Goal: Task Accomplishment & Management: Complete application form

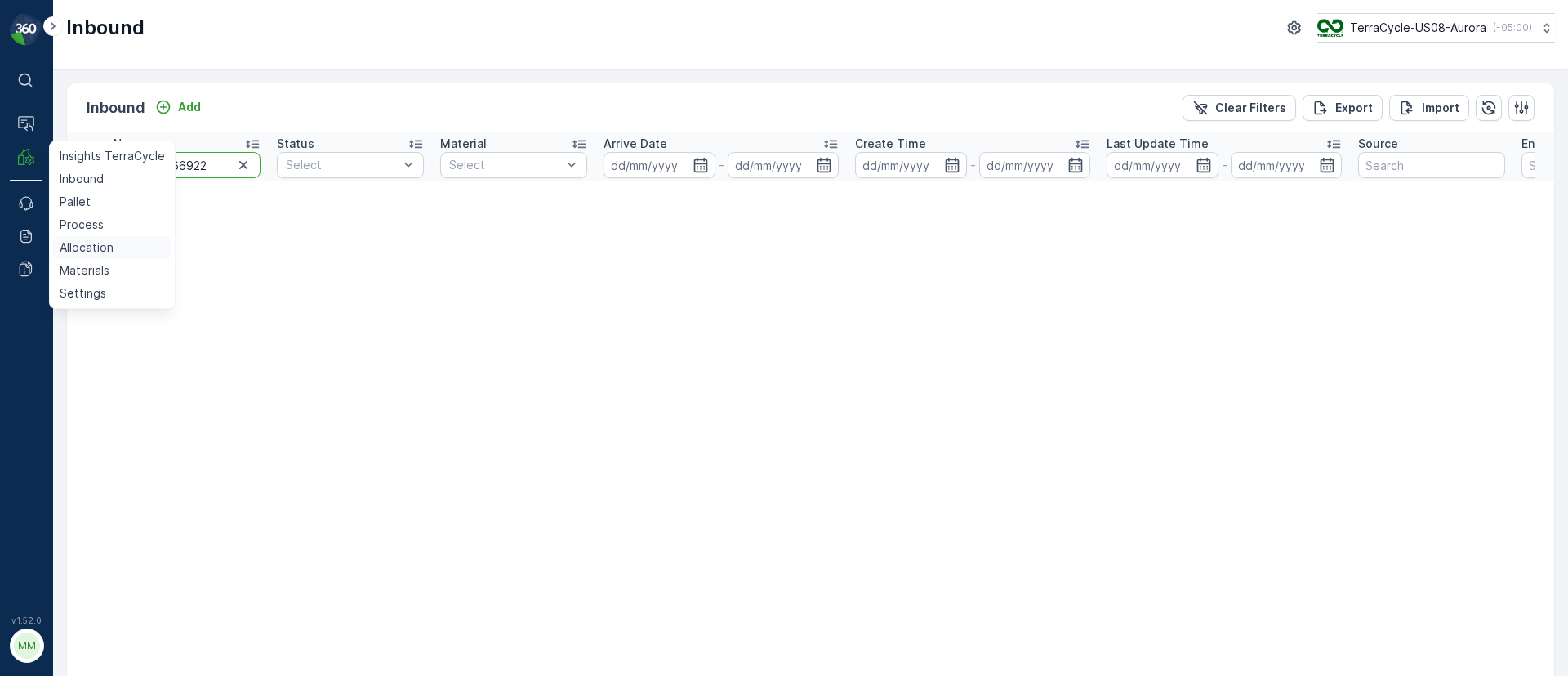
drag, startPoint x: 84, startPoint y: 254, endPoint x: 97, endPoint y: 246, distance: 15.3
click at [84, 254] on p "Allocation" at bounding box center [87, 247] width 54 height 16
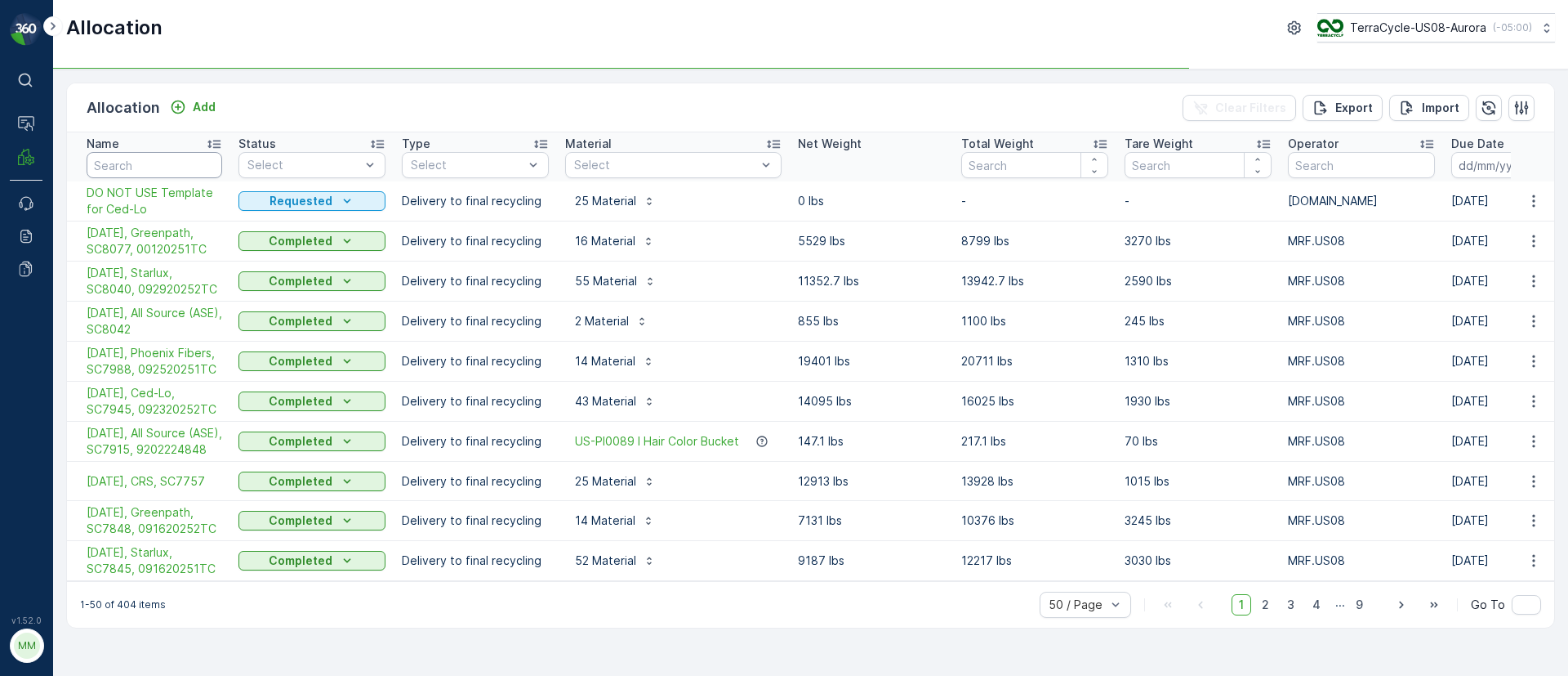
click at [163, 170] on input "text" at bounding box center [154, 164] width 136 height 26
type input "crs"
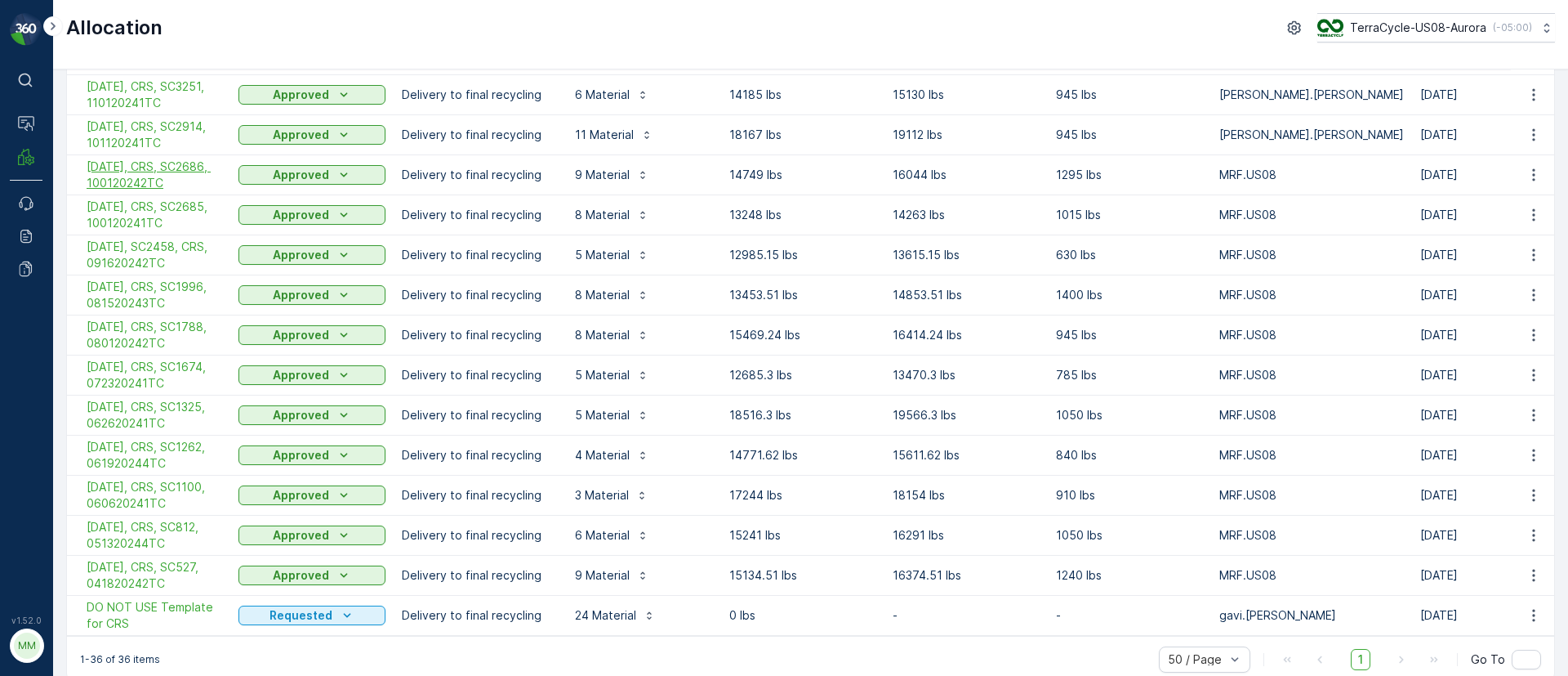
scroll to position [1061, 0]
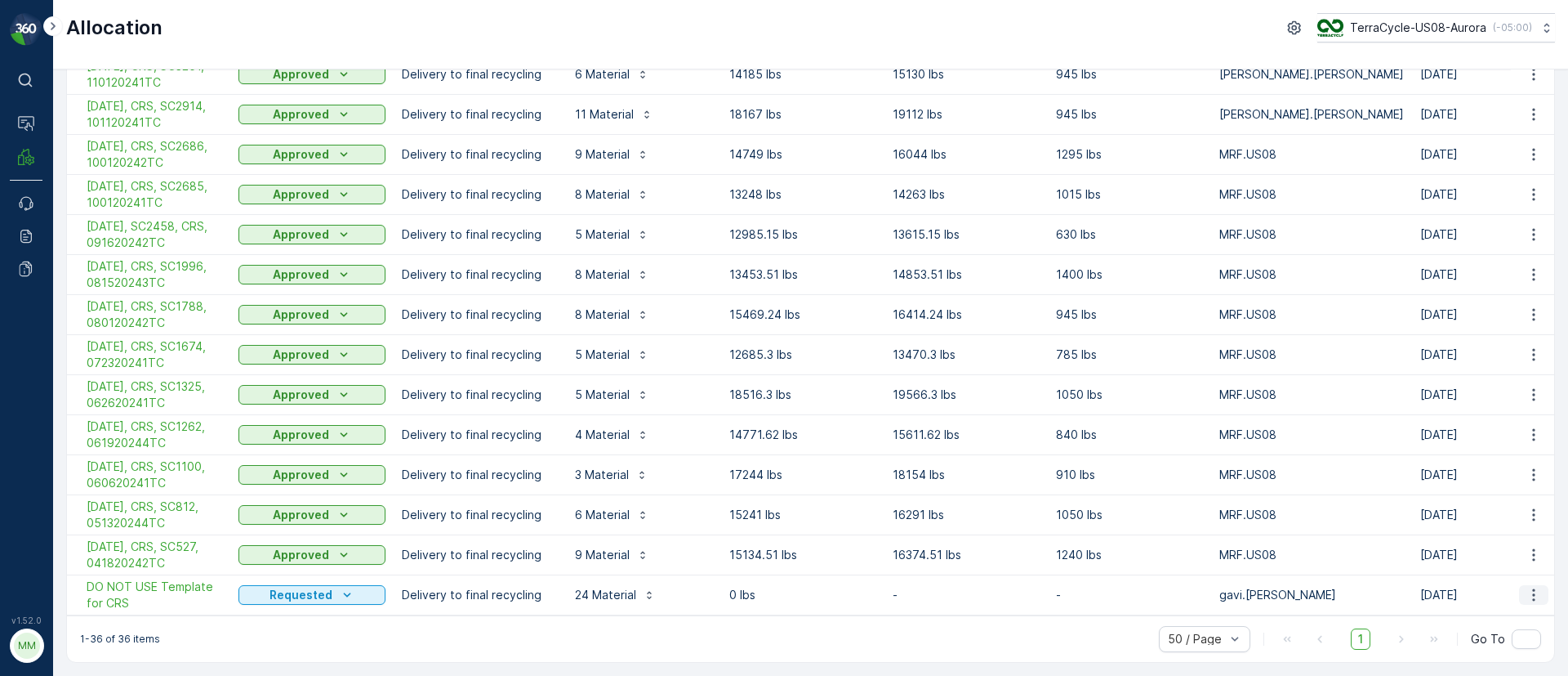
click at [1533, 591] on icon "button" at bounding box center [1533, 594] width 3 height 13
click at [1537, 504] on span "Duplicate Allocation" at bounding box center [1501, 508] width 110 height 16
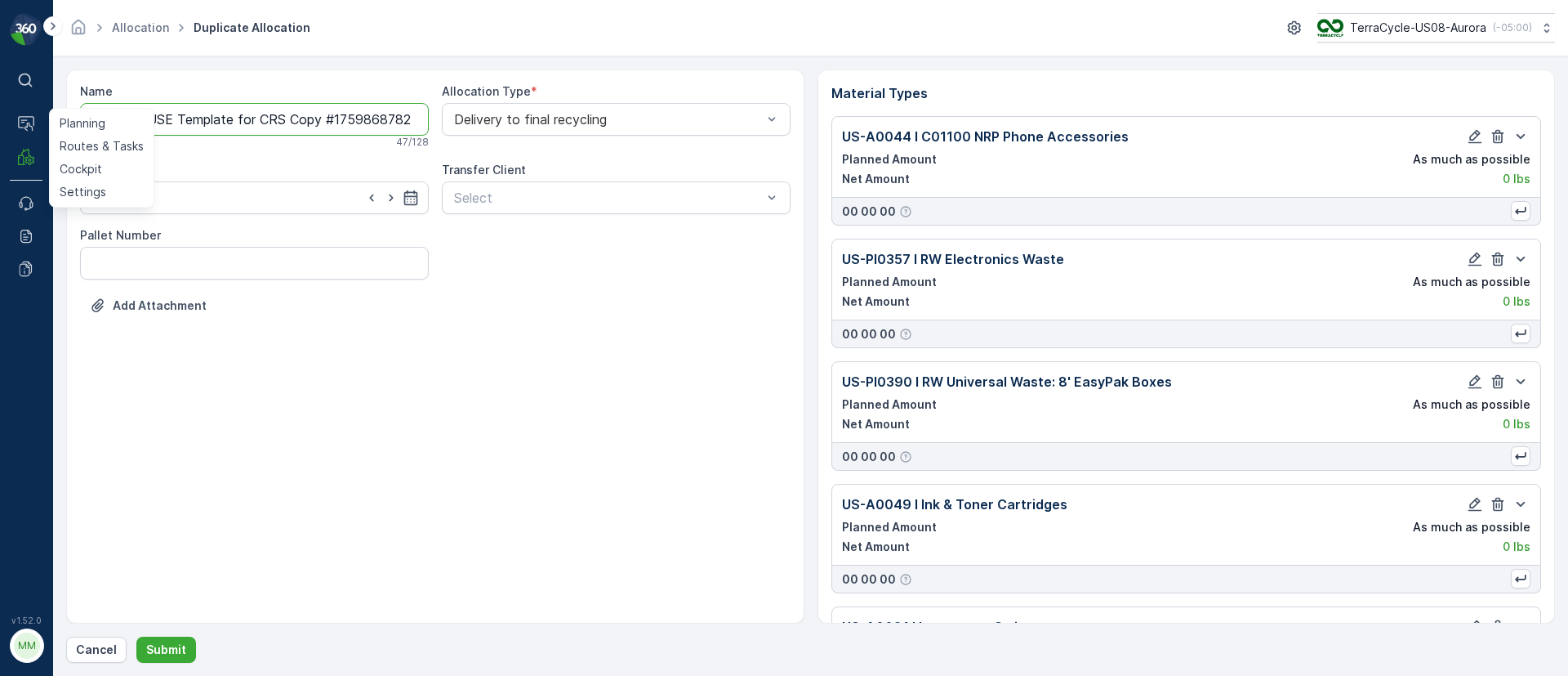
drag, startPoint x: 254, startPoint y: 122, endPoint x: 0, endPoint y: 121, distance: 254.0
click at [0, 121] on div "⌘B Operations Planning Routes & Tasks Cockpit Settings MRF Events Reports Docum…" at bounding box center [784, 338] width 1568 height 676
drag, startPoint x: 136, startPoint y: 120, endPoint x: 184, endPoint y: 121, distance: 48.0
click at [184, 121] on input "FD, CRS Copy #1759868782127" at bounding box center [254, 119] width 349 height 33
click at [148, 121] on input "FD, CRS Copy #1759868782127" at bounding box center [254, 119] width 349 height 33
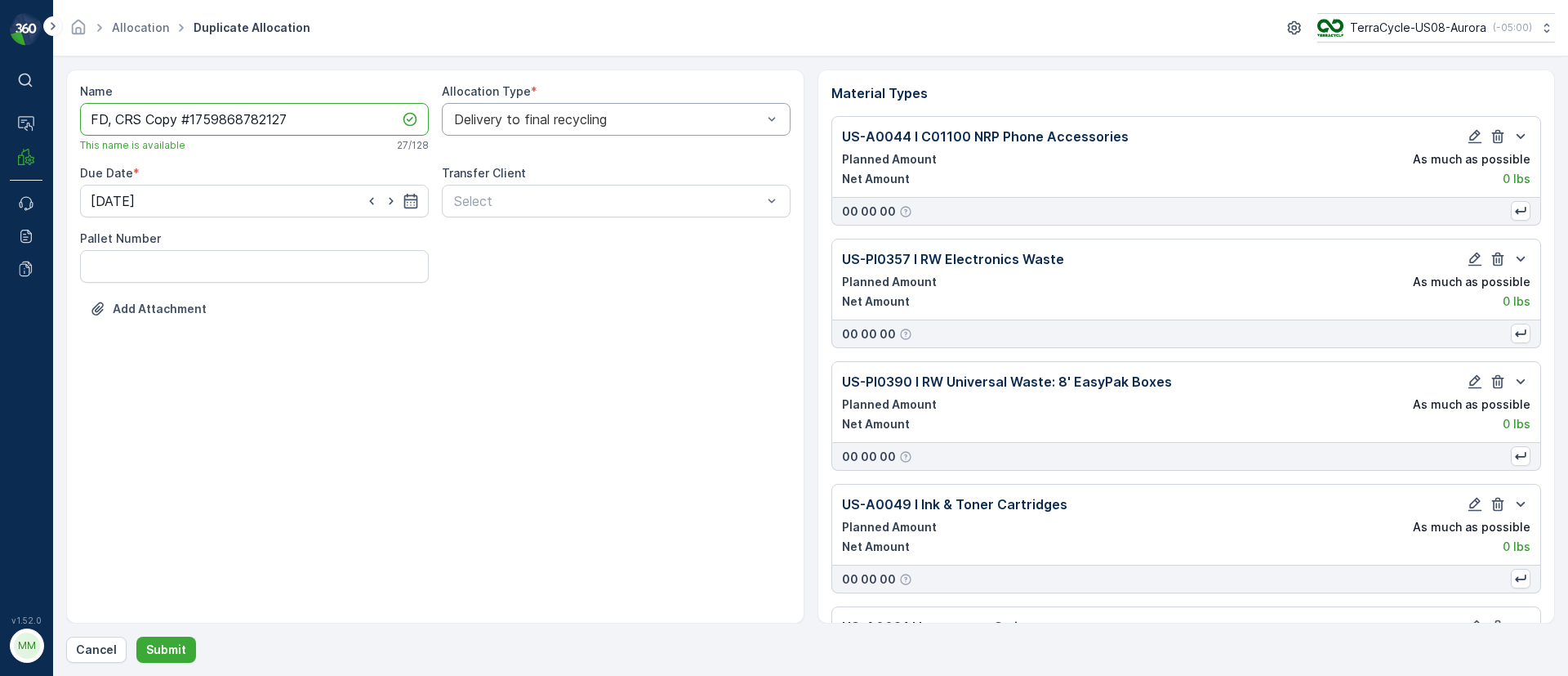
drag, startPoint x: 141, startPoint y: 119, endPoint x: 514, endPoint y: 135, distance: 373.3
click at [514, 135] on div "Name FD, CRS Copy #1759868782127 This name is available 27 / 128 Allocation Typ…" at bounding box center [435, 212] width 710 height 258
paste input "SC8084"
click at [272, 105] on input "FD, CRS, SC8084," at bounding box center [254, 119] width 349 height 33
drag, startPoint x: 114, startPoint y: 119, endPoint x: 80, endPoint y: 119, distance: 34.0
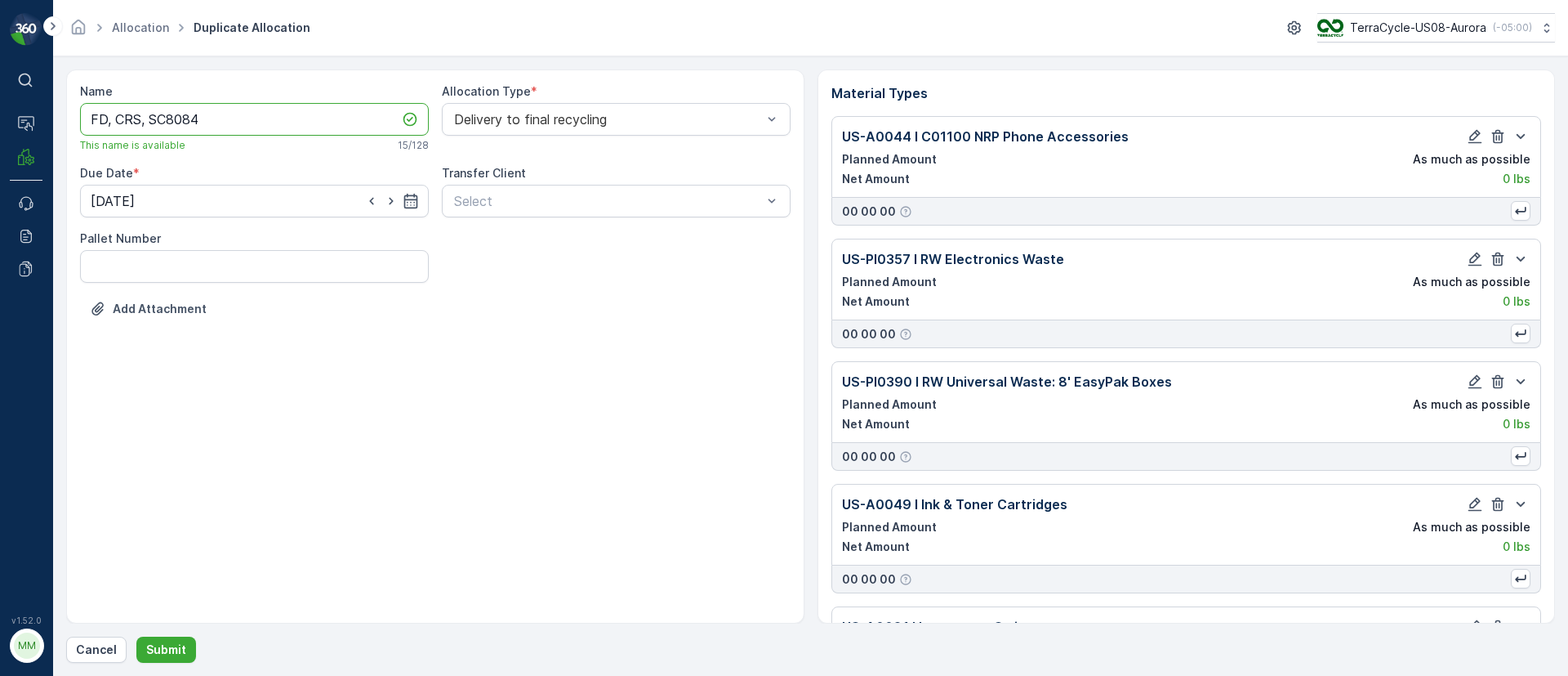
click at [80, 119] on input "FD, CRS, SC8084" at bounding box center [254, 119] width 349 height 33
type input "10/07/25, CRS, SC8084"
click at [417, 201] on icon "button" at bounding box center [410, 201] width 13 height 14
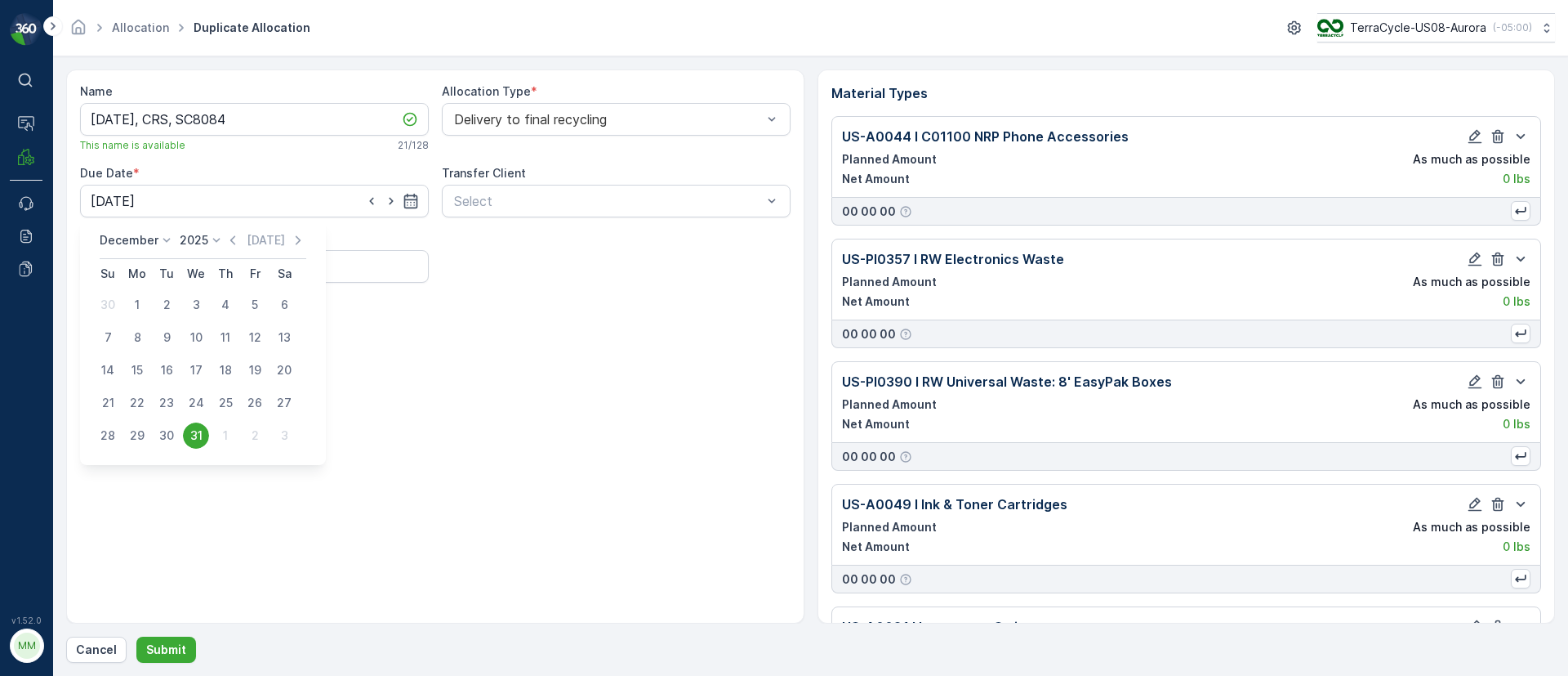
click at [281, 236] on div "Today" at bounding box center [265, 239] width 82 height 16
click at [260, 240] on p "Today" at bounding box center [266, 239] width 39 height 16
click at [174, 337] on div "7" at bounding box center [166, 337] width 26 height 26
type input "07.10.2025"
drag, startPoint x: 257, startPoint y: 106, endPoint x: 0, endPoint y: 98, distance: 257.1
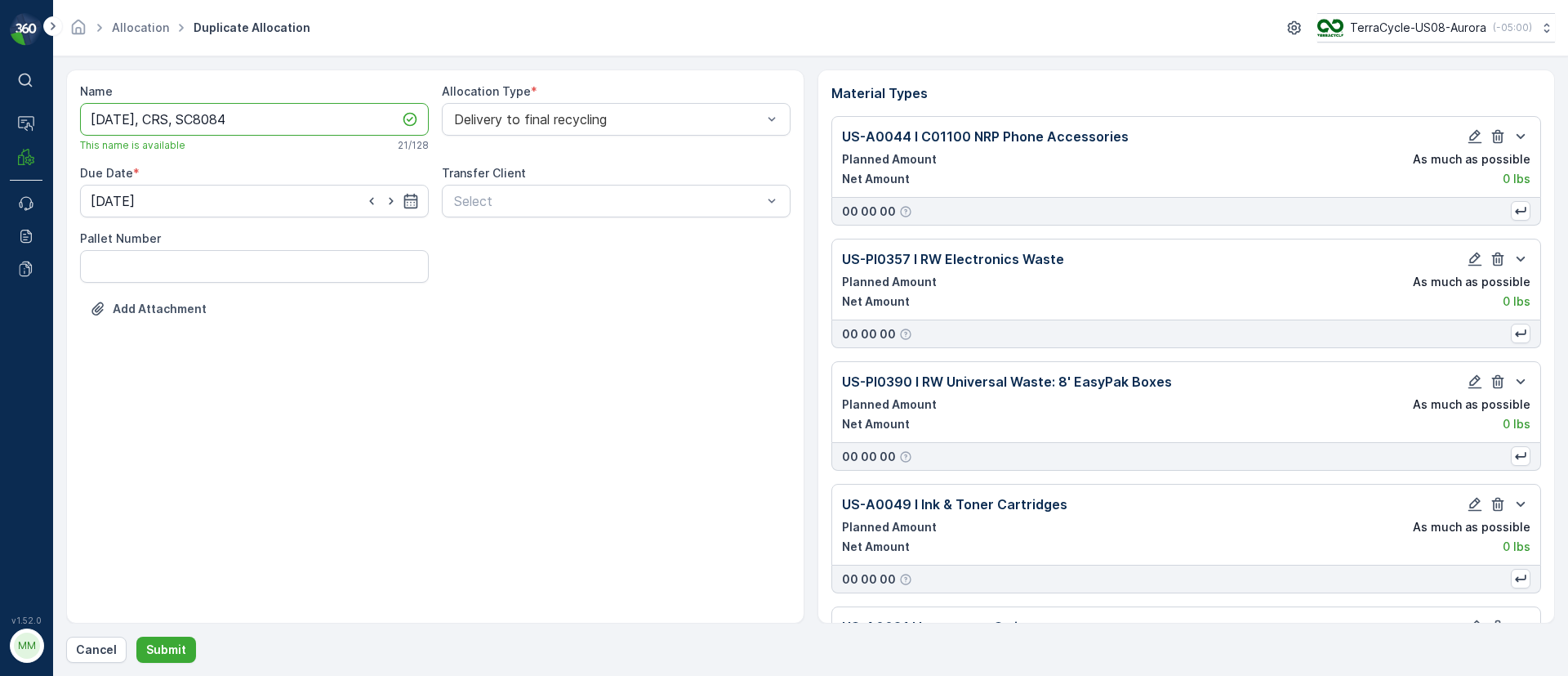
click at [0, 98] on div "⌘B Operations MRF Events Reports Documents v 1.52.0 MM MRF.US08 Allocation Dupl…" at bounding box center [784, 338] width 1568 height 676
click at [171, 639] on button "Submit" at bounding box center [166, 649] width 60 height 26
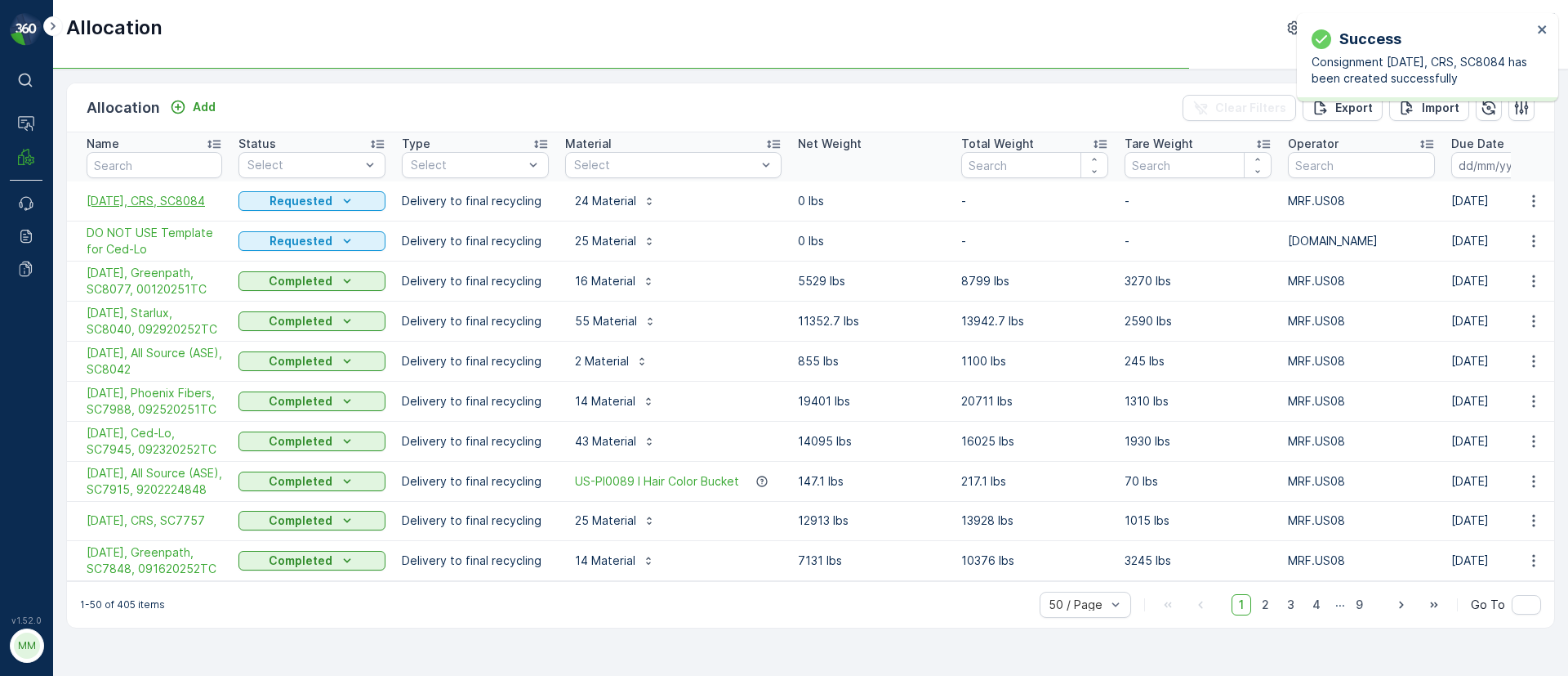
drag, startPoint x: 79, startPoint y: 192, endPoint x: 219, endPoint y: 201, distance: 140.3
click at [219, 201] on td "10/07/25, CRS, SC8084" at bounding box center [148, 201] width 163 height 40
copy span "10/07/25, CRS, SC8084"
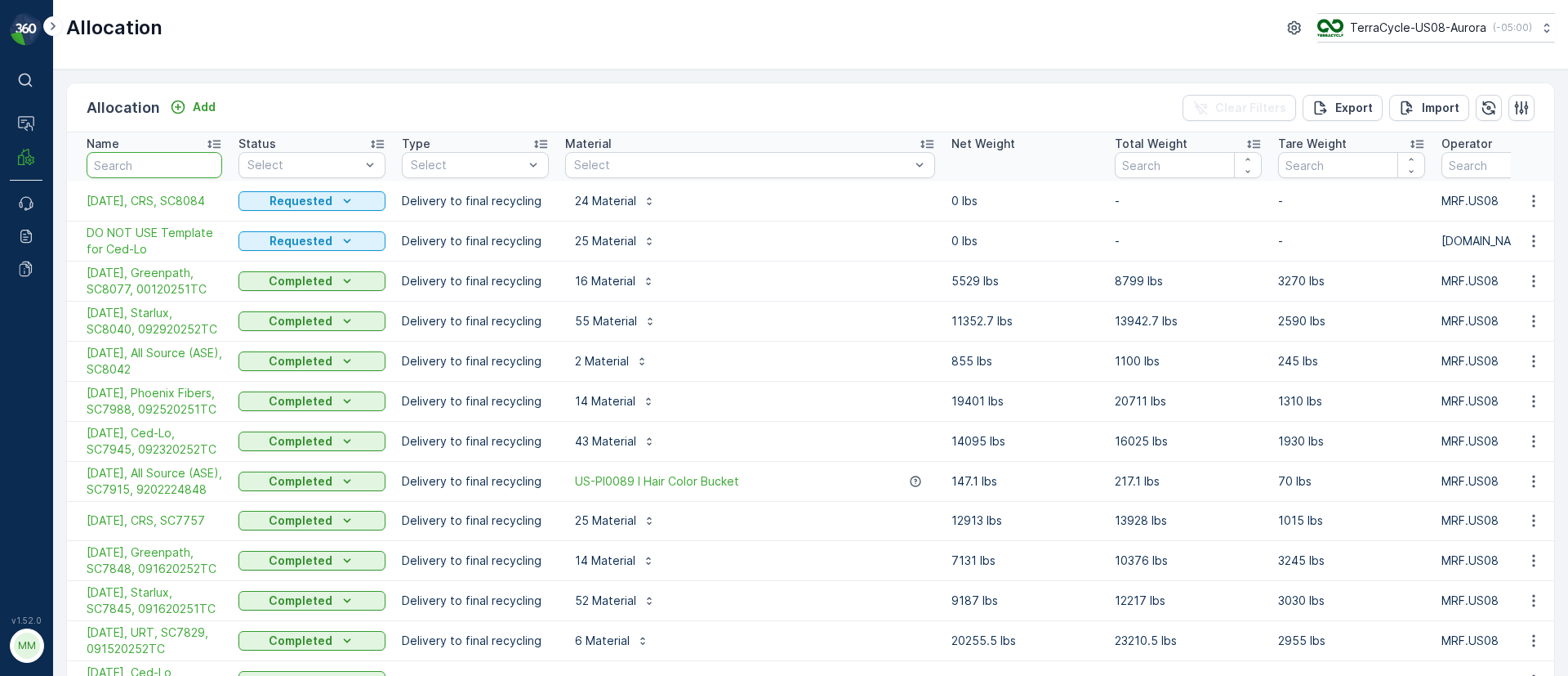
click at [150, 164] on input "text" at bounding box center [154, 164] width 136 height 26
type input "mid"
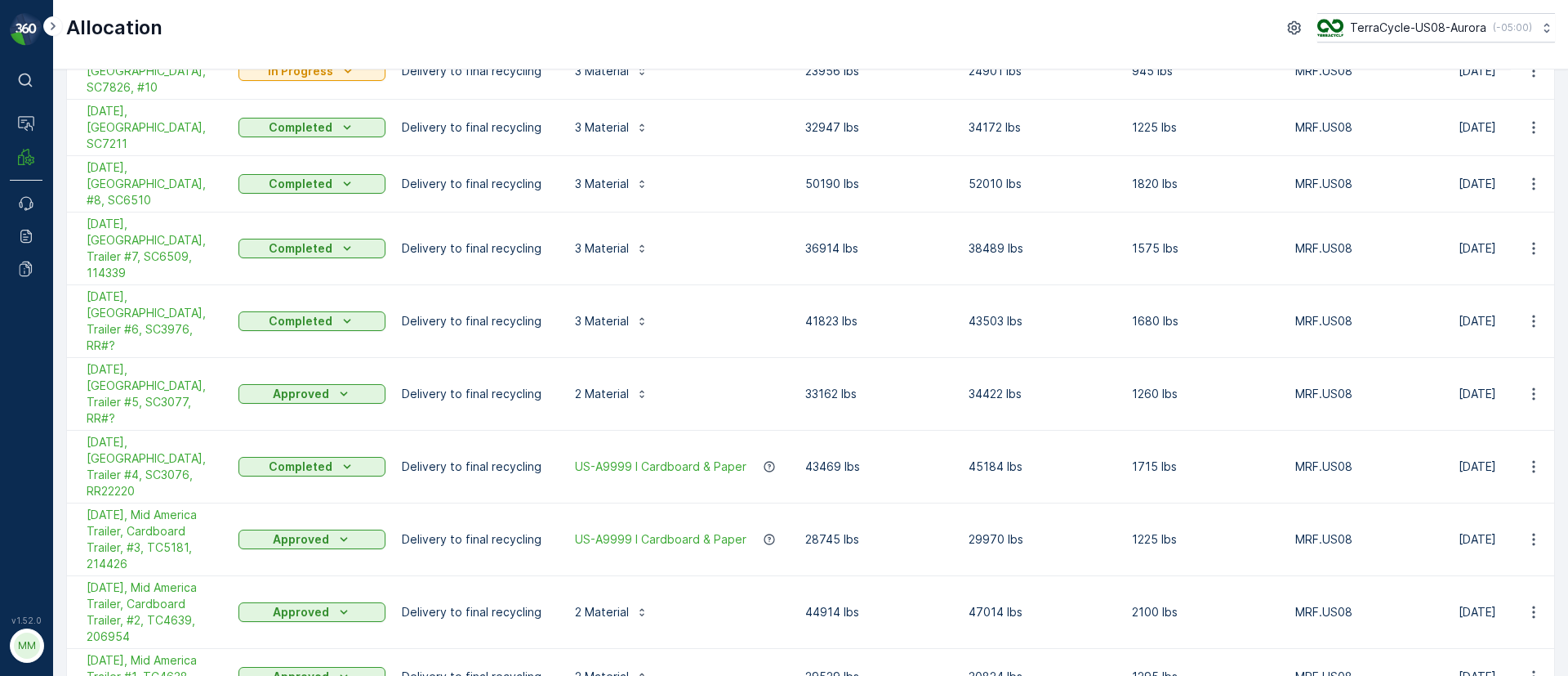
scroll to position [162, 0]
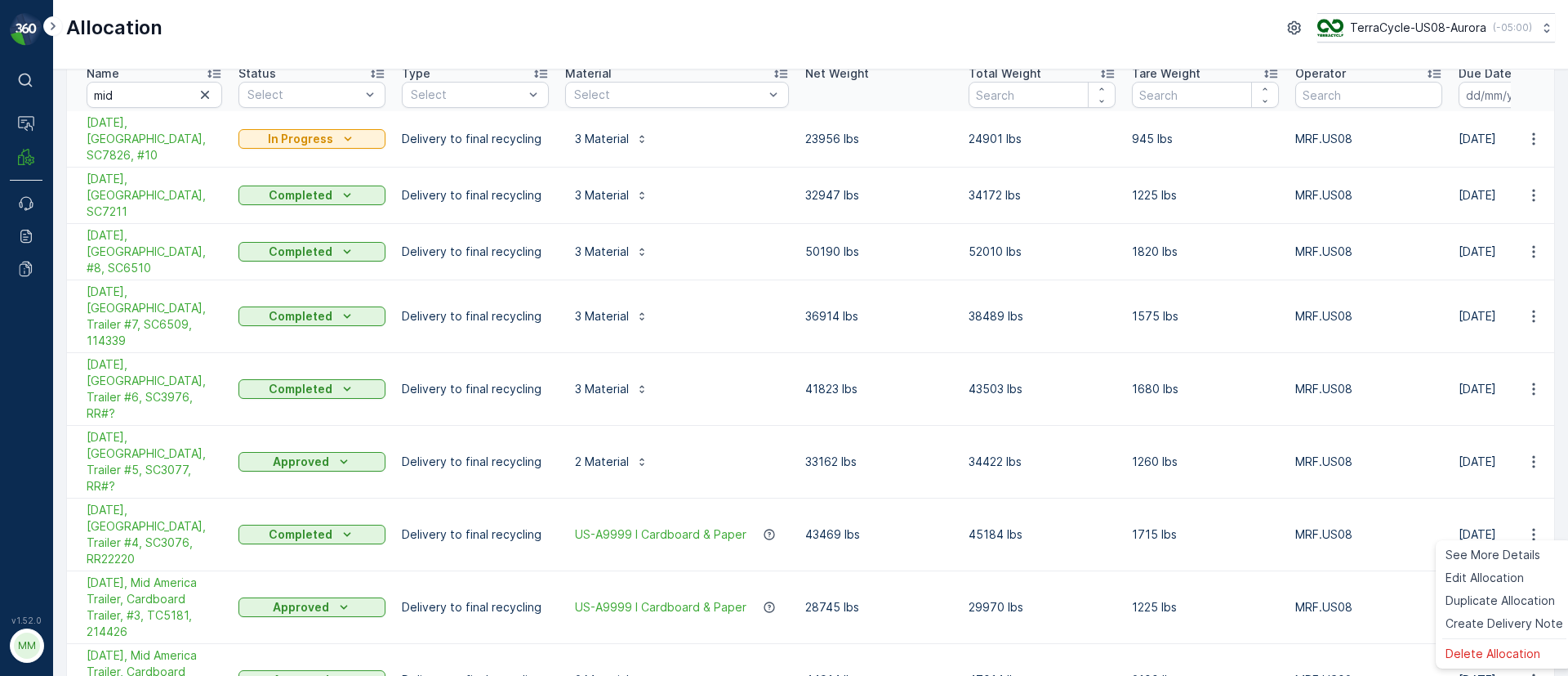
scroll to position [0, 0]
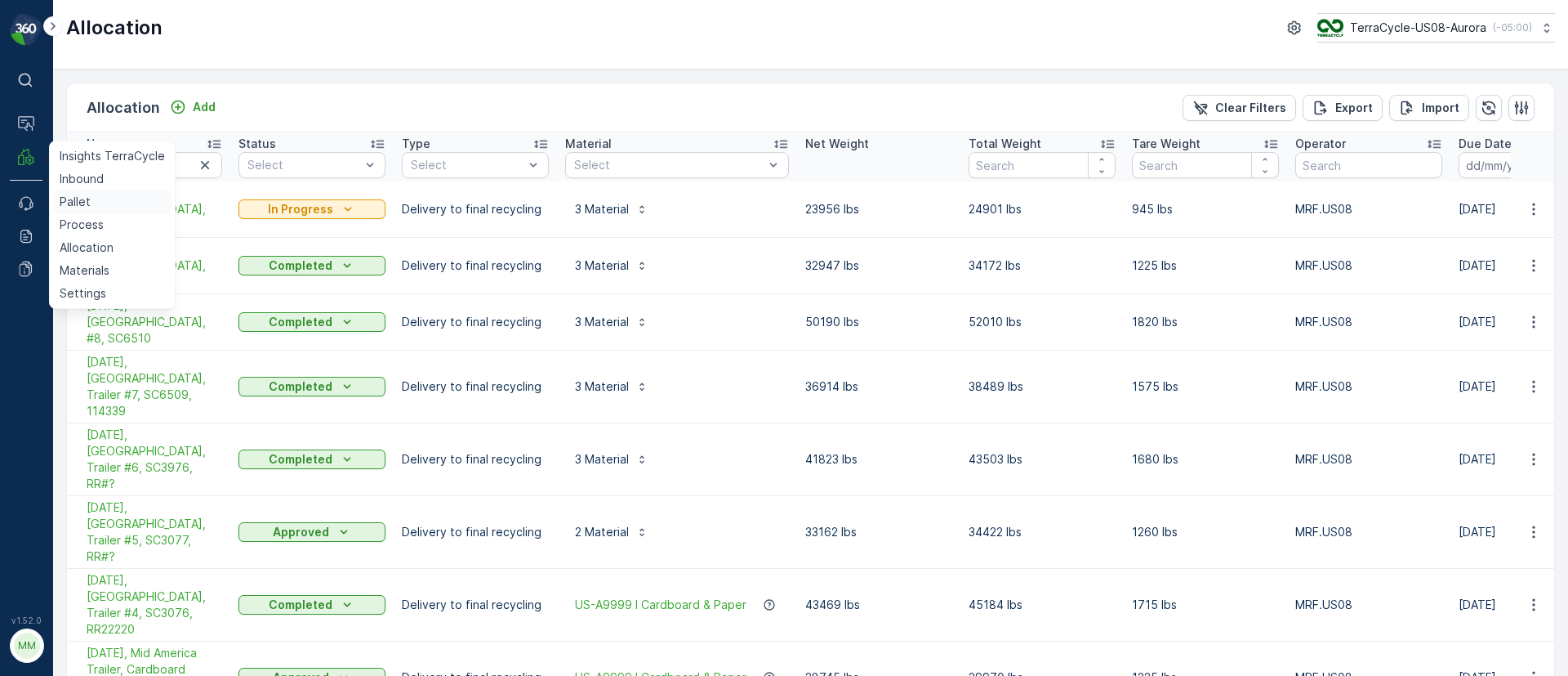
click at [78, 200] on p "Pallet" at bounding box center [75, 201] width 31 height 16
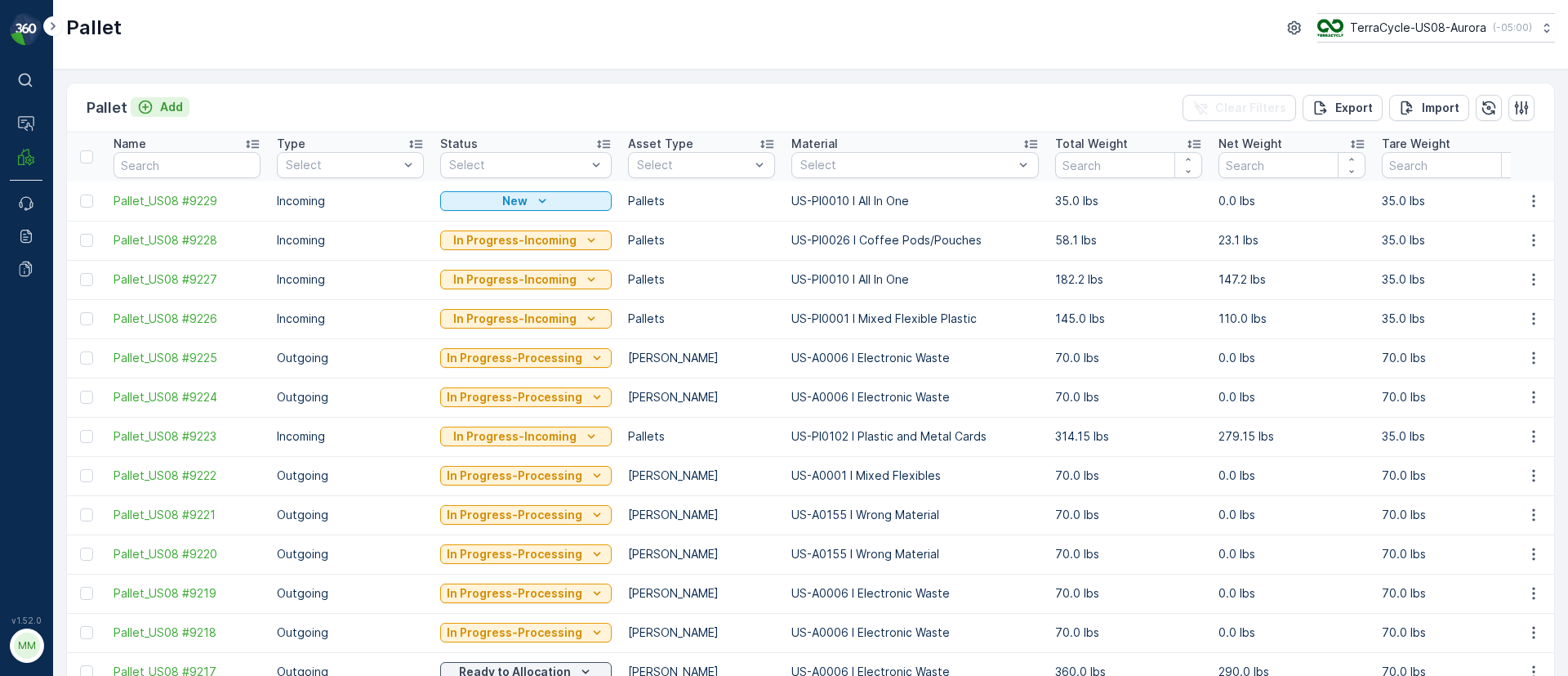
click at [160, 99] on p "Add" at bounding box center [171, 106] width 23 height 16
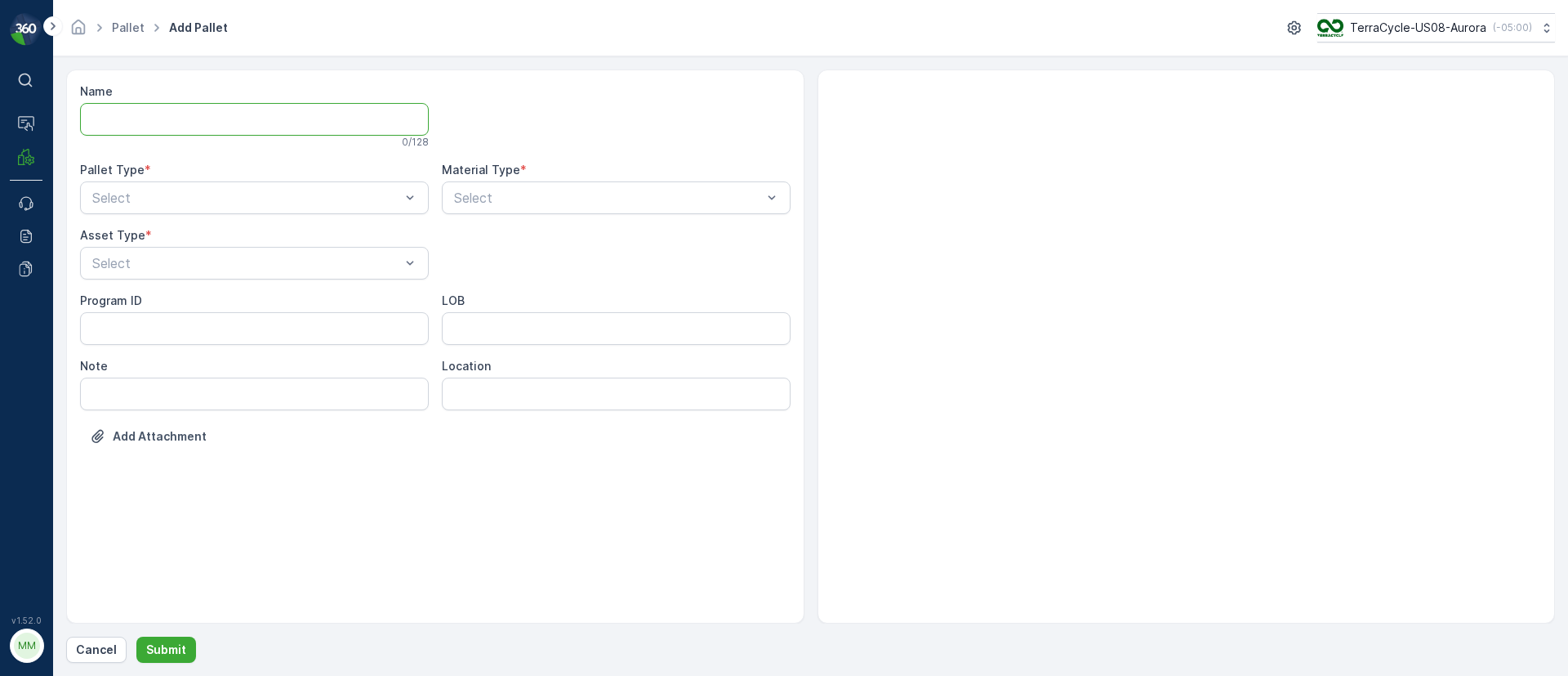
click at [174, 112] on input "Name" at bounding box center [254, 119] width 349 height 33
paste input "TC5429"
click at [236, 122] on input "FD, TC5429," at bounding box center [254, 119] width 349 height 33
type input "FD, TC5429, 10/07/25, #1"
click at [273, 227] on div "Name FD, TC5429, 10/07/25, #1 This name is available 24 / 128 Pallet Type * Sel…" at bounding box center [435, 277] width 710 height 389
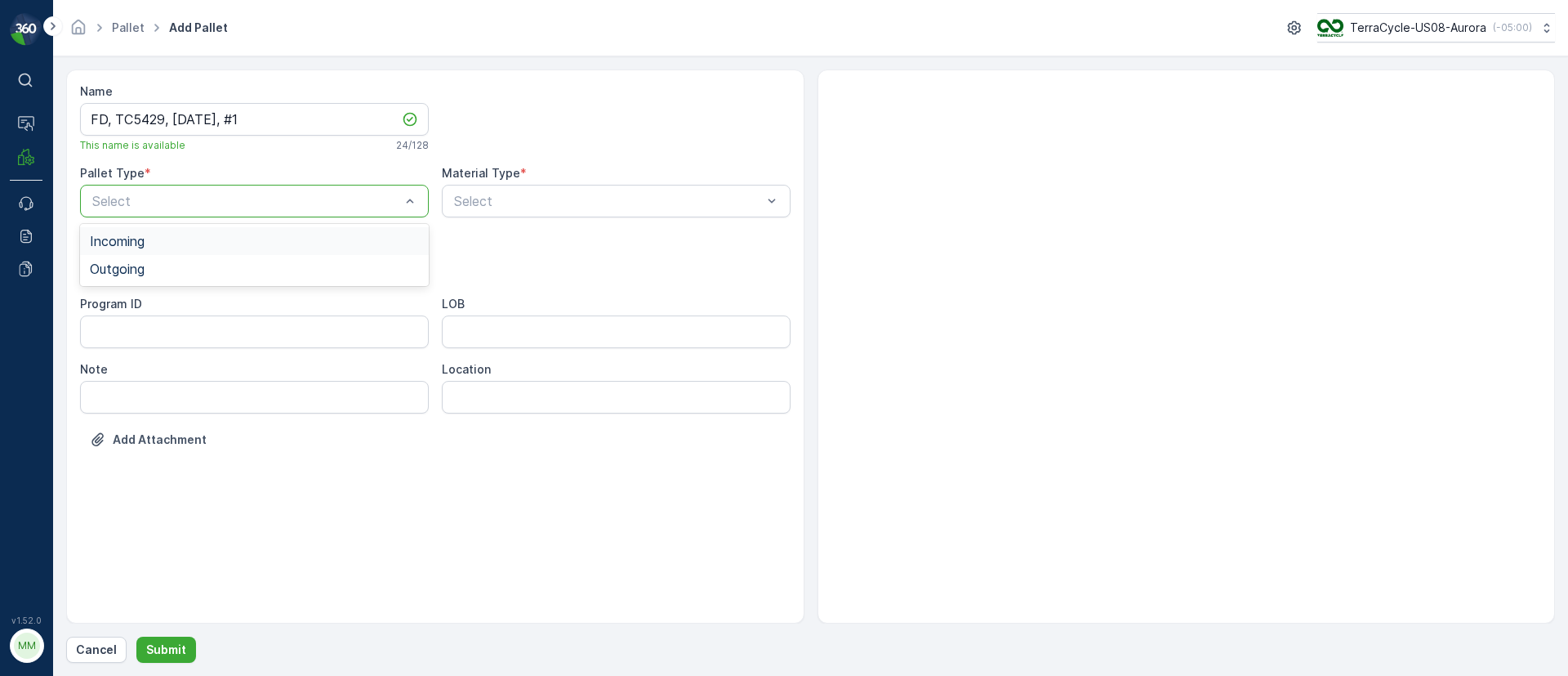
click at [164, 238] on div "Incoming" at bounding box center [254, 240] width 329 height 14
click at [510, 215] on div "Select" at bounding box center [616, 201] width 349 height 33
click at [146, 441] on div "FD Pallet" at bounding box center [254, 445] width 329 height 14
click at [539, 212] on div "Select" at bounding box center [616, 201] width 349 height 33
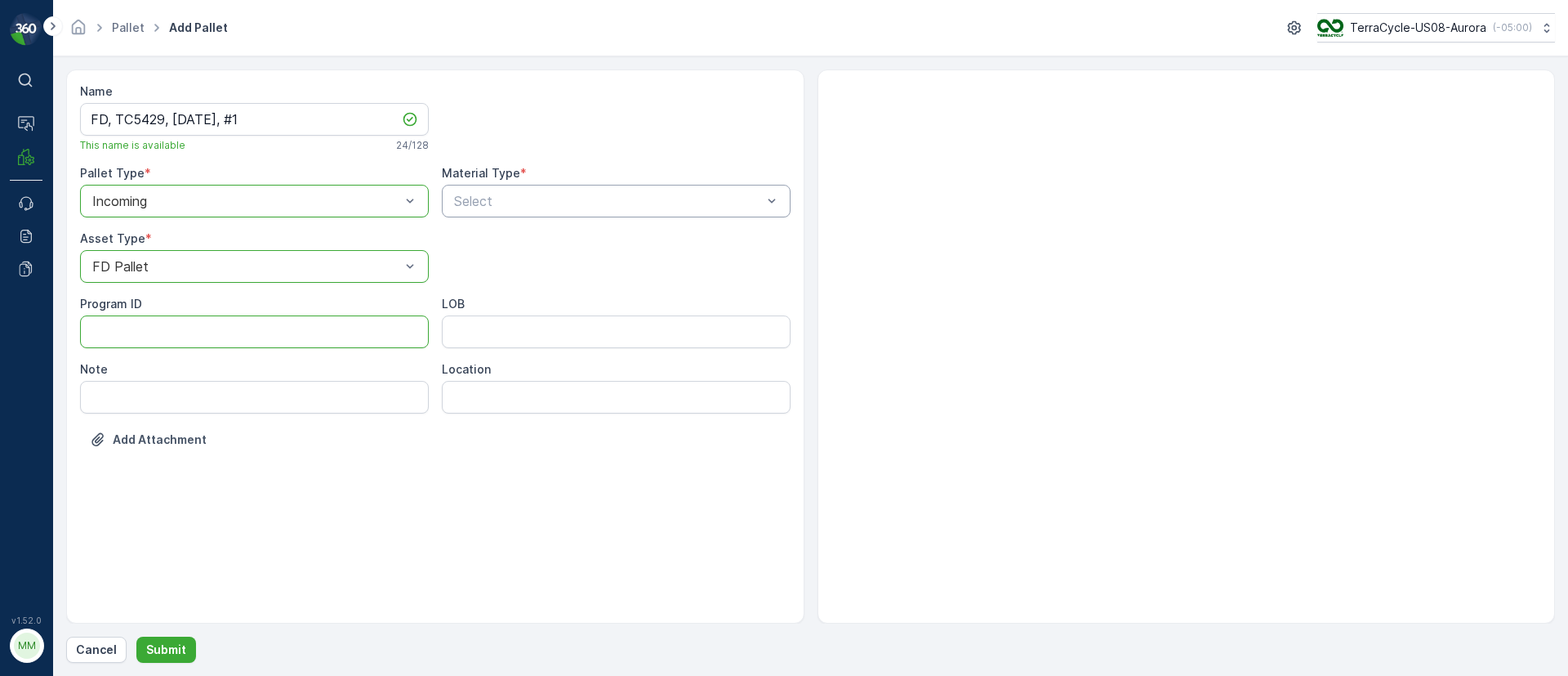
click at [201, 334] on ID "Program ID" at bounding box center [254, 331] width 349 height 33
paste ID "HOME-124"
type ID "HOME-124"
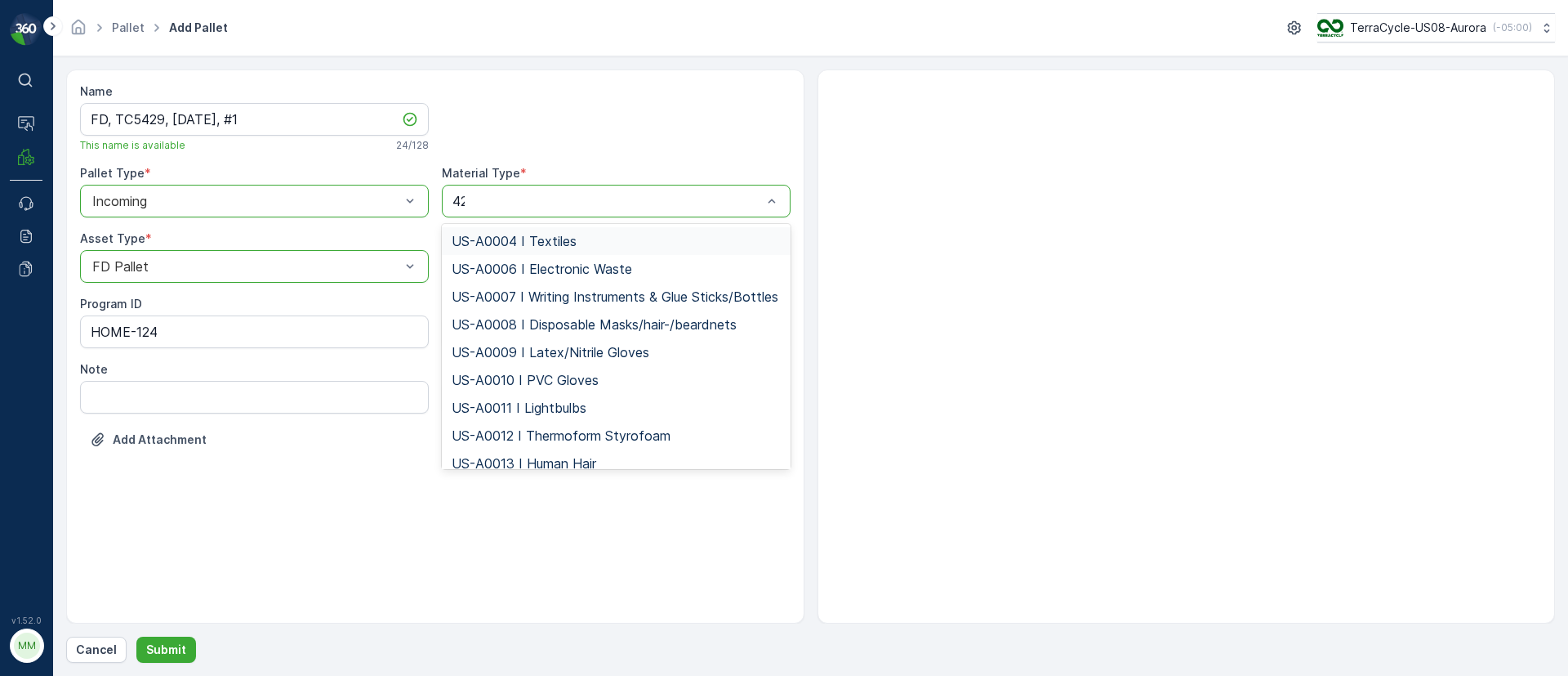
type input "423"
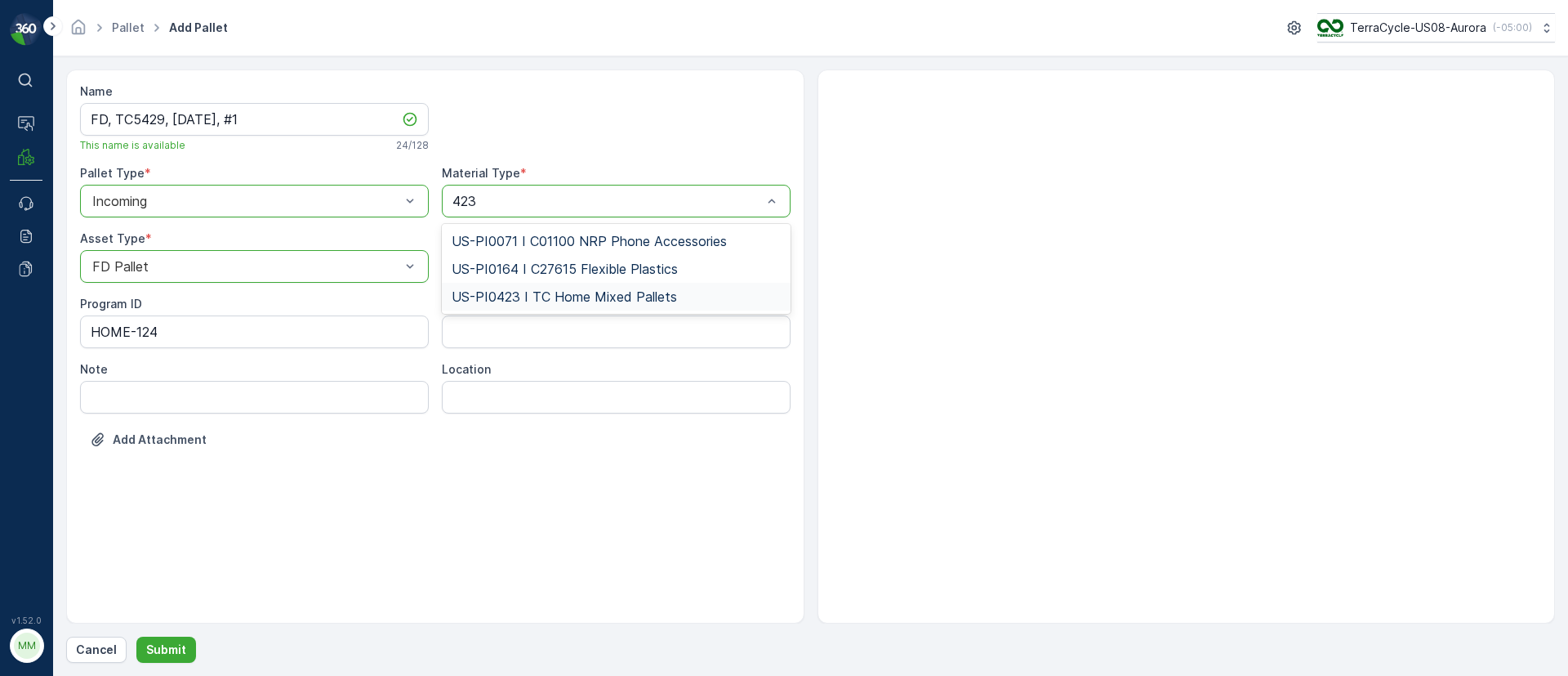
click at [506, 294] on span "US-PI0423 I TC Home Mixed Pallets" at bounding box center [565, 296] width 226 height 14
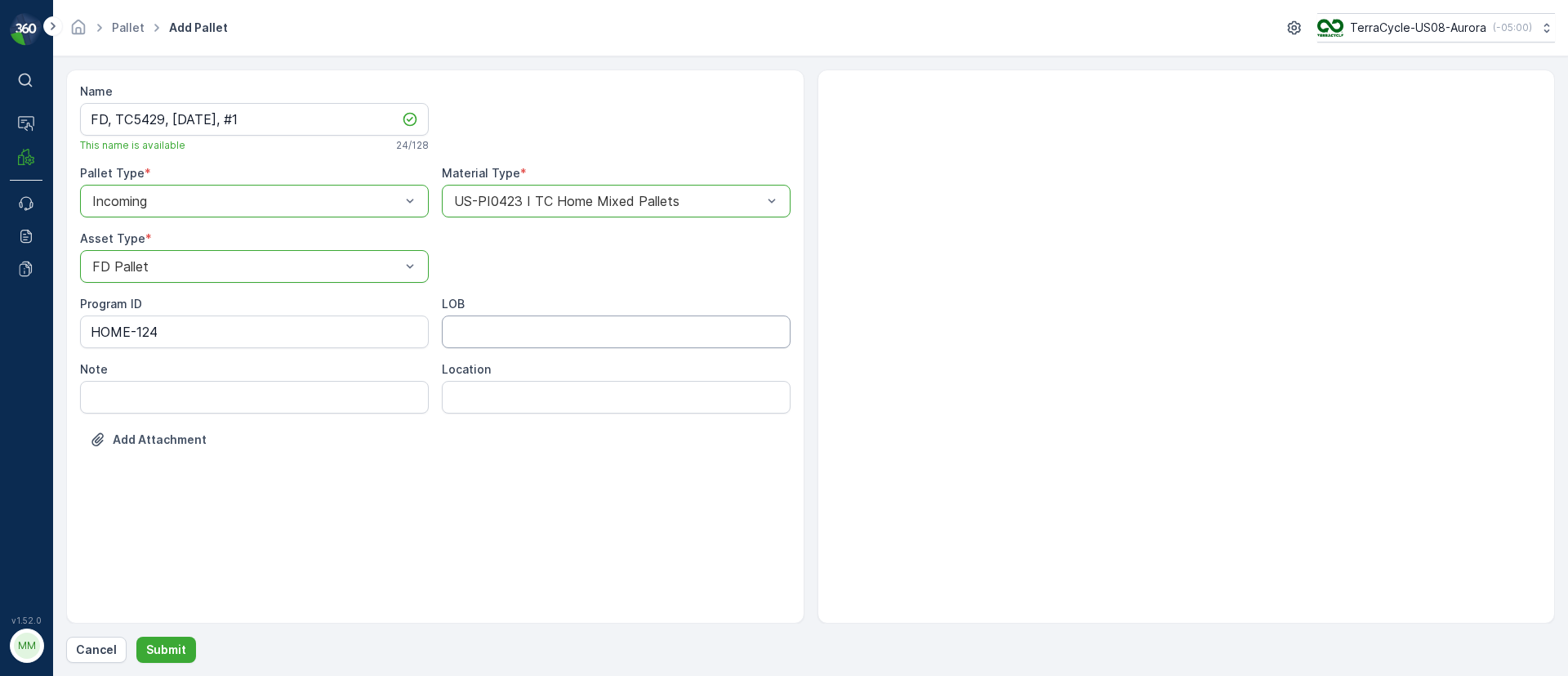
click at [493, 337] on input "LOB" at bounding box center [616, 331] width 349 height 33
type input "MAT"
click at [200, 117] on input "FD, TC5429, 10/07/25, #1" at bounding box center [254, 119] width 349 height 33
type input "FD, TC5429, 10/08/25, #1"
click at [169, 646] on p "Submit" at bounding box center [167, 649] width 40 height 16
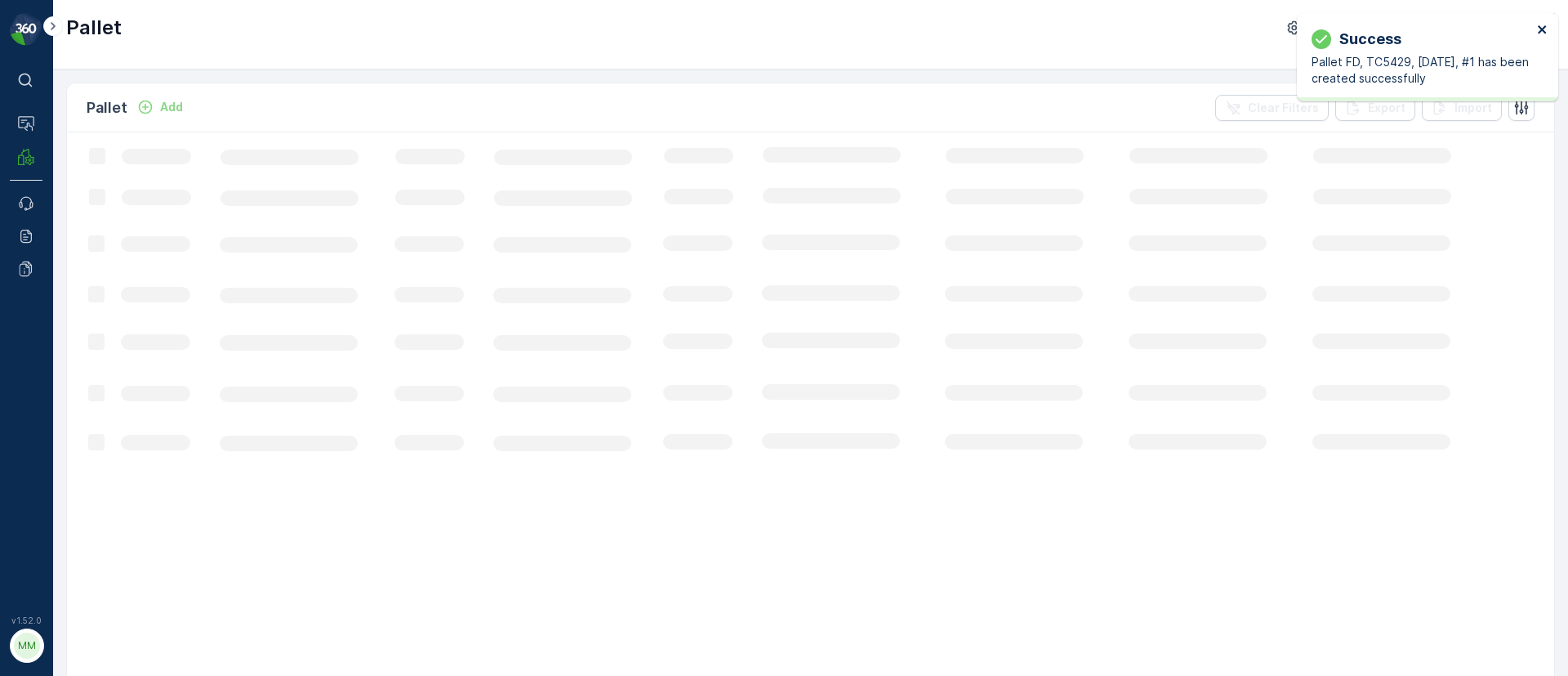
click at [1544, 33] on icon "close" at bounding box center [1543, 30] width 12 height 13
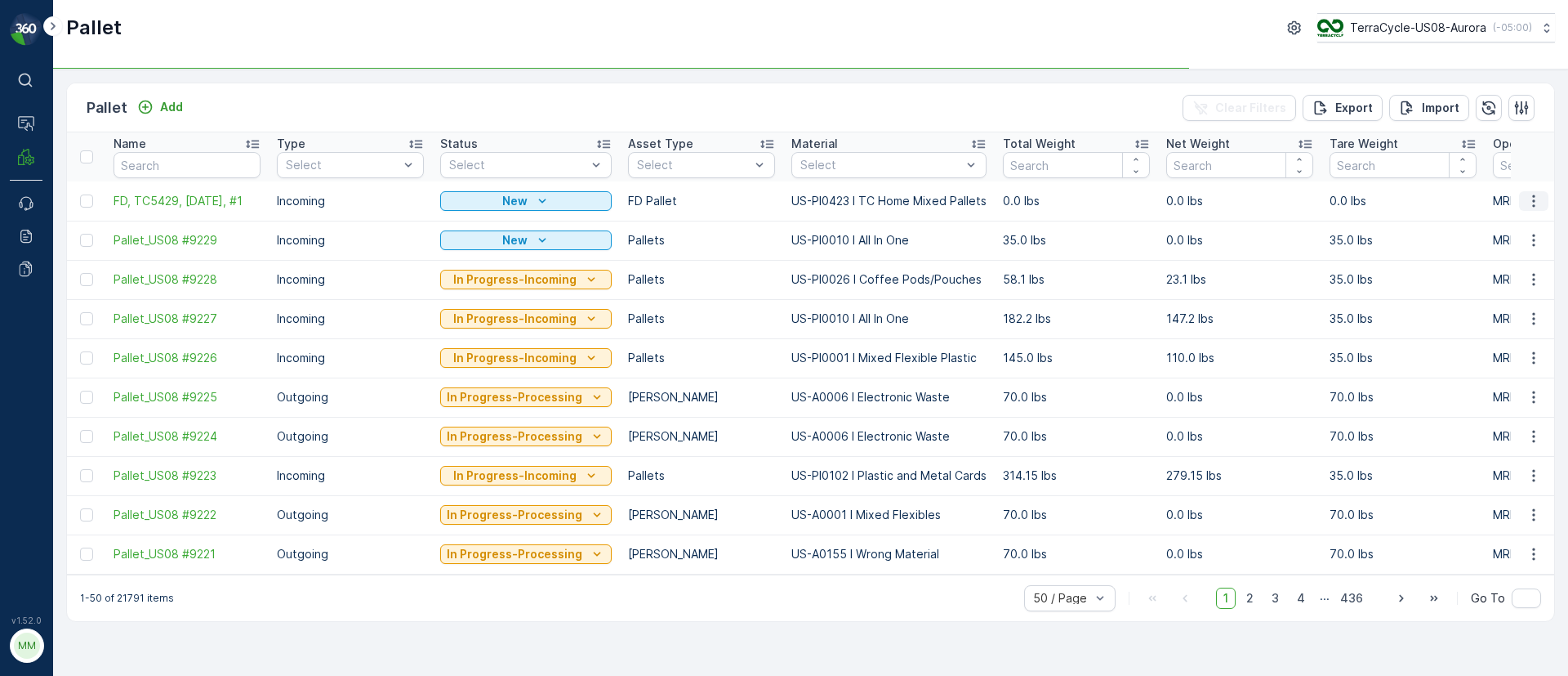
click at [1539, 198] on icon "button" at bounding box center [1533, 201] width 16 height 16
click at [1506, 275] on span "Duplicate Pallet" at bounding box center [1510, 271] width 87 height 16
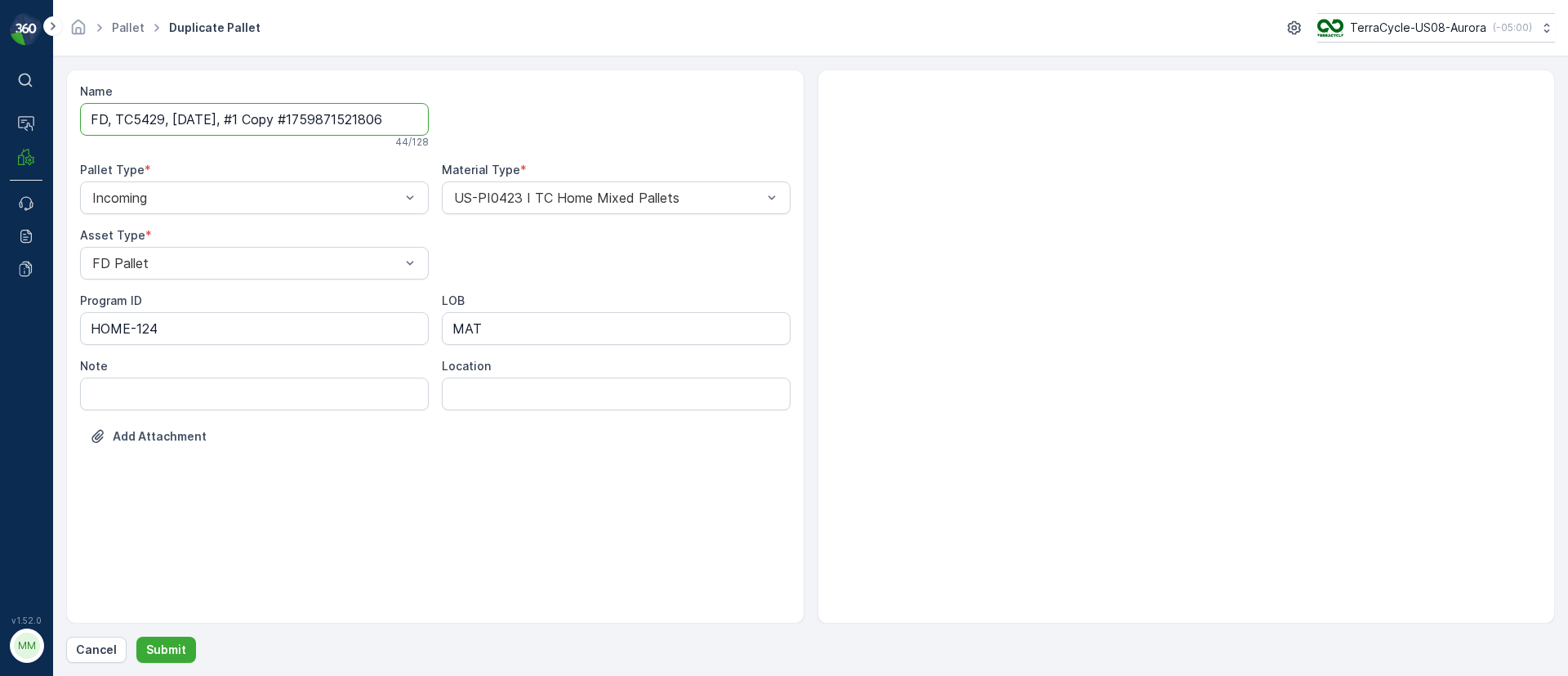
drag, startPoint x: 243, startPoint y: 120, endPoint x: 843, endPoint y: 128, distance: 600.1
click at [843, 128] on div "Name FD, TC5429, 10/08/25, #1 Copy #1759871521806 44 / 128 Pallet Type * Incomi…" at bounding box center [811, 346] width 1489 height 554
type input "FD, TC5429, 10/08/25, #2"
click at [180, 657] on button "Submit" at bounding box center [166, 649] width 60 height 26
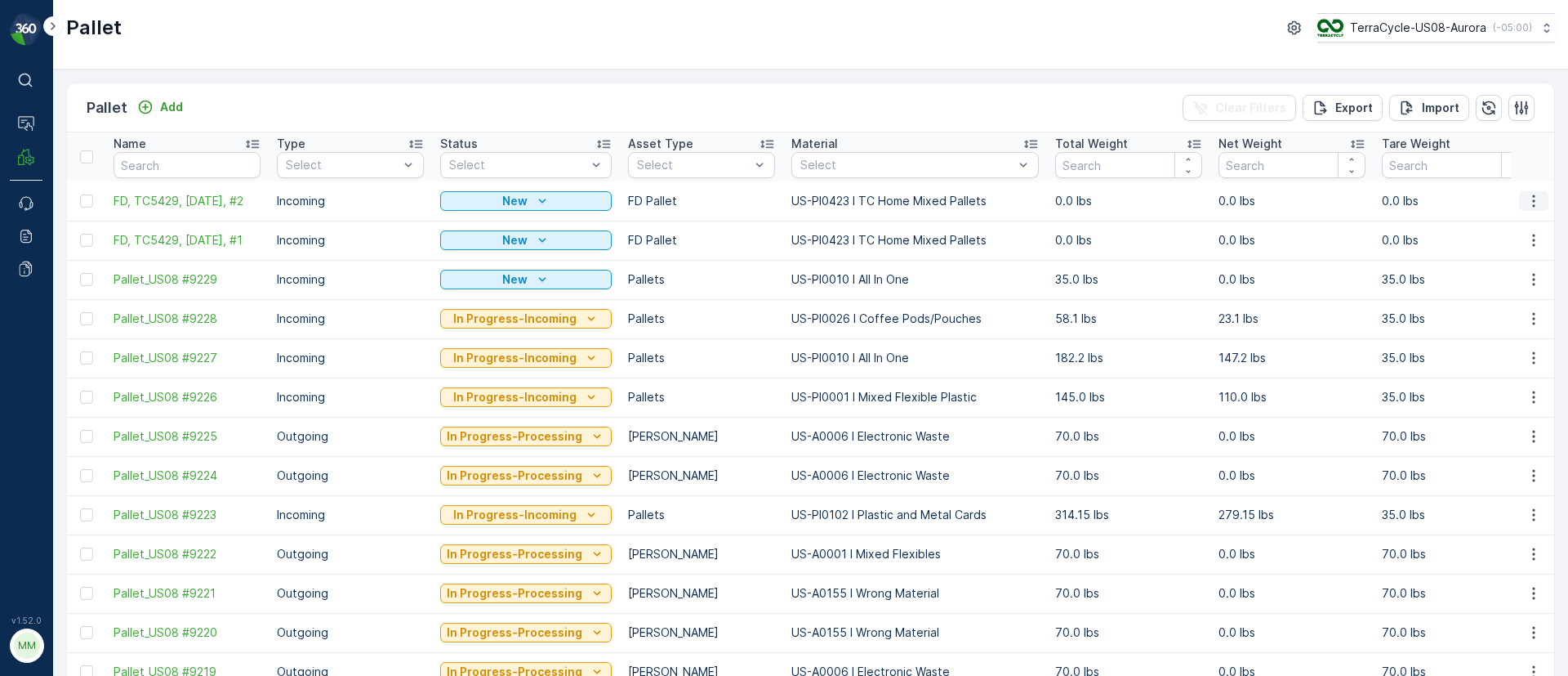
click at [1534, 200] on icon "button" at bounding box center [1533, 201] width 16 height 16
click at [1492, 273] on span "Duplicate Pallet" at bounding box center [1510, 271] width 87 height 16
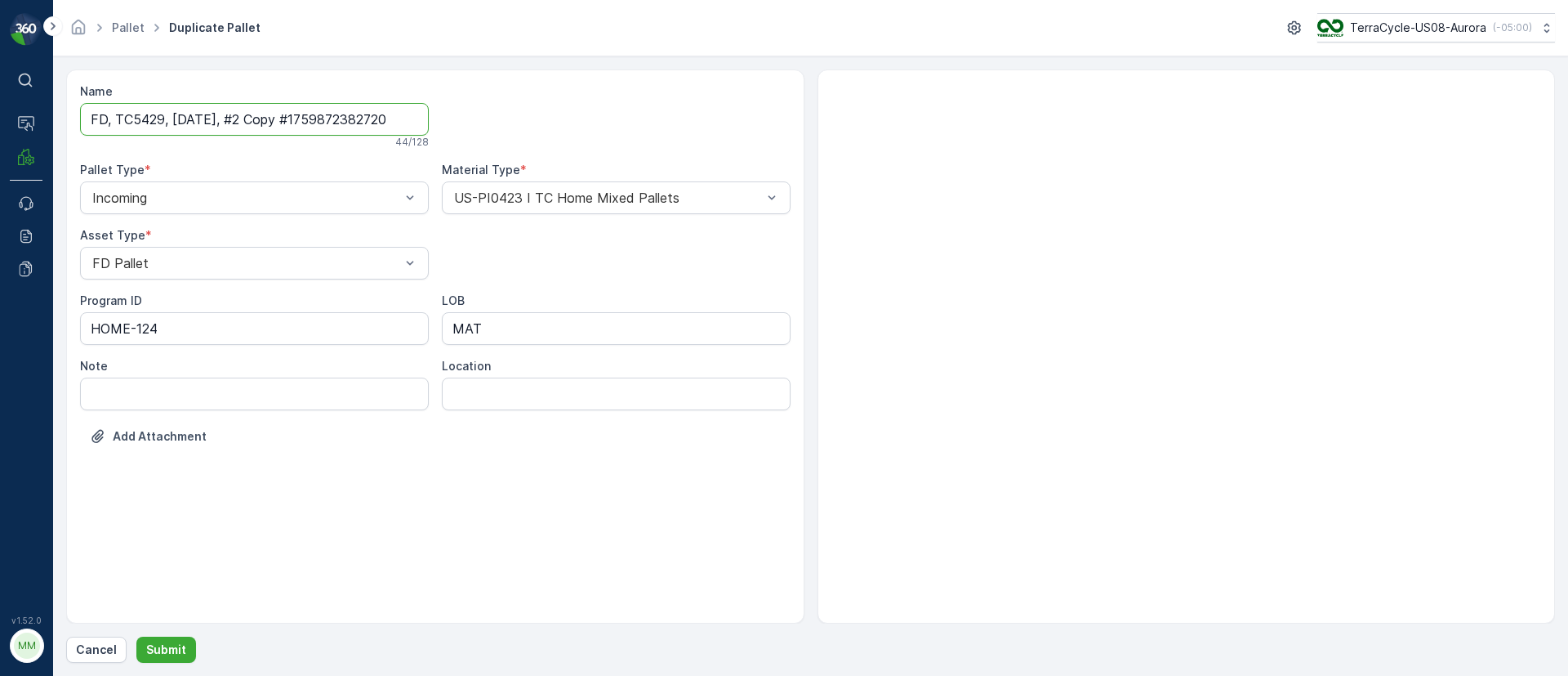
drag, startPoint x: 239, startPoint y: 116, endPoint x: 607, endPoint y: 123, distance: 368.1
click at [607, 123] on div "Name FD, TC5429, 10/08/25, #2 Copy #1759872382720 44 / 128 Pallet Type * Incomi…" at bounding box center [435, 276] width 710 height 386
type input "FD, TC5429, 10/08/25, #3"
click at [170, 663] on form "Name FD, TC5429, 10/08/25, #3 24 / 128 Pallet Type * Incoming Material Type * U…" at bounding box center [811, 366] width 1515 height 620
click at [184, 643] on button "Submit" at bounding box center [166, 649] width 60 height 26
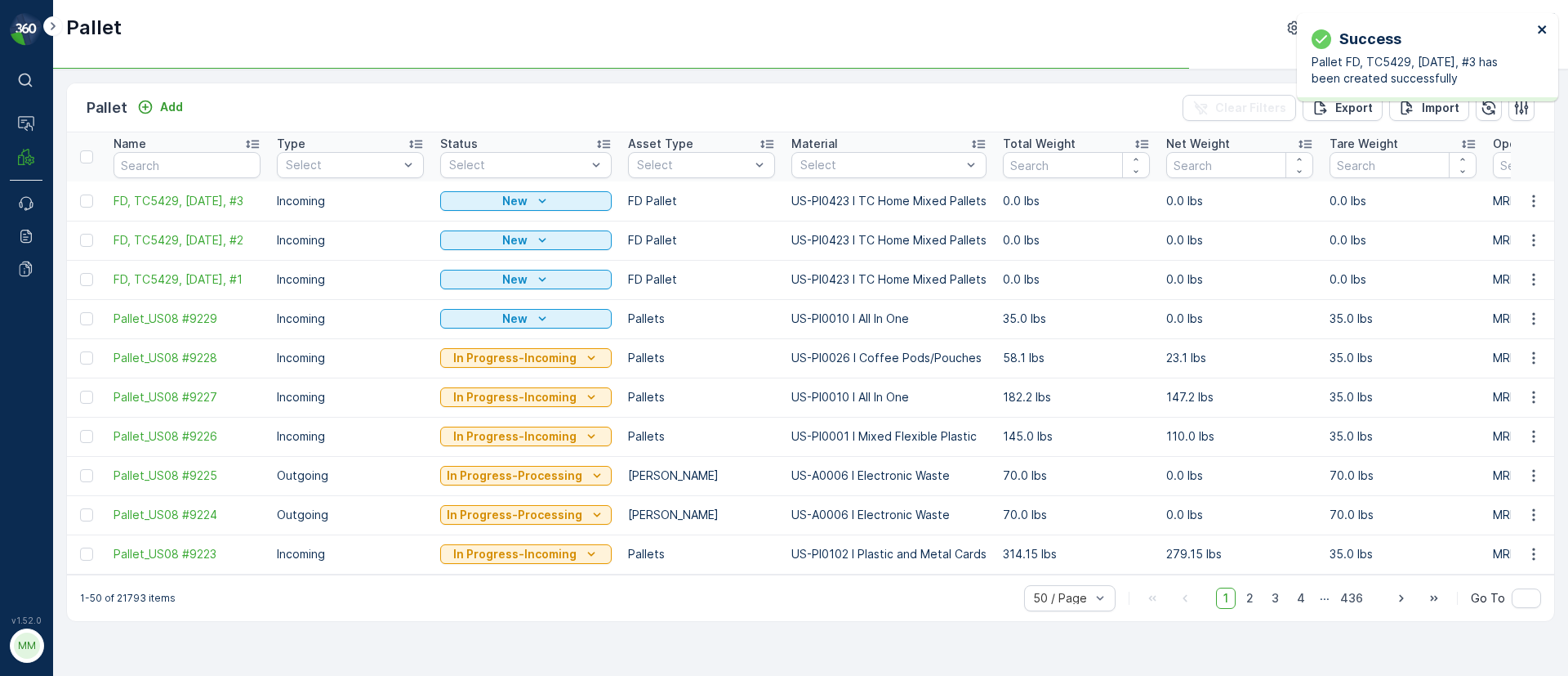
click at [1539, 26] on icon "close" at bounding box center [1542, 30] width 8 height 8
click at [1539, 197] on icon "button" at bounding box center [1533, 201] width 16 height 16
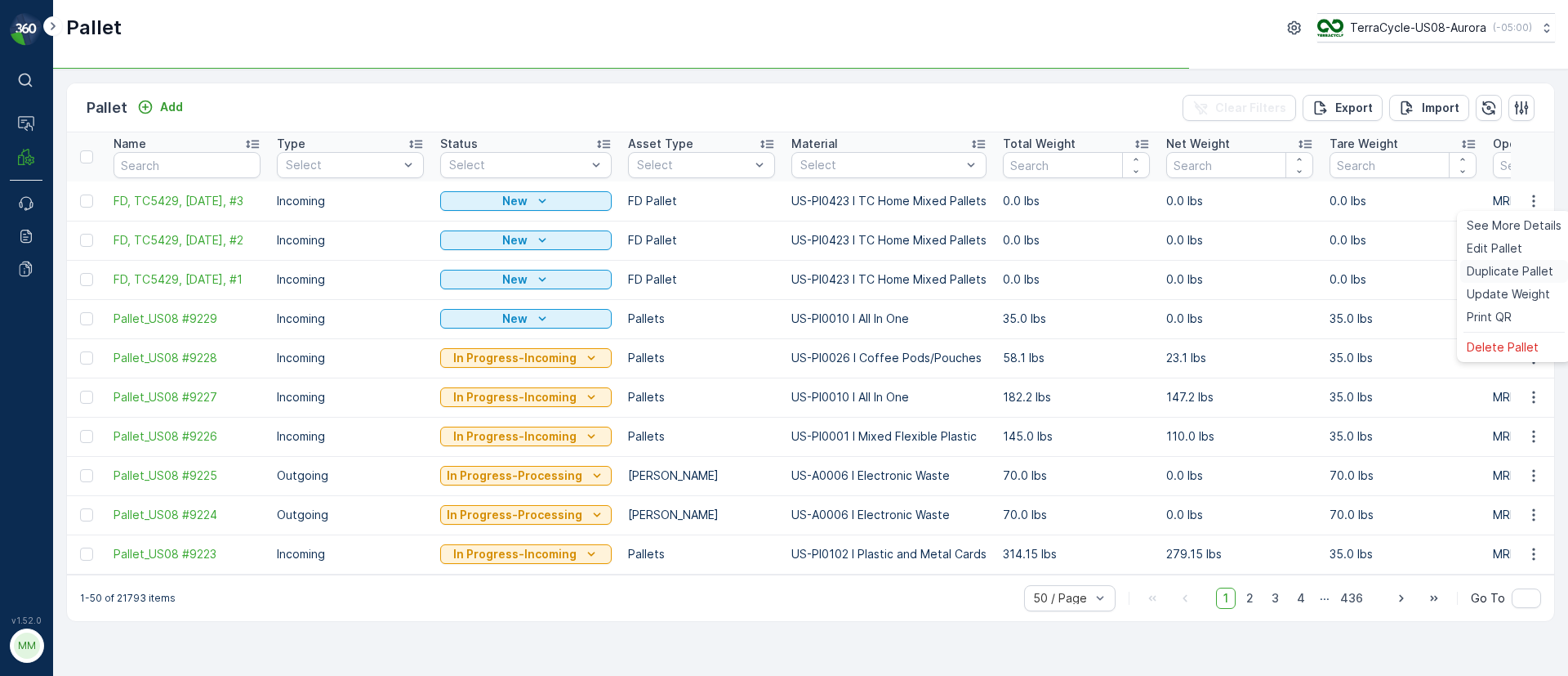
click at [1515, 266] on span "Duplicate Pallet" at bounding box center [1510, 271] width 87 height 16
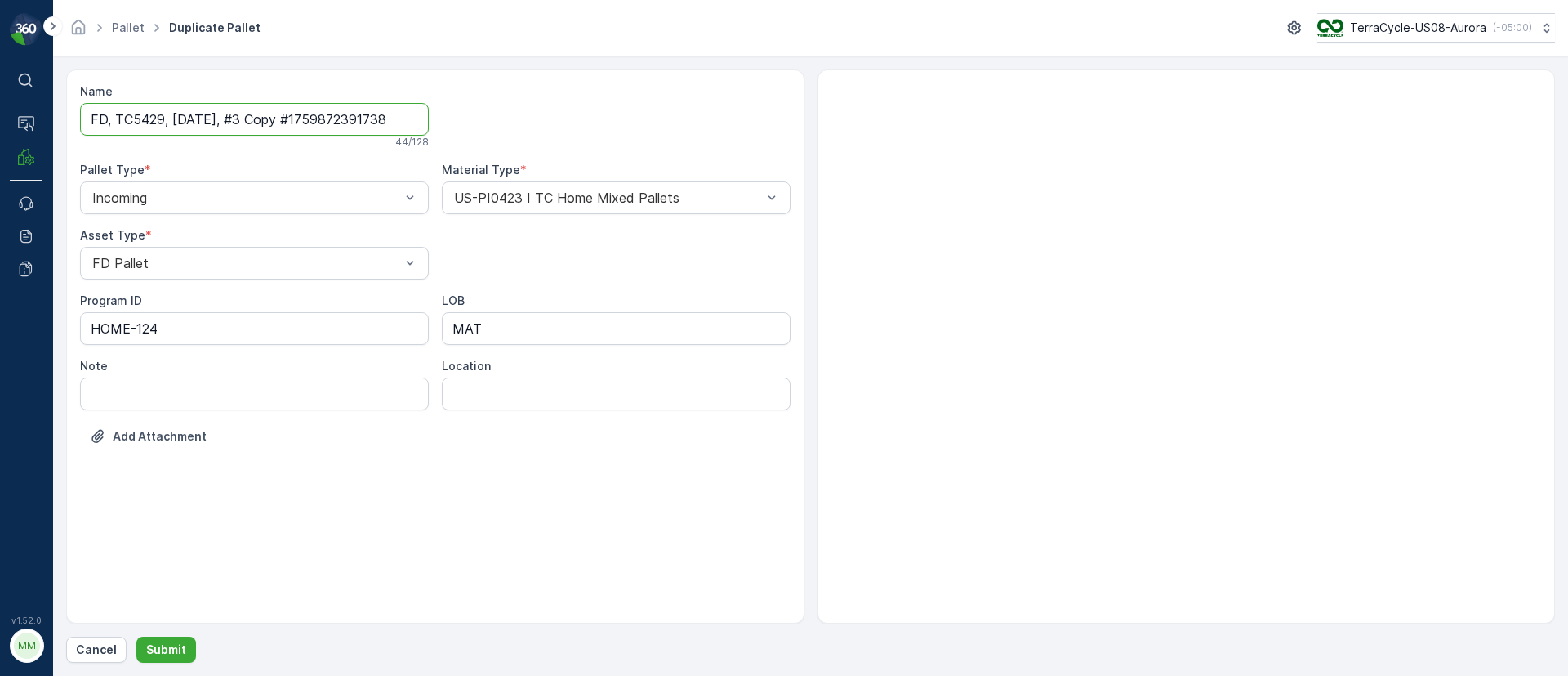
drag, startPoint x: 250, startPoint y: 119, endPoint x: 769, endPoint y: 142, distance: 519.5
click at [769, 142] on div "Name FD, TC5429, 10/08/25, #3 Copy #1759872391738 44 / 128 Pallet Type * Incomi…" at bounding box center [435, 276] width 710 height 386
type input "FD, TC5429, 10/08/25, #4"
click at [169, 646] on p "Submit" at bounding box center [167, 649] width 40 height 16
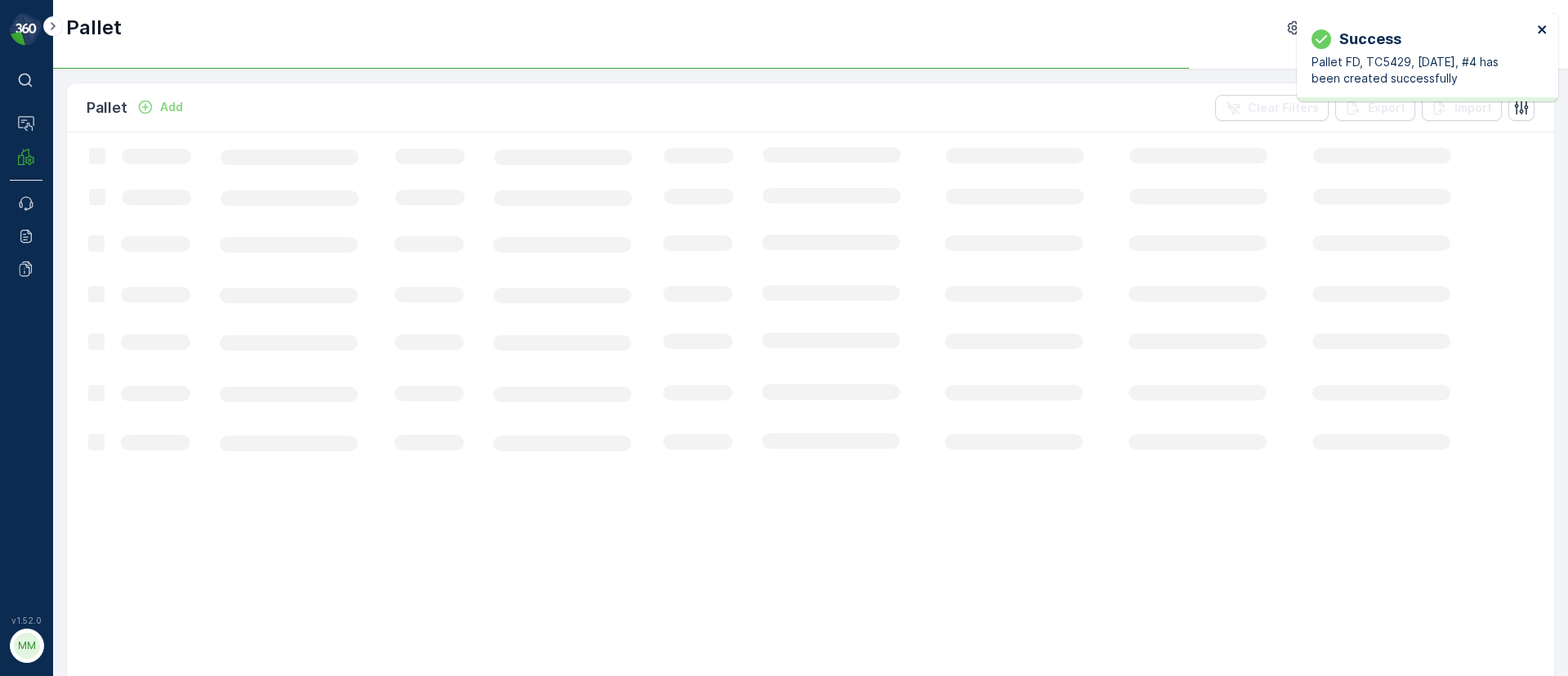
click at [1544, 27] on icon "close" at bounding box center [1542, 30] width 8 height 8
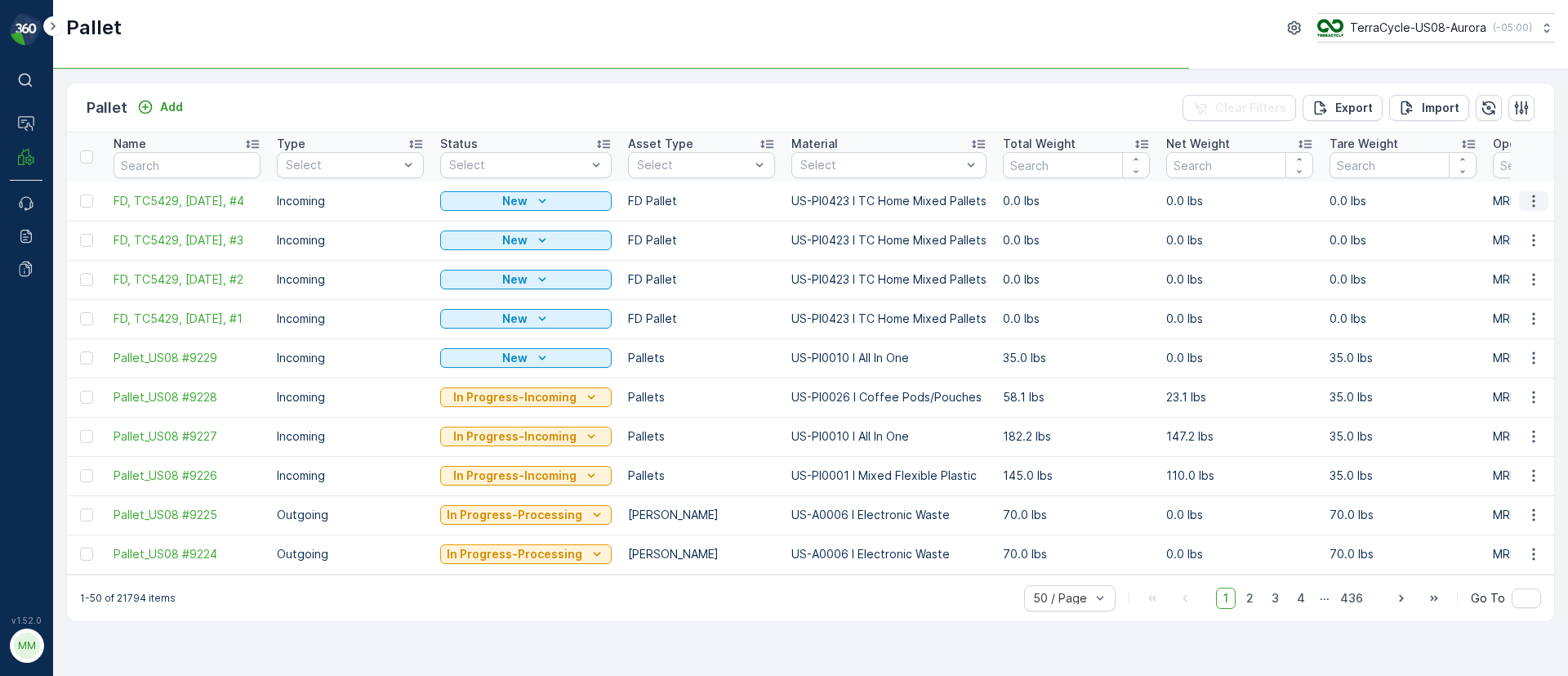
click at [1532, 197] on icon "button" at bounding box center [1533, 201] width 16 height 16
click at [1485, 271] on span "Duplicate Pallet" at bounding box center [1510, 271] width 87 height 16
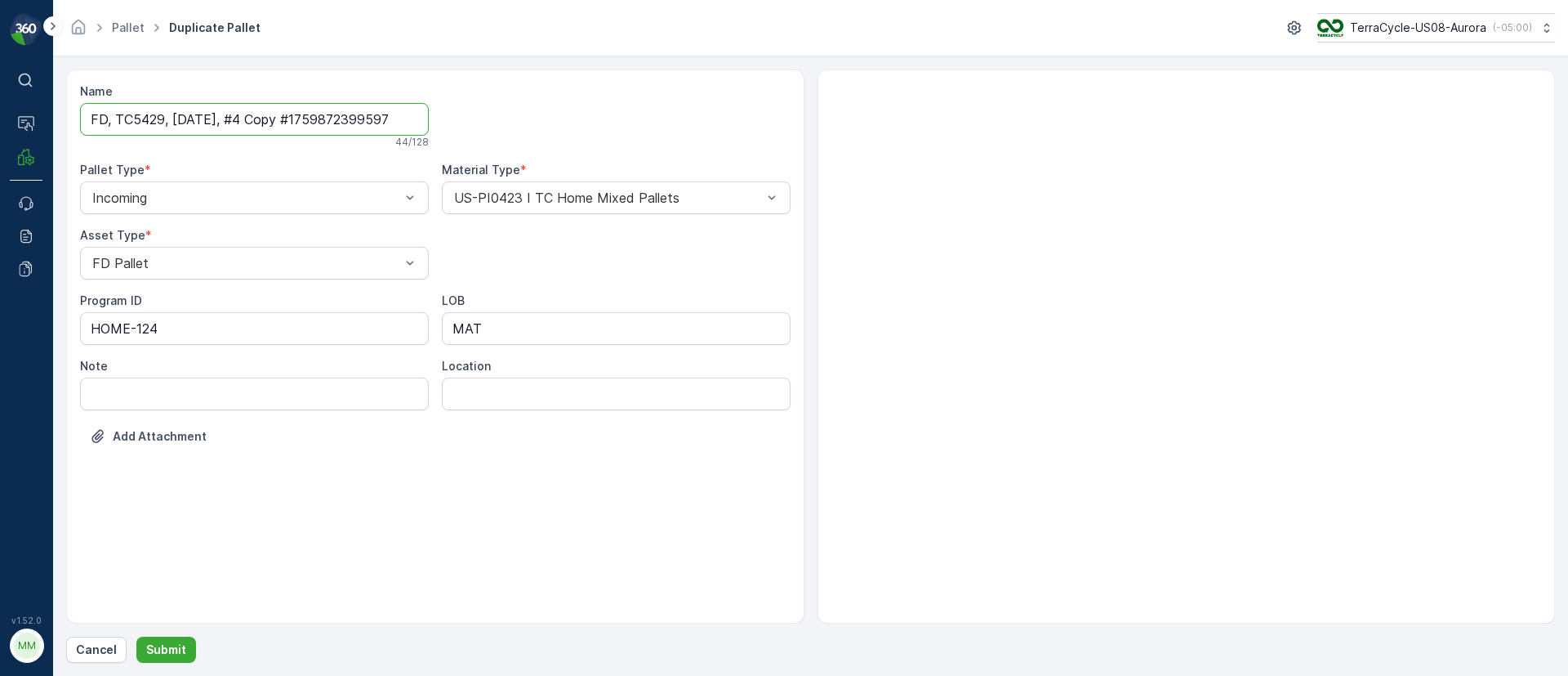
drag, startPoint x: 243, startPoint y: 121, endPoint x: 791, endPoint y: 131, distance: 548.1
click at [791, 131] on div "Name FD, TC5429, 10/08/25, #4 Copy #1759872399597 44 / 128 Pallet Type * Incomi…" at bounding box center [436, 346] width 738 height 554
type input "FD, TC5429, 10/08/25, #5"
click at [168, 650] on p "Submit" at bounding box center [167, 649] width 40 height 16
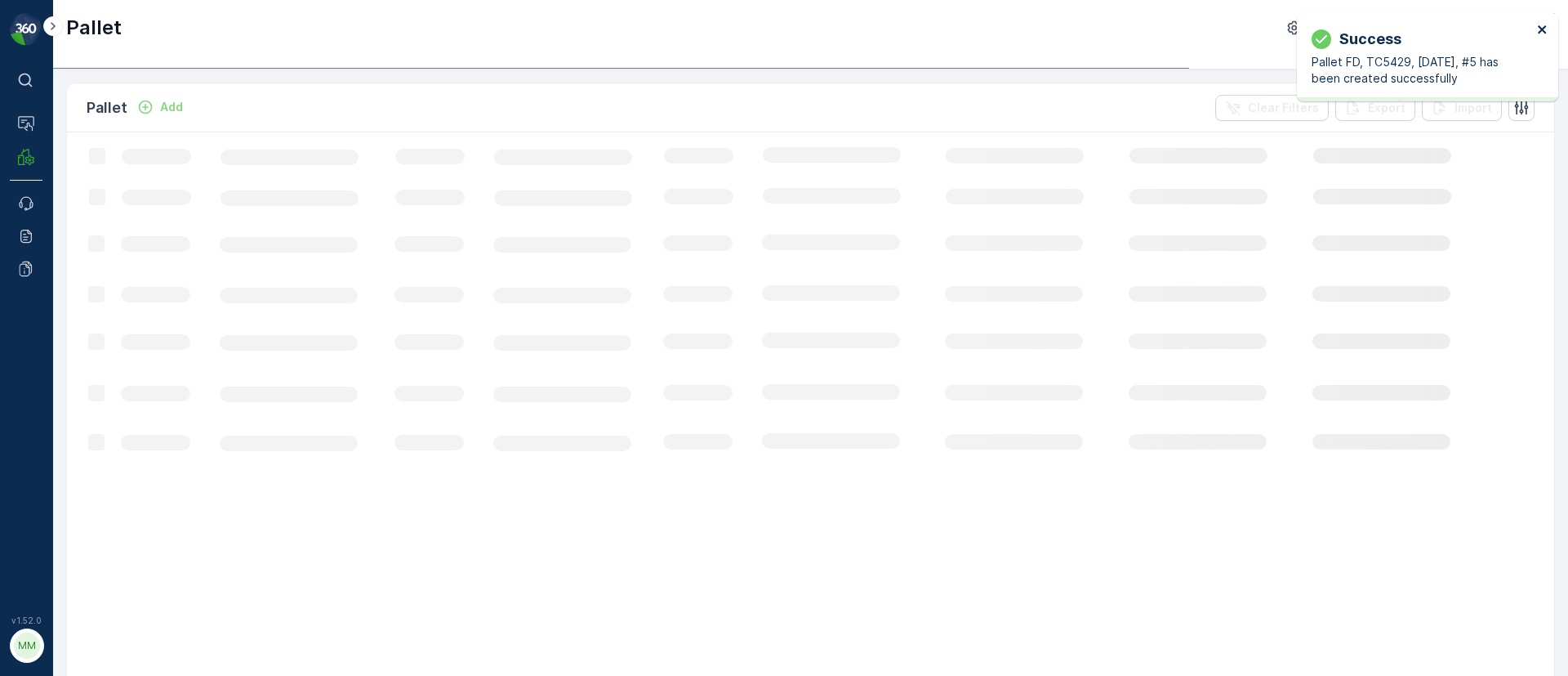
click at [1540, 27] on icon "close" at bounding box center [1542, 30] width 8 height 8
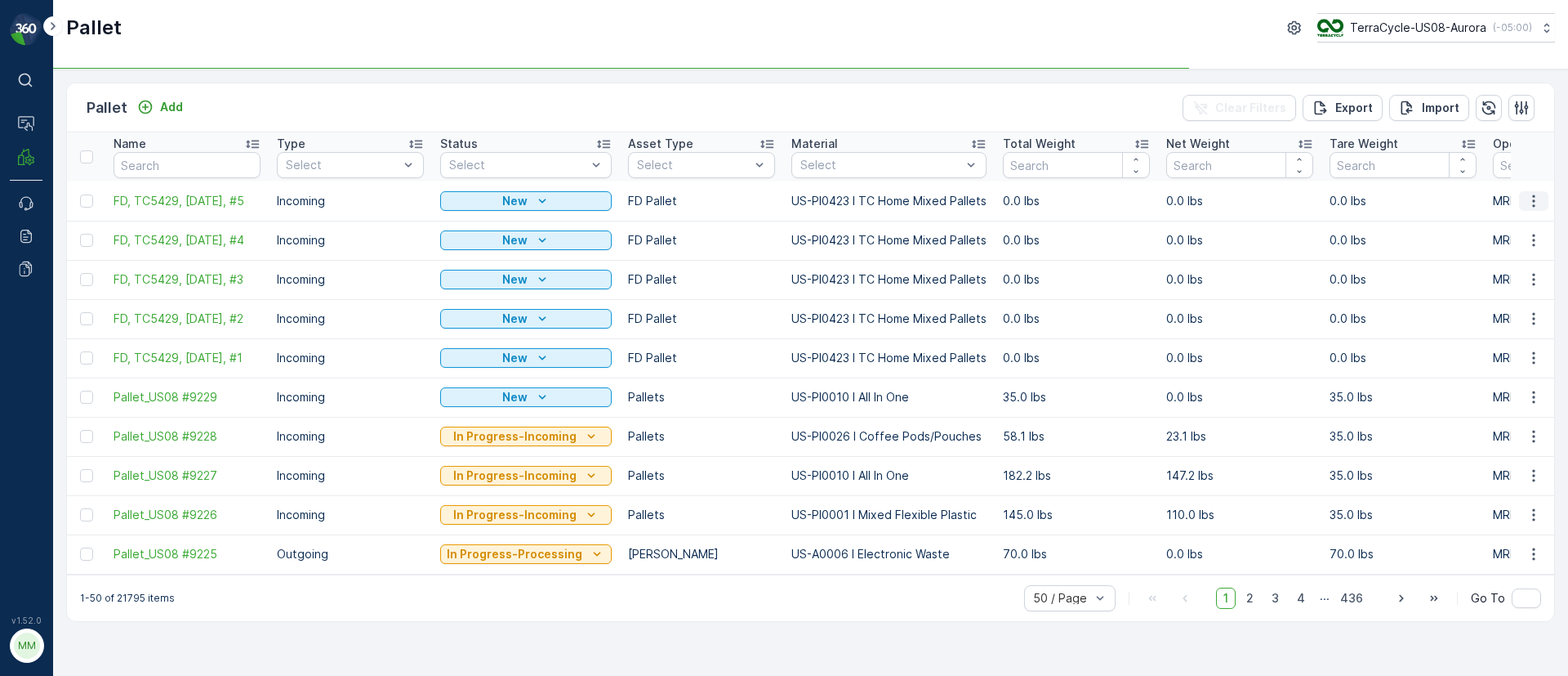
click at [1531, 200] on icon "button" at bounding box center [1533, 201] width 16 height 16
click at [1515, 268] on span "Duplicate Pallet" at bounding box center [1510, 271] width 87 height 16
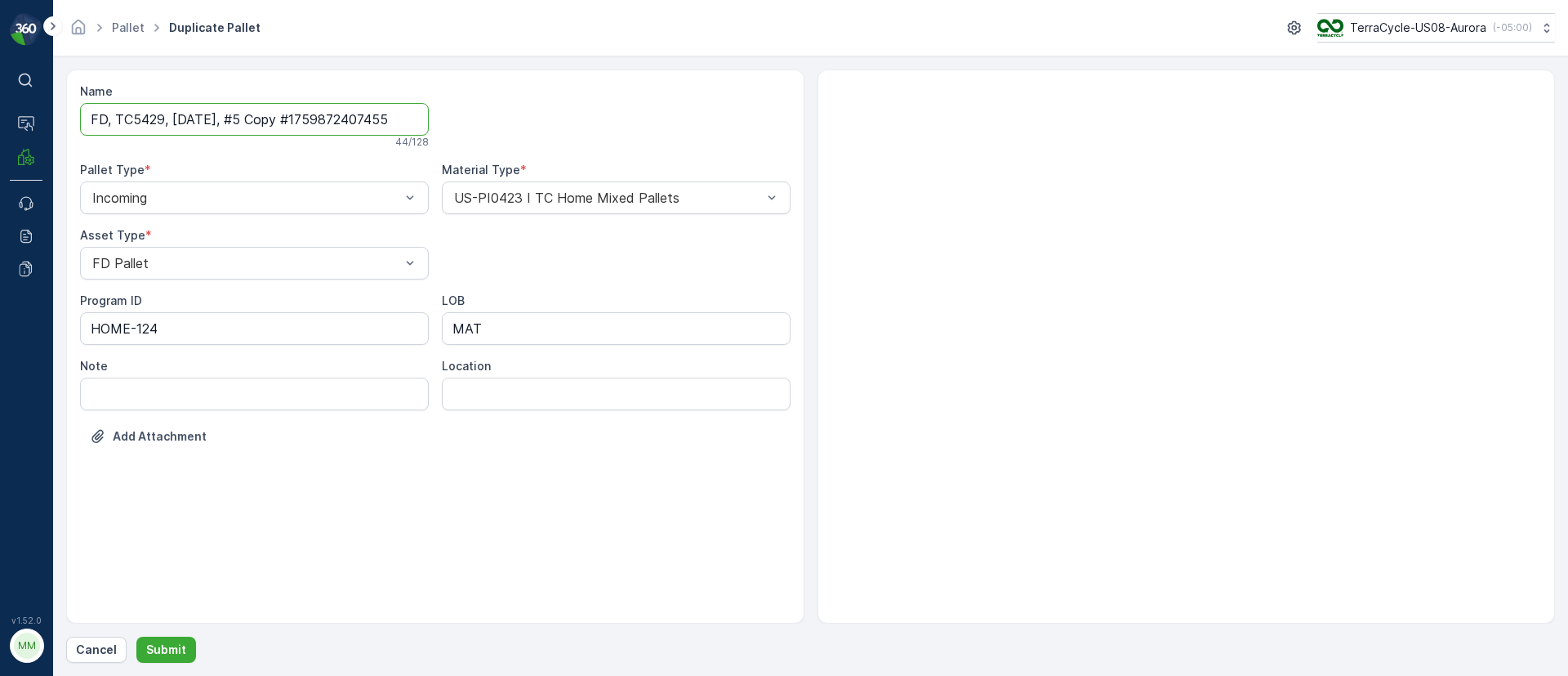
drag, startPoint x: 243, startPoint y: 118, endPoint x: 494, endPoint y: 133, distance: 251.4
click at [494, 133] on div "Name FD, TC5429, 10/08/25, #5 Copy #1759872407455 44 / 128 Pallet Type * Incomi…" at bounding box center [435, 276] width 710 height 386
type input "FD, TC5429, 10/08/25, #6"
click at [171, 635] on div "Name FD, TC5429, 10/08/25, #6 Checking availability... 24 / 128 Pallet Type * I…" at bounding box center [811, 366] width 1489 height 593
click at [174, 639] on button "Submit" at bounding box center [166, 649] width 60 height 26
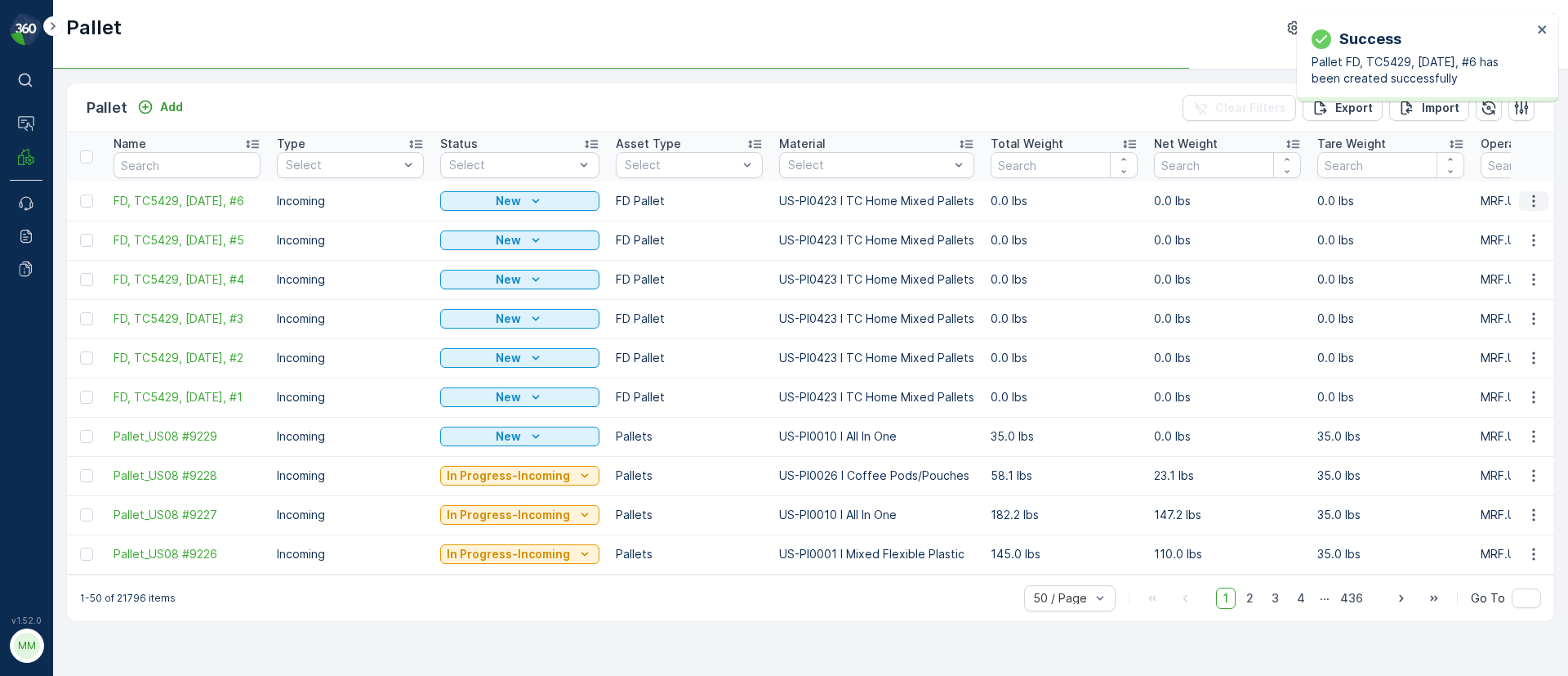
click at [1534, 209] on button "button" at bounding box center [1533, 201] width 29 height 19
click at [1516, 274] on span "Duplicate Pallet" at bounding box center [1510, 271] width 87 height 16
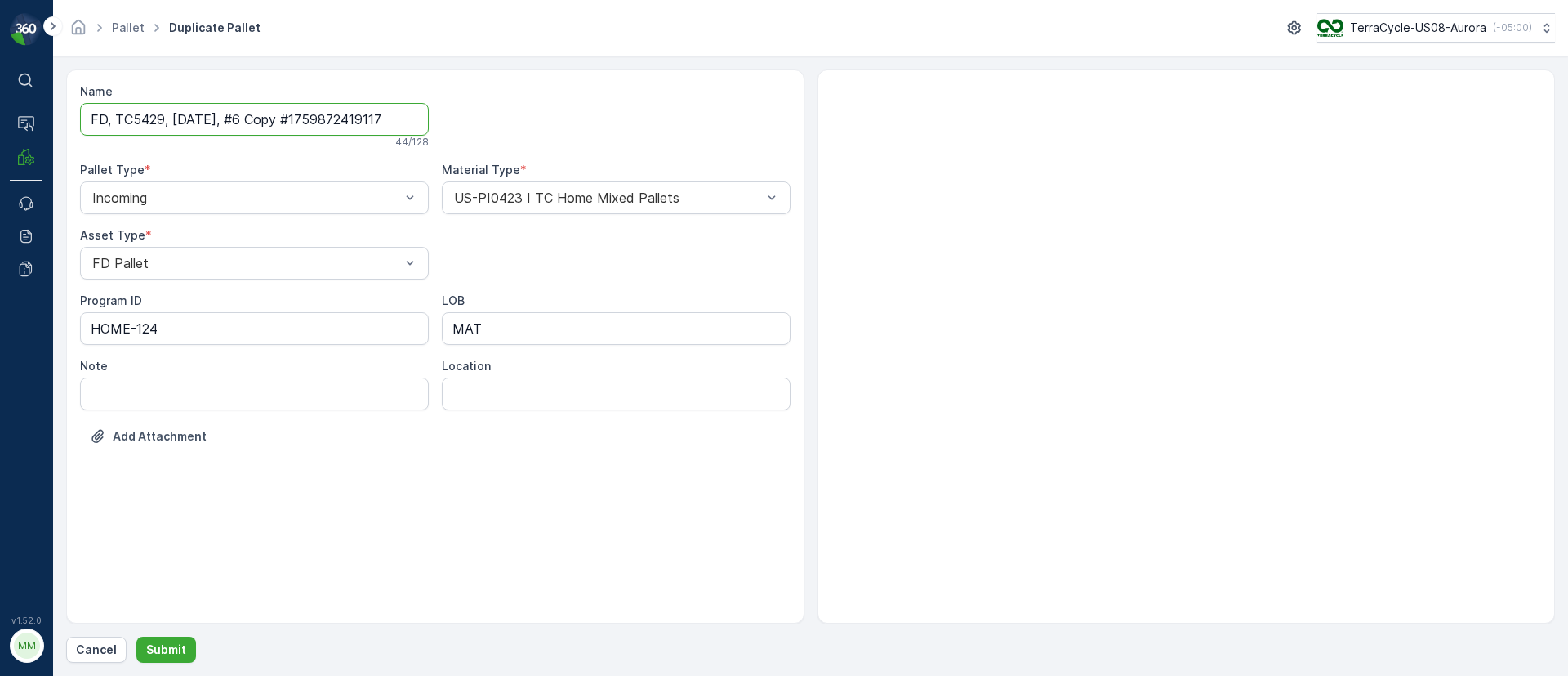
drag, startPoint x: 243, startPoint y: 119, endPoint x: 778, endPoint y: 134, distance: 535.2
click at [778, 134] on div "Name FD, TC5429, 10/08/25, #6 Copy #1759872419117 44 / 128 Pallet Type * Incomi…" at bounding box center [435, 276] width 710 height 386
type input "FD, TC5429, 10/08/25, #7"
click at [169, 652] on p "Submit" at bounding box center [167, 649] width 40 height 16
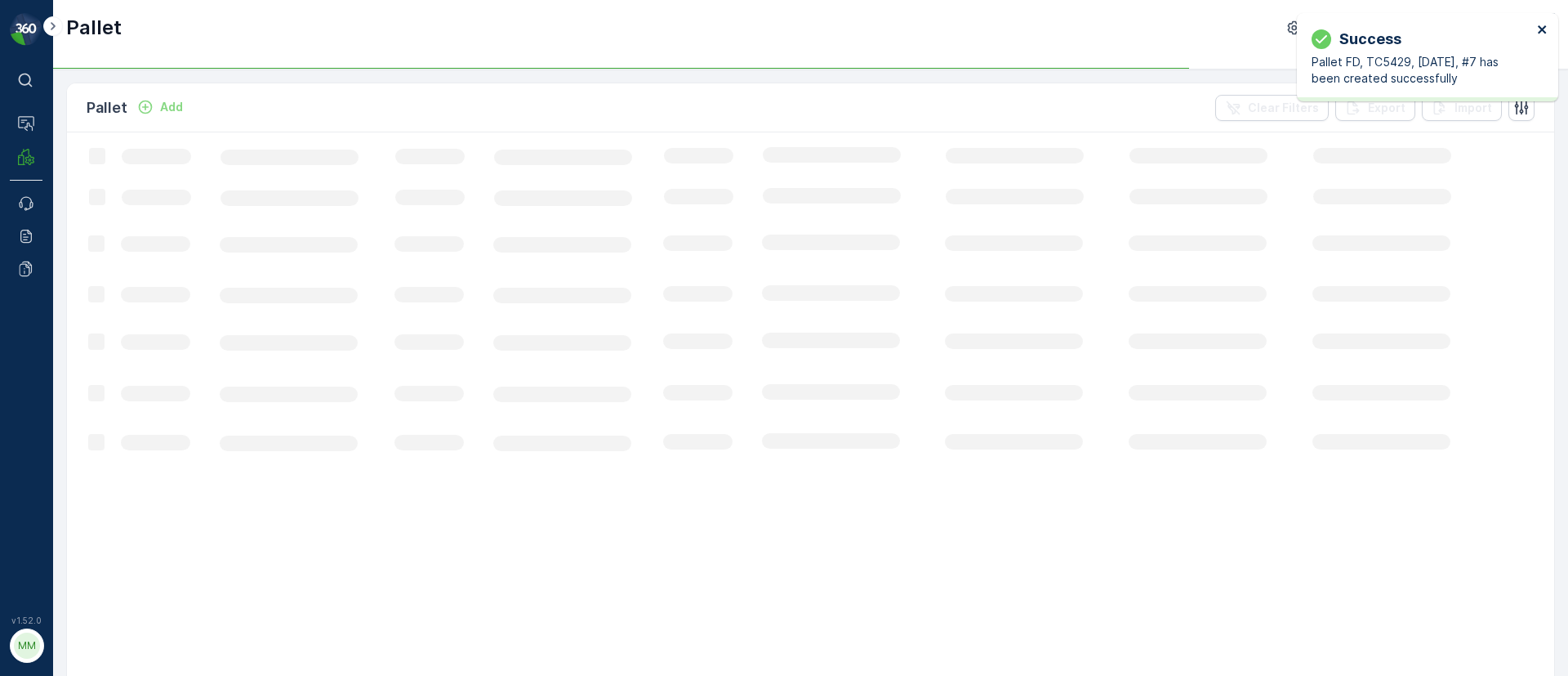
click at [1539, 33] on icon "close" at bounding box center [1542, 30] width 8 height 8
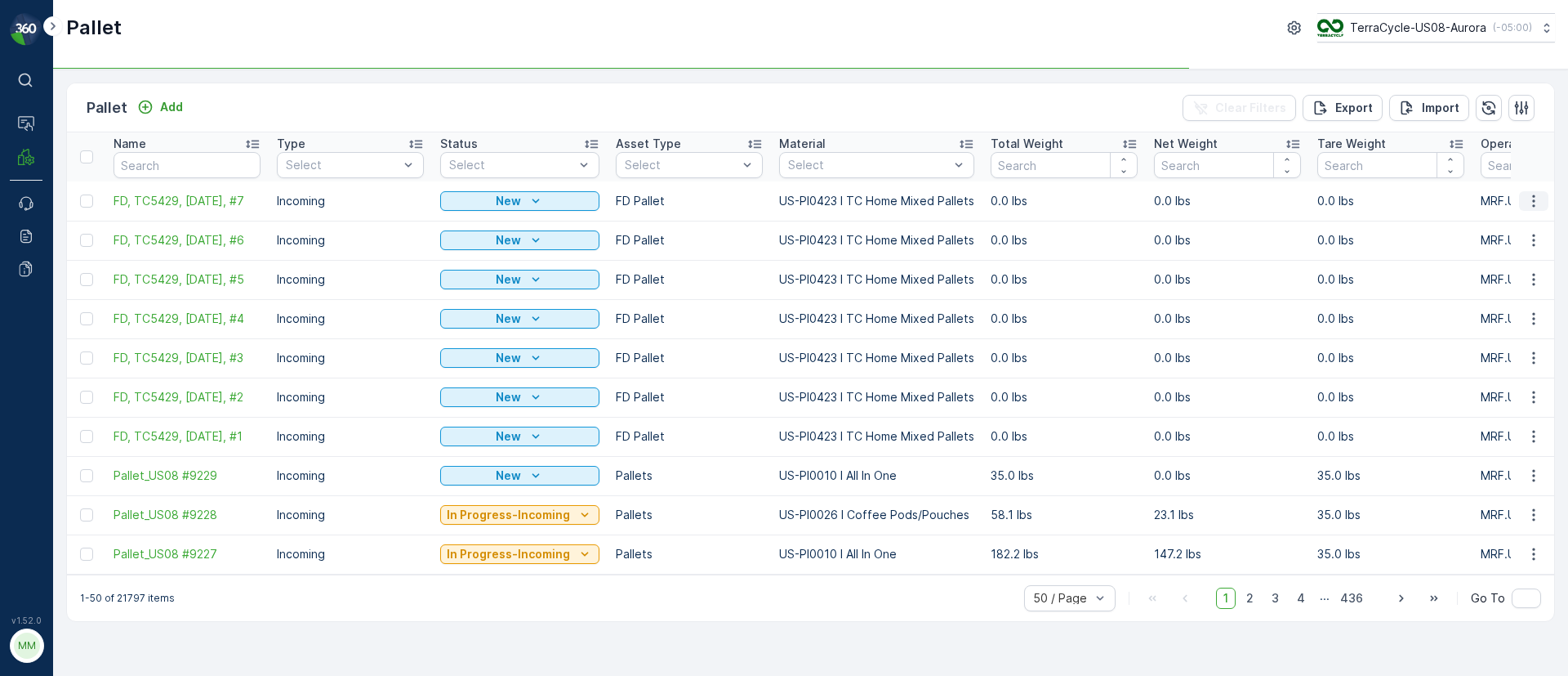
click at [1533, 202] on icon "button" at bounding box center [1533, 201] width 16 height 16
click at [1508, 269] on span "Duplicate Pallet" at bounding box center [1510, 271] width 87 height 16
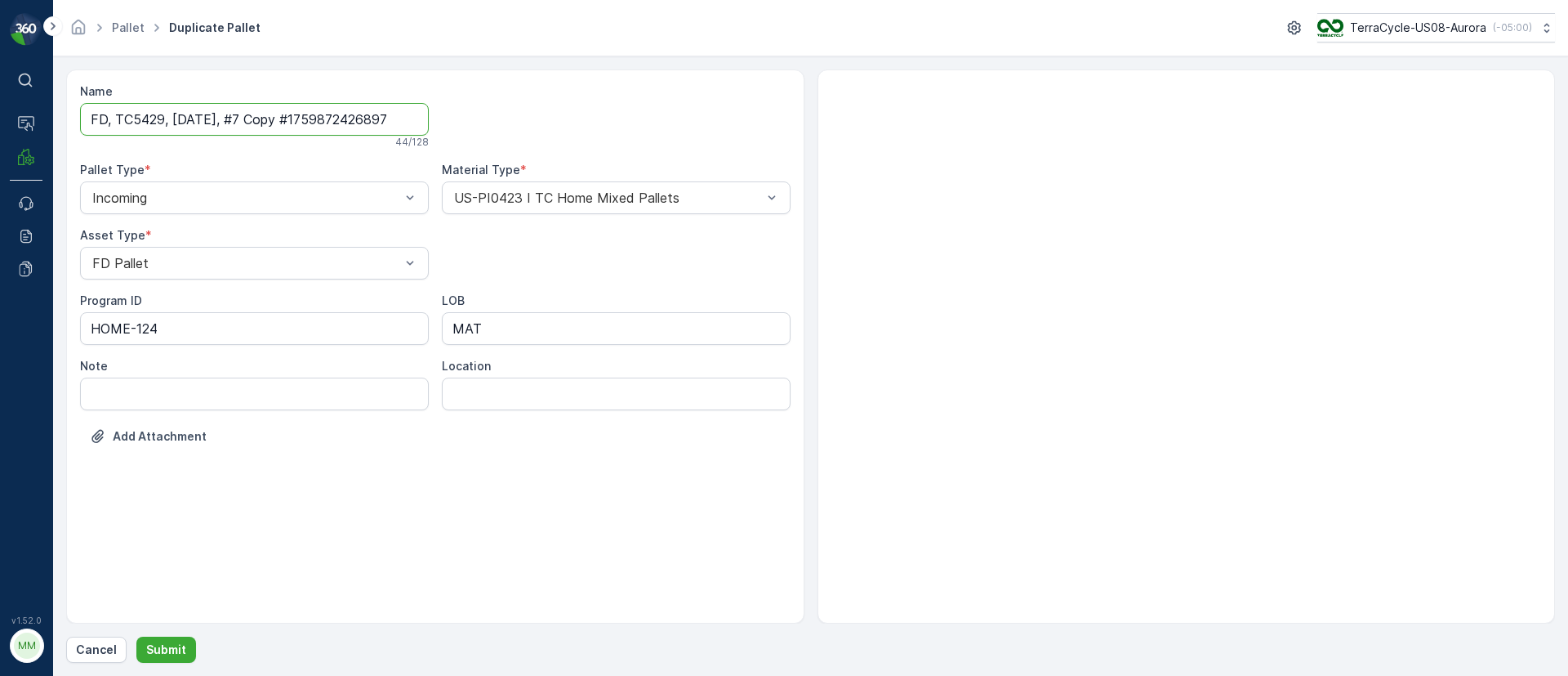
drag, startPoint x: 244, startPoint y: 118, endPoint x: 838, endPoint y: 151, distance: 594.9
click at [838, 151] on div "Name FD, TC5429, 10/08/25, #7 Copy #1759872426897 44 / 128 Pallet Type * Incomi…" at bounding box center [811, 346] width 1489 height 554
type input "FD, TC5429, 10/08/25, #8"
click at [158, 652] on p "Submit" at bounding box center [167, 649] width 40 height 16
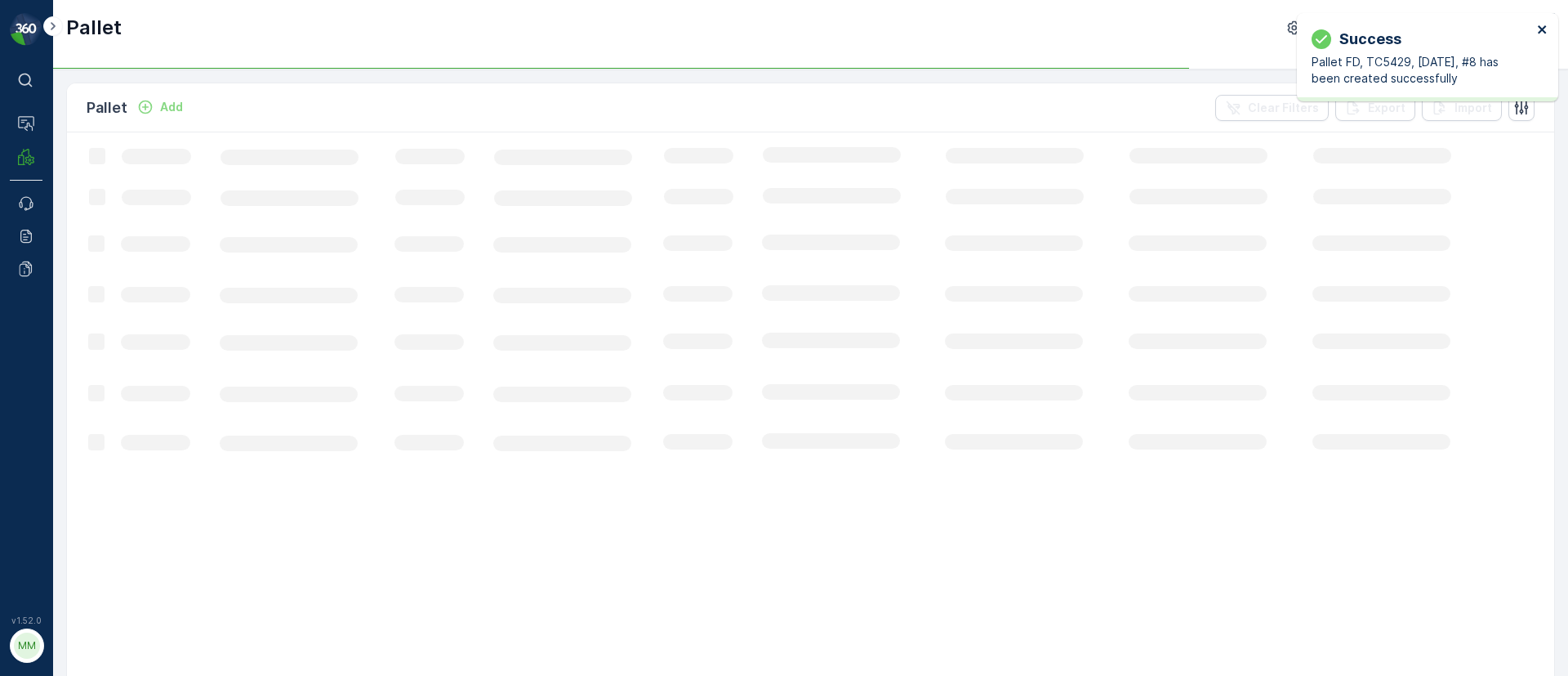
click at [1544, 29] on icon "close" at bounding box center [1543, 30] width 12 height 13
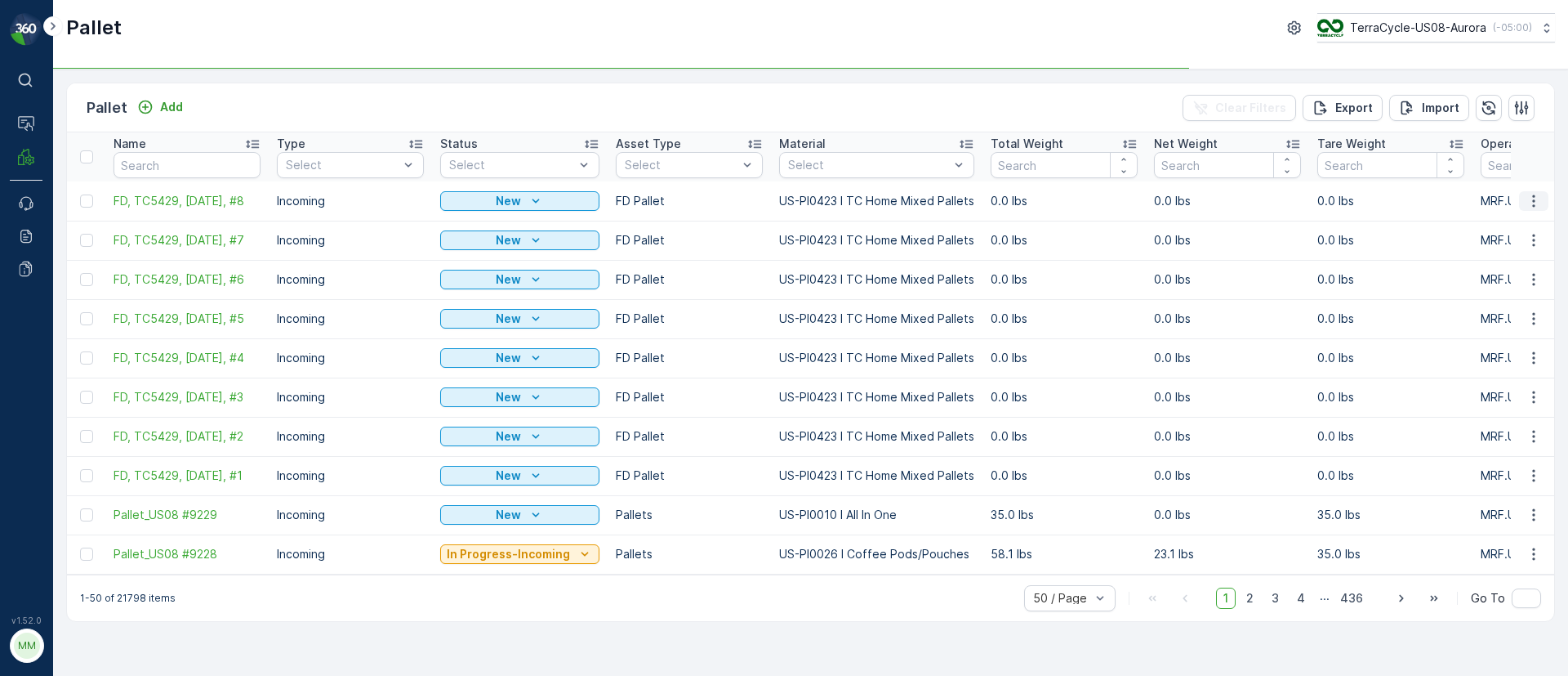
click at [1528, 204] on icon "button" at bounding box center [1533, 201] width 16 height 16
click at [1520, 273] on span "Duplicate Pallet" at bounding box center [1510, 271] width 87 height 16
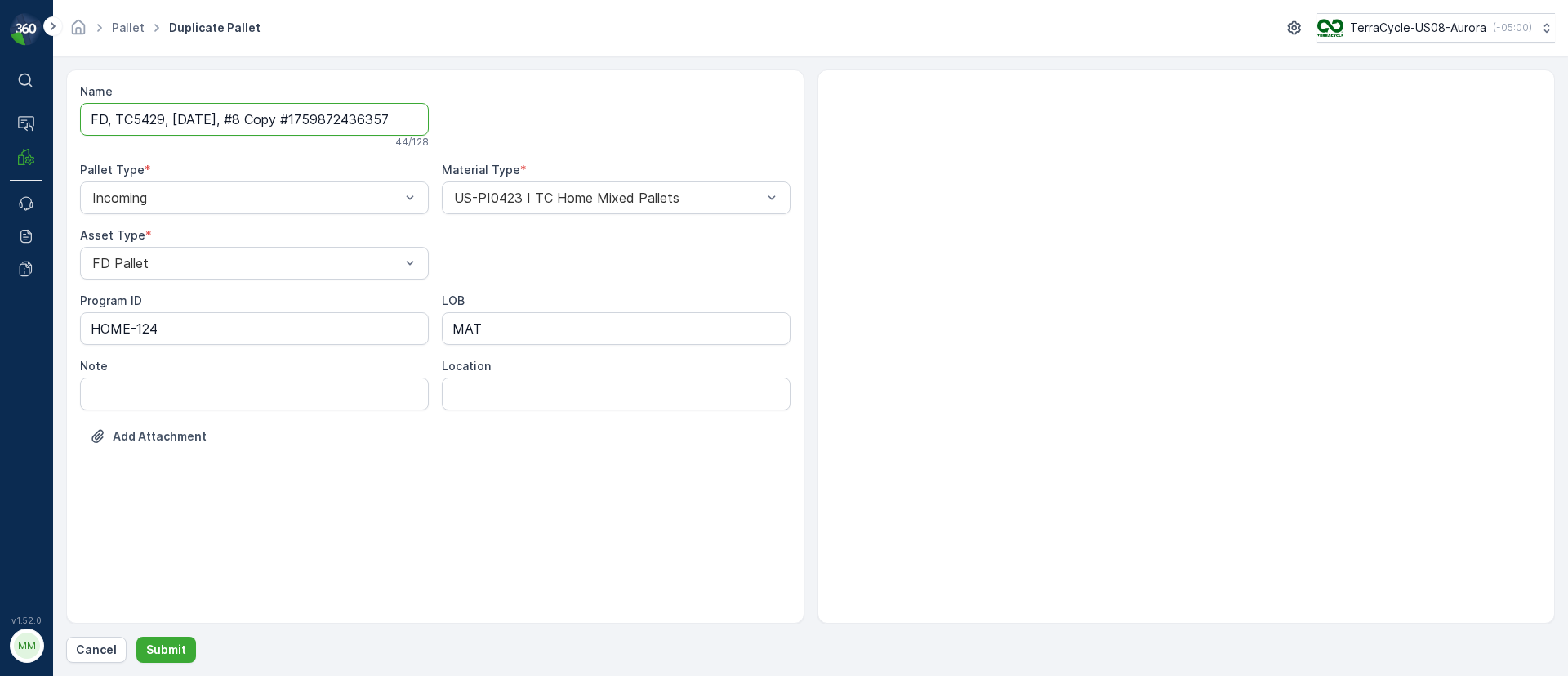
drag, startPoint x: 243, startPoint y: 113, endPoint x: 909, endPoint y: 113, distance: 666.0
click at [909, 113] on div "Name FD, TC5429, 10/08/25, #8 Copy #1759872436357 44 / 128 Pallet Type * Incomi…" at bounding box center [811, 346] width 1489 height 554
type input "FD, TC5429, 10/08/25, #9"
click at [156, 666] on form "Name FD, TC5429, 10/08/25, #9 Checking availability... 24 / 128 Pallet Type * I…" at bounding box center [811, 366] width 1515 height 620
click at [162, 646] on p "Submit" at bounding box center [167, 649] width 40 height 16
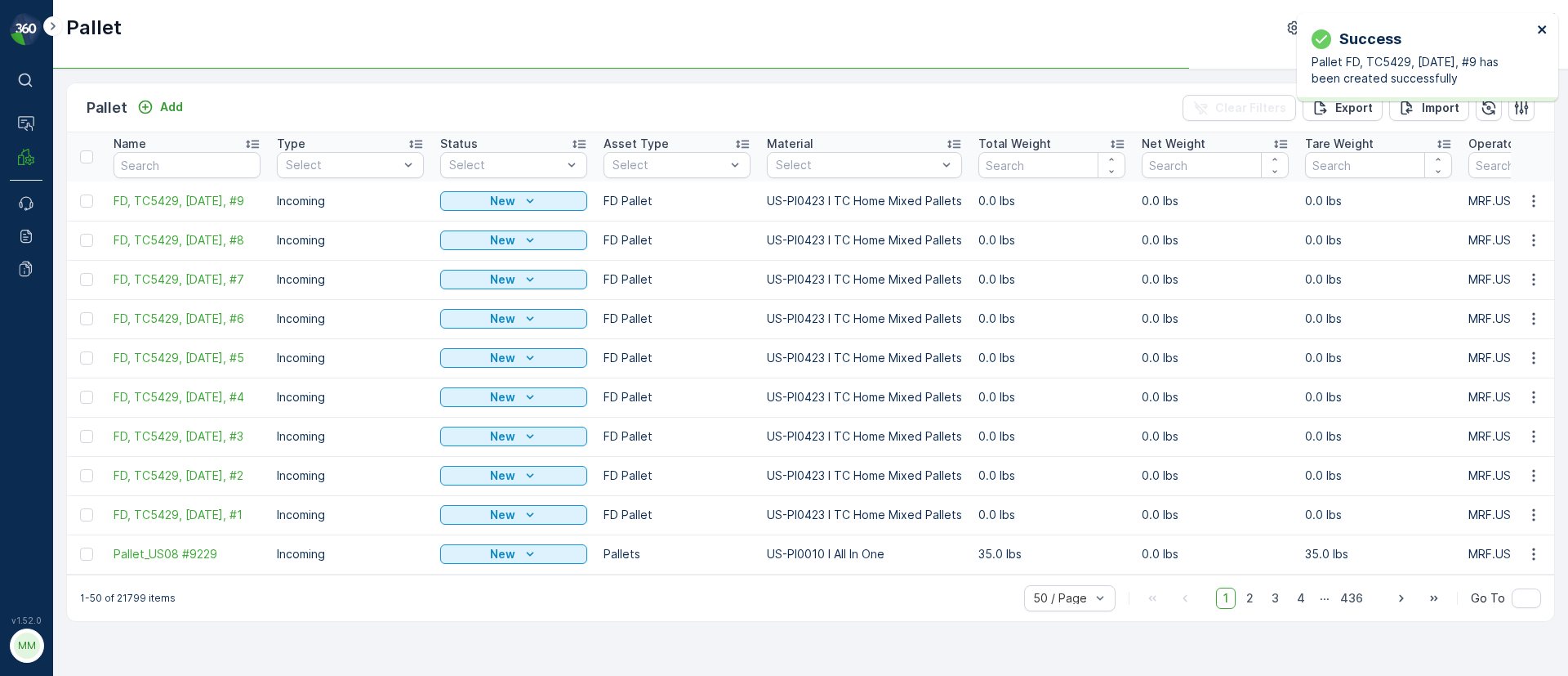
click at [1546, 27] on div "Success Pallet FD, TC5429, 10/08/25, #9 has been created successfully" at bounding box center [1427, 57] width 261 height 89
click at [1544, 29] on icon "close" at bounding box center [1543, 30] width 12 height 13
click at [1533, 200] on icon "button" at bounding box center [1533, 201] width 3 height 13
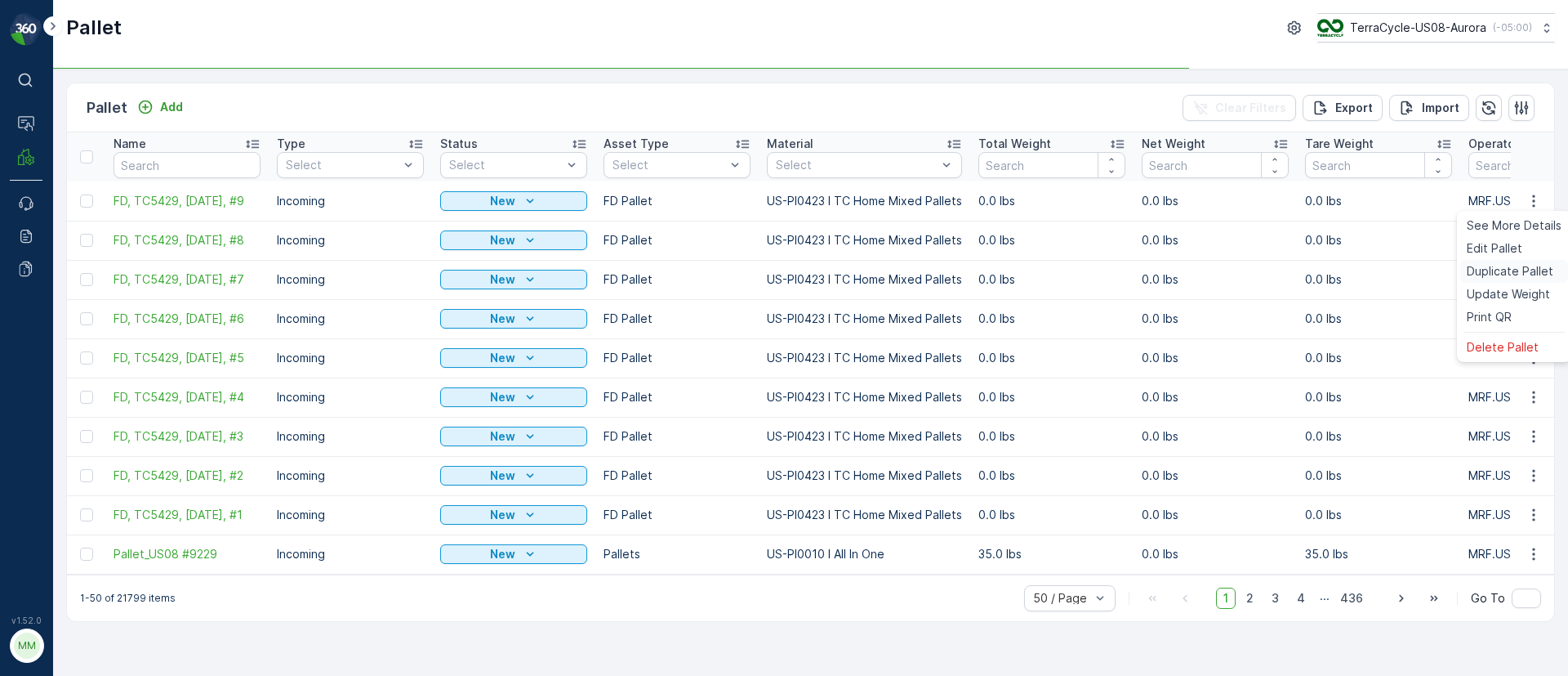
click at [1500, 275] on span "Duplicate Pallet" at bounding box center [1510, 271] width 87 height 16
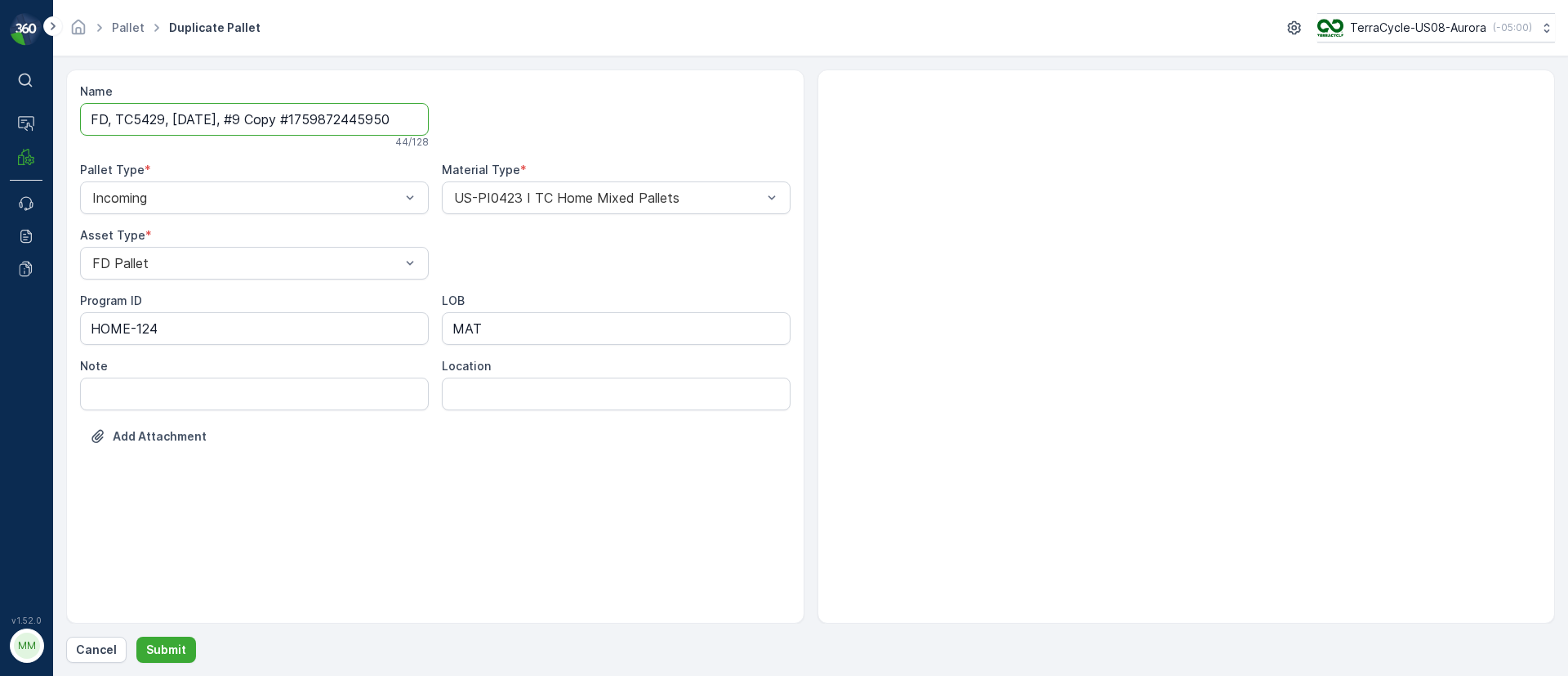
drag, startPoint x: 245, startPoint y: 114, endPoint x: 814, endPoint y: 153, distance: 570.3
click at [814, 153] on div "Name FD, TC5429, 10/08/25, #9 Copy #1759872445950 44 / 128 Pallet Type * Incomi…" at bounding box center [811, 346] width 1489 height 554
type input "FD, TC5429, 10/08/25, #10"
click at [167, 655] on p "Submit" at bounding box center [167, 649] width 40 height 16
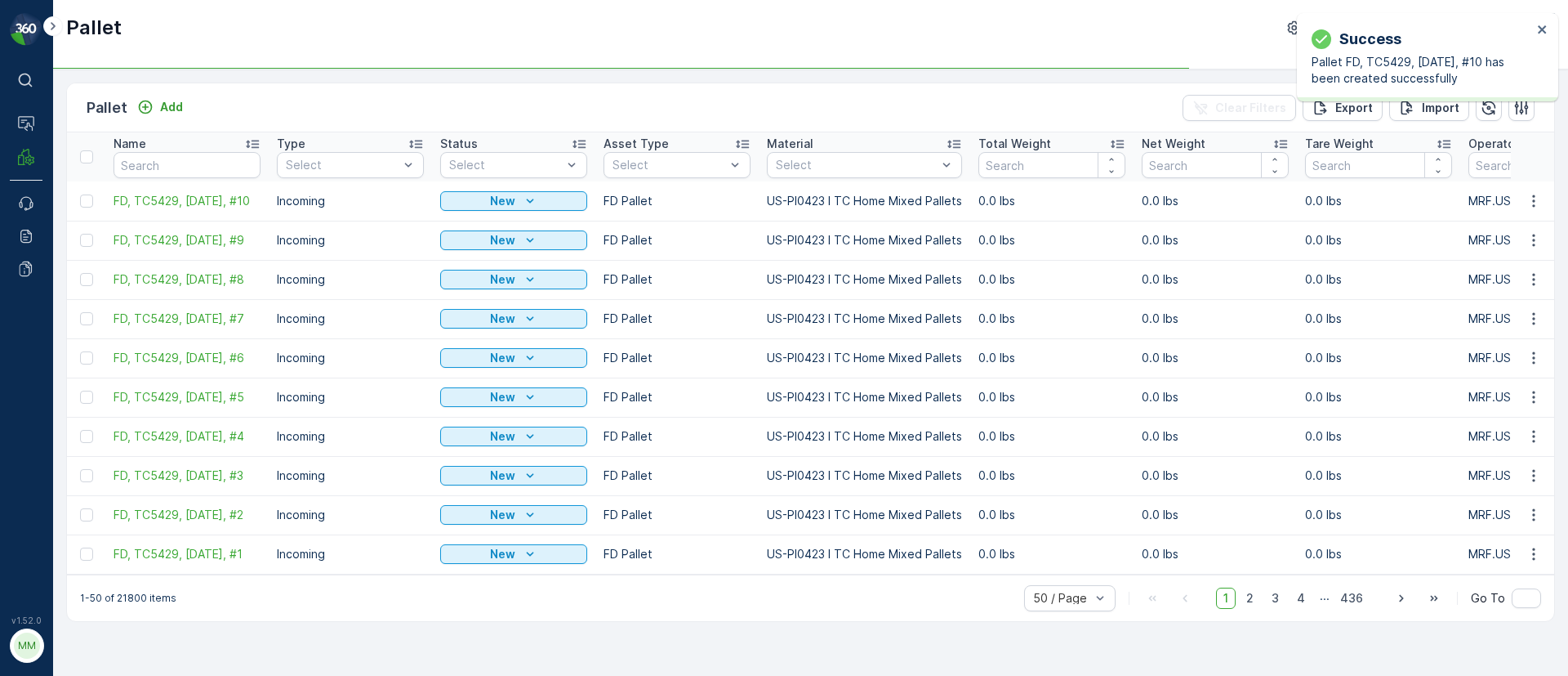
click at [1536, 25] on div "Success Pallet FD, TC5429, 10/08/25, #10 has been created successfully" at bounding box center [1421, 56] width 230 height 68
click at [1539, 24] on icon "close" at bounding box center [1543, 30] width 12 height 13
click at [1527, 197] on icon "button" at bounding box center [1533, 201] width 16 height 16
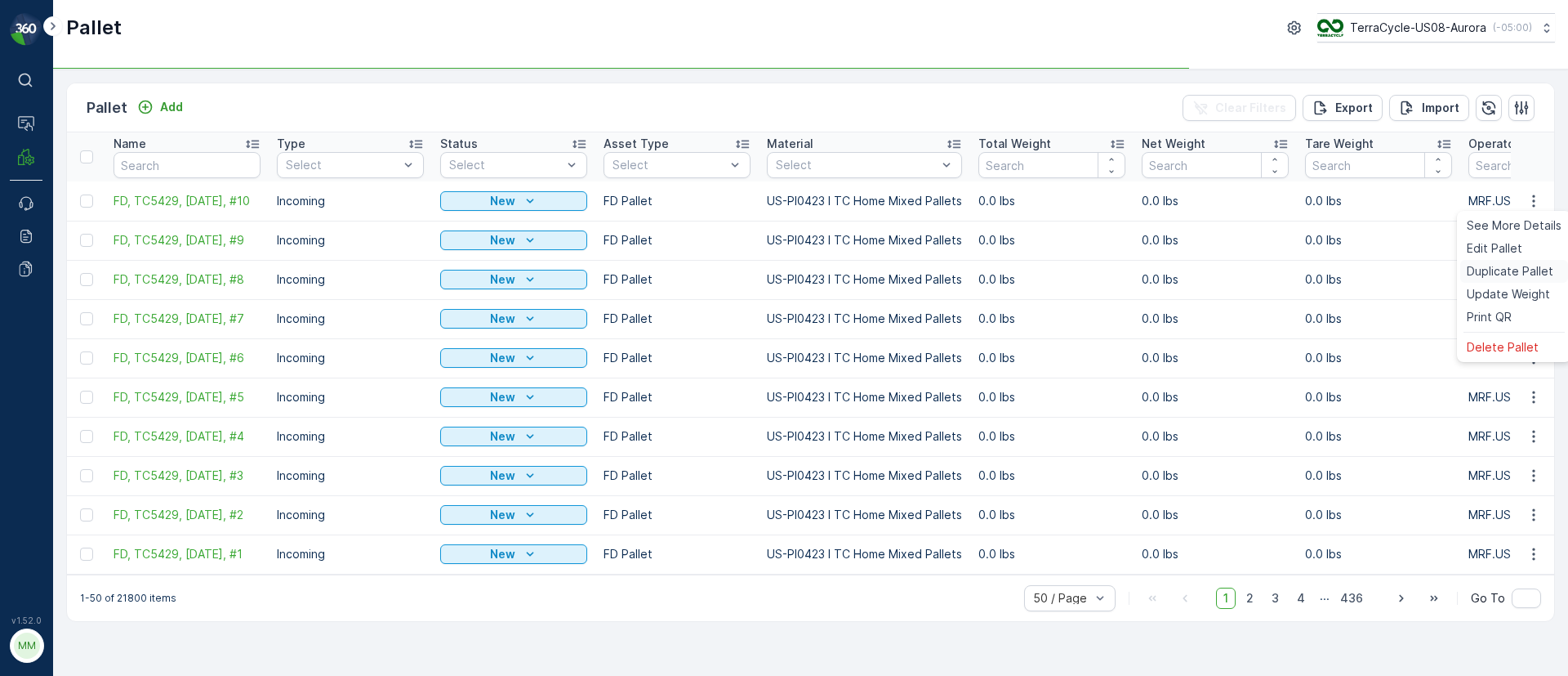
click at [1506, 269] on span "Duplicate Pallet" at bounding box center [1510, 271] width 87 height 16
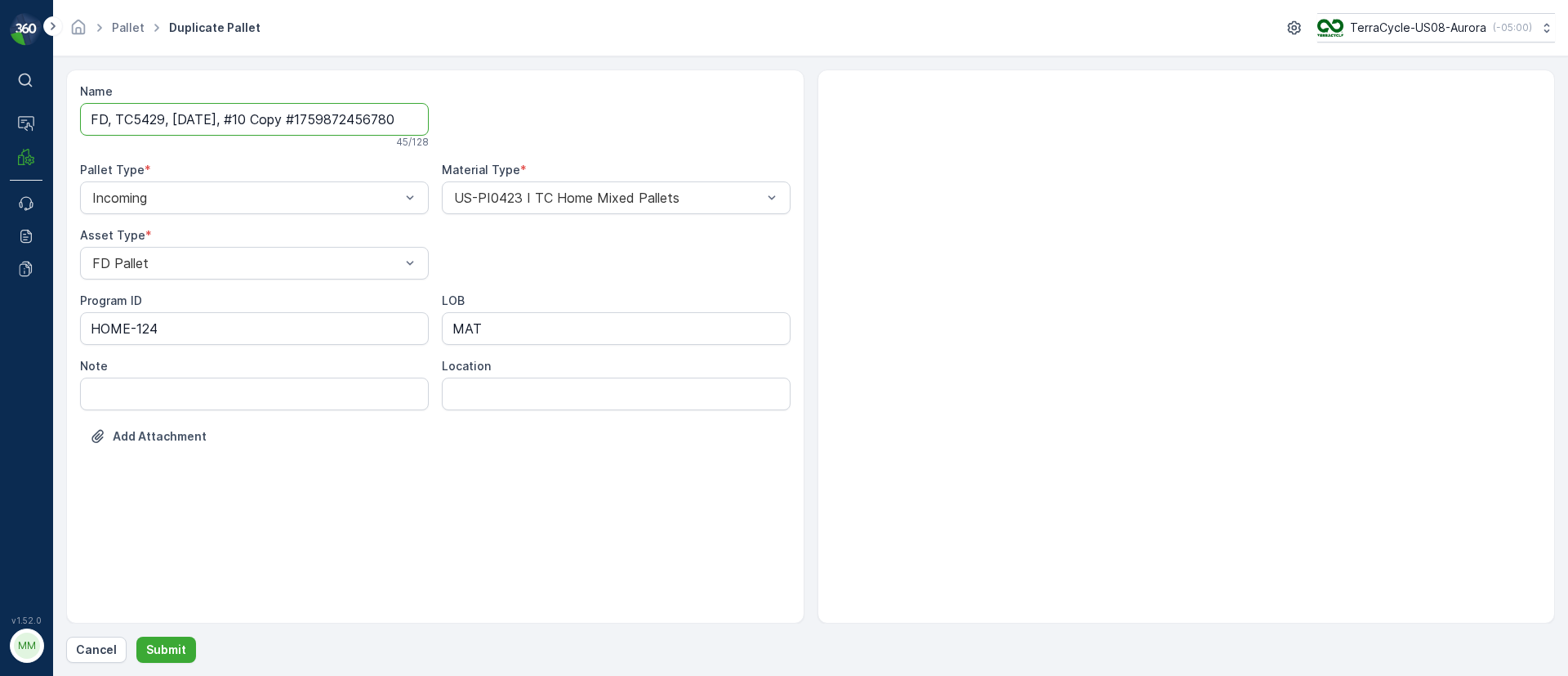
drag, startPoint x: 251, startPoint y: 118, endPoint x: 1120, endPoint y: 156, distance: 869.8
click at [1120, 156] on div "Name FD, TC5429, 10/08/25, #10 Copy #1759872456780 45 / 128 Pallet Type * Incom…" at bounding box center [811, 346] width 1489 height 554
type input "FD, TC5429, 10/08/25, #11"
click at [162, 646] on p "Submit" at bounding box center [167, 649] width 40 height 16
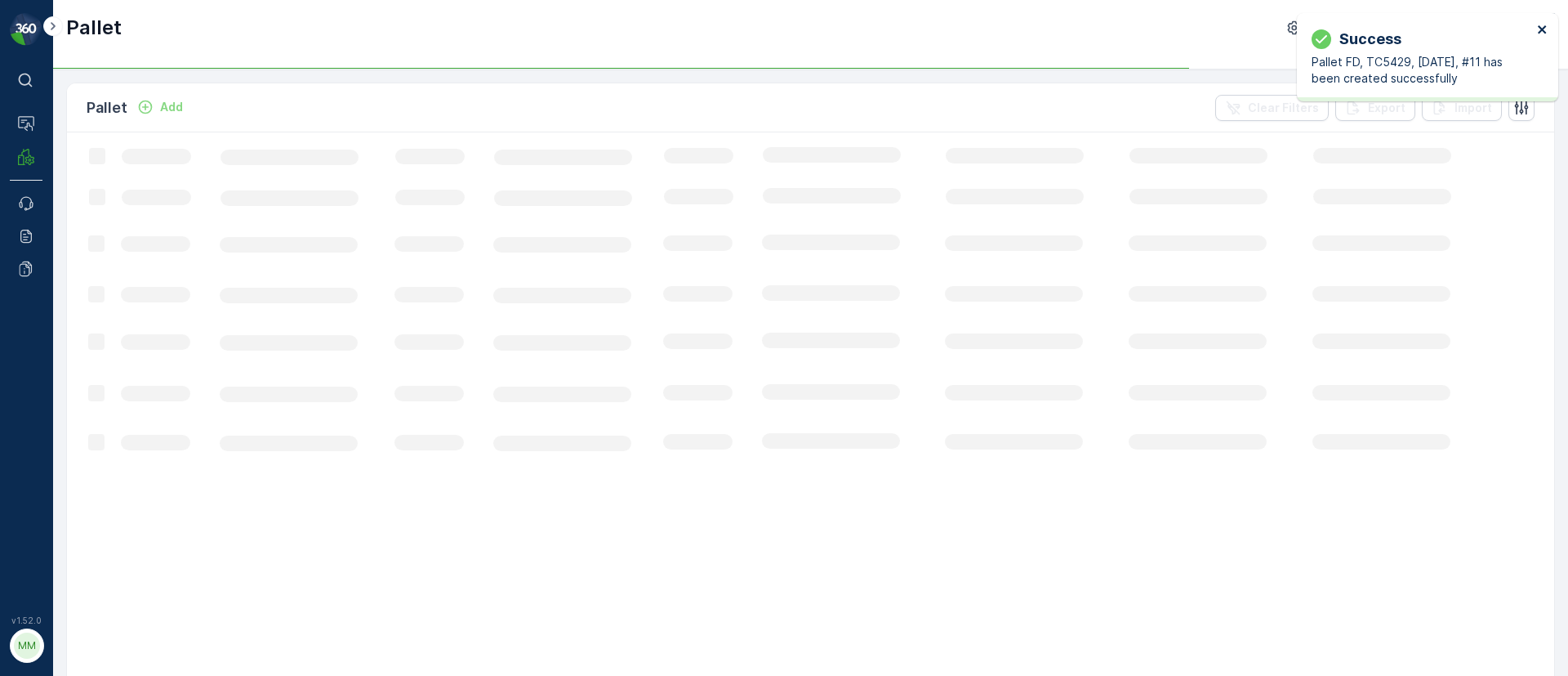
click at [1540, 25] on icon "close" at bounding box center [1543, 30] width 12 height 13
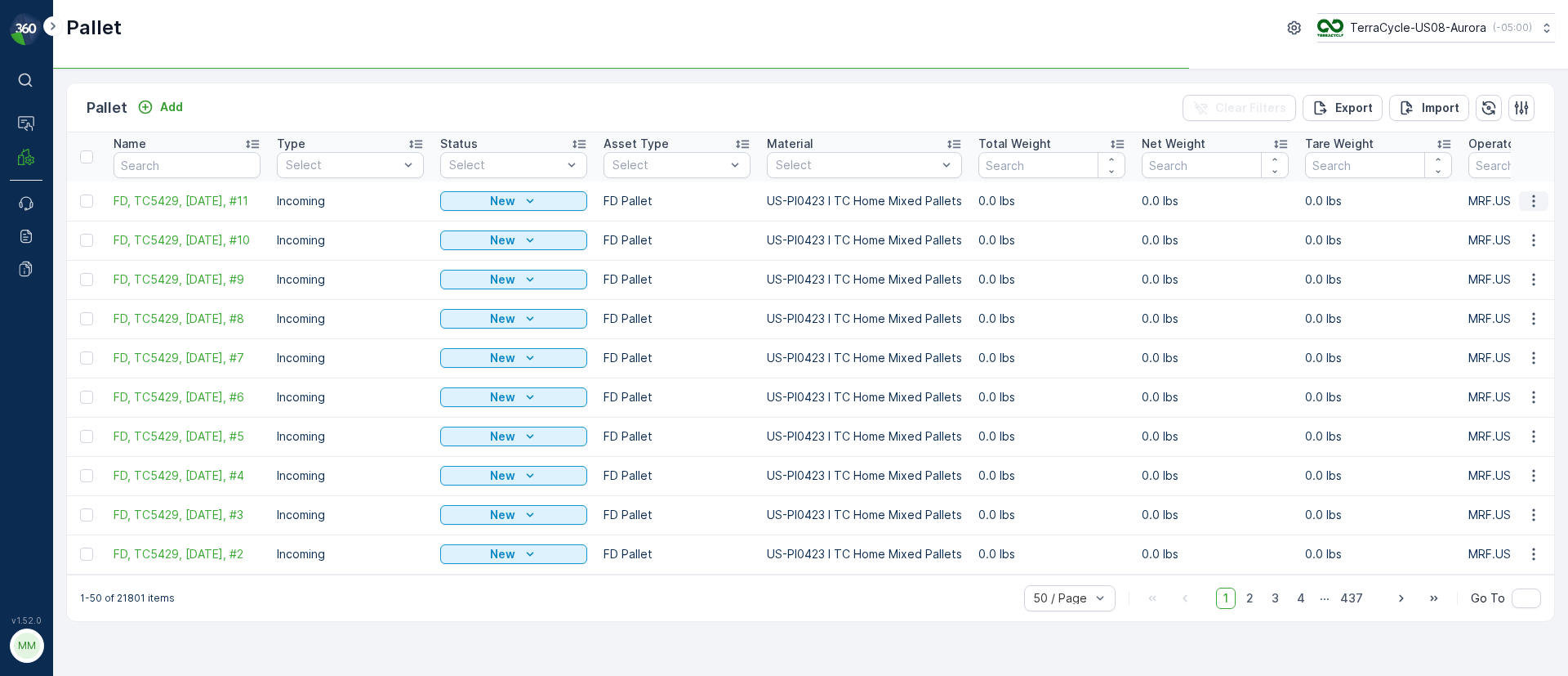
click at [1529, 204] on icon "button" at bounding box center [1533, 201] width 16 height 16
click at [1512, 269] on span "Duplicate Pallet" at bounding box center [1510, 271] width 87 height 16
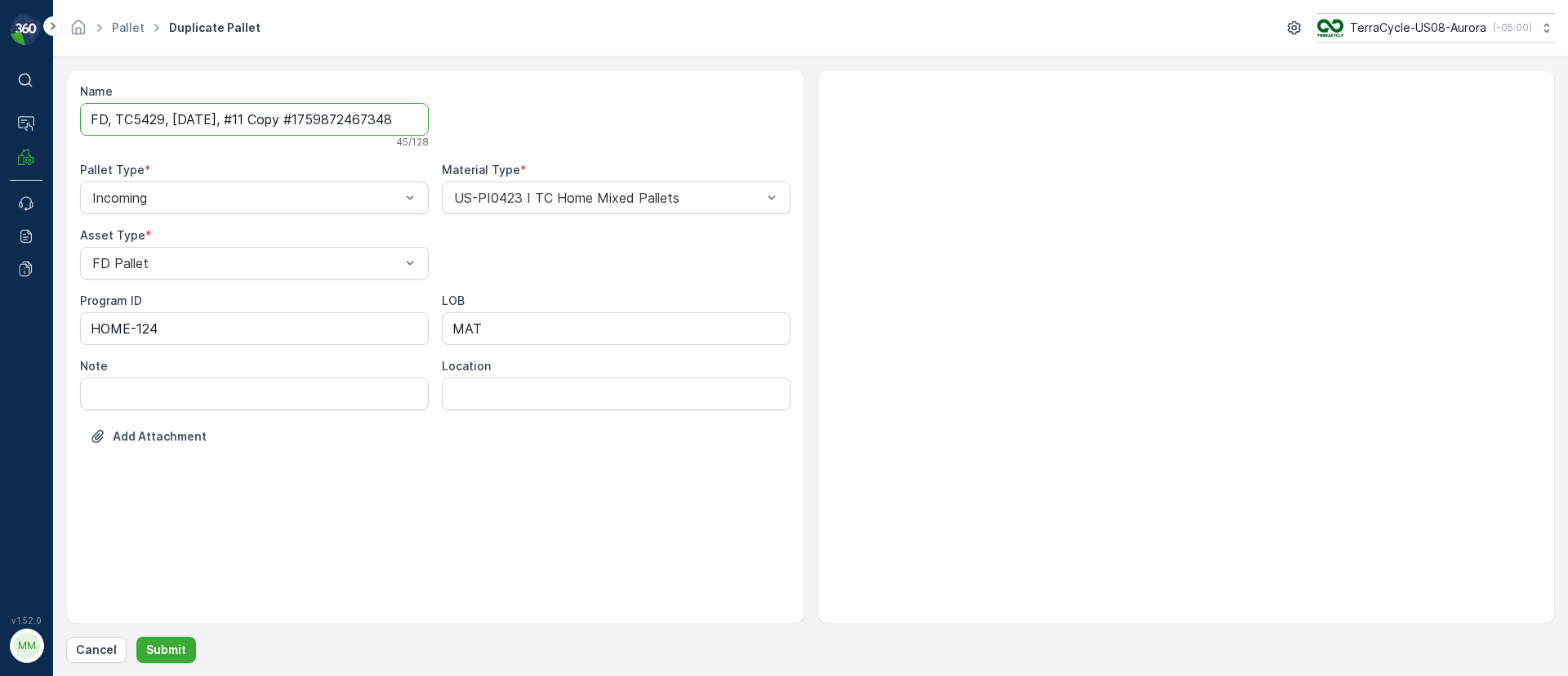
drag, startPoint x: 248, startPoint y: 116, endPoint x: 1121, endPoint y: 238, distance: 881.5
click at [1121, 238] on div "Name FD, TC5429, 10/08/25, #11 Copy #1759872467348 45 / 128 Pallet Type * Incom…" at bounding box center [811, 346] width 1489 height 554
type input "FD, TC5429, 10/08/25, #12"
click at [153, 654] on p "Submit" at bounding box center [167, 649] width 40 height 16
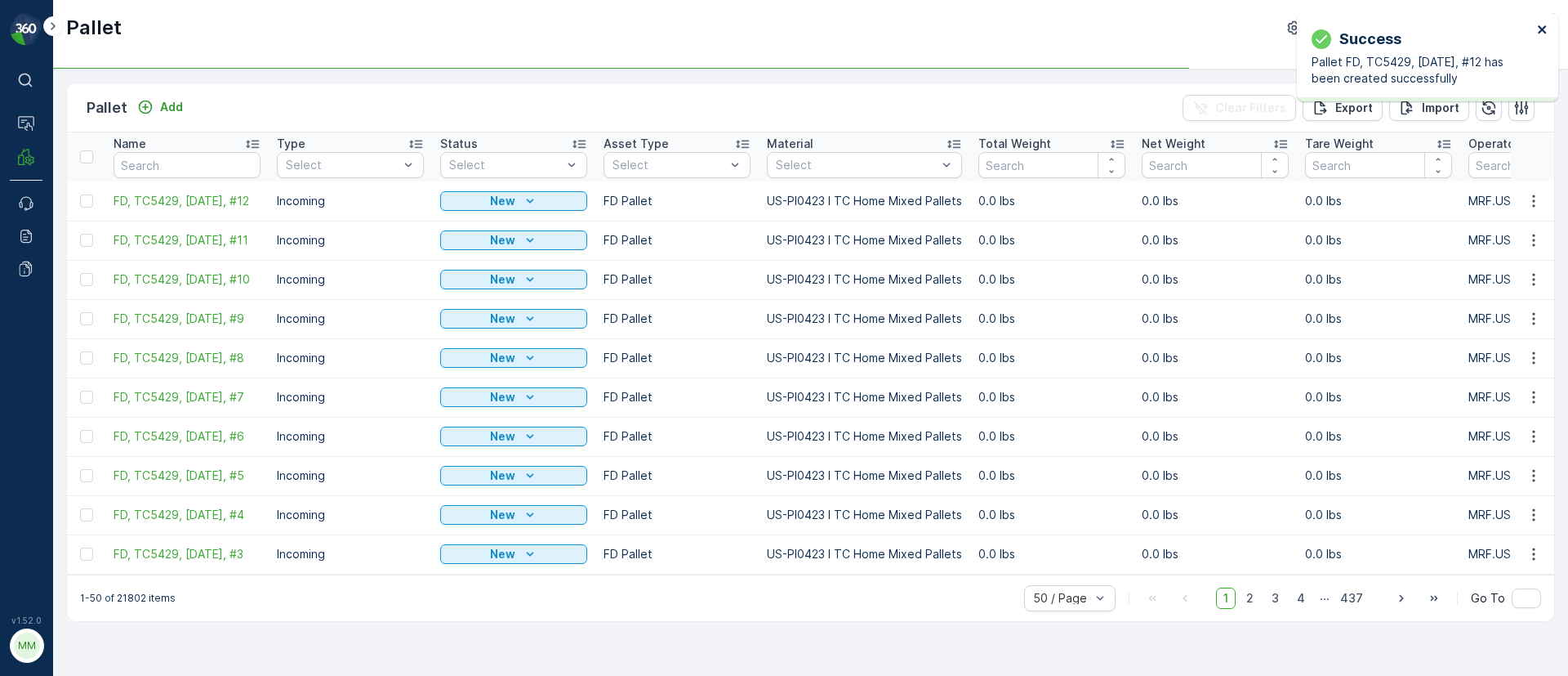
click at [1540, 30] on icon "close" at bounding box center [1543, 30] width 12 height 13
click at [1537, 197] on icon "button" at bounding box center [1533, 201] width 16 height 16
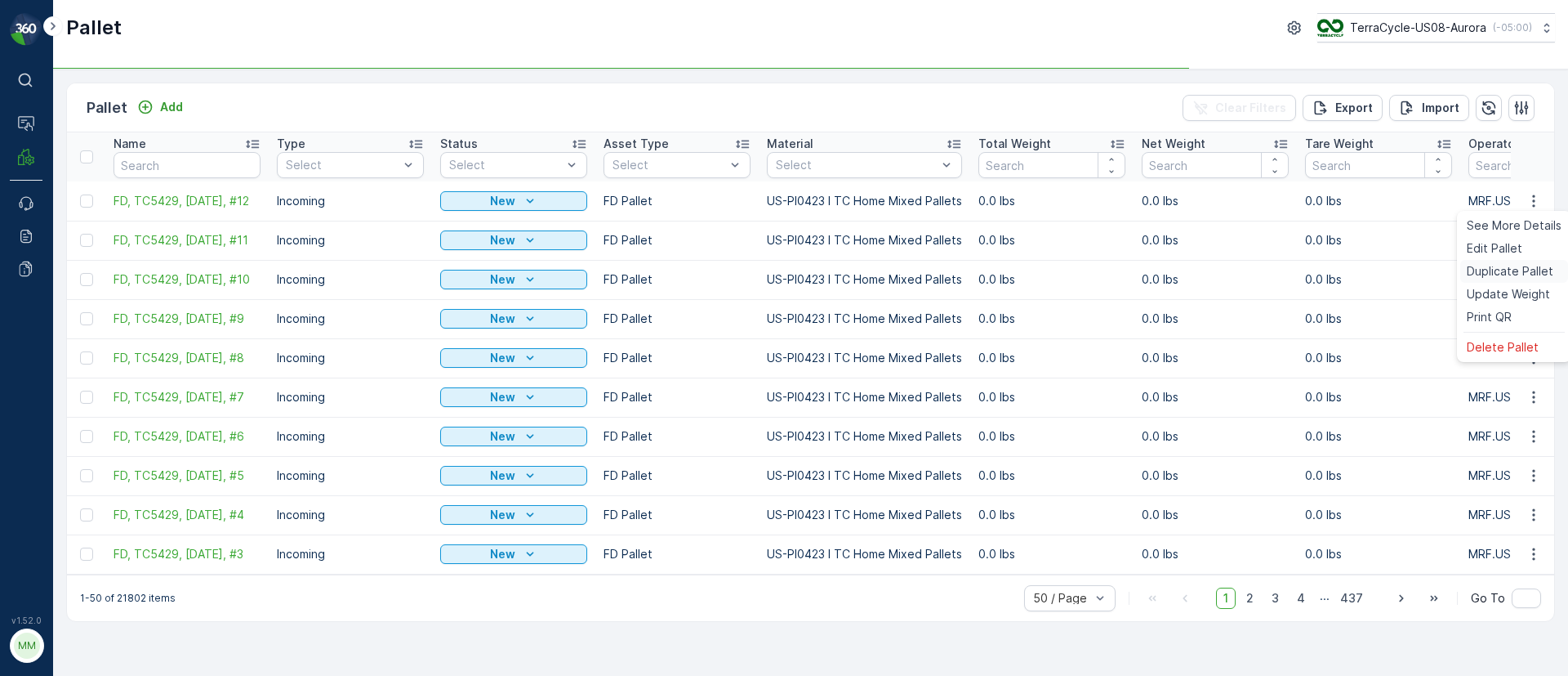
click at [1539, 276] on span "Duplicate Pallet" at bounding box center [1510, 271] width 87 height 16
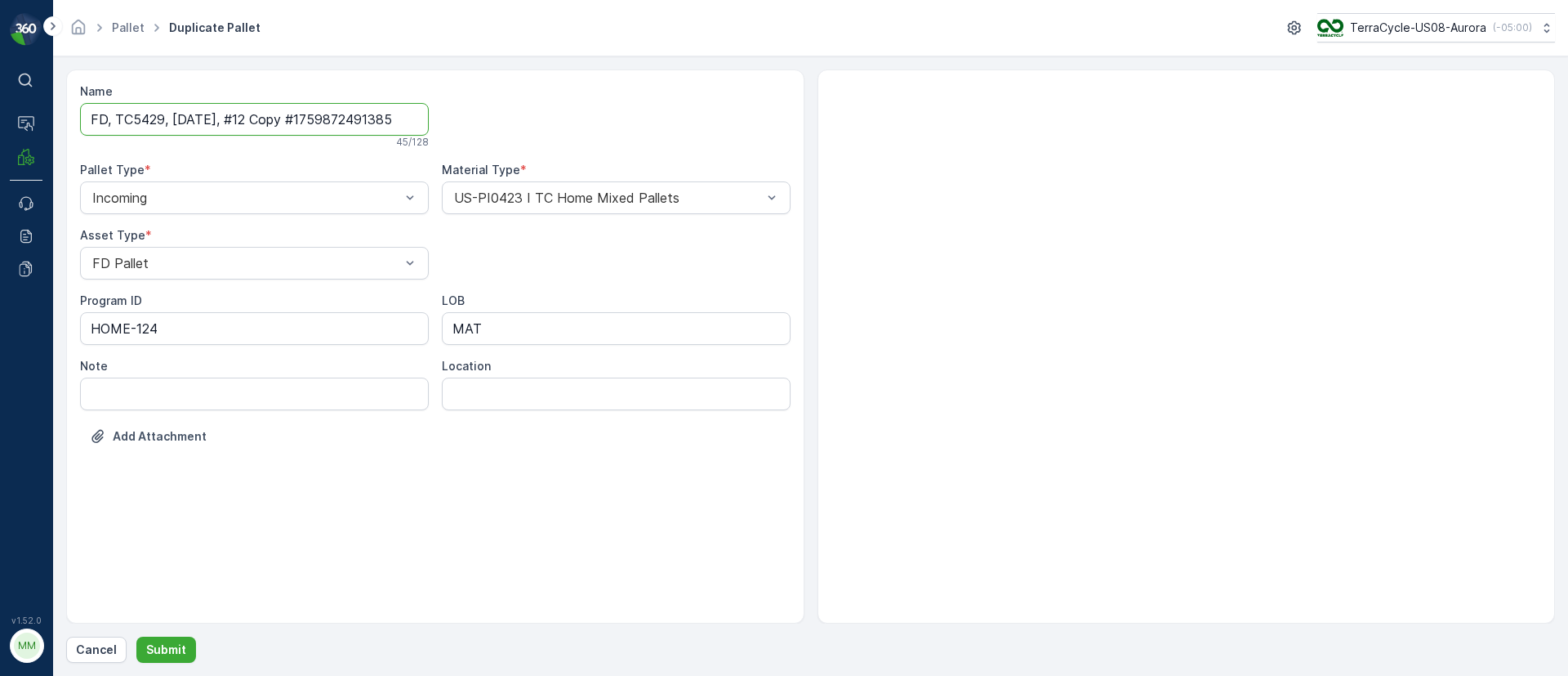
drag, startPoint x: 251, startPoint y: 115, endPoint x: 765, endPoint y: 135, distance: 514.4
click at [765, 135] on div "Name FD, TC5429, 10/08/25, #12 Copy #1759872491385 45 / 128 Pallet Type * Incom…" at bounding box center [435, 276] width 710 height 386
type input "FD, TC5429, 10/08/25, #13"
click at [166, 652] on p "Submit" at bounding box center [167, 649] width 40 height 16
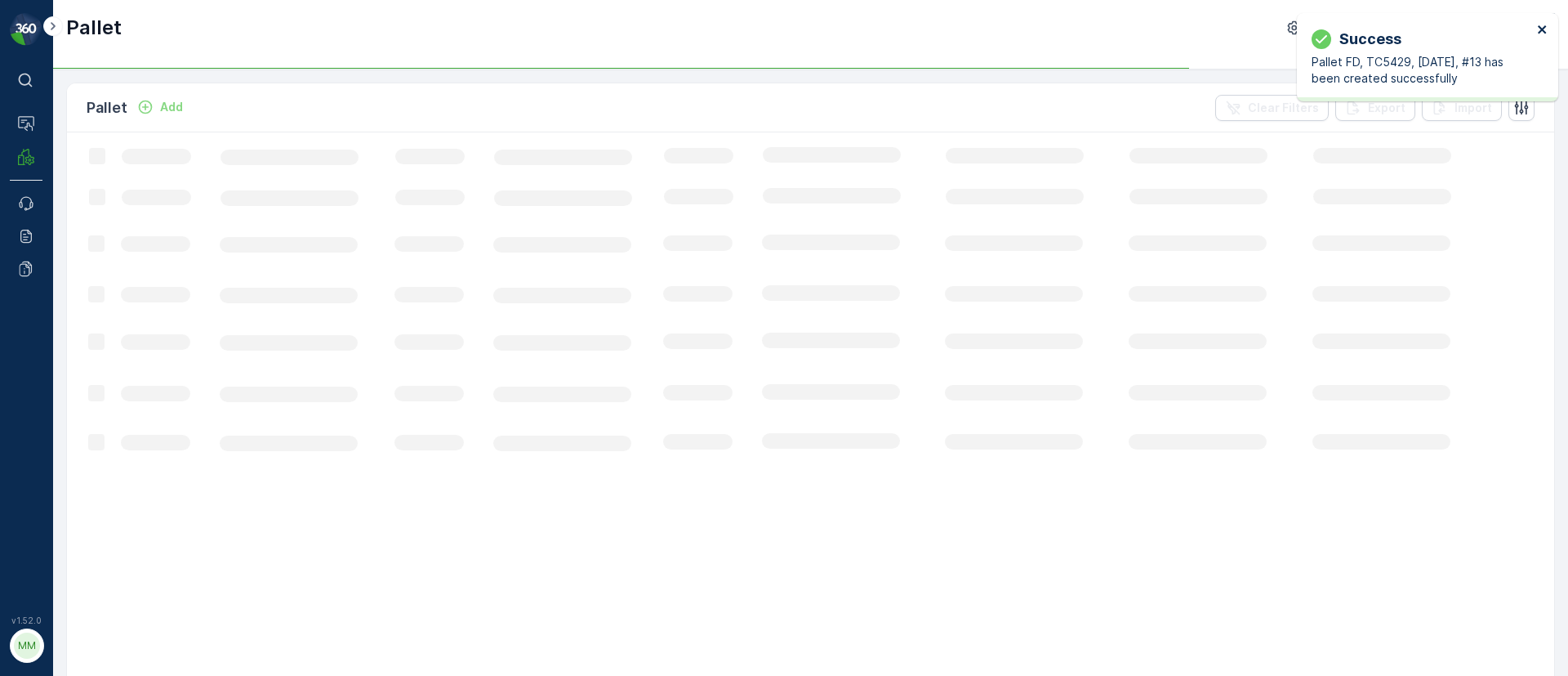
click at [1549, 31] on div "Success Pallet FD, TC5429, 10/08/25, #13 has been created successfully" at bounding box center [1427, 57] width 261 height 89
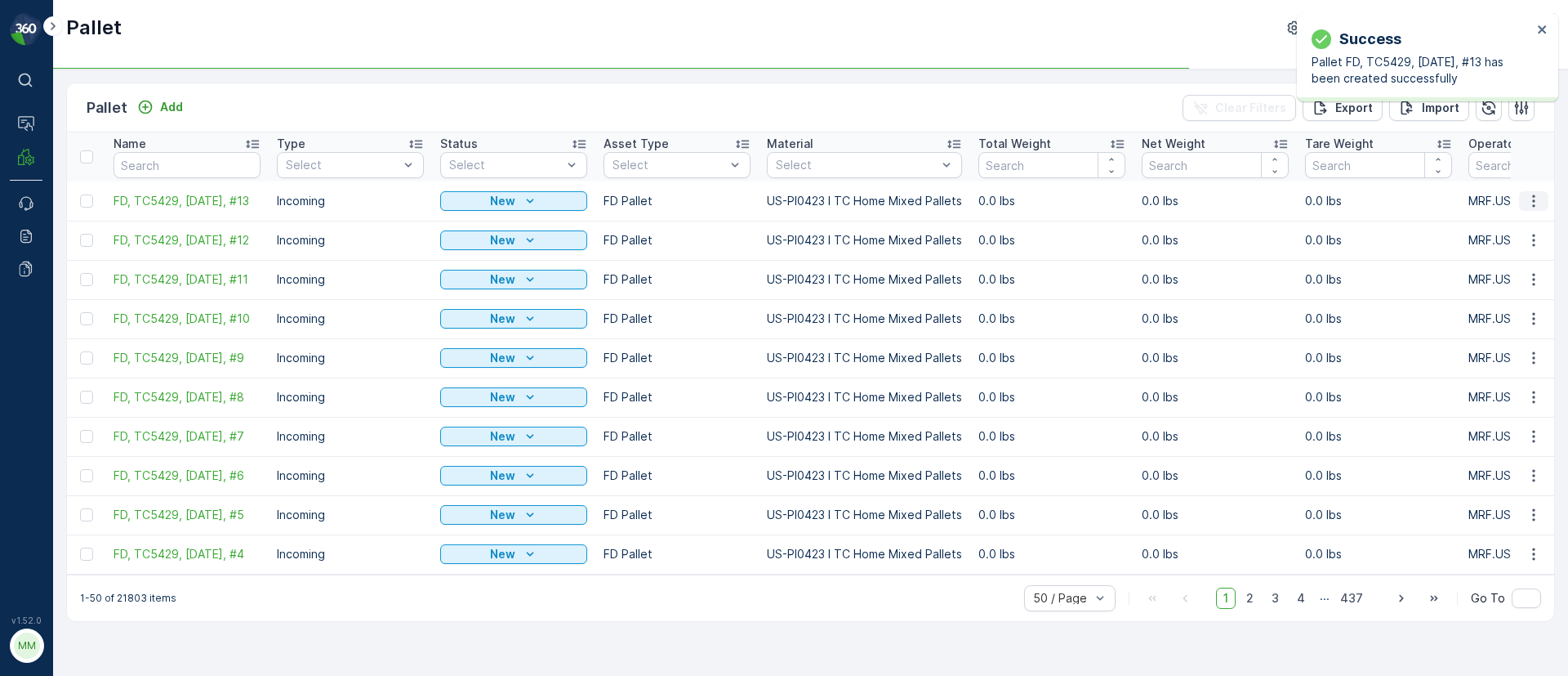
click at [1534, 197] on icon "button" at bounding box center [1533, 201] width 3 height 13
click at [1494, 281] on div "Duplicate Pallet" at bounding box center [1514, 271] width 108 height 23
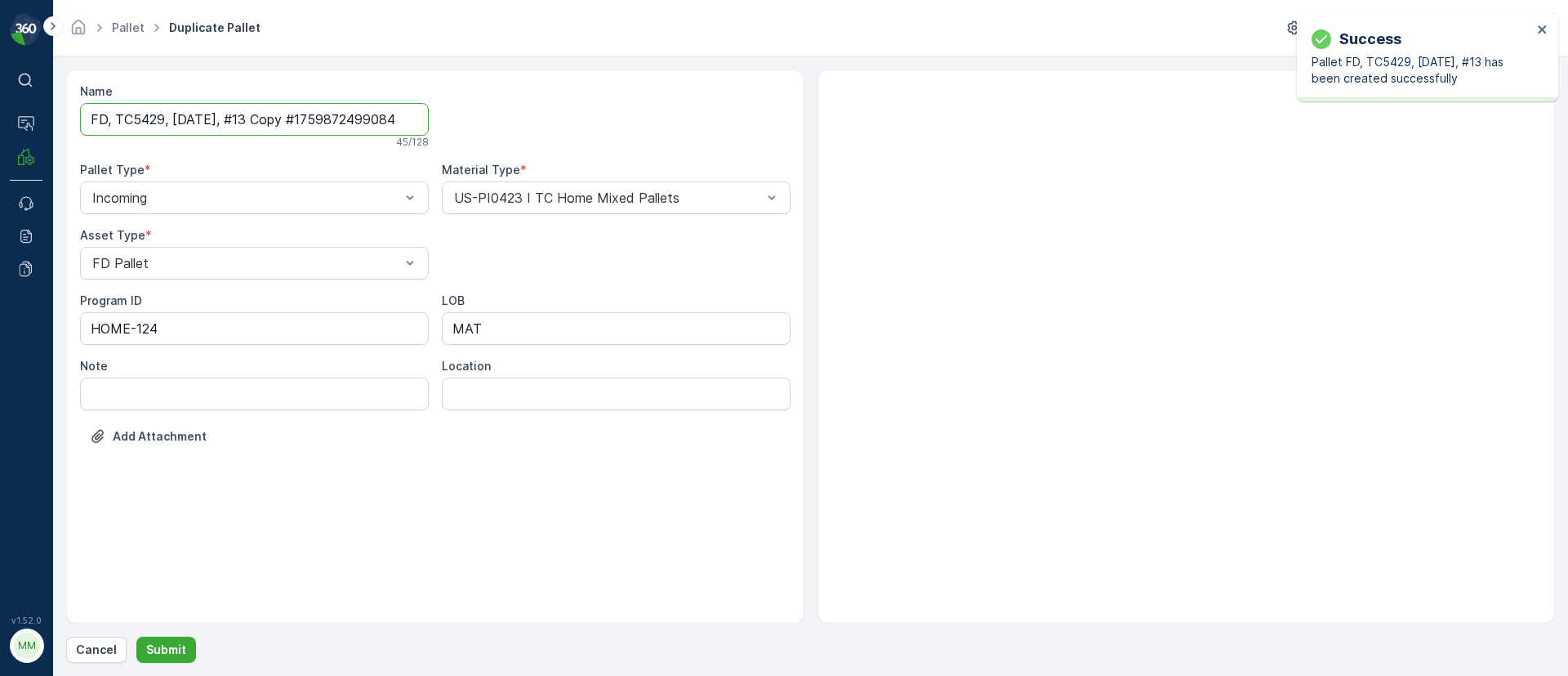
drag, startPoint x: 251, startPoint y: 116, endPoint x: 693, endPoint y: 121, distance: 442.0
click at [693, 121] on div "Name FD, TC5429, 10/08/25, #13 Copy #1759872499084 45 / 128 Pallet Type * Incom…" at bounding box center [435, 276] width 710 height 386
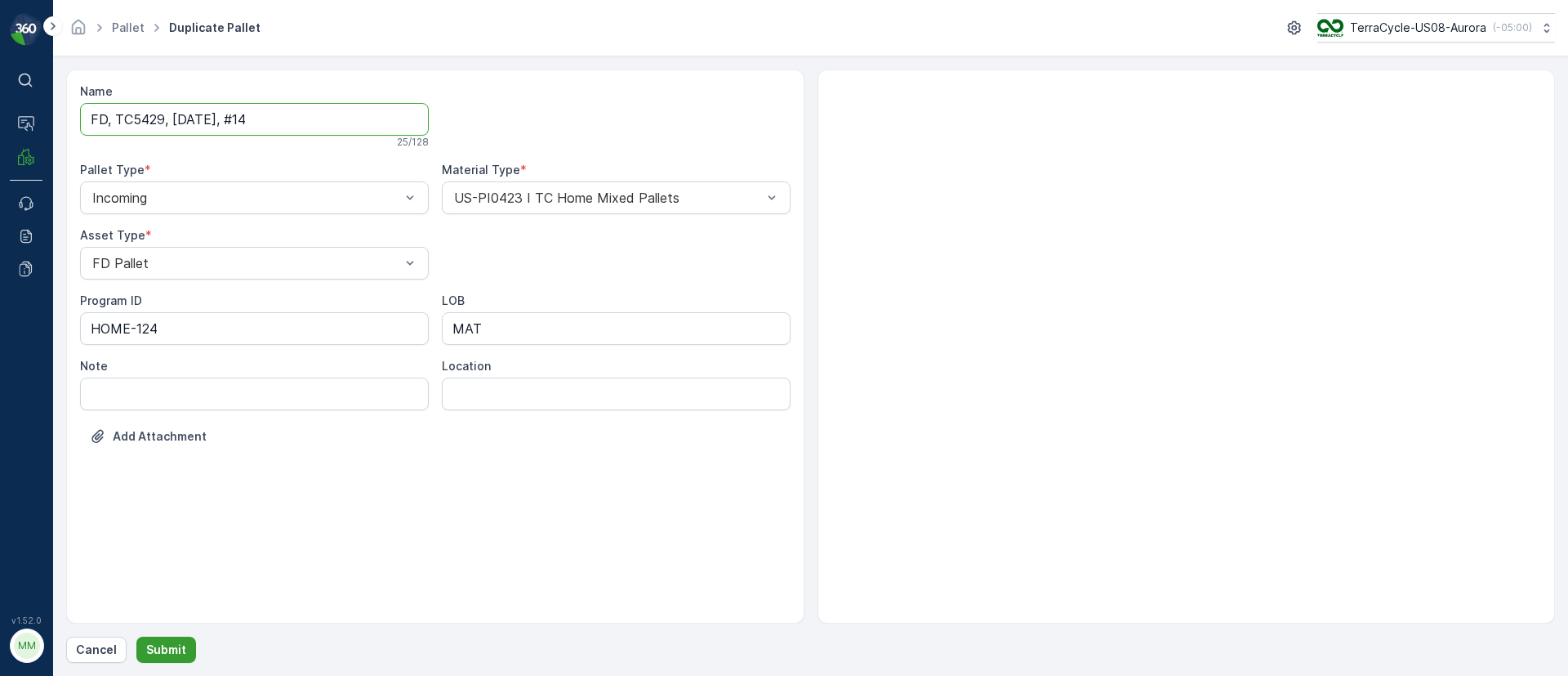
type input "FD, TC5429, 10/08/25, #14"
click at [176, 642] on p "Submit" at bounding box center [167, 649] width 40 height 16
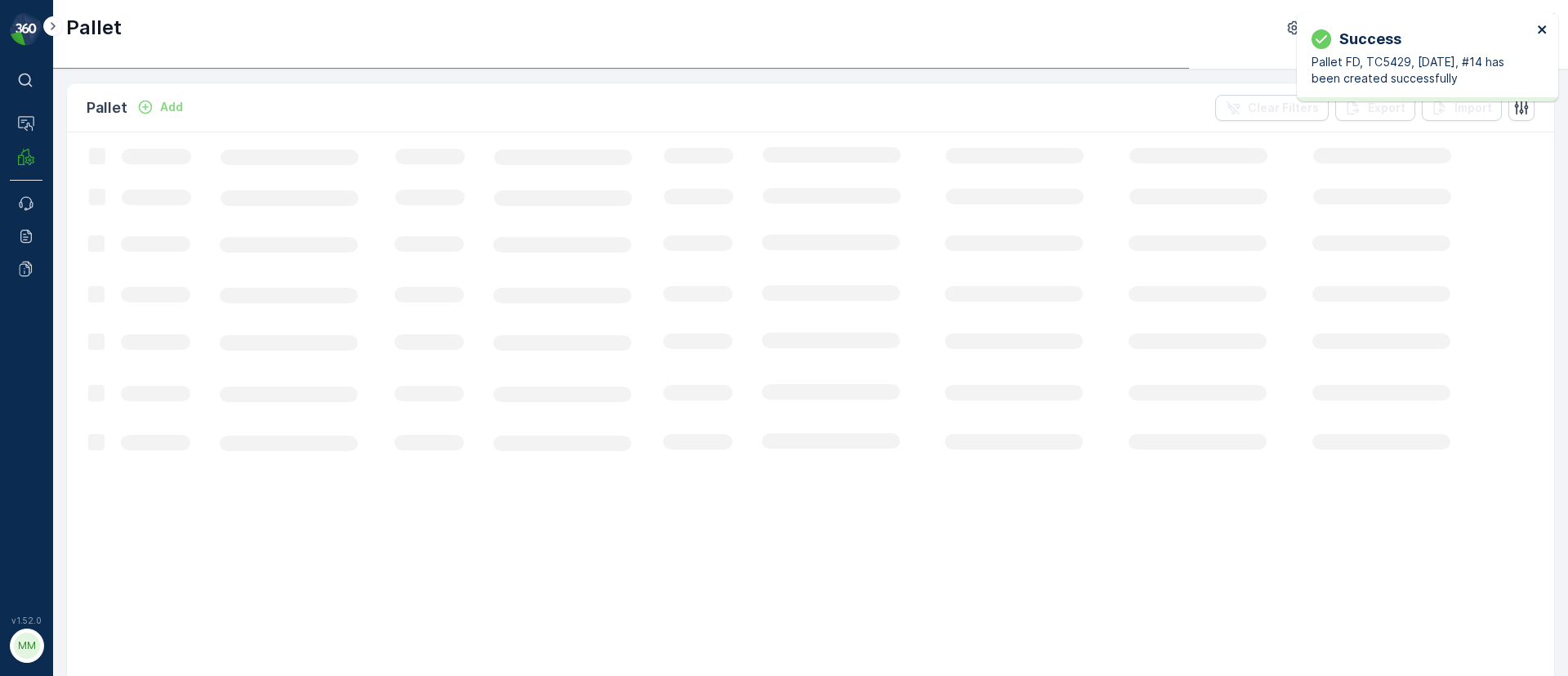
click at [1545, 27] on icon "close" at bounding box center [1542, 30] width 8 height 8
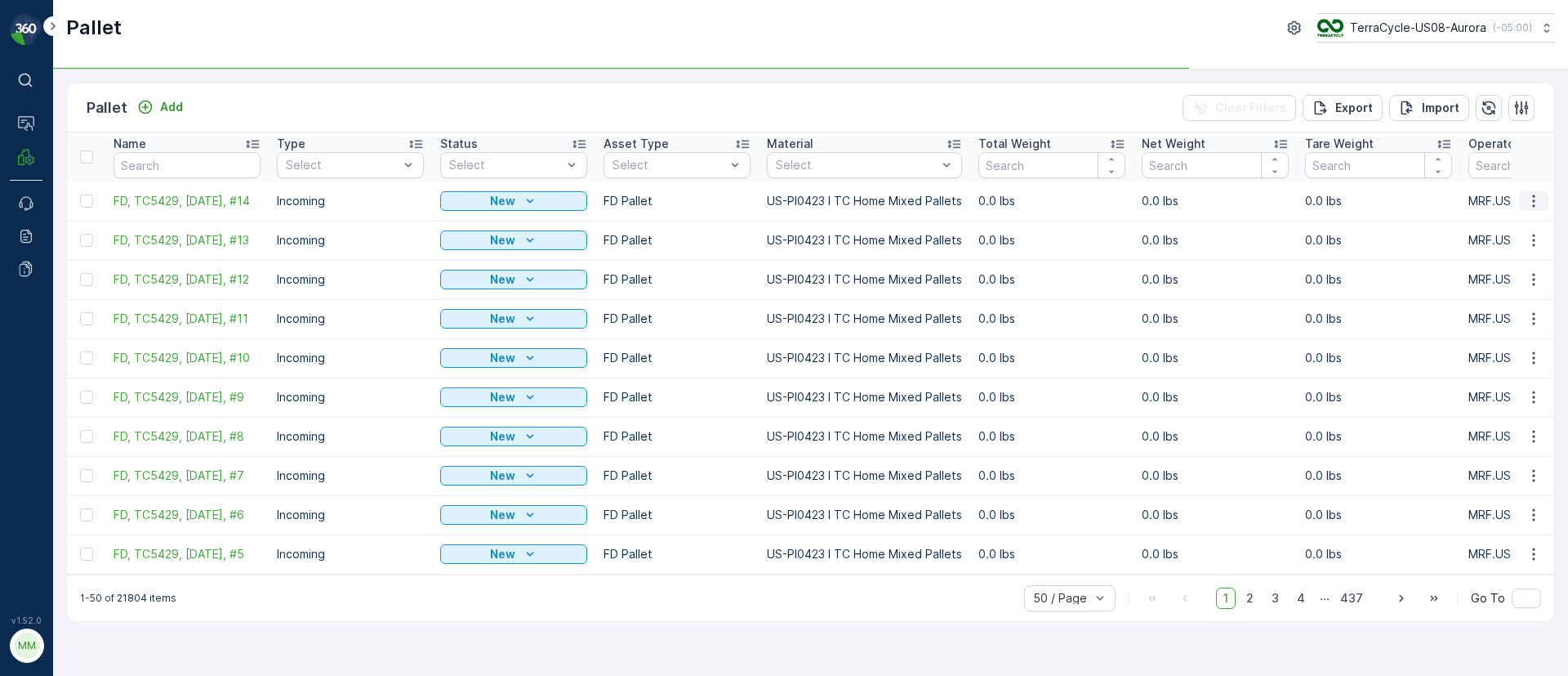
click at [1533, 203] on icon "button" at bounding box center [1533, 201] width 16 height 16
click at [1517, 278] on span "Duplicate Pallet" at bounding box center [1510, 271] width 87 height 16
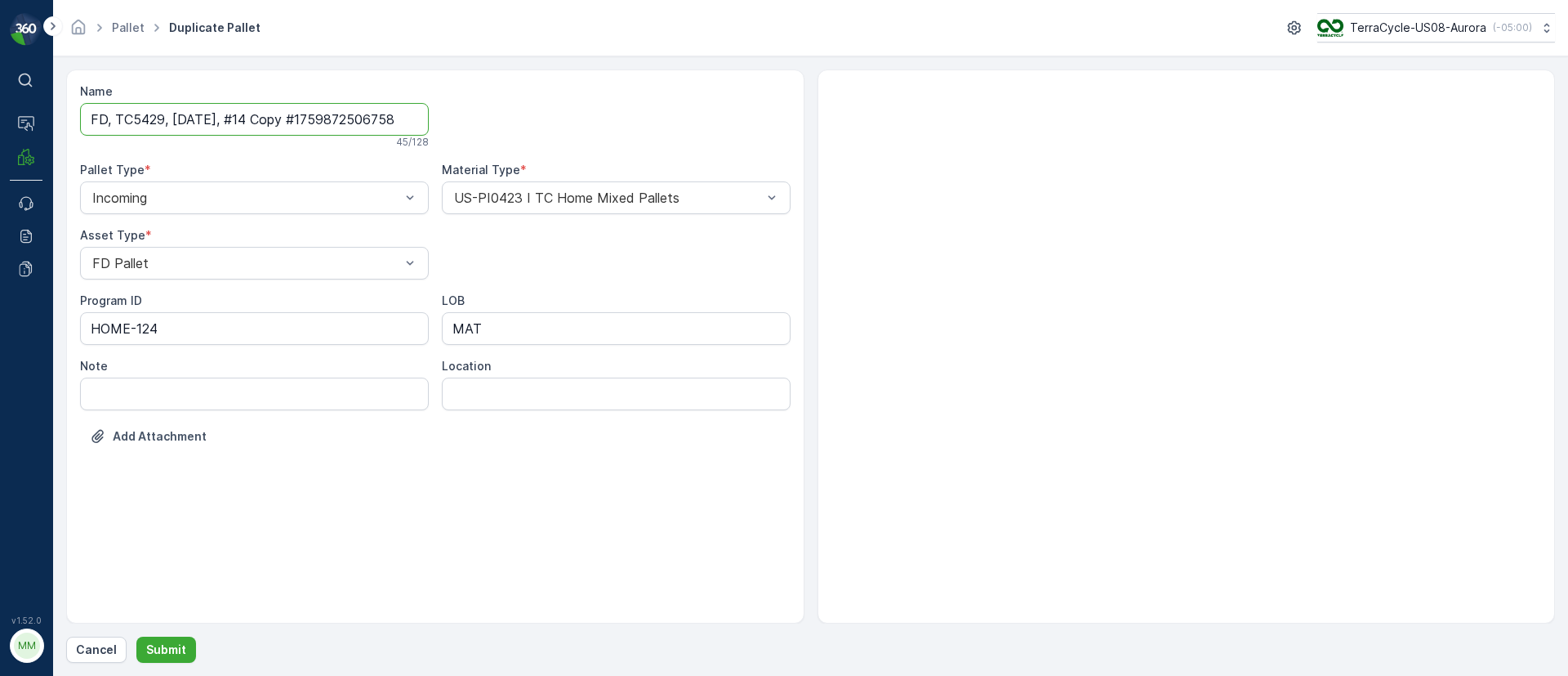
drag, startPoint x: 249, startPoint y: 116, endPoint x: 601, endPoint y: 116, distance: 352.0
click at [601, 116] on div "Name FD, TC5429, 10/08/25, #14 Copy #1759872506758 45 / 128 Pallet Type * Incom…" at bounding box center [435, 276] width 710 height 386
type input "FD, TC5429, 10/08/25, #15"
click at [169, 647] on p "Submit" at bounding box center [167, 649] width 40 height 16
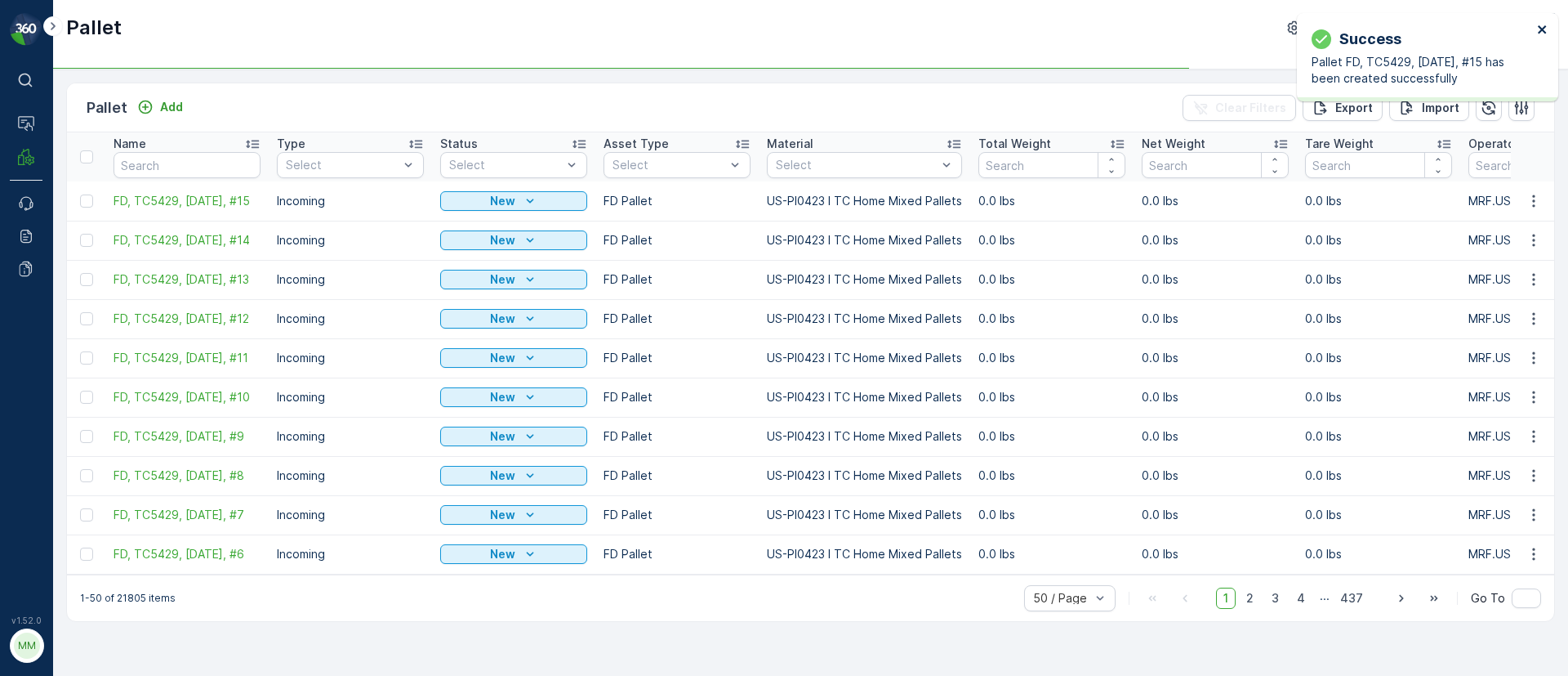
drag, startPoint x: 1540, startPoint y: 31, endPoint x: 1515, endPoint y: 100, distance: 73.4
click at [1539, 31] on icon "close" at bounding box center [1543, 30] width 12 height 13
click at [1536, 199] on icon "button" at bounding box center [1533, 201] width 16 height 16
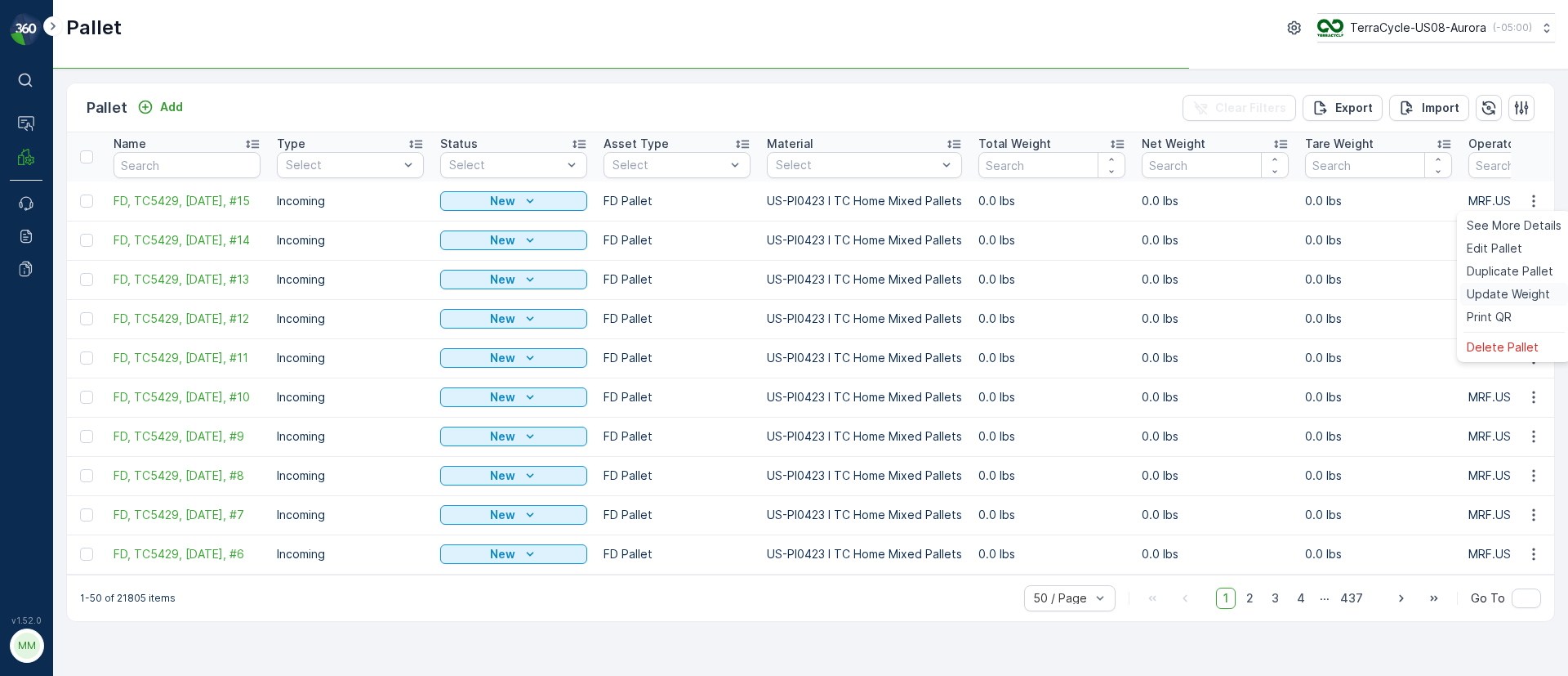
click at [1501, 282] on div "Update Weight" at bounding box center [1514, 293] width 108 height 23
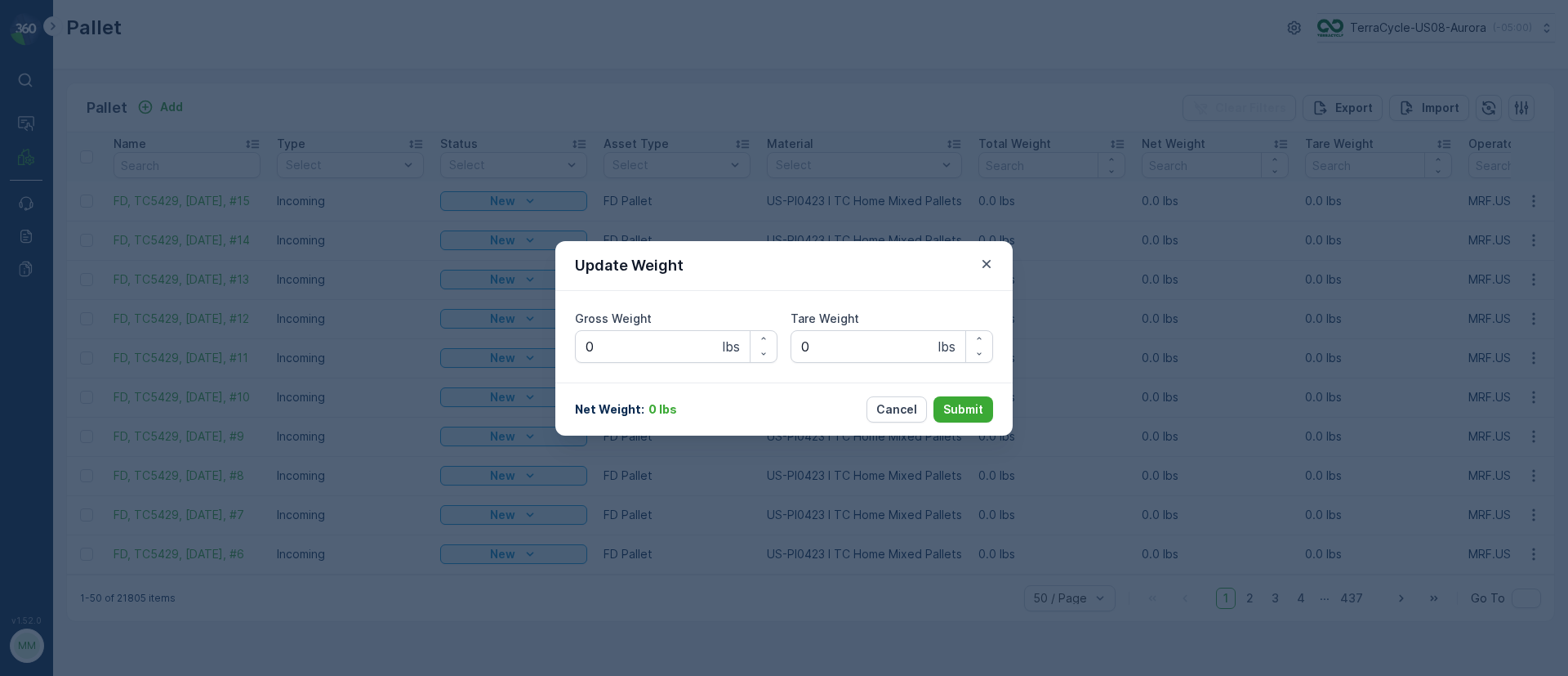
click at [895, 404] on p "Cancel" at bounding box center [896, 409] width 40 height 16
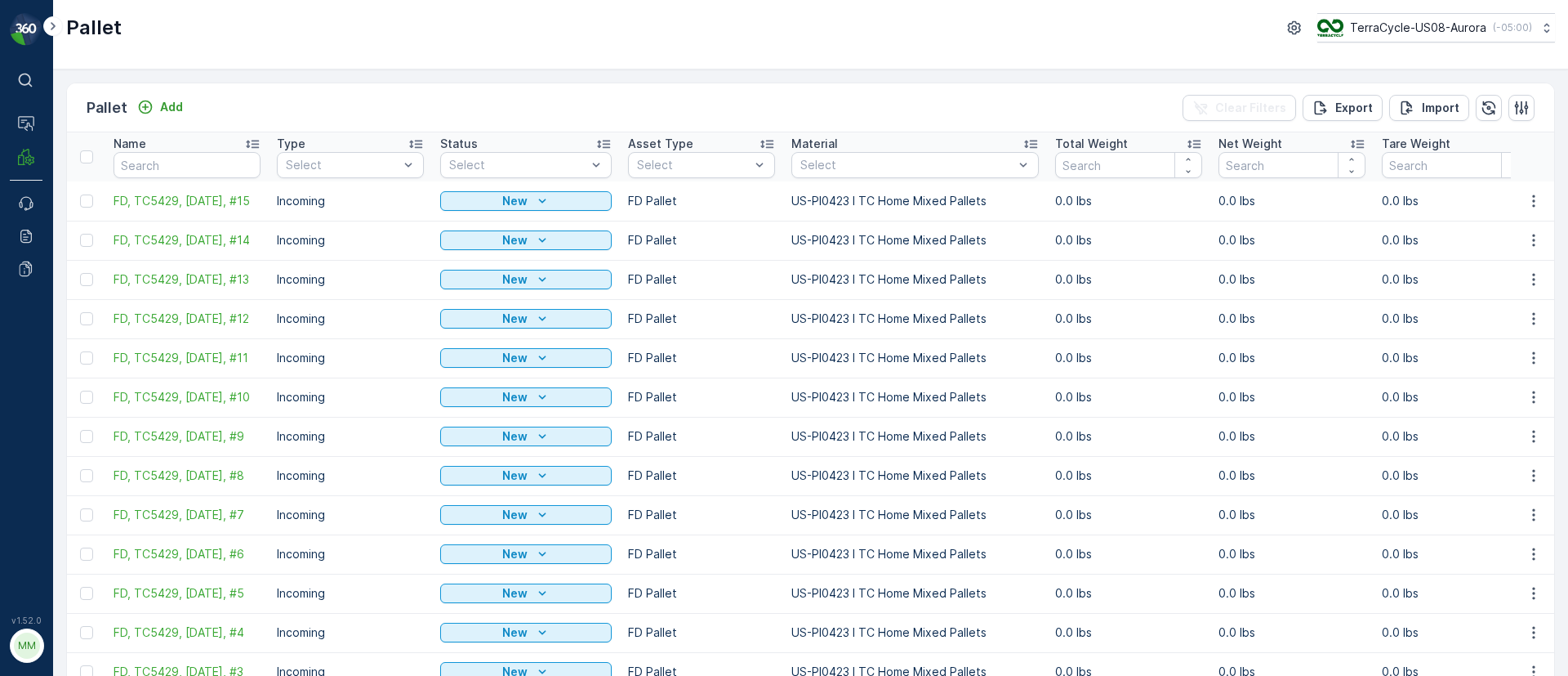
click at [1528, 203] on icon "button" at bounding box center [1533, 201] width 16 height 16
click at [1537, 273] on span "Duplicate Pallet" at bounding box center [1510, 271] width 87 height 16
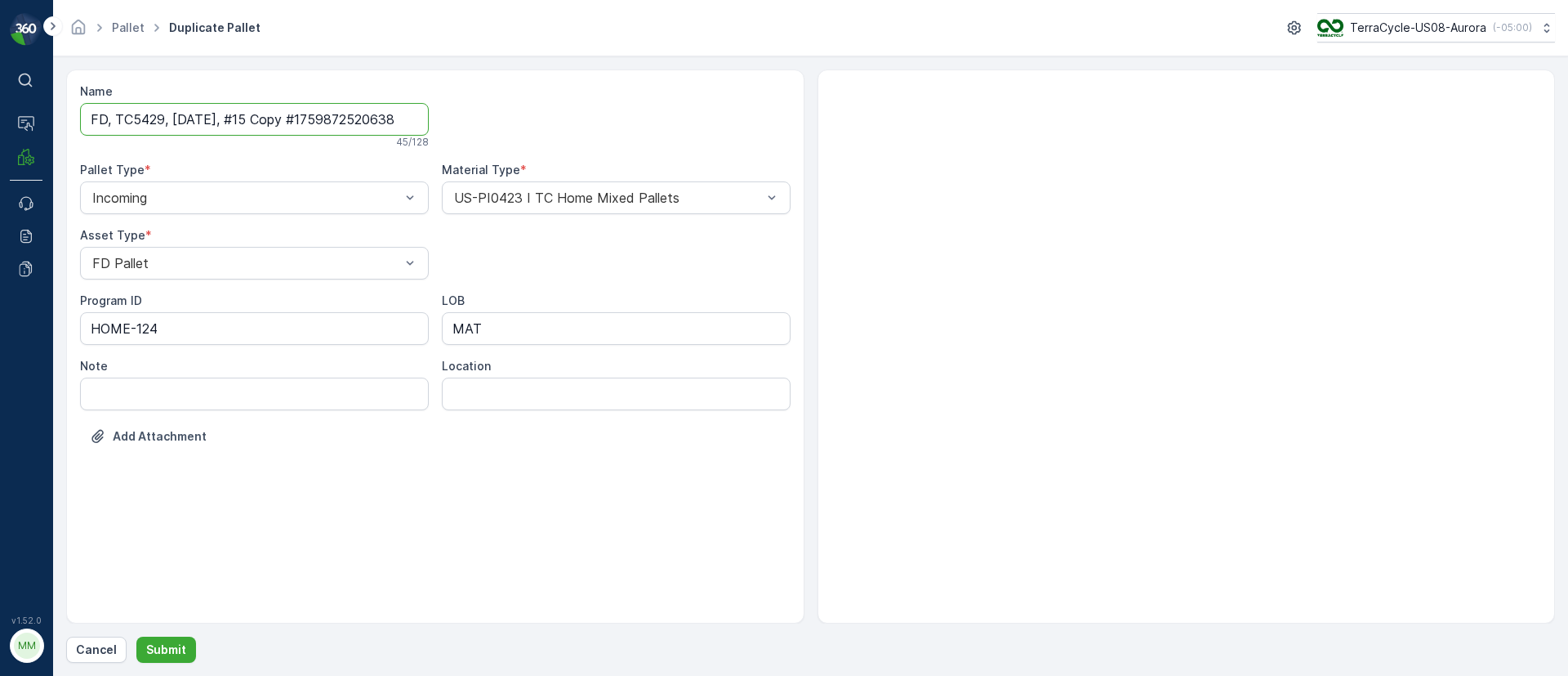
drag, startPoint x: 246, startPoint y: 117, endPoint x: 583, endPoint y: 108, distance: 337.1
click at [583, 108] on div "Name FD, TC5429, 10/08/25, #15 Copy #1759872520638 45 / 128 Pallet Type * Incom…" at bounding box center [435, 276] width 710 height 386
type input "FD, TC5429, 10/08/25, #16"
click at [160, 655] on p "Submit" at bounding box center [167, 649] width 40 height 16
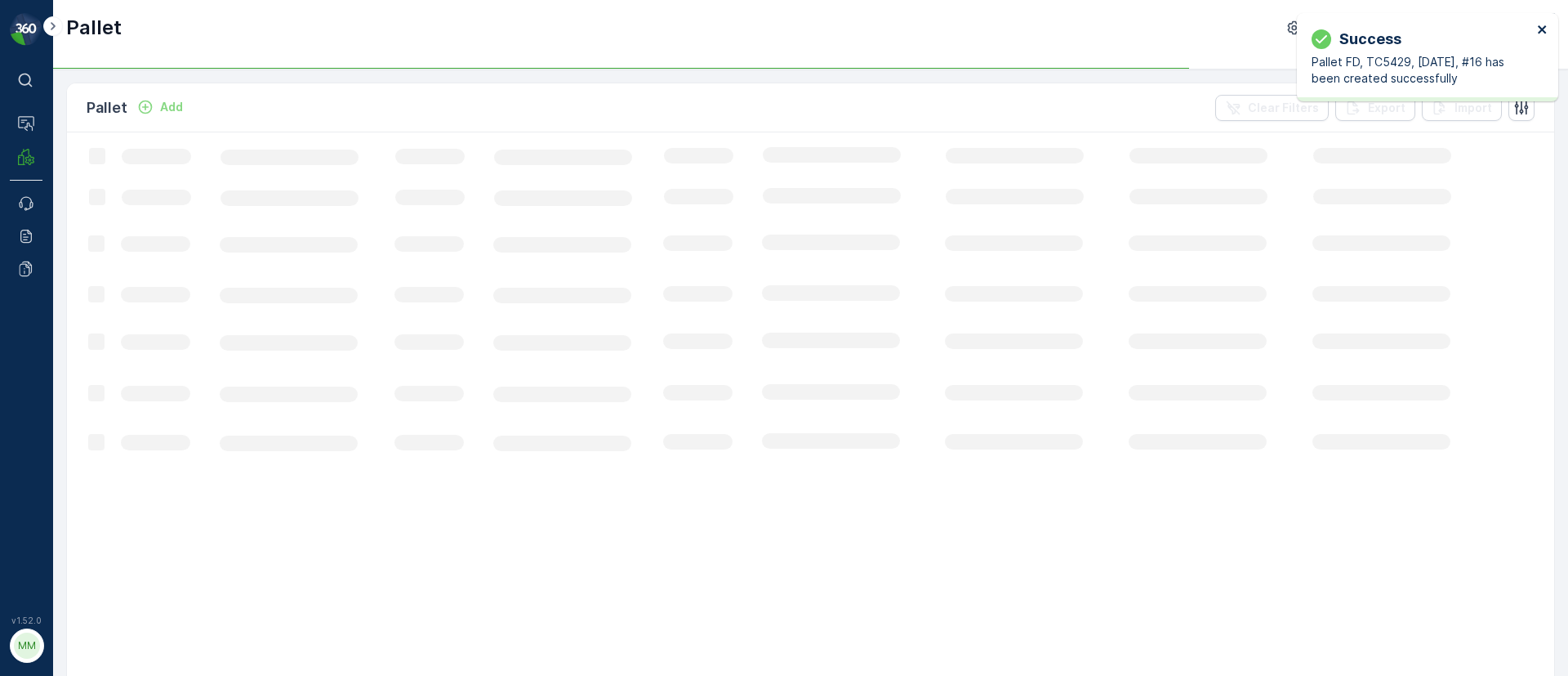
drag, startPoint x: 1542, startPoint y: 30, endPoint x: 1543, endPoint y: 99, distance: 69.0
click at [1542, 31] on icon "close" at bounding box center [1543, 30] width 12 height 13
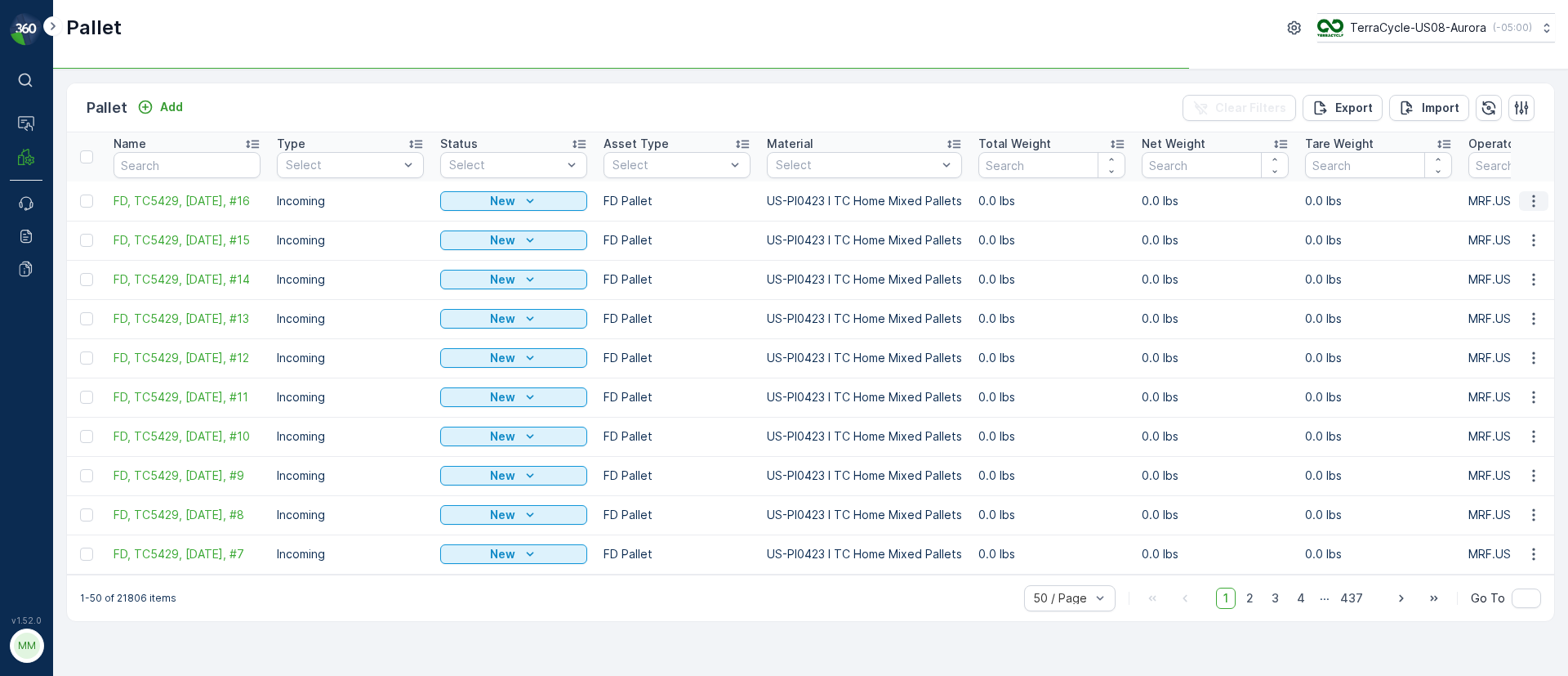
click at [1536, 196] on icon "button" at bounding box center [1533, 201] width 16 height 16
click at [1508, 267] on span "Duplicate Pallet" at bounding box center [1510, 271] width 87 height 16
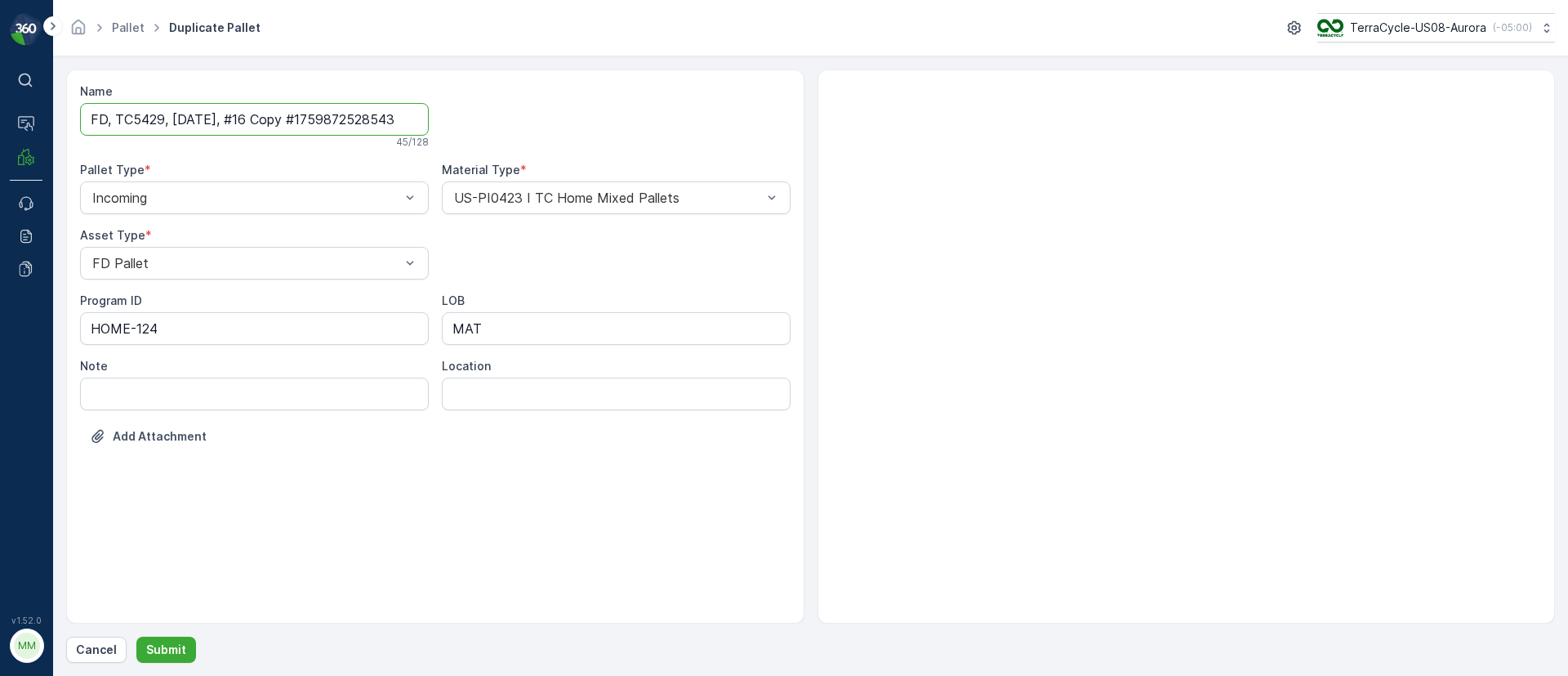
drag, startPoint x: 249, startPoint y: 121, endPoint x: 581, endPoint y: 122, distance: 332.0
click at [581, 122] on div "Name FD, TC5429, 10/08/25, #16 Copy #1759872528543 45 / 128 Pallet Type * Incom…" at bounding box center [435, 276] width 710 height 386
type input "FD, TC5429, 10/08/25, #17"
click at [158, 642] on p "Submit" at bounding box center [167, 649] width 40 height 16
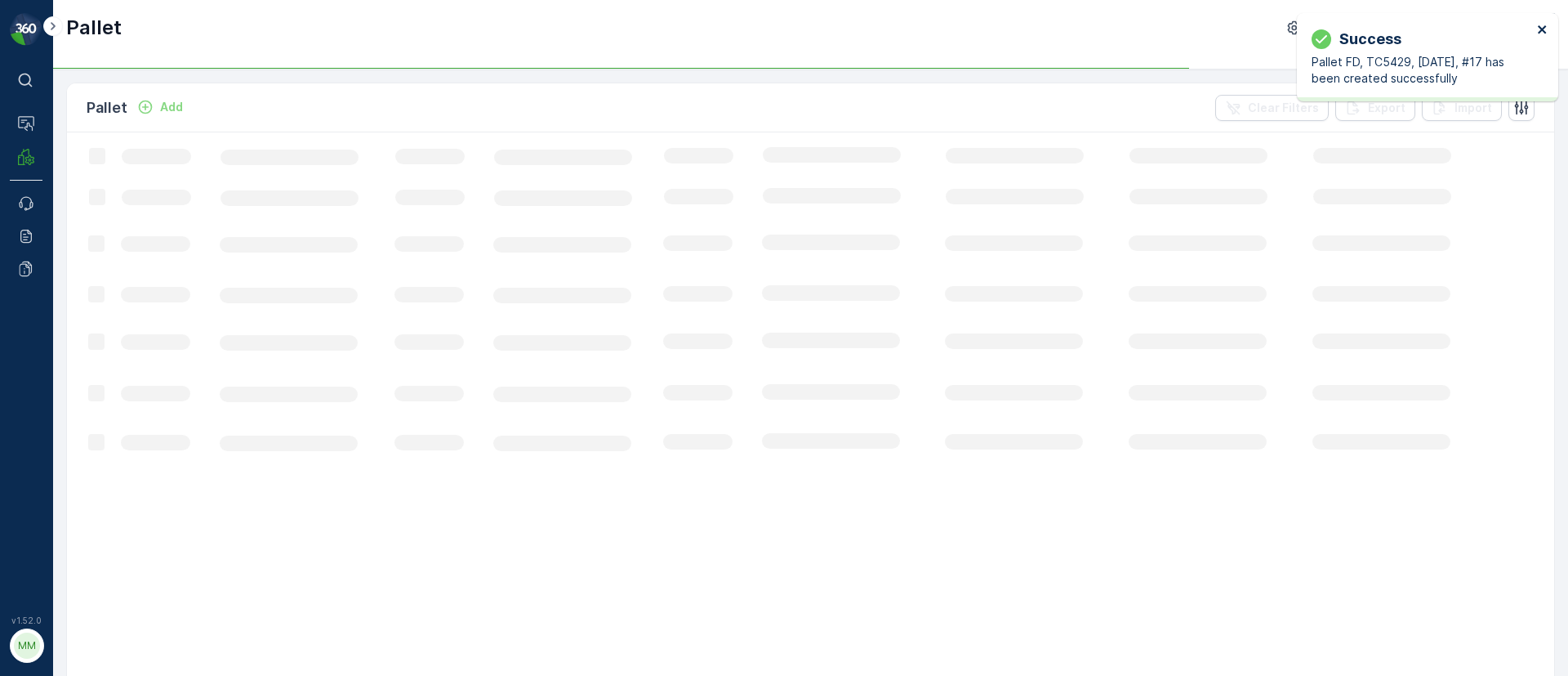
click at [1546, 31] on icon "close" at bounding box center [1543, 30] width 12 height 13
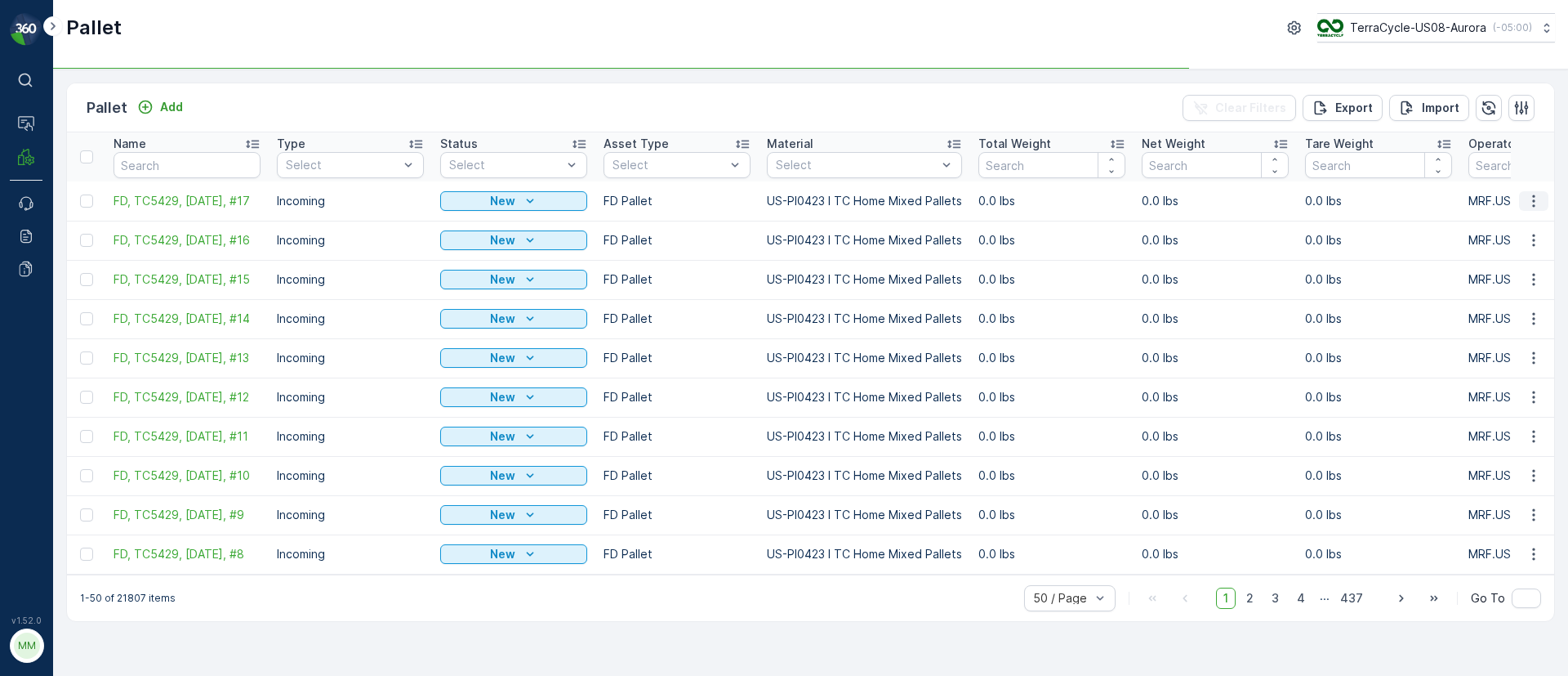
click at [1529, 193] on icon "button" at bounding box center [1533, 201] width 16 height 16
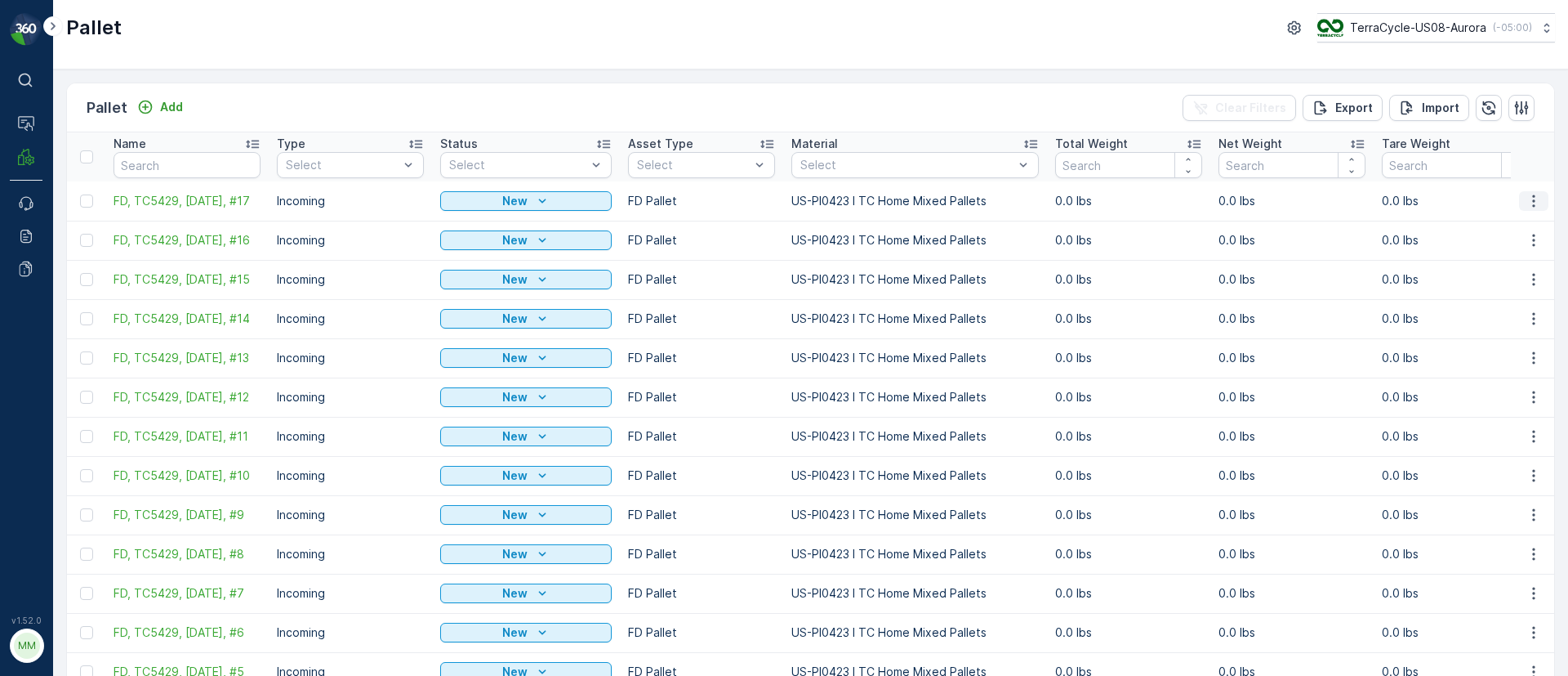
click at [1532, 196] on icon "button" at bounding box center [1533, 201] width 16 height 16
click at [1517, 271] on span "Duplicate Pallet" at bounding box center [1510, 271] width 87 height 16
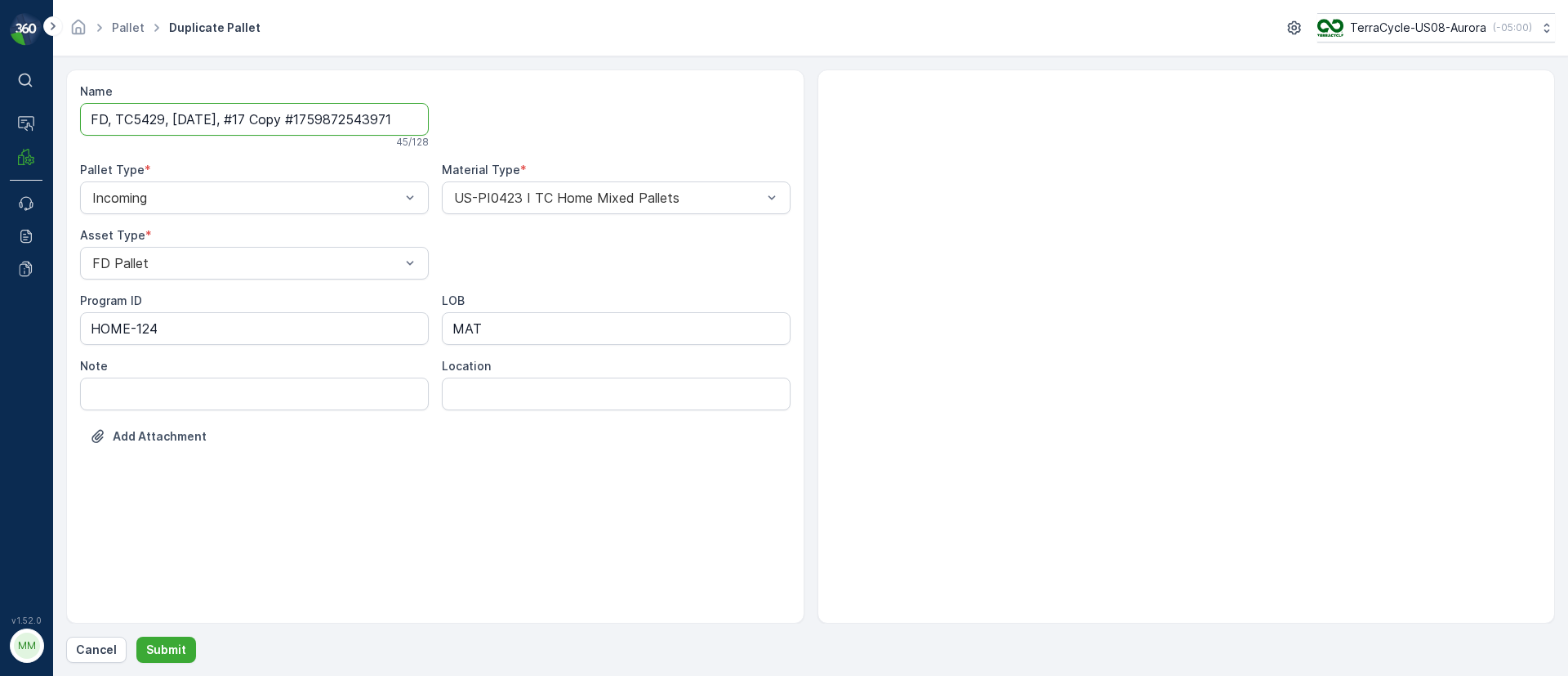
drag, startPoint x: 246, startPoint y: 117, endPoint x: 575, endPoint y: 114, distance: 329.0
click at [575, 114] on div "Name FD, TC5429, 10/08/25, #17 Copy #1759872543971 45 / 128 Pallet Type * Incom…" at bounding box center [435, 276] width 710 height 386
type input "FD, TC5429, 10/08/25, #18"
click at [157, 645] on p "Submit" at bounding box center [167, 649] width 40 height 16
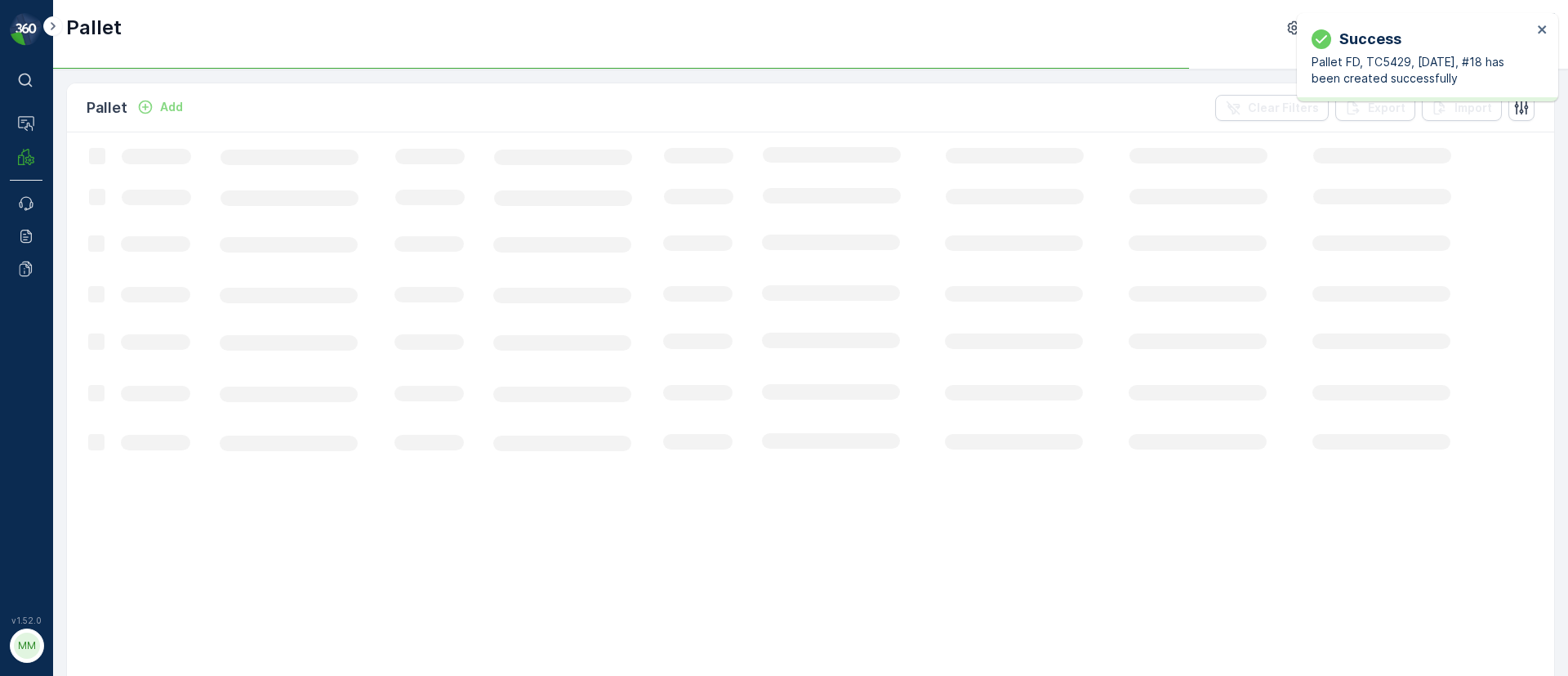
click at [1541, 16] on div "Success Pallet FD, TC5429, 10/08/25, #18 has been created successfully" at bounding box center [1427, 57] width 261 height 89
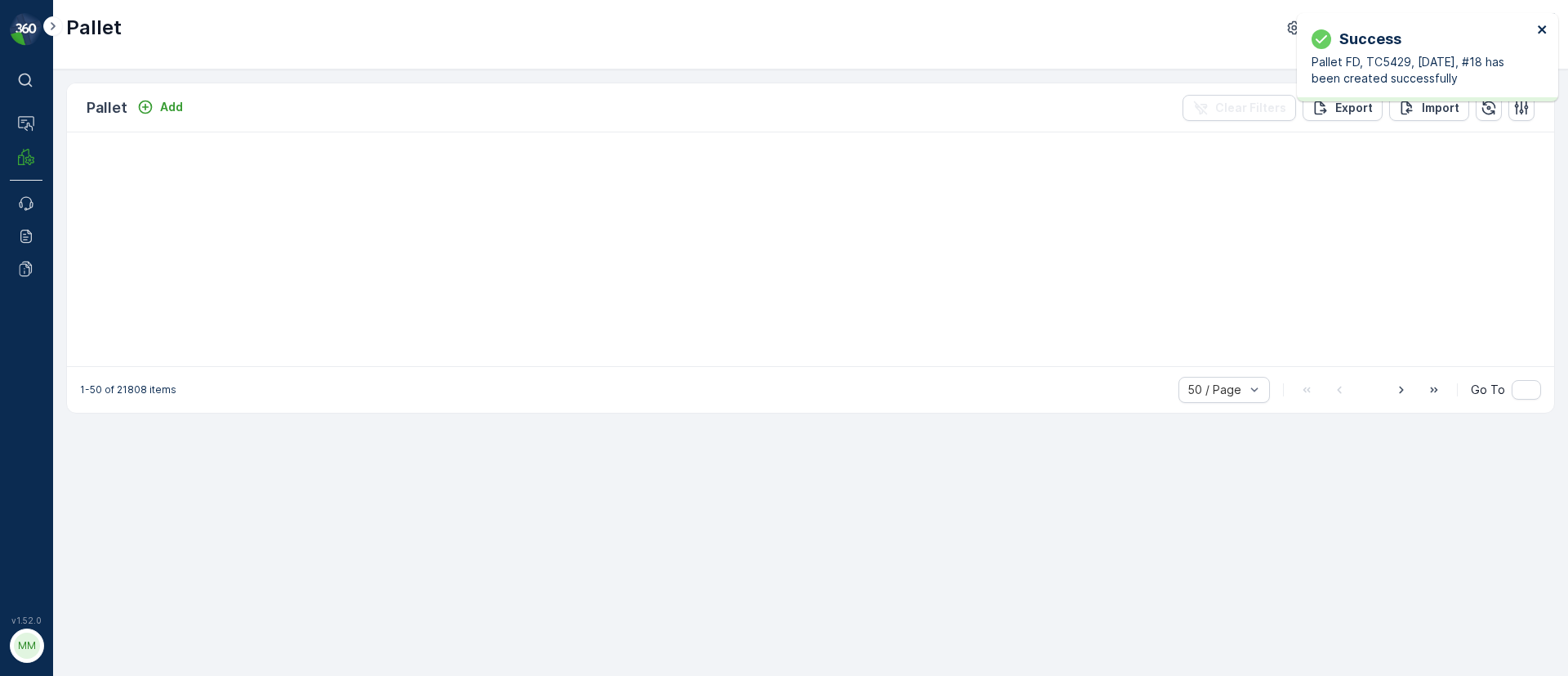
click at [1540, 24] on icon "close" at bounding box center [1543, 30] width 12 height 13
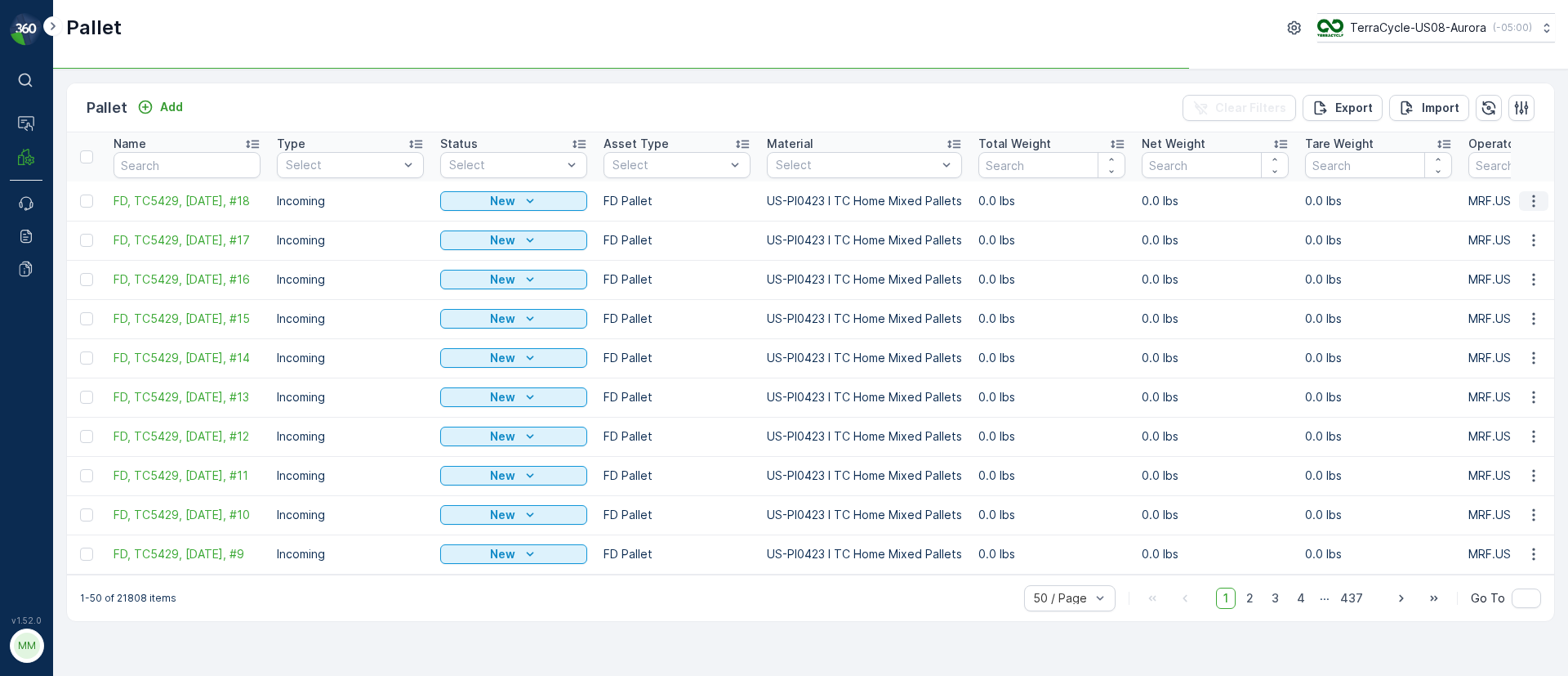
click at [1534, 196] on icon "button" at bounding box center [1533, 201] width 3 height 13
click at [1501, 267] on span "Duplicate Pallet" at bounding box center [1510, 271] width 87 height 16
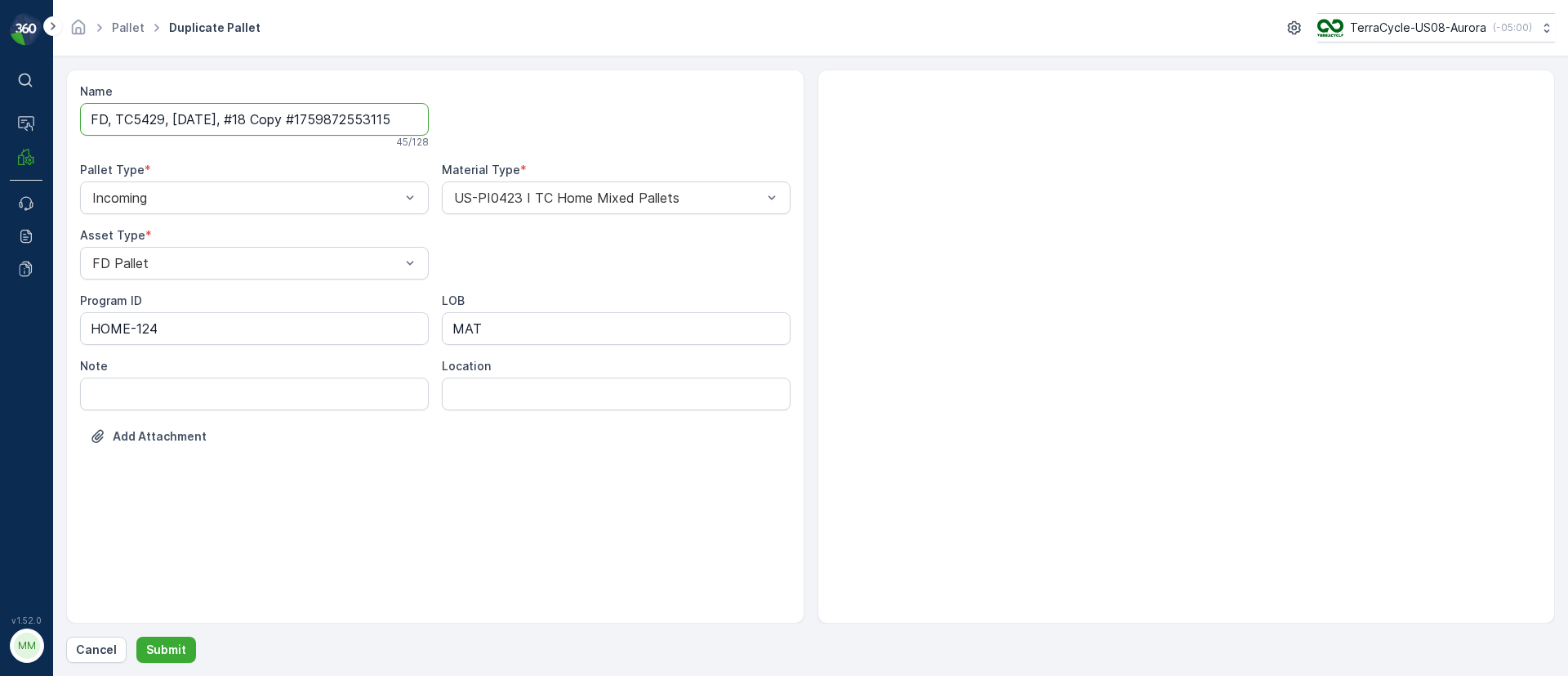
drag, startPoint x: 247, startPoint y: 118, endPoint x: 541, endPoint y: 130, distance: 294.2
click at [541, 130] on div "Name FD, TC5429, 10/08/25, #18 Copy #1759872553115 45 / 128 Pallet Type * Incom…" at bounding box center [435, 276] width 710 height 386
type input "FD, TC5429, 10/08/25, #19"
click at [179, 645] on p "Submit" at bounding box center [167, 649] width 40 height 16
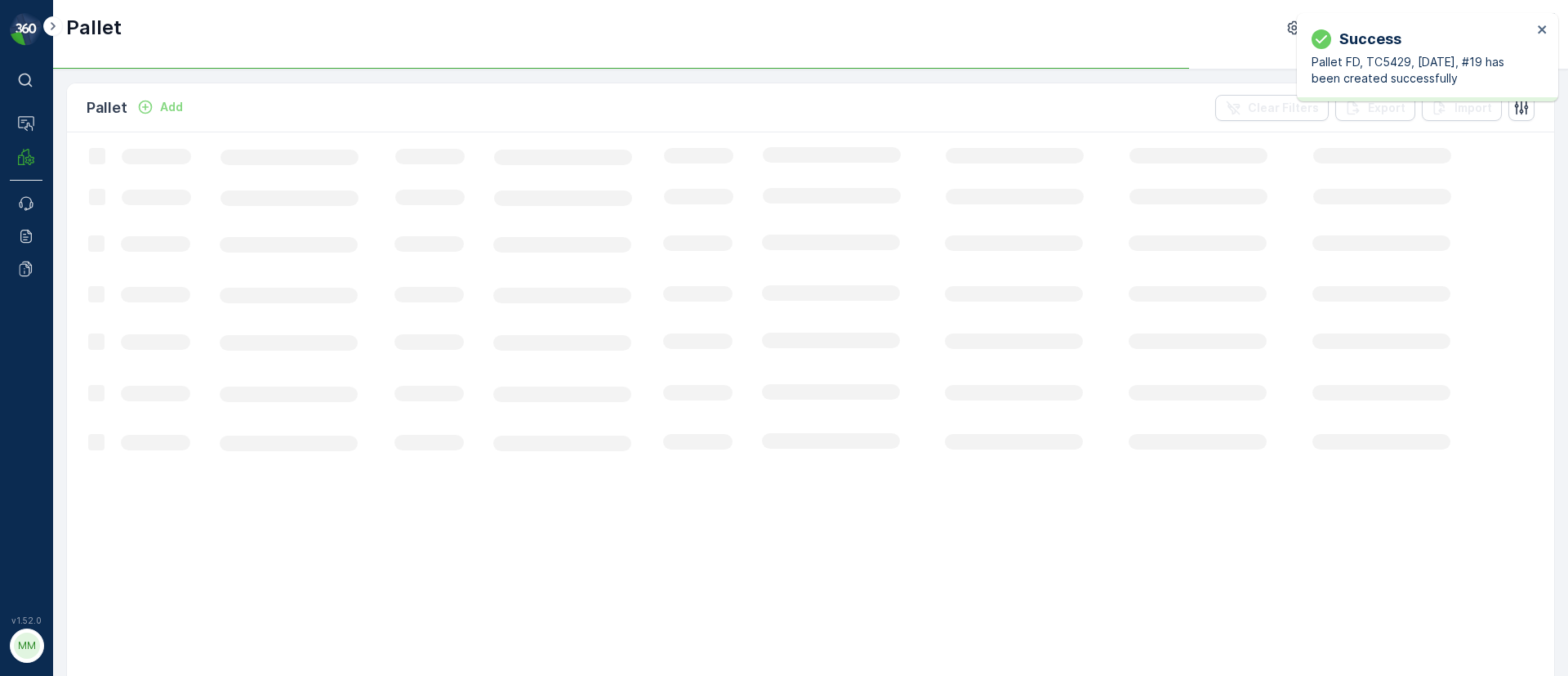
click at [1549, 26] on div "Success Pallet FD, TC5429, 10/08/25, #19 has been created successfully" at bounding box center [1427, 57] width 261 height 89
click at [1540, 30] on icon "close" at bounding box center [1542, 30] width 8 height 8
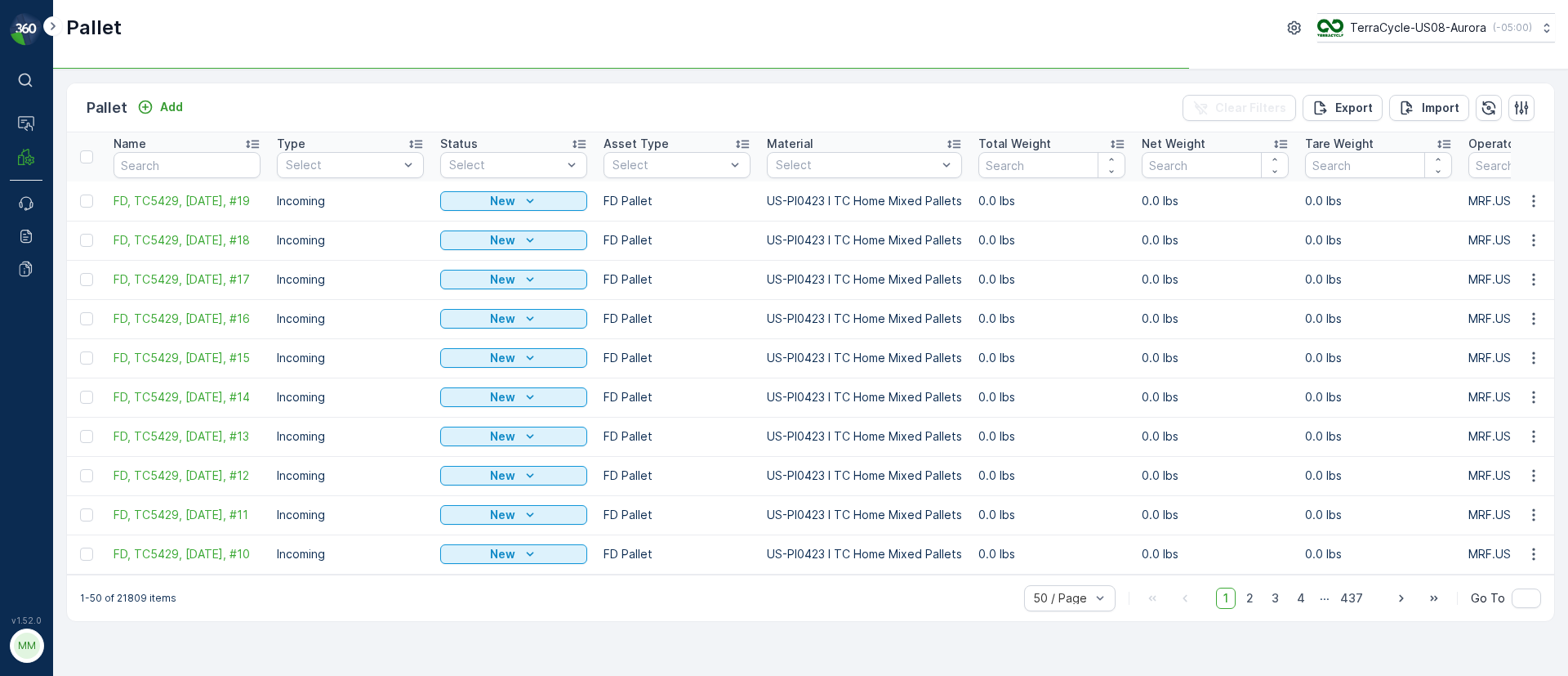
click at [1527, 190] on td at bounding box center [1533, 201] width 44 height 40
click at [1528, 208] on icon "button" at bounding box center [1533, 201] width 16 height 16
click at [1499, 276] on span "Duplicate Pallet" at bounding box center [1510, 271] width 87 height 16
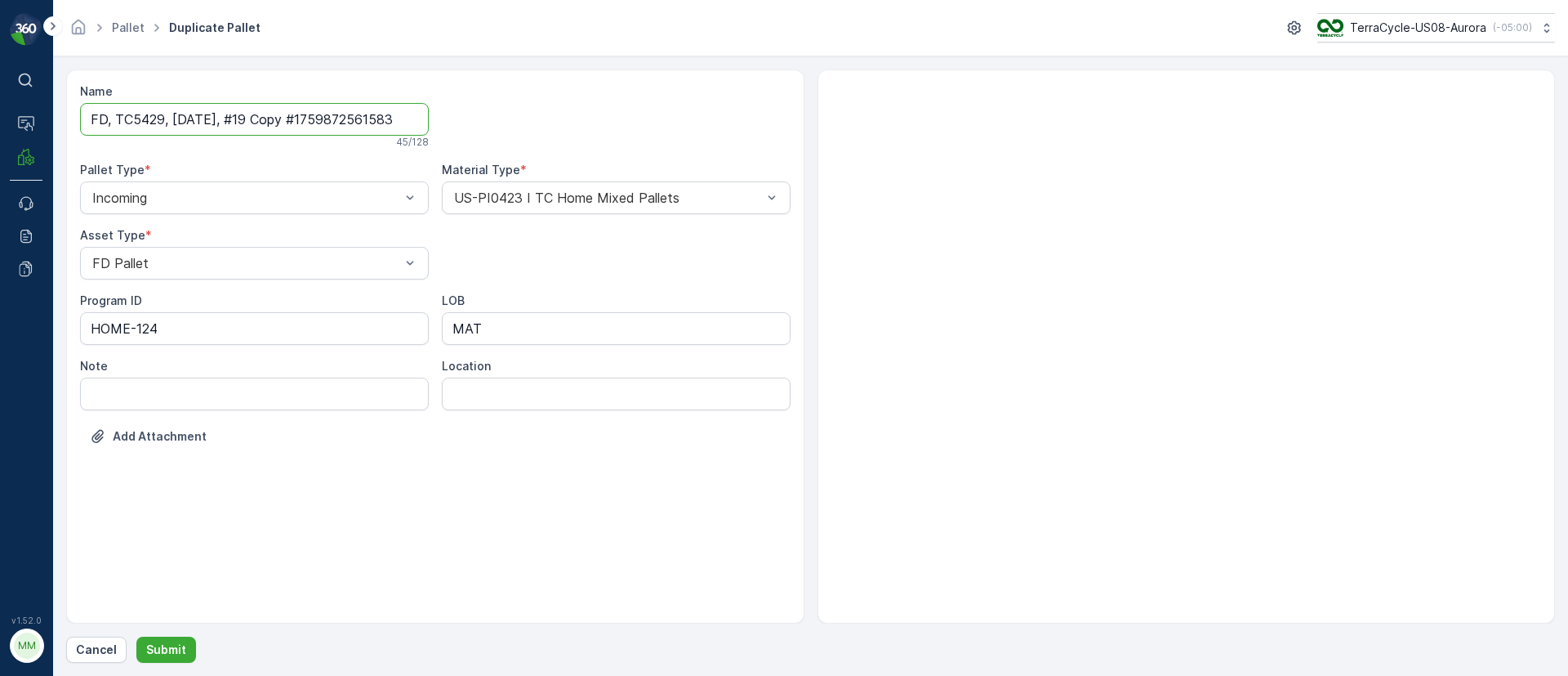
drag, startPoint x: 243, startPoint y: 113, endPoint x: 1108, endPoint y: 138, distance: 865.4
click at [1108, 138] on div "Name FD, TC5429, 10/08/25, #19 Copy #1759872561583 45 / 128 Pallet Type * Incom…" at bounding box center [811, 346] width 1489 height 554
type input "FD, TC5429, 10/08/25, #20"
click at [161, 646] on p "Submit" at bounding box center [167, 649] width 40 height 16
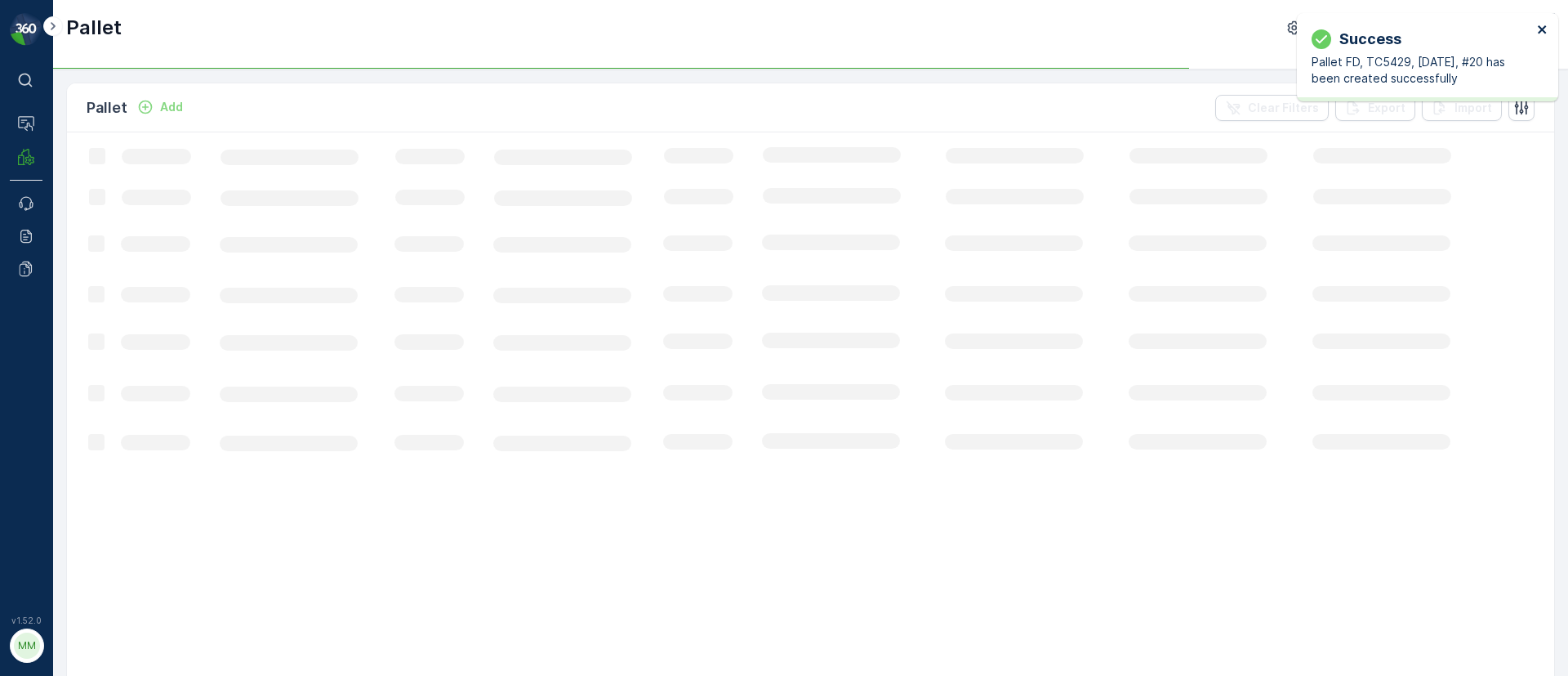
click at [1546, 24] on icon "close" at bounding box center [1543, 30] width 12 height 13
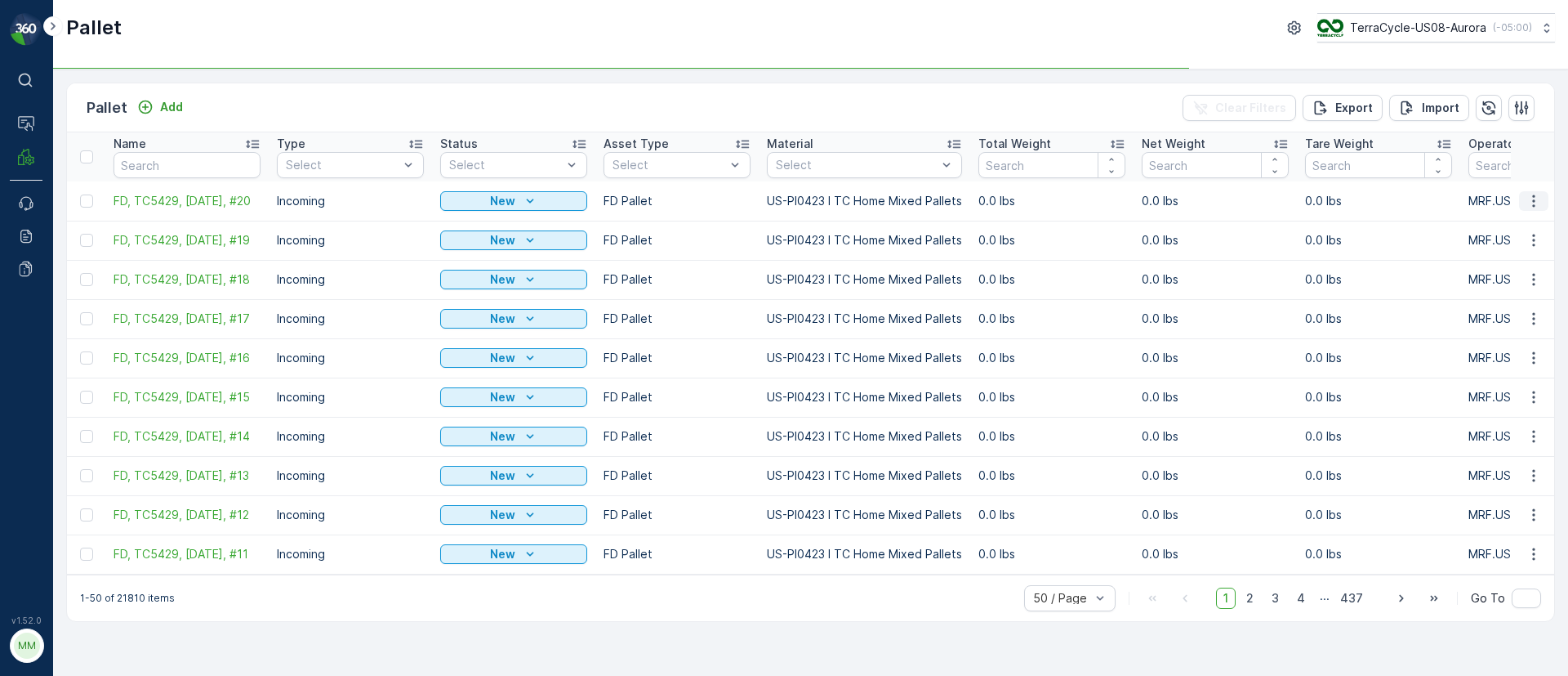
click at [1537, 204] on icon "button" at bounding box center [1533, 201] width 16 height 16
click at [1516, 272] on span "Duplicate Pallet" at bounding box center [1510, 271] width 87 height 16
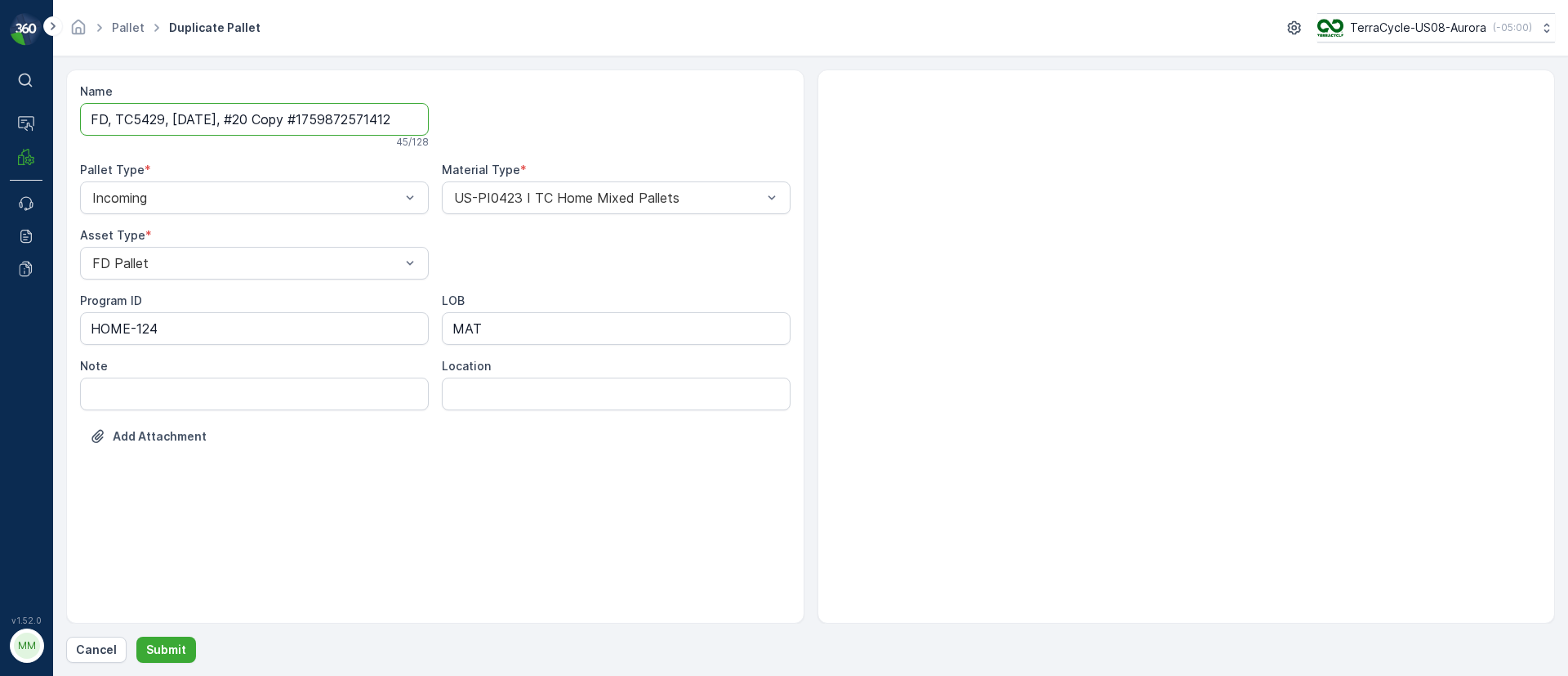
drag, startPoint x: 250, startPoint y: 121, endPoint x: 903, endPoint y: 177, distance: 655.4
drag, startPoint x: 903, startPoint y: 177, endPoint x: 251, endPoint y: 137, distance: 653.2
click at [251, 140] on div "45 / 128" at bounding box center [254, 142] width 349 height 13
drag, startPoint x: 251, startPoint y: 118, endPoint x: 599, endPoint y: 118, distance: 348.0
click at [599, 118] on div "Name FD, TC5429, 10/08/25, #20 Copy #1759872571412 45 / 128 Pallet Type * Incom…" at bounding box center [435, 276] width 710 height 386
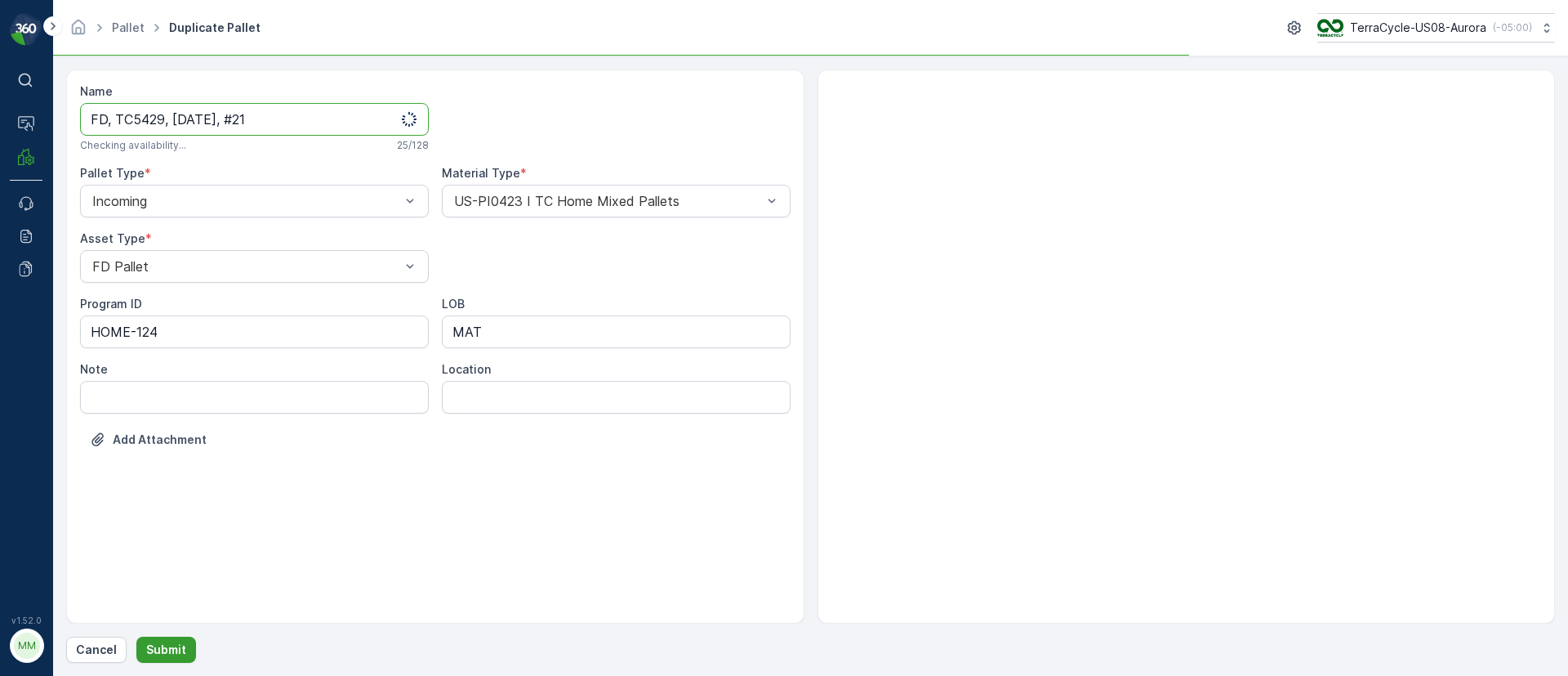
type input "FD, TC5429, 10/08/25, #21"
click at [175, 639] on button "Submit" at bounding box center [166, 649] width 60 height 26
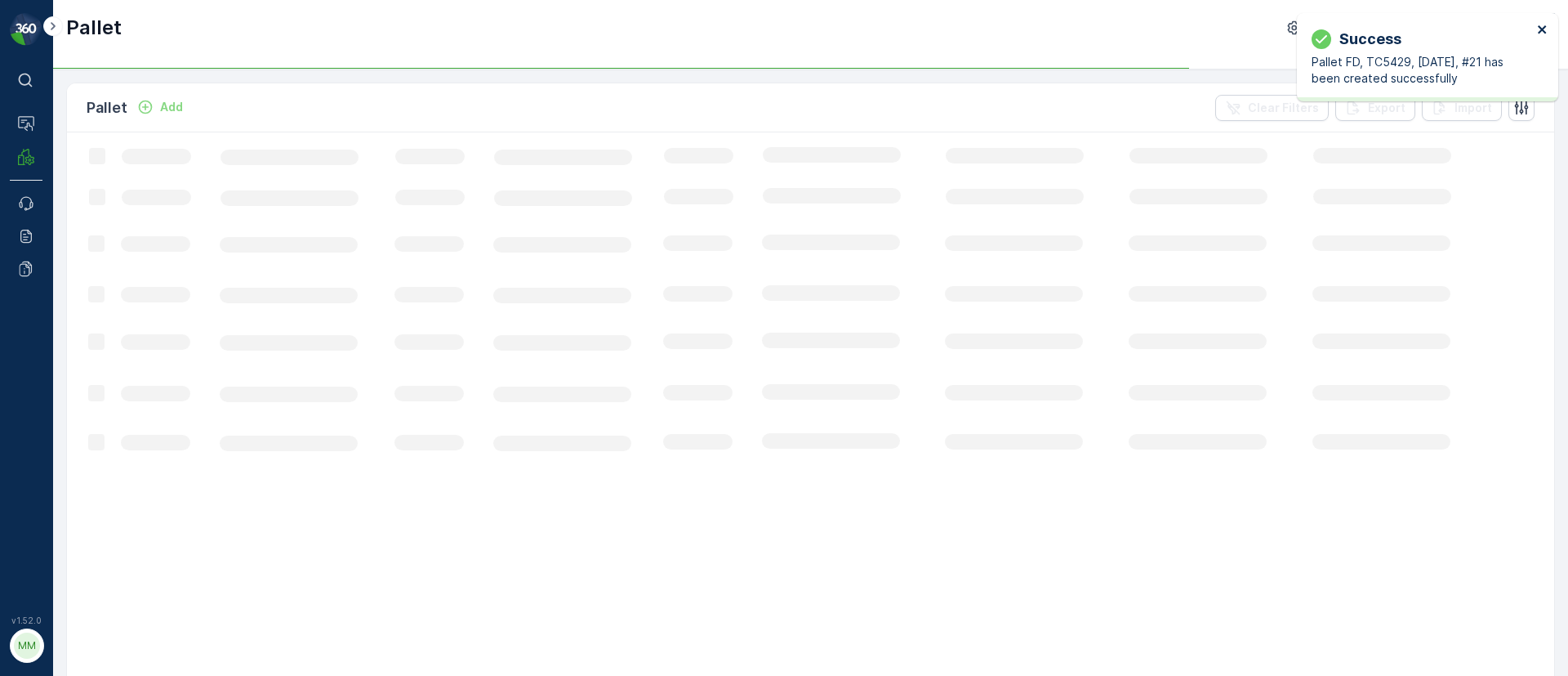
click at [1539, 29] on icon "close" at bounding box center [1543, 30] width 12 height 13
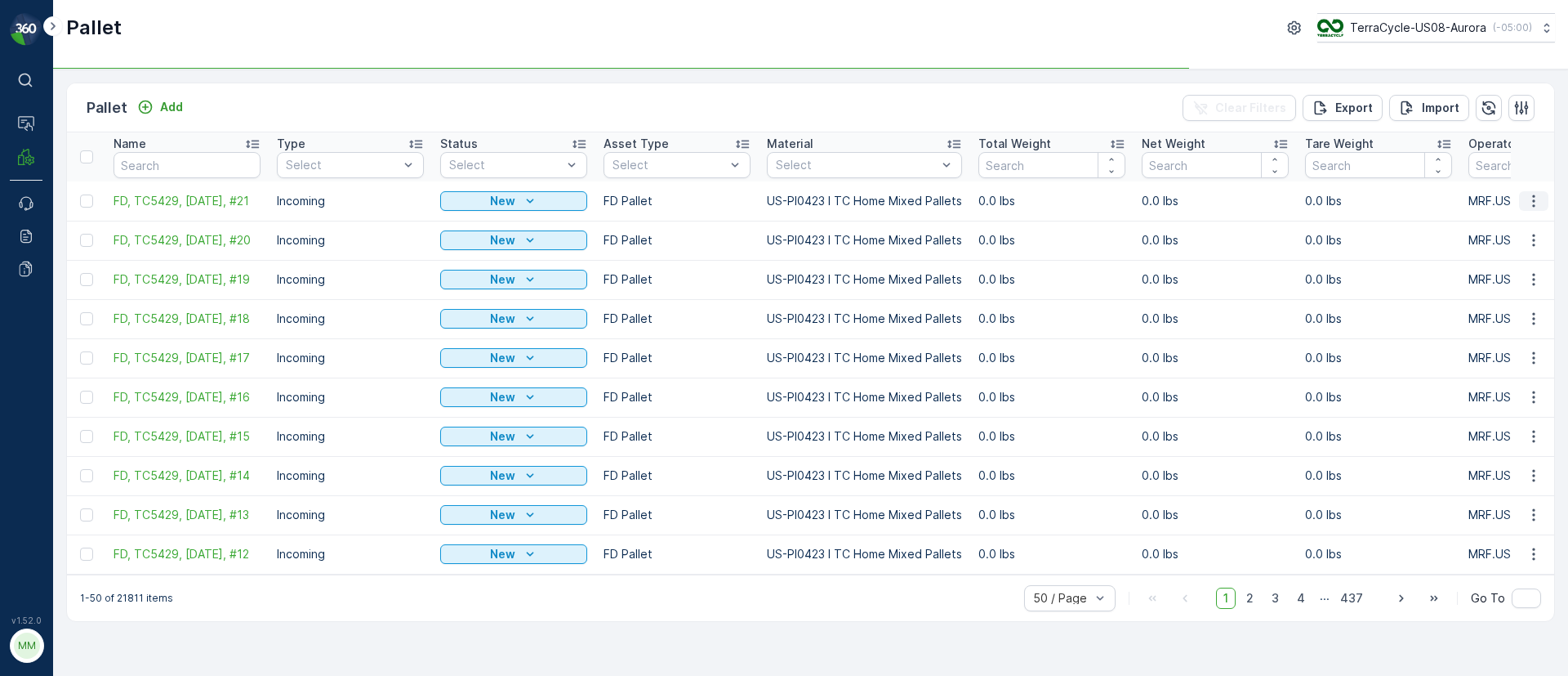
click at [1528, 199] on icon "button" at bounding box center [1533, 201] width 16 height 16
click at [1490, 271] on span "Duplicate Pallet" at bounding box center [1510, 271] width 87 height 16
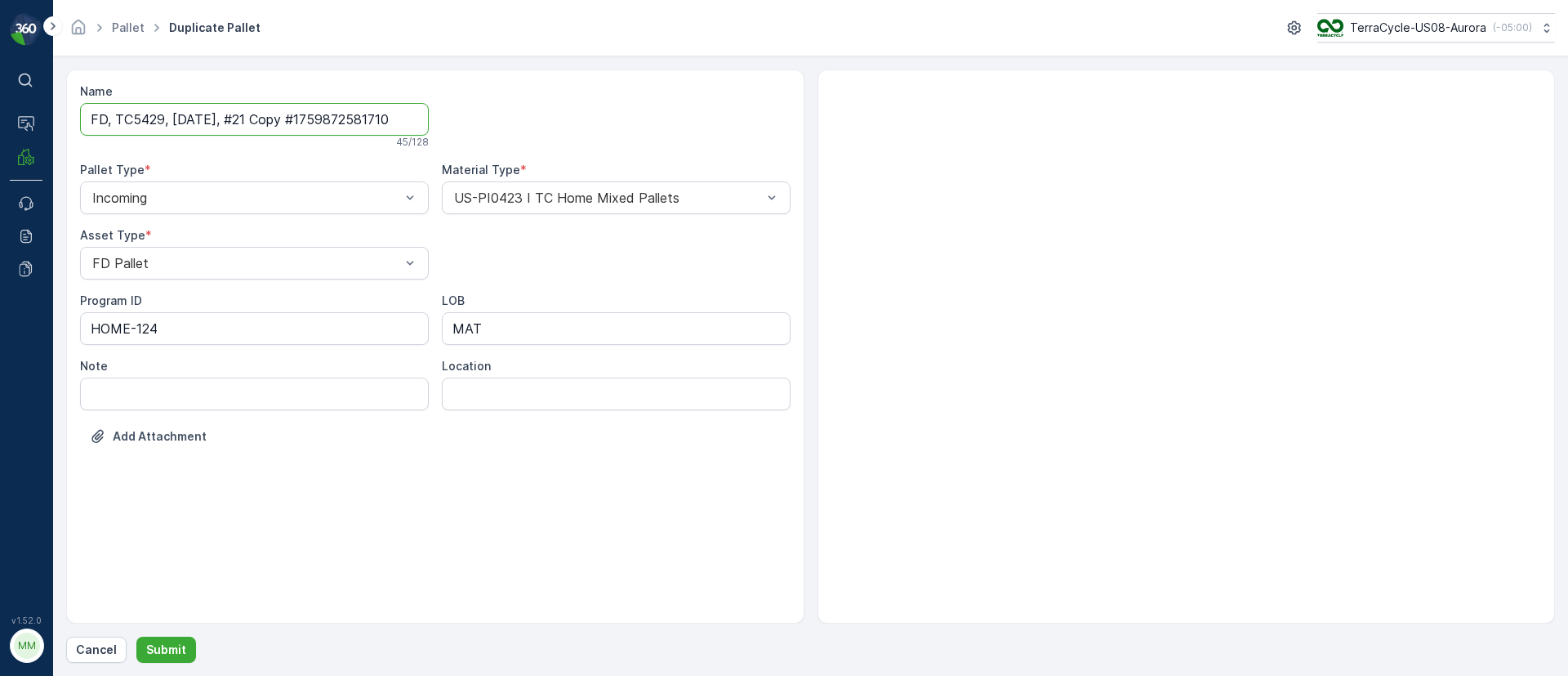
drag, startPoint x: 251, startPoint y: 115, endPoint x: 648, endPoint y: 115, distance: 397.0
click at [648, 115] on div "Name FD, TC5429, 10/08/25, #21 Copy #1759872581710 45 / 128 Pallet Type * Incom…" at bounding box center [435, 276] width 710 height 386
type input "FD, TC5429, 10/08/25, #22"
click at [166, 653] on p "Submit" at bounding box center [167, 649] width 40 height 16
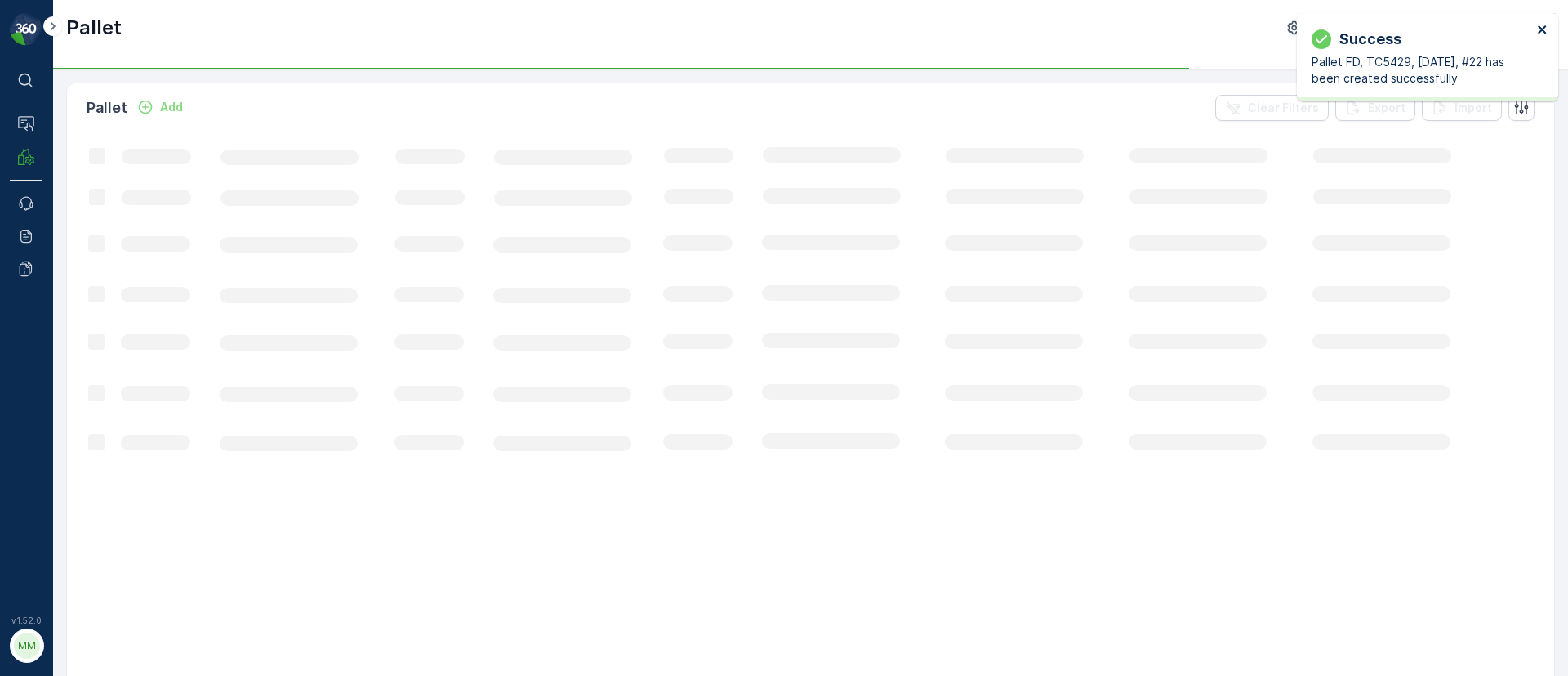
click at [1544, 31] on icon "close" at bounding box center [1542, 30] width 8 height 8
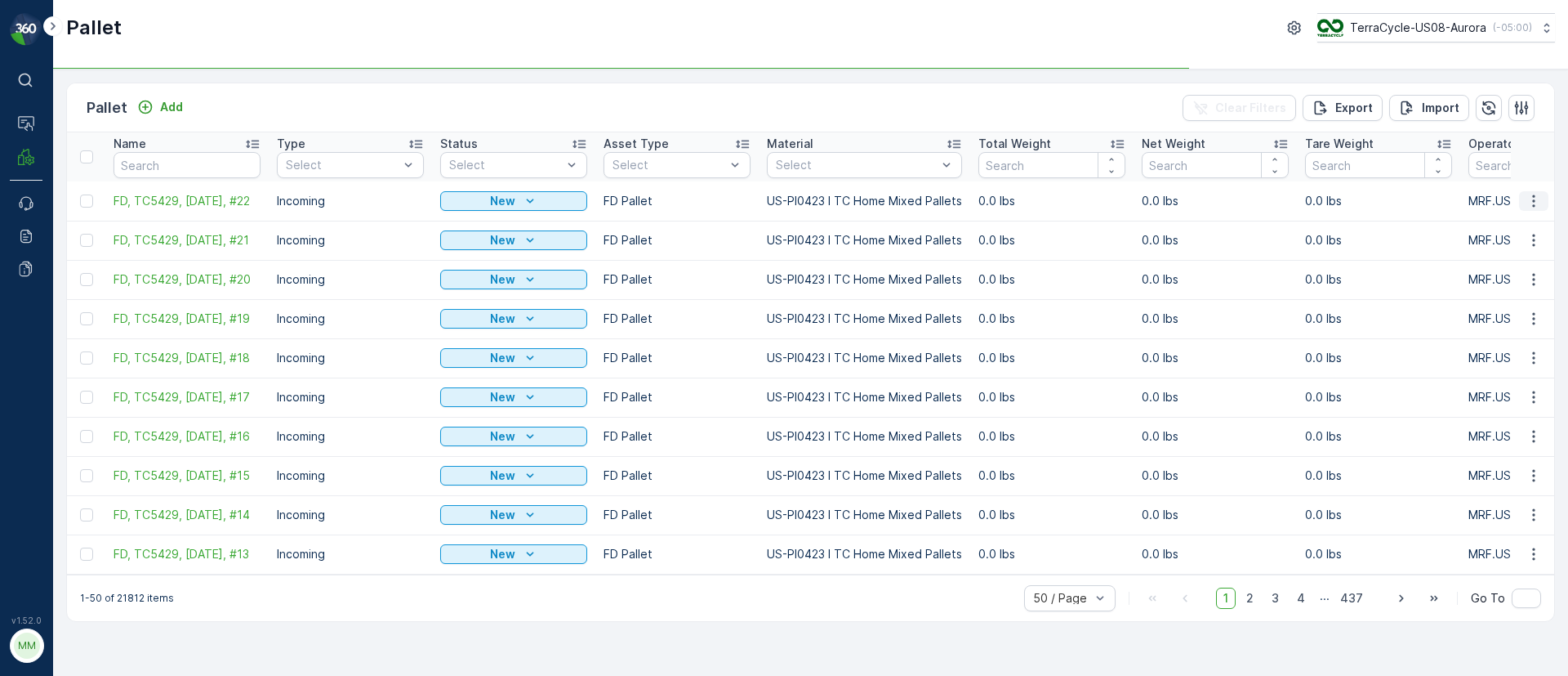
click at [1536, 197] on icon "button" at bounding box center [1533, 201] width 16 height 16
click at [1518, 270] on span "Duplicate Pallet" at bounding box center [1510, 271] width 87 height 16
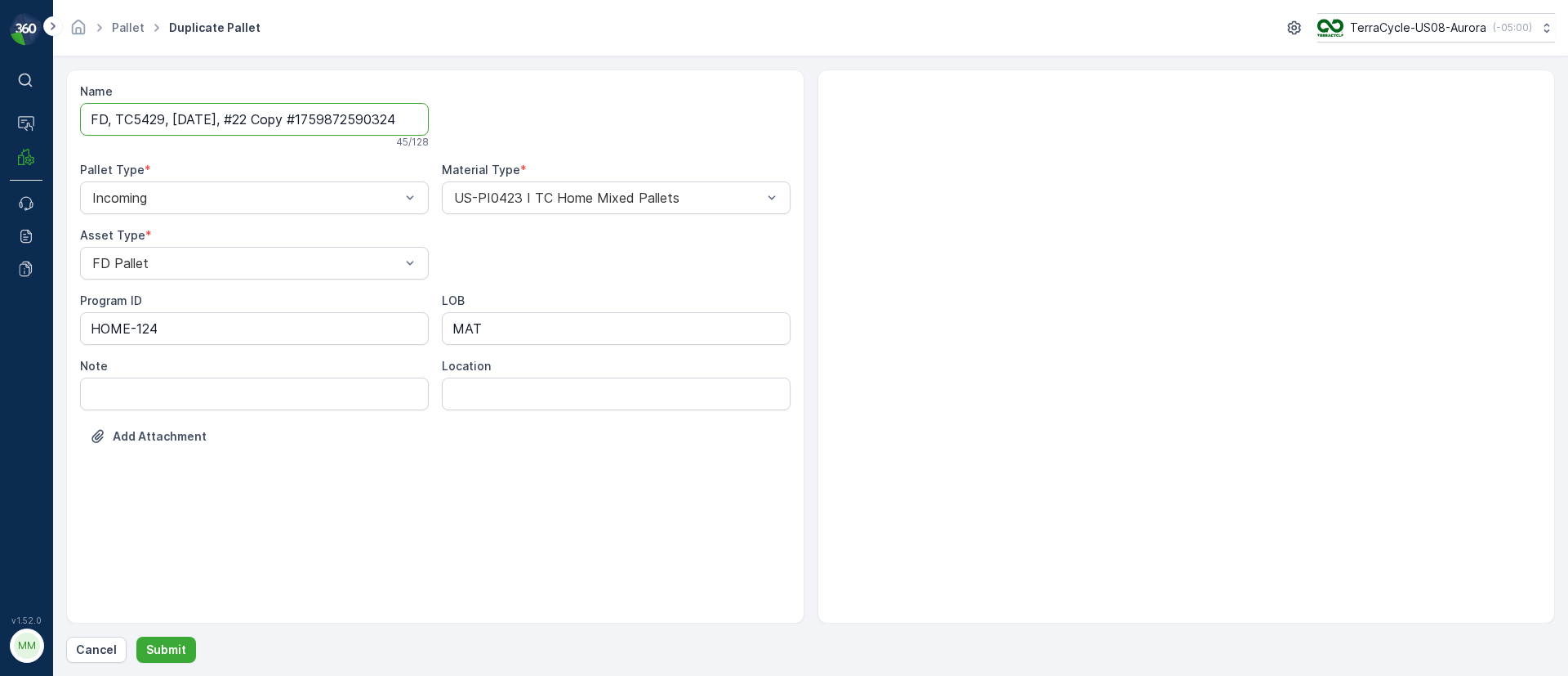
drag, startPoint x: 251, startPoint y: 121, endPoint x: 773, endPoint y: 120, distance: 522.0
click at [773, 120] on div "Name FD, TC5429, 10/08/25, #22 Copy #1759872590324 45 / 128 Pallet Type * Incom…" at bounding box center [435, 276] width 710 height 386
type input "FD, TC5429, 10/08/25, #23"
click at [176, 654] on p "Submit" at bounding box center [167, 649] width 40 height 16
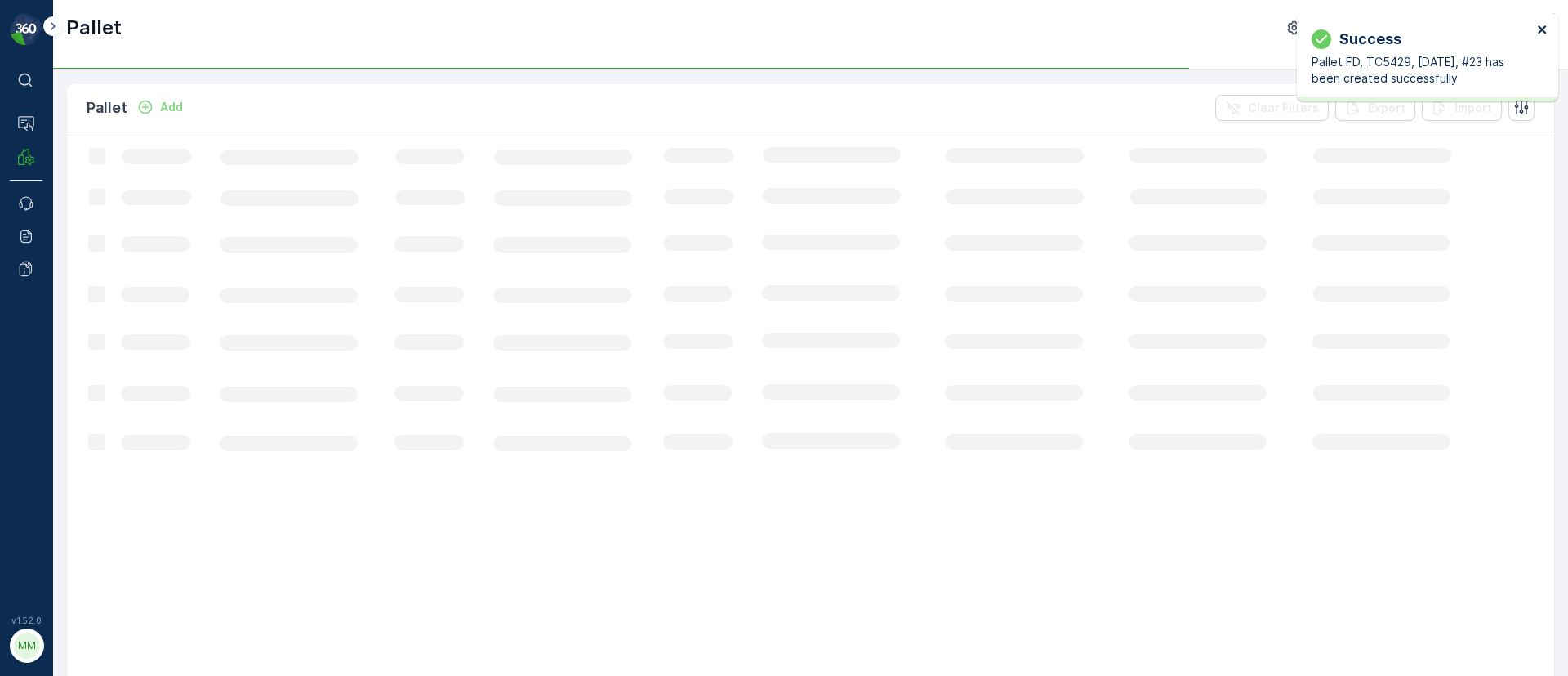
click at [1542, 26] on icon "close" at bounding box center [1543, 30] width 12 height 13
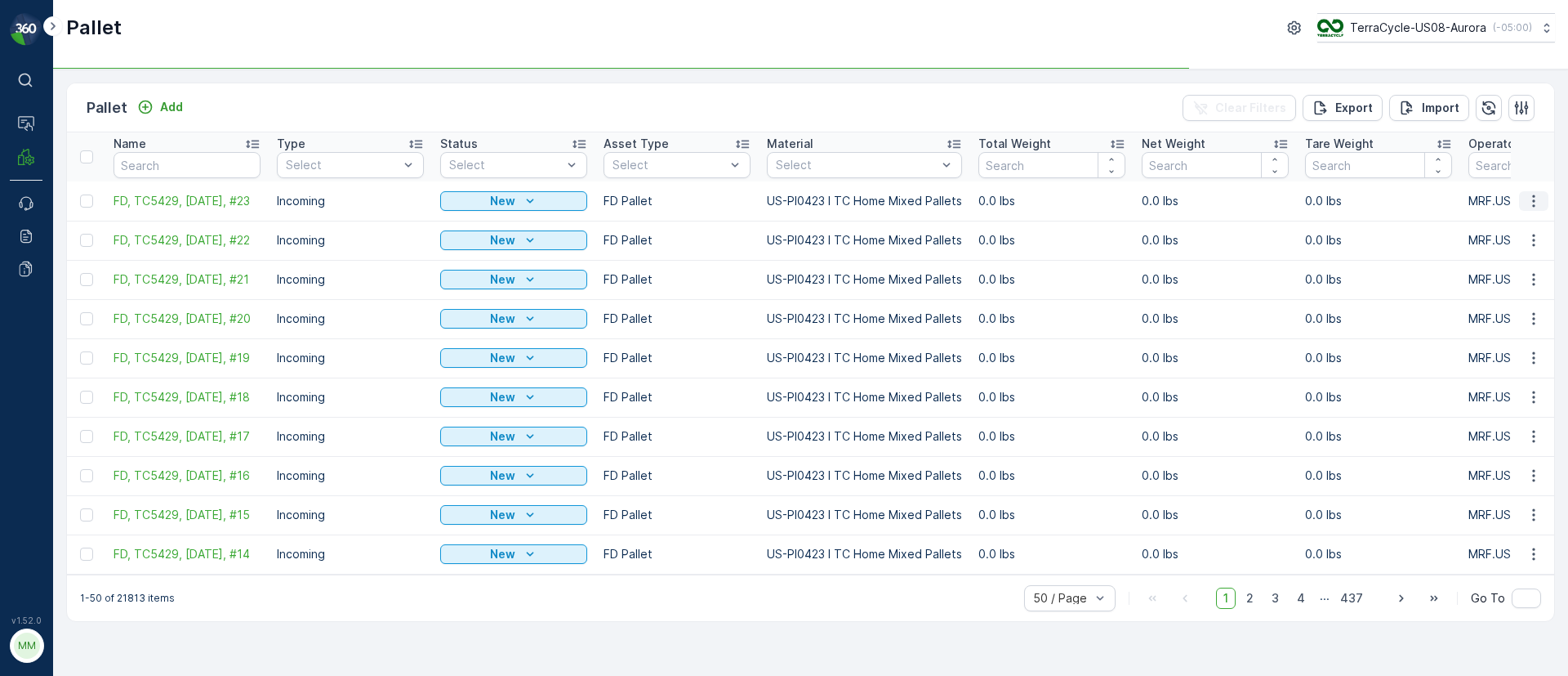
click at [1533, 201] on icon "button" at bounding box center [1533, 201] width 16 height 16
click at [1500, 270] on span "Duplicate Pallet" at bounding box center [1510, 271] width 87 height 16
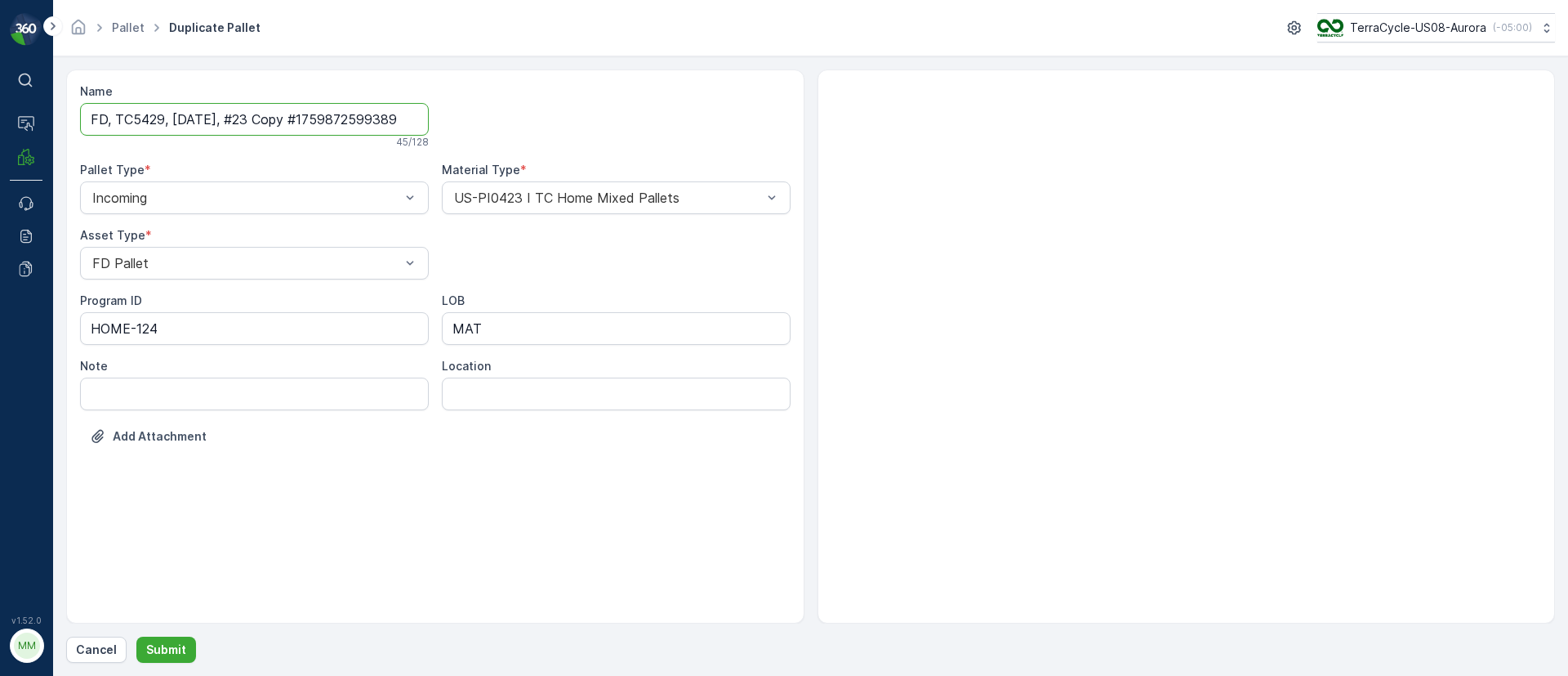
drag, startPoint x: 250, startPoint y: 114, endPoint x: 534, endPoint y: 135, distance: 284.8
click at [534, 135] on div "Name FD, TC5429, 10/08/25, #23 Copy #1759872599389 45 / 128 Pallet Type * Incom…" at bounding box center [435, 276] width 710 height 386
type input "FD, TC5429, 10/08/25, #24"
click at [167, 657] on button "Submit" at bounding box center [166, 649] width 60 height 26
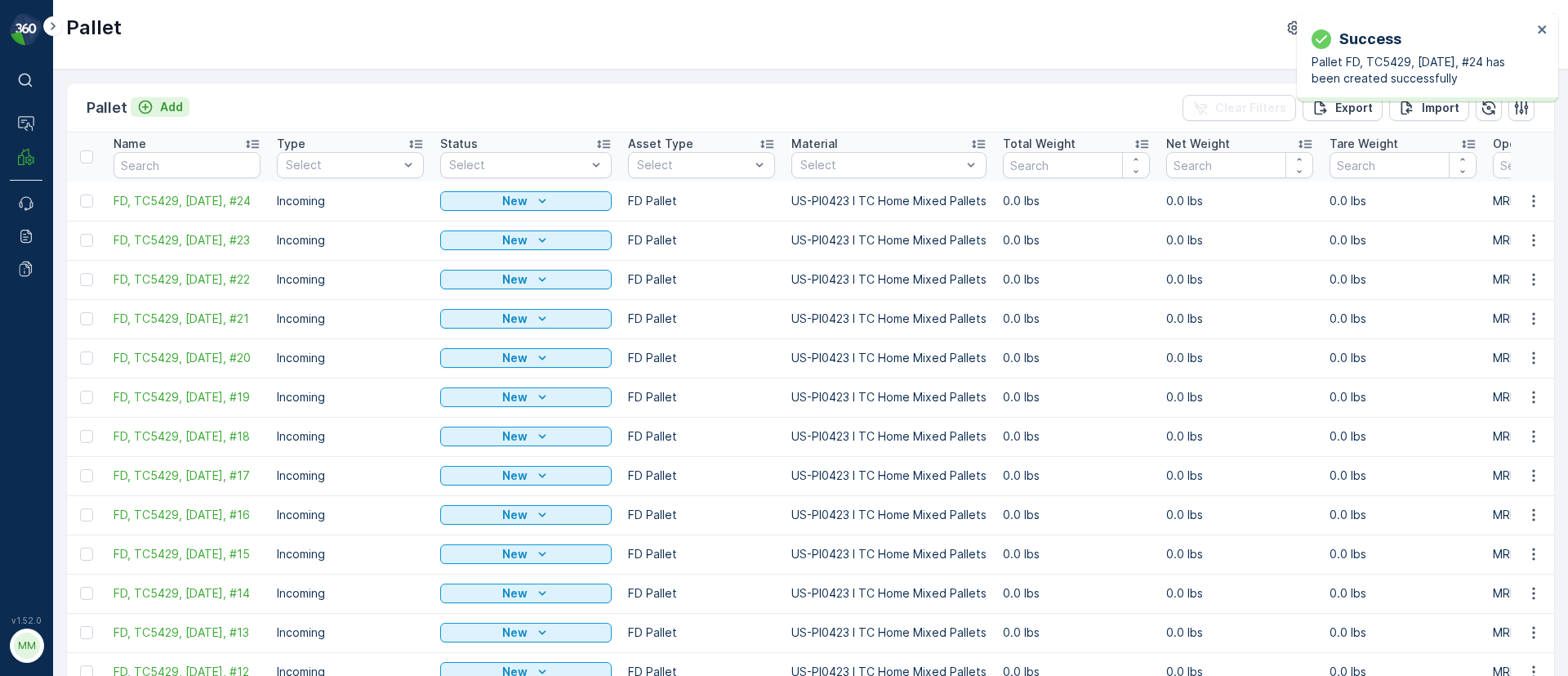
click at [151, 101] on icon "Add" at bounding box center [145, 106] width 16 height 16
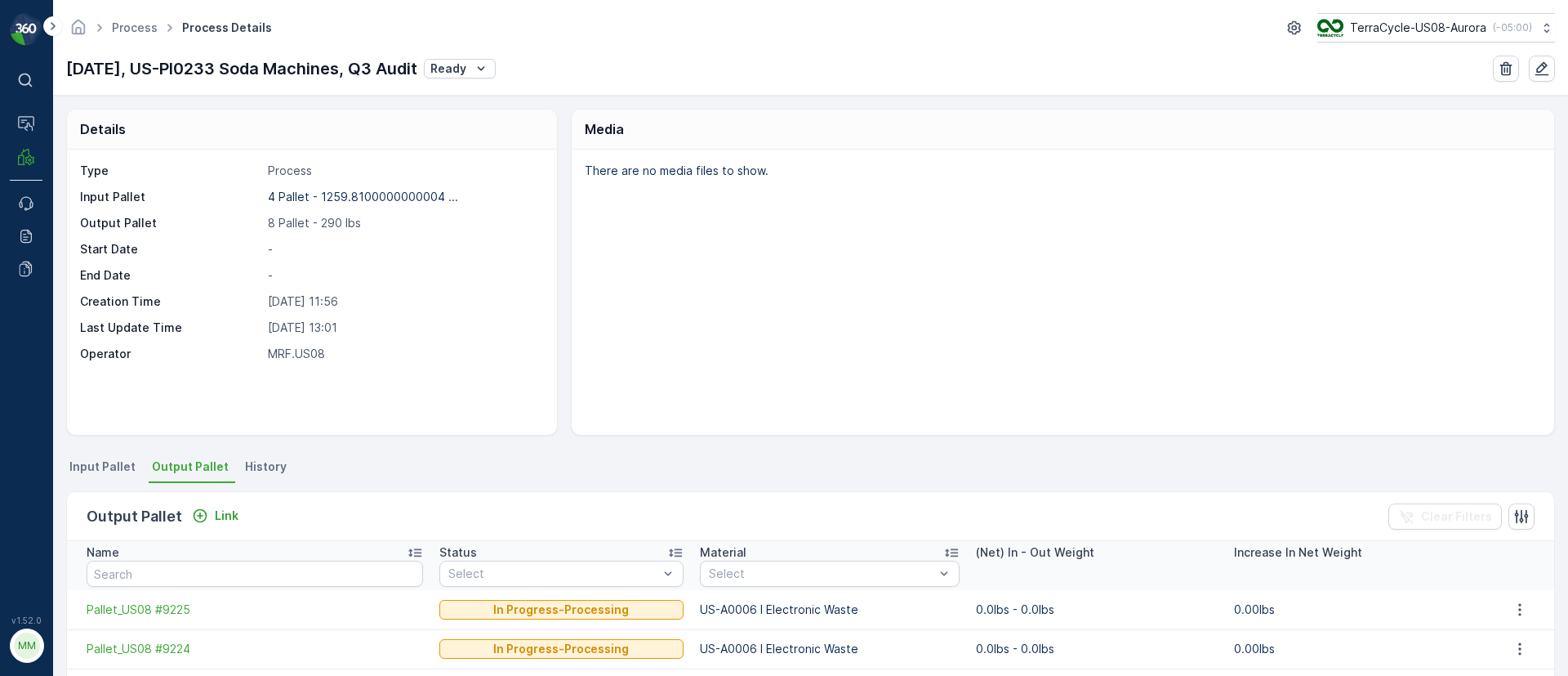
scroll to position [298, 0]
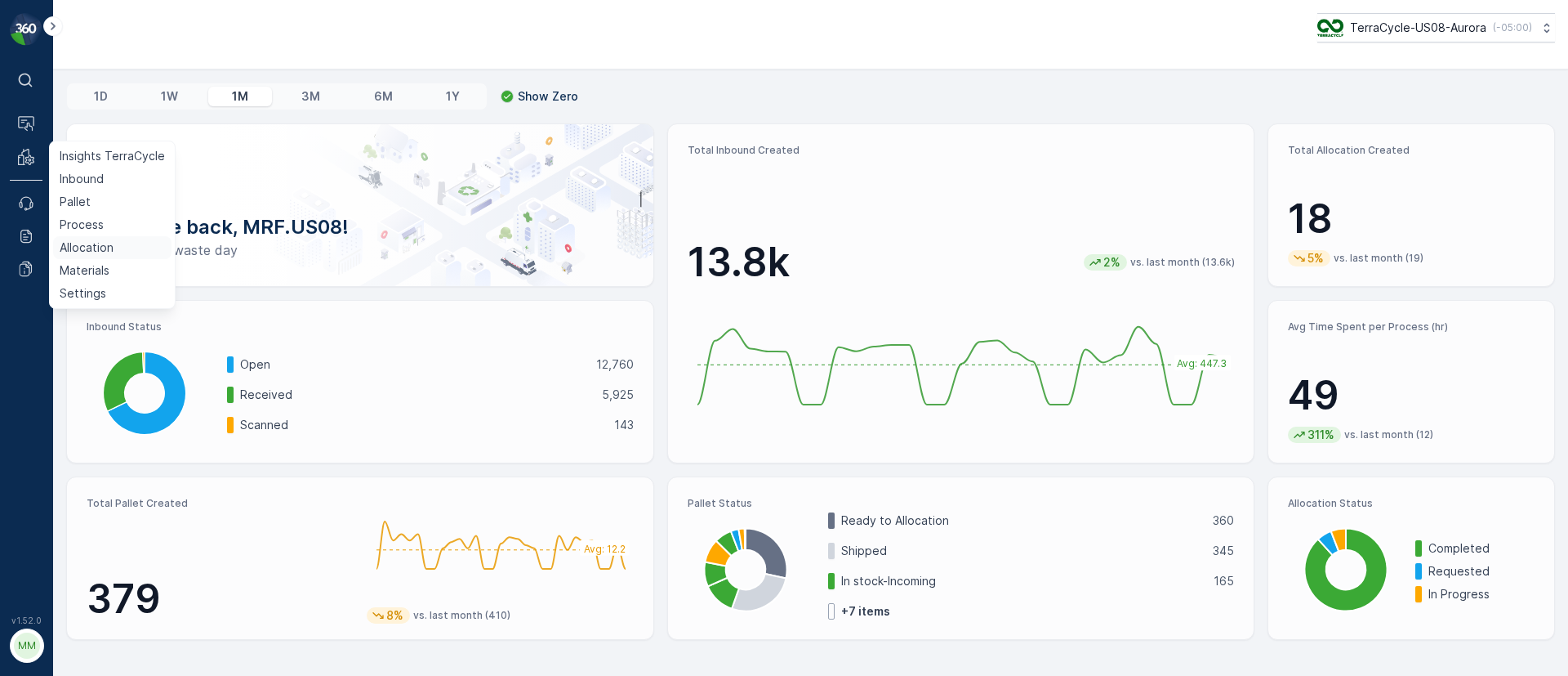
click at [93, 241] on p "Allocation" at bounding box center [87, 247] width 54 height 16
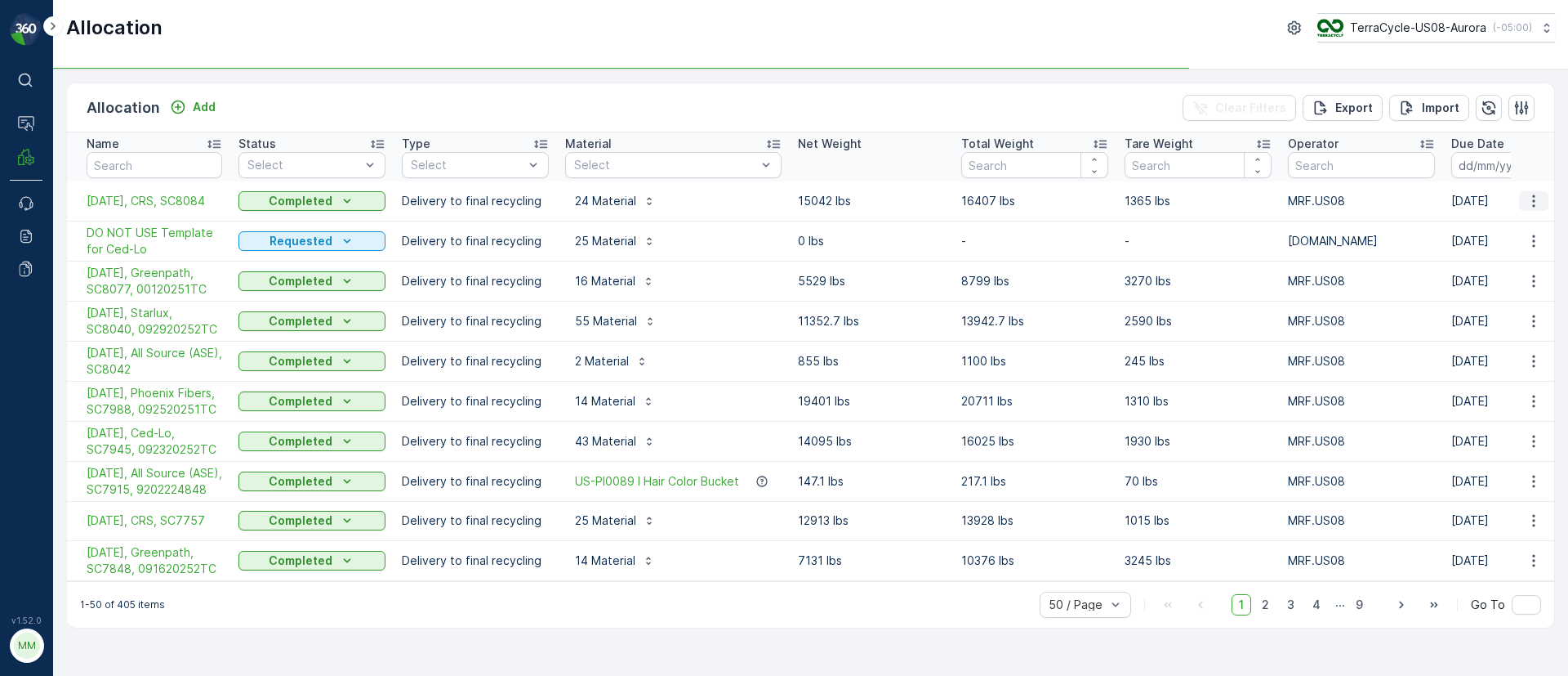
click at [1534, 205] on icon "button" at bounding box center [1533, 201] width 16 height 16
click at [1514, 293] on span "Create Delivery Note" at bounding box center [1505, 293] width 118 height 16
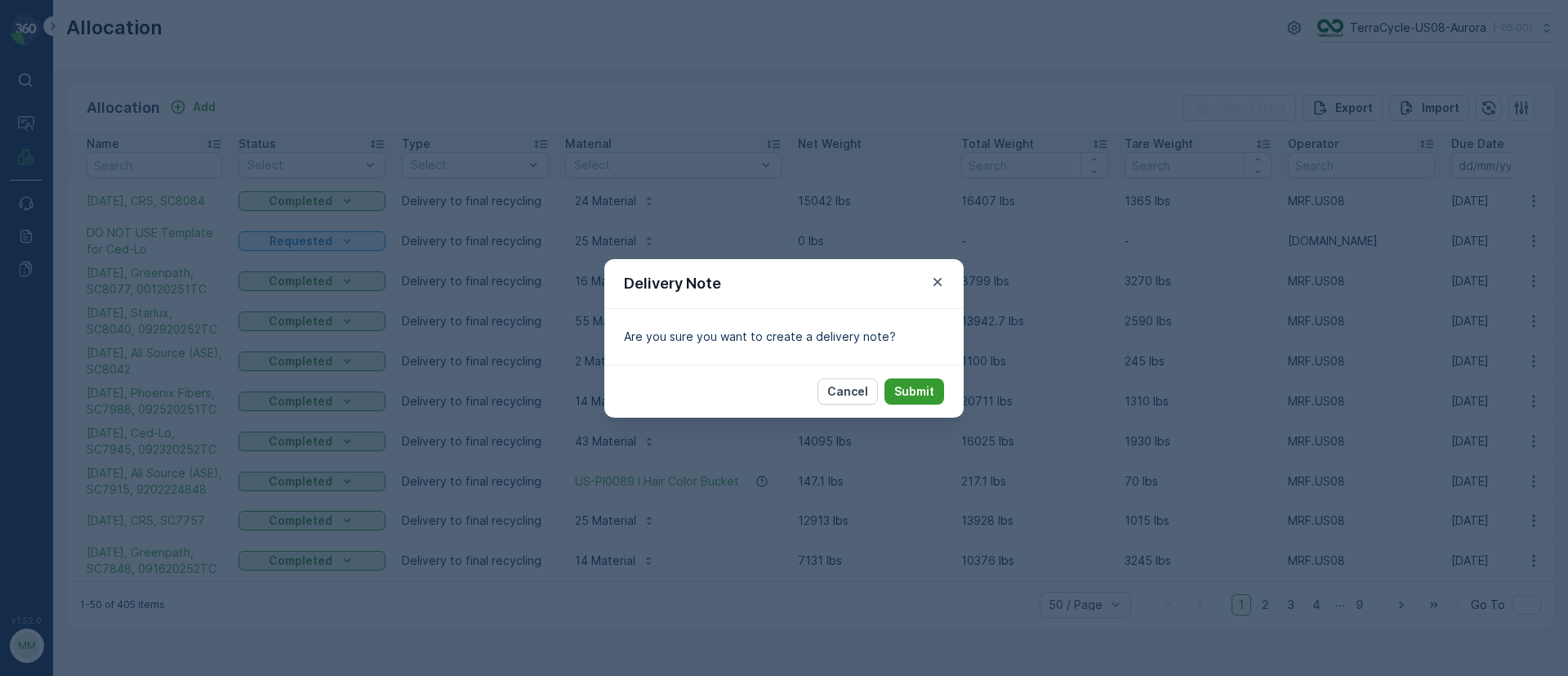
click at [913, 378] on button "Submit" at bounding box center [914, 391] width 60 height 26
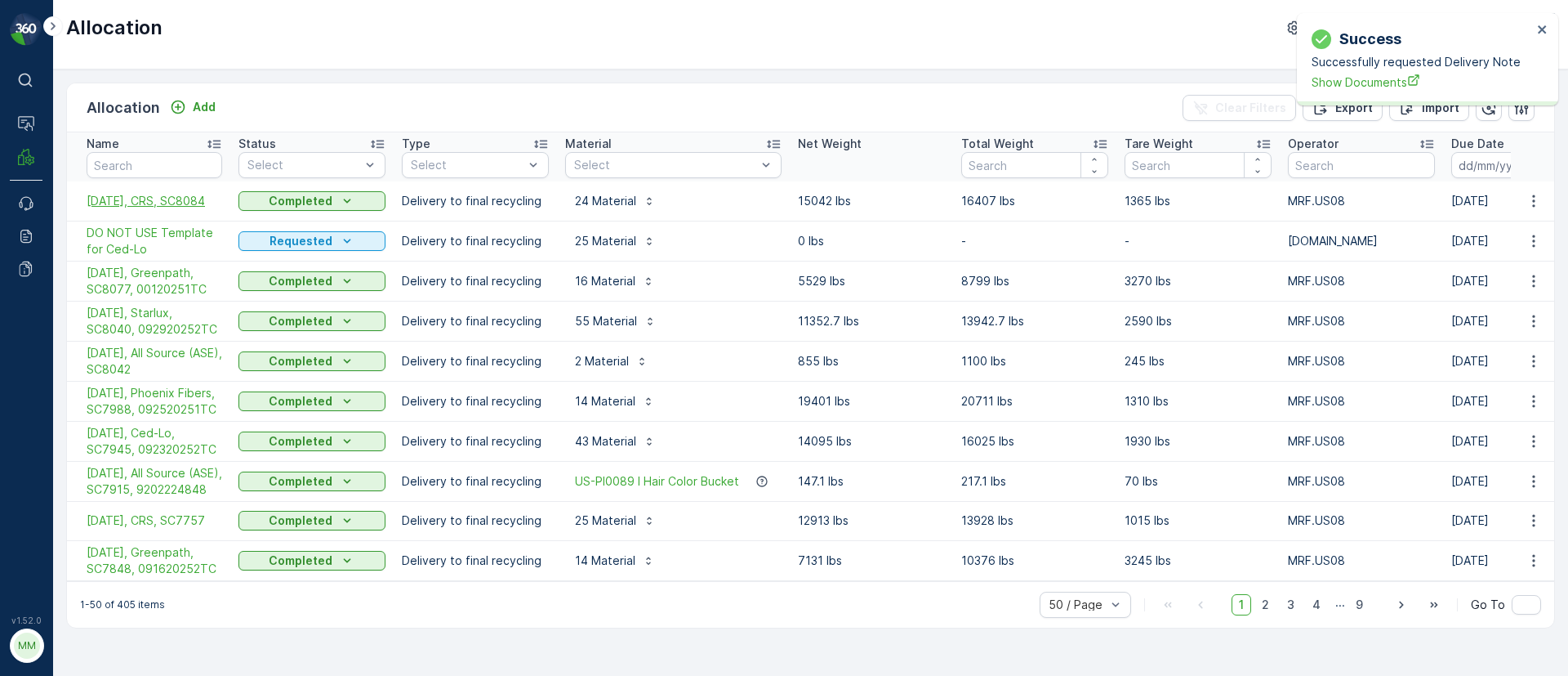
click at [206, 201] on span "10/07/25, CRS, SC8084" at bounding box center [154, 201] width 136 height 16
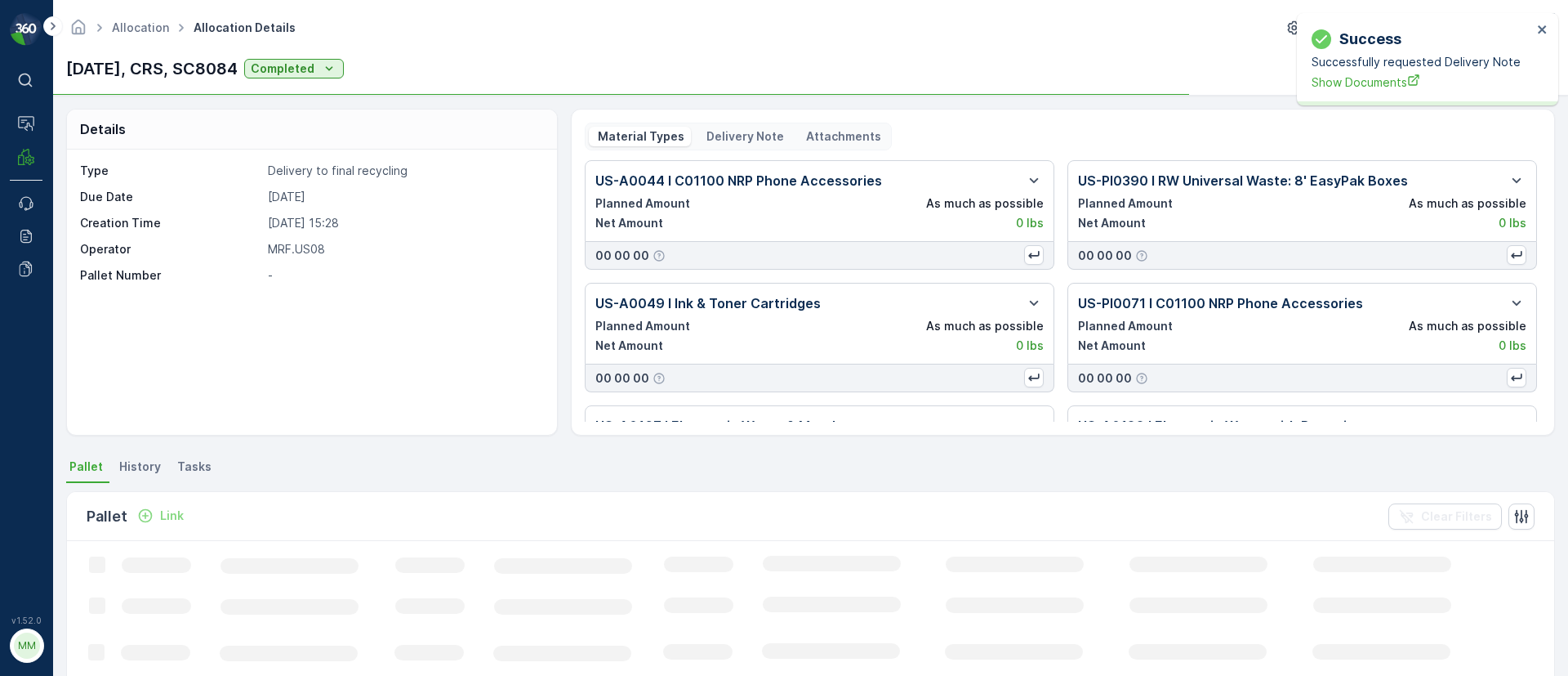
click at [734, 135] on p "Delivery Note" at bounding box center [744, 136] width 80 height 16
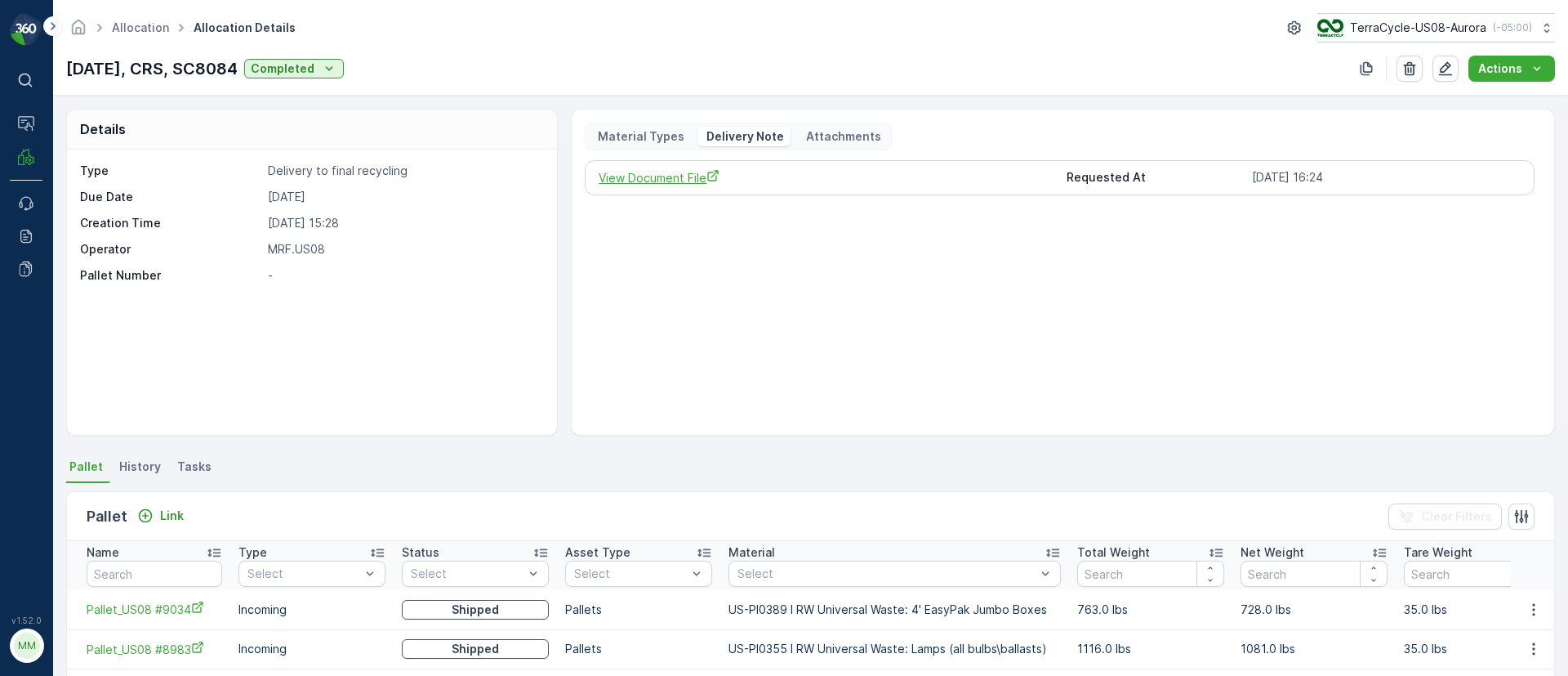
click at [677, 178] on span "View Document File" at bounding box center [826, 178] width 454 height 17
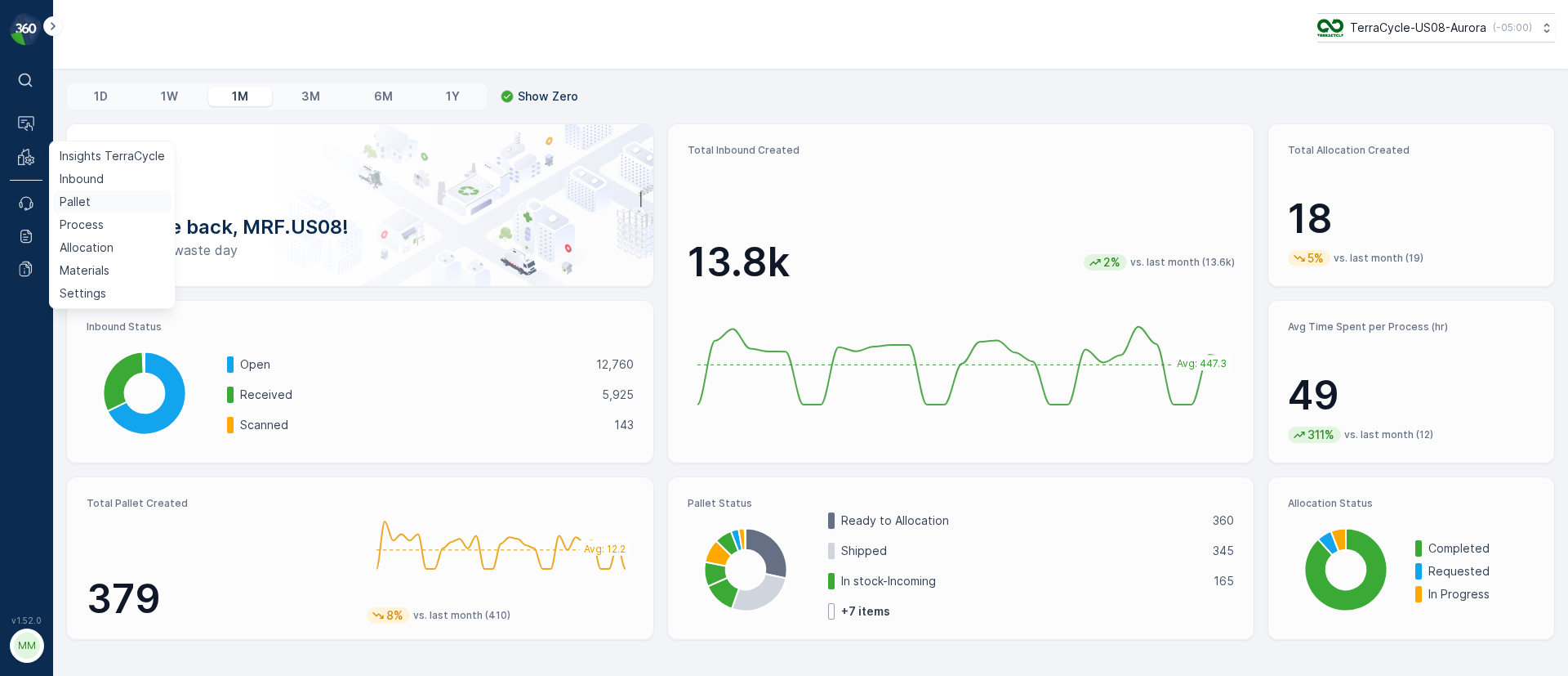
click at [102, 193] on link "Pallet" at bounding box center [112, 201] width 119 height 23
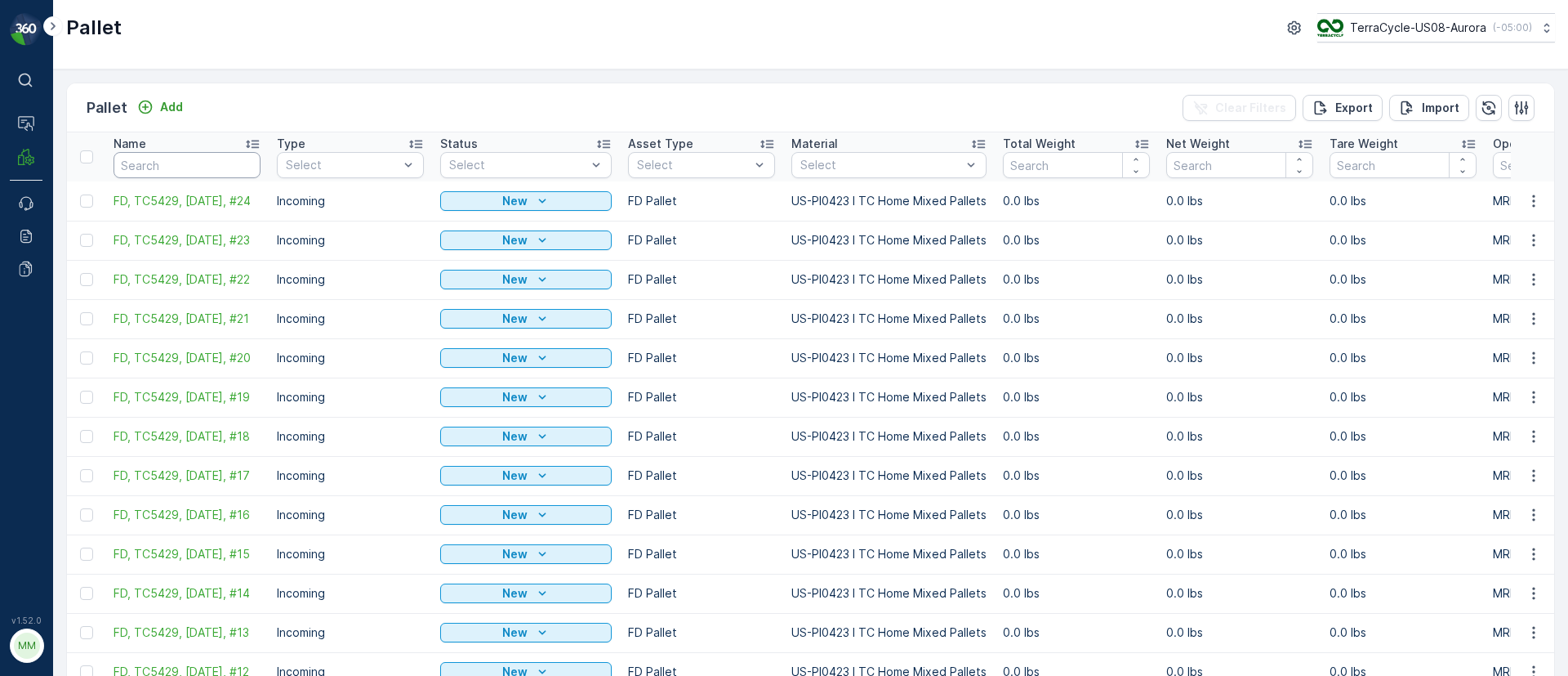
click at [185, 164] on input "text" at bounding box center [187, 164] width 147 height 26
paste input "SC8064"
type input "SC8064"
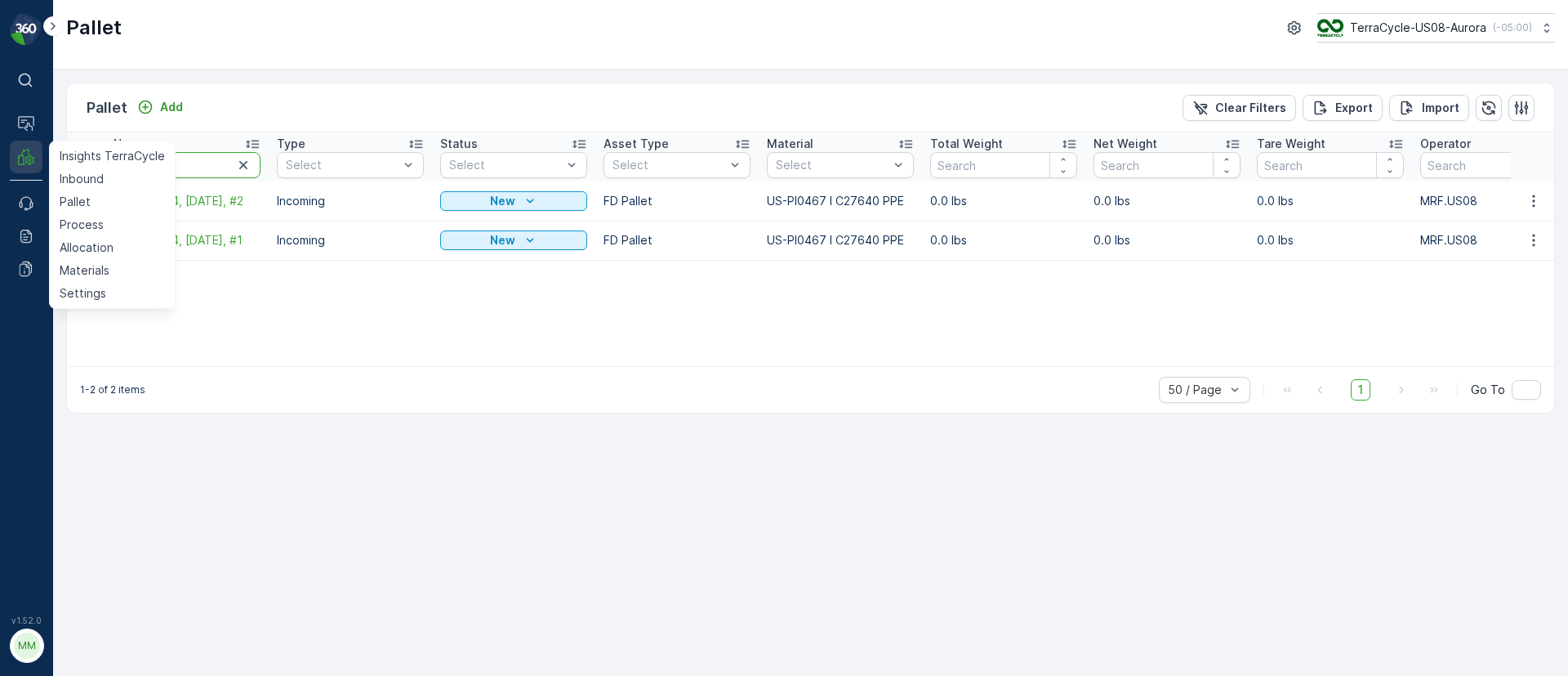
drag, startPoint x: 184, startPoint y: 160, endPoint x: 26, endPoint y: 160, distance: 158.0
click at [26, 160] on div "⌘B Operations MRF Insights TerraCycle Inbound Pallet Process Allocation Materia…" at bounding box center [784, 338] width 1568 height 676
paste input "41"
type input "SC8041"
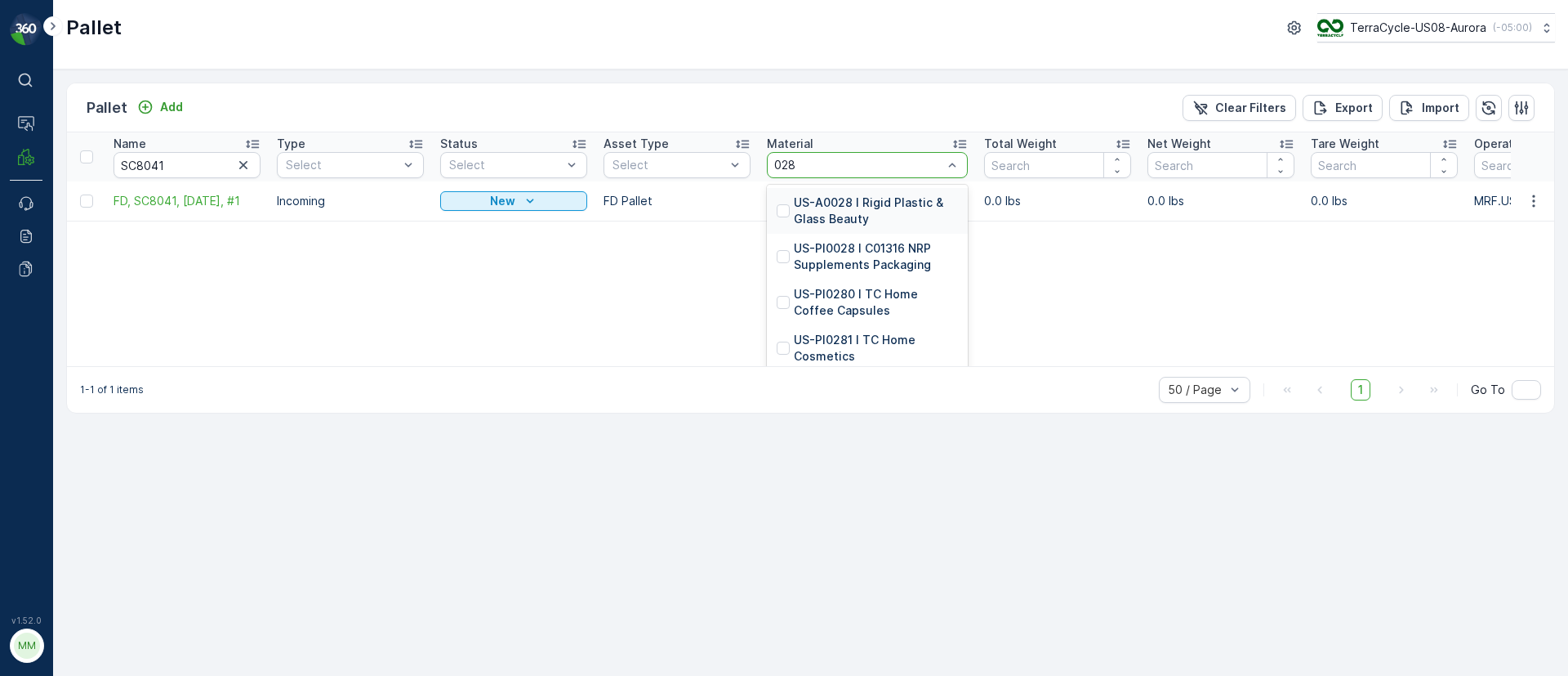
drag, startPoint x: 783, startPoint y: 160, endPoint x: 771, endPoint y: 160, distance: 12.0
click at [771, 160] on div "028" at bounding box center [867, 164] width 201 height 26
type input "128"
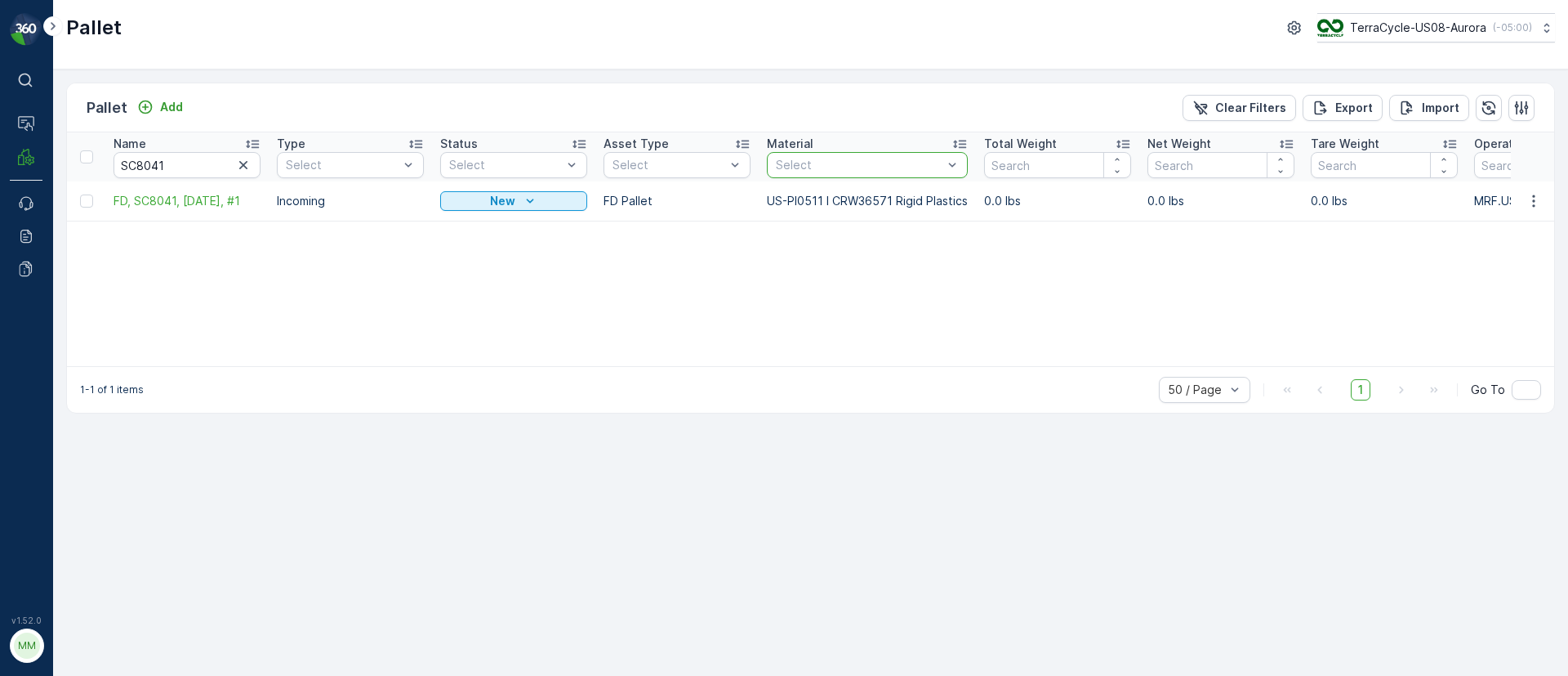
click at [807, 162] on div at bounding box center [859, 165] width 170 height 13
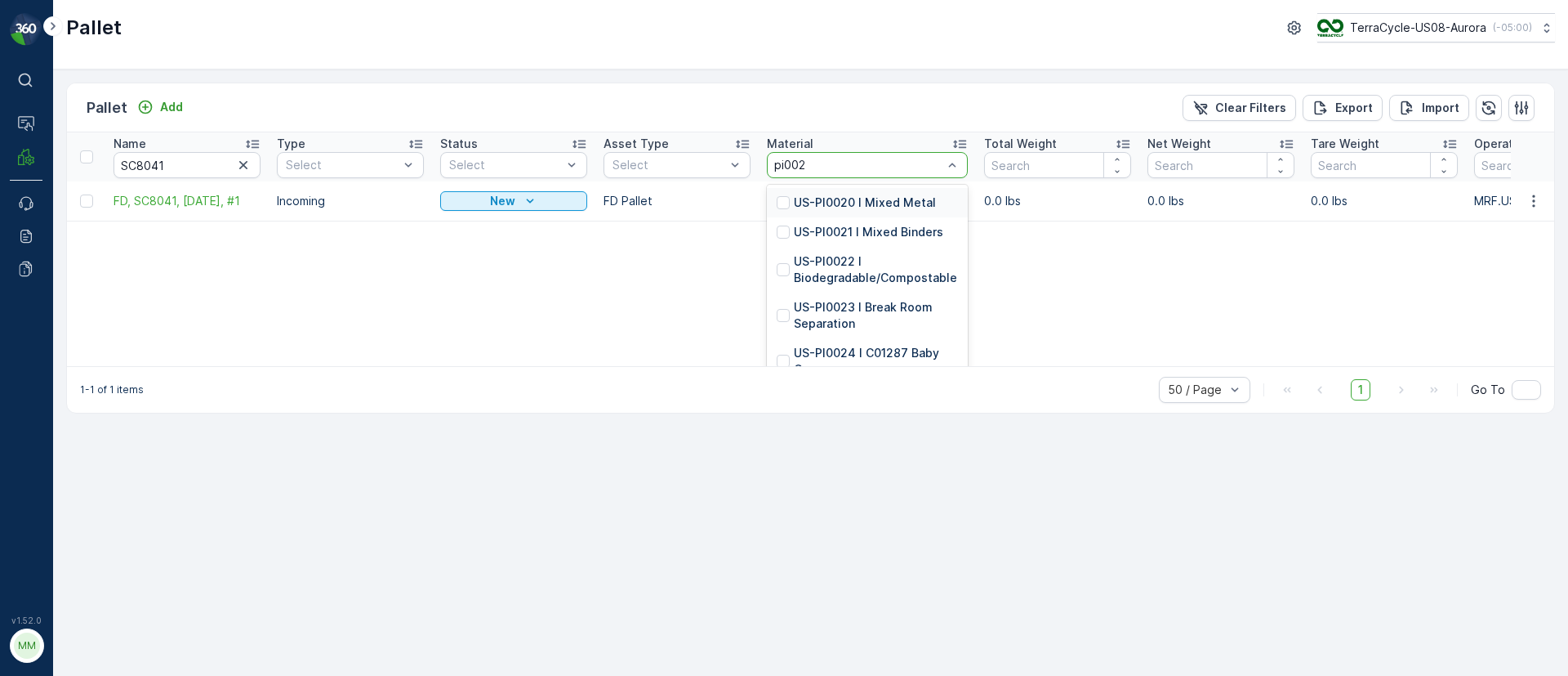
type input "pi0028"
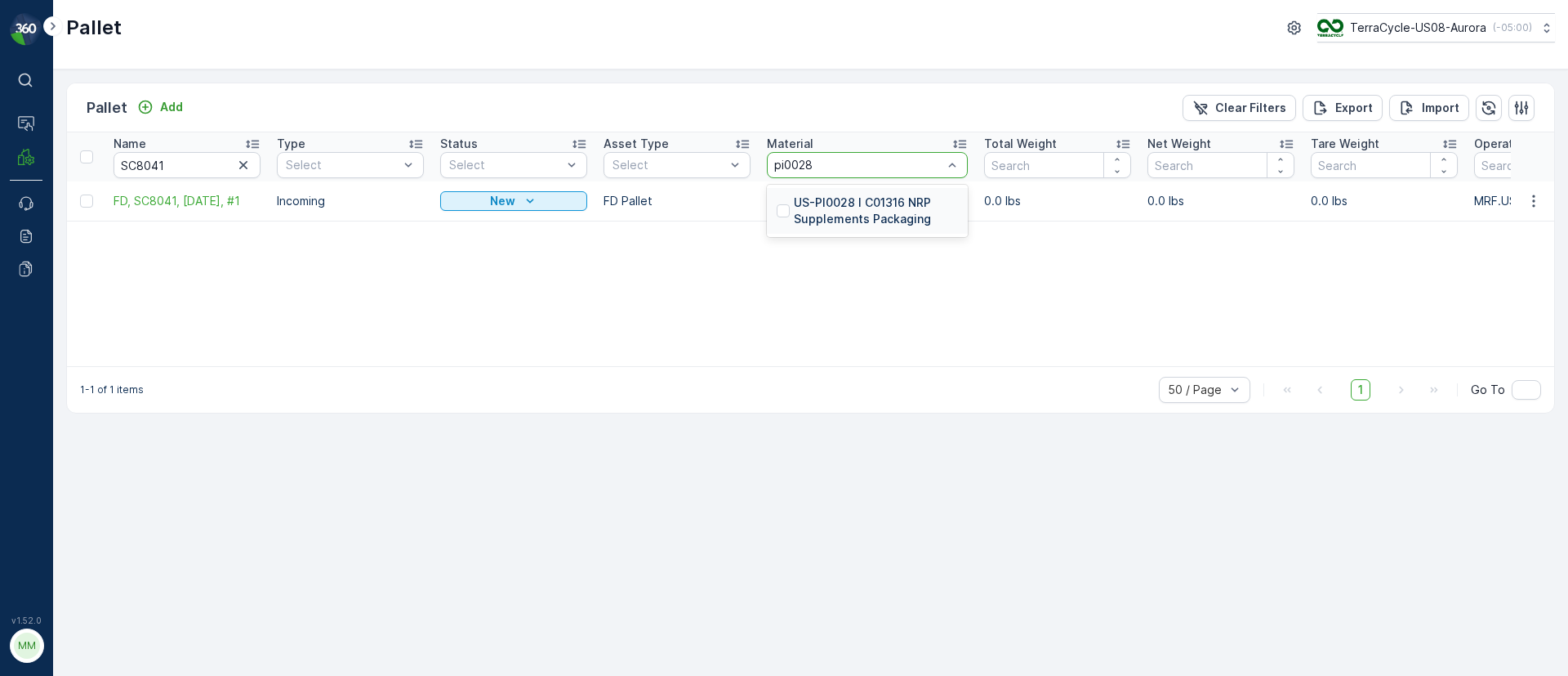
click at [823, 196] on p "US-PI0028 I C01316 NRP Supplements Packaging" at bounding box center [875, 211] width 164 height 33
click at [247, 164] on icon "button" at bounding box center [243, 164] width 16 height 16
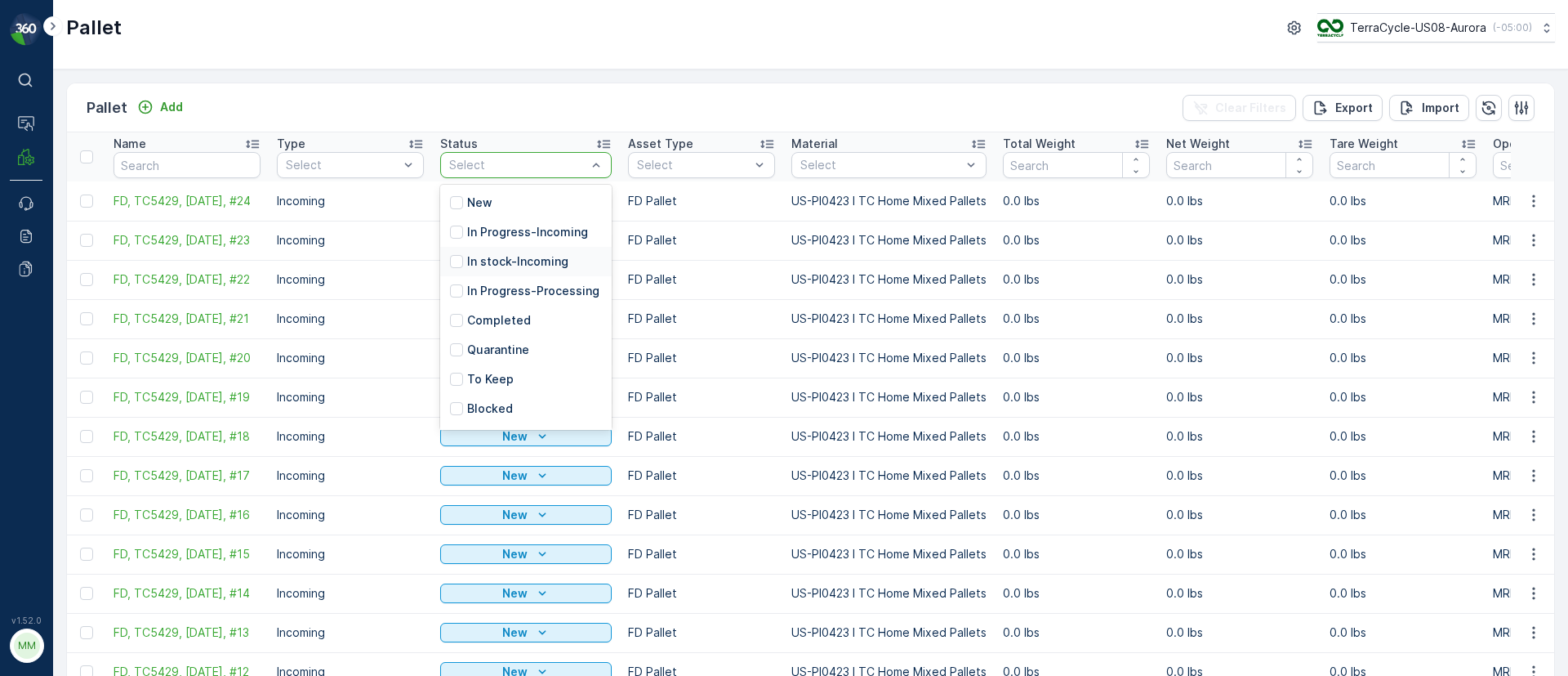
click at [512, 265] on p "In stock-Incoming" at bounding box center [517, 261] width 101 height 16
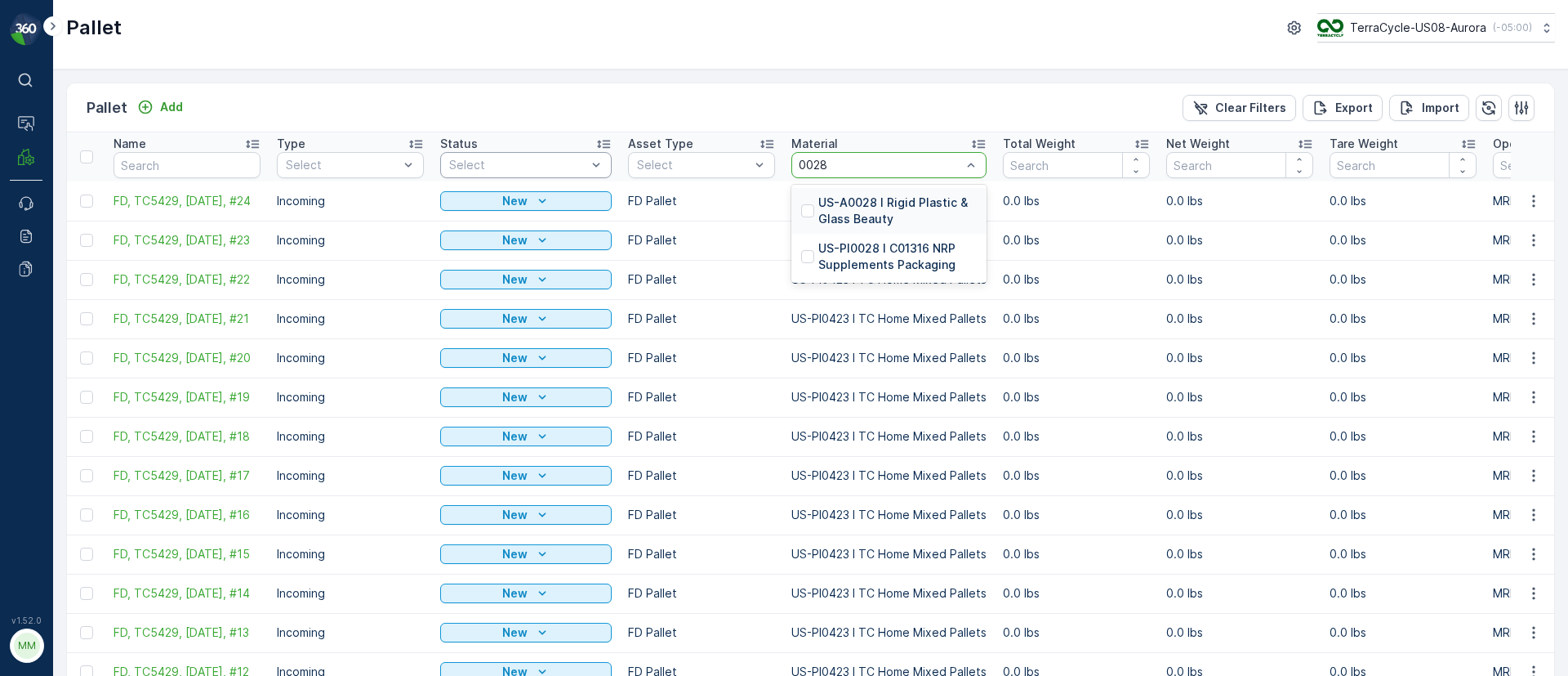
click at [907, 274] on td "US-PI0423 I TC Home Mixed Pallets" at bounding box center [889, 279] width 211 height 40
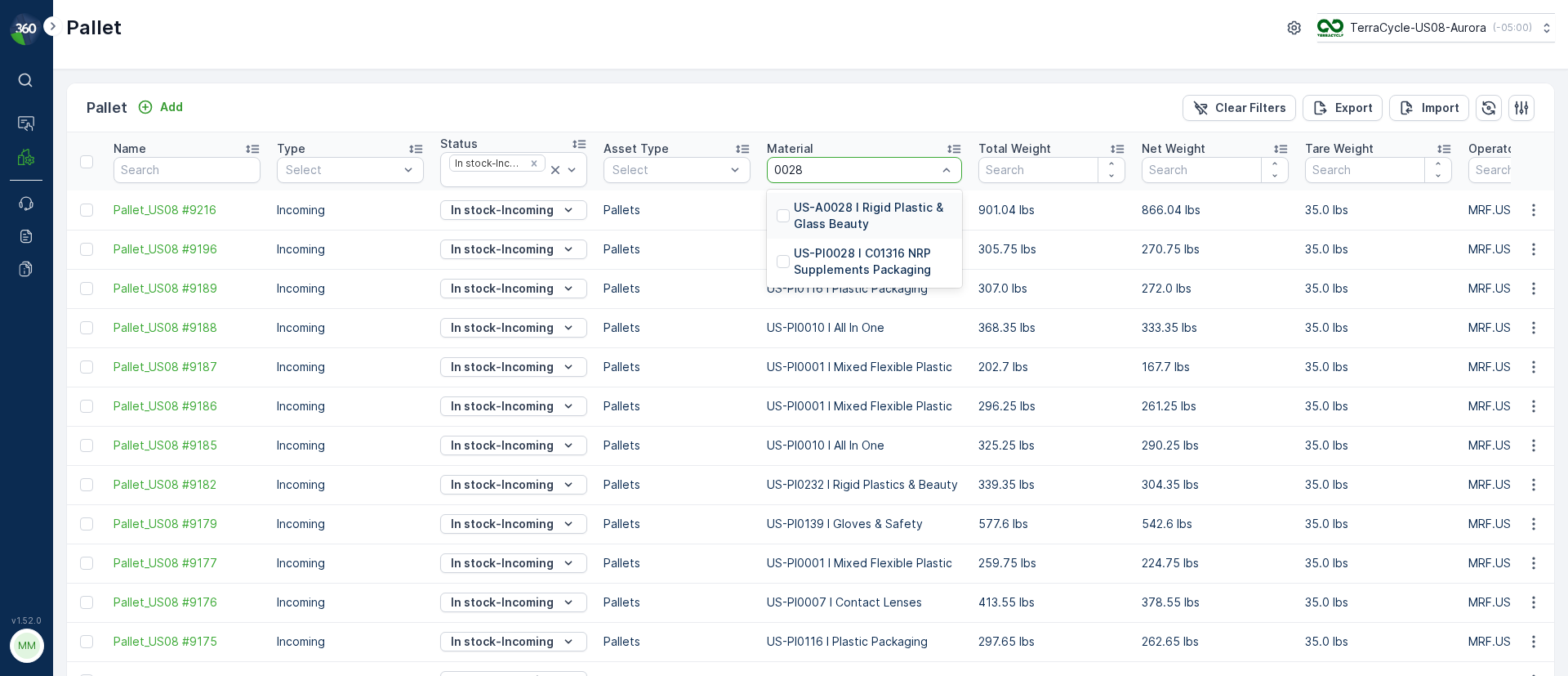
click at [783, 267] on div at bounding box center [784, 261] width 13 height 13
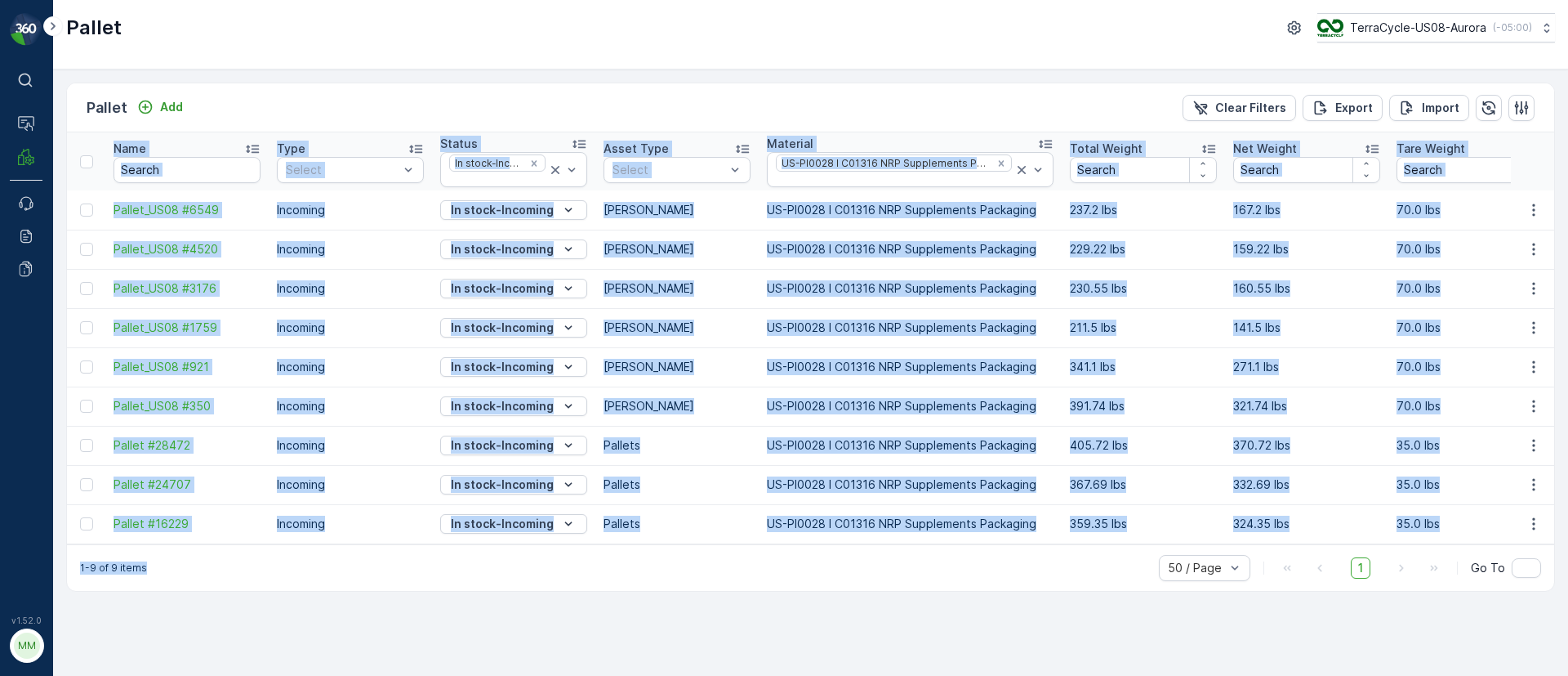
drag, startPoint x: 692, startPoint y: 552, endPoint x: 784, endPoint y: 545, distance: 92.3
click at [784, 545] on div "Pallet Add Clear Filters Export Import Name Type Select Status In stock-Incomin…" at bounding box center [811, 337] width 1489 height 509
click at [1137, 440] on p "405.72 lbs" at bounding box center [1143, 445] width 147 height 16
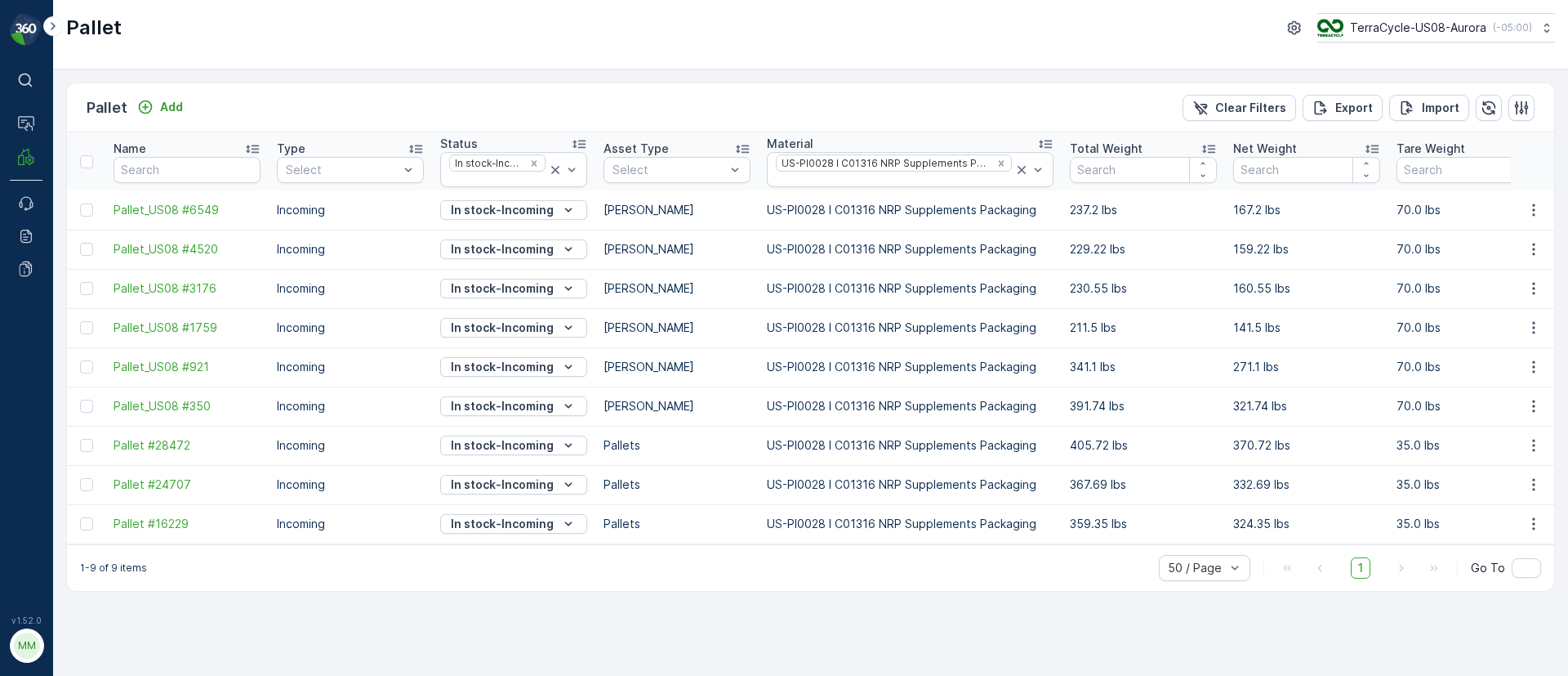
scroll to position [0, 1514]
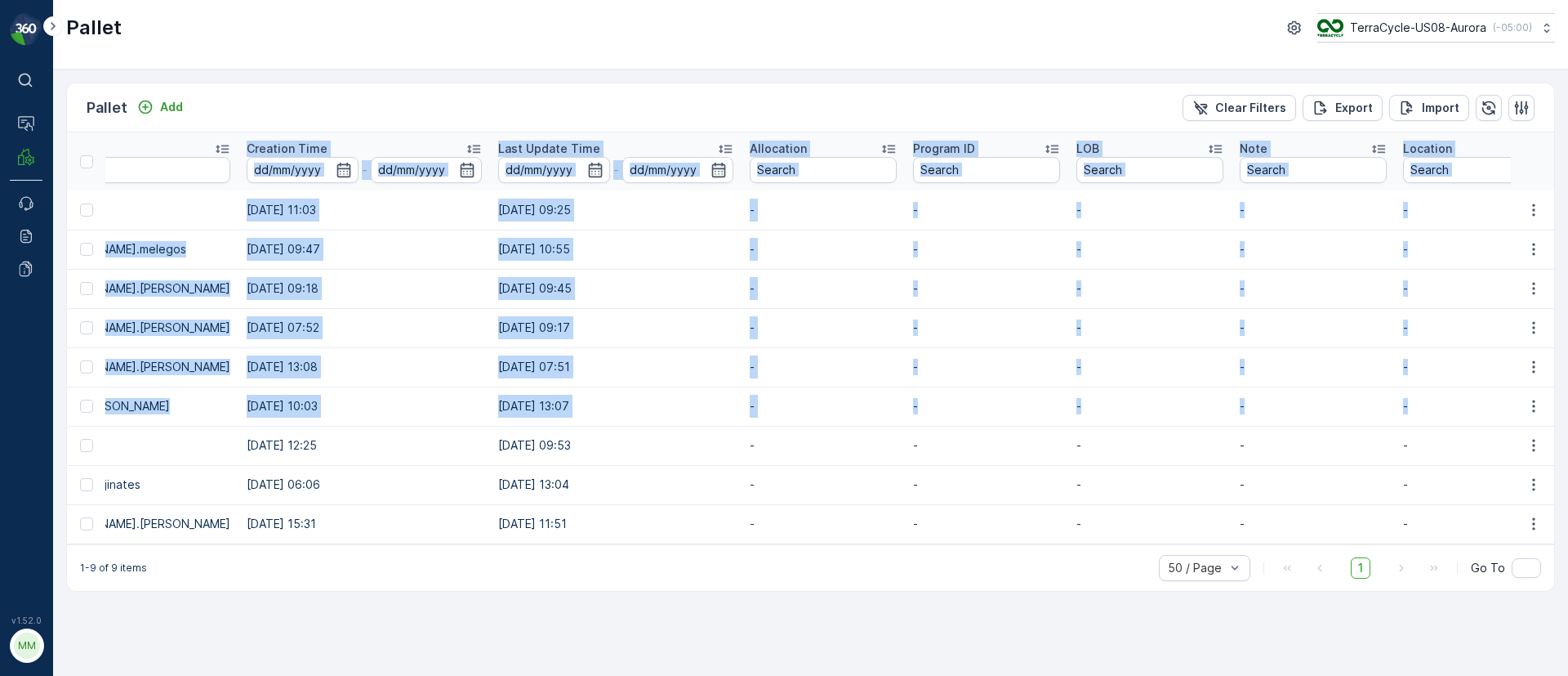
drag, startPoint x: 1200, startPoint y: 426, endPoint x: 1663, endPoint y: 437, distance: 463.1
click at [1567, 437] on html "⌘B Operations MRF Events Reports Documents v 1.52.0 MM MRF.US08 Pallet TerraCyc…" at bounding box center [784, 338] width 1568 height 676
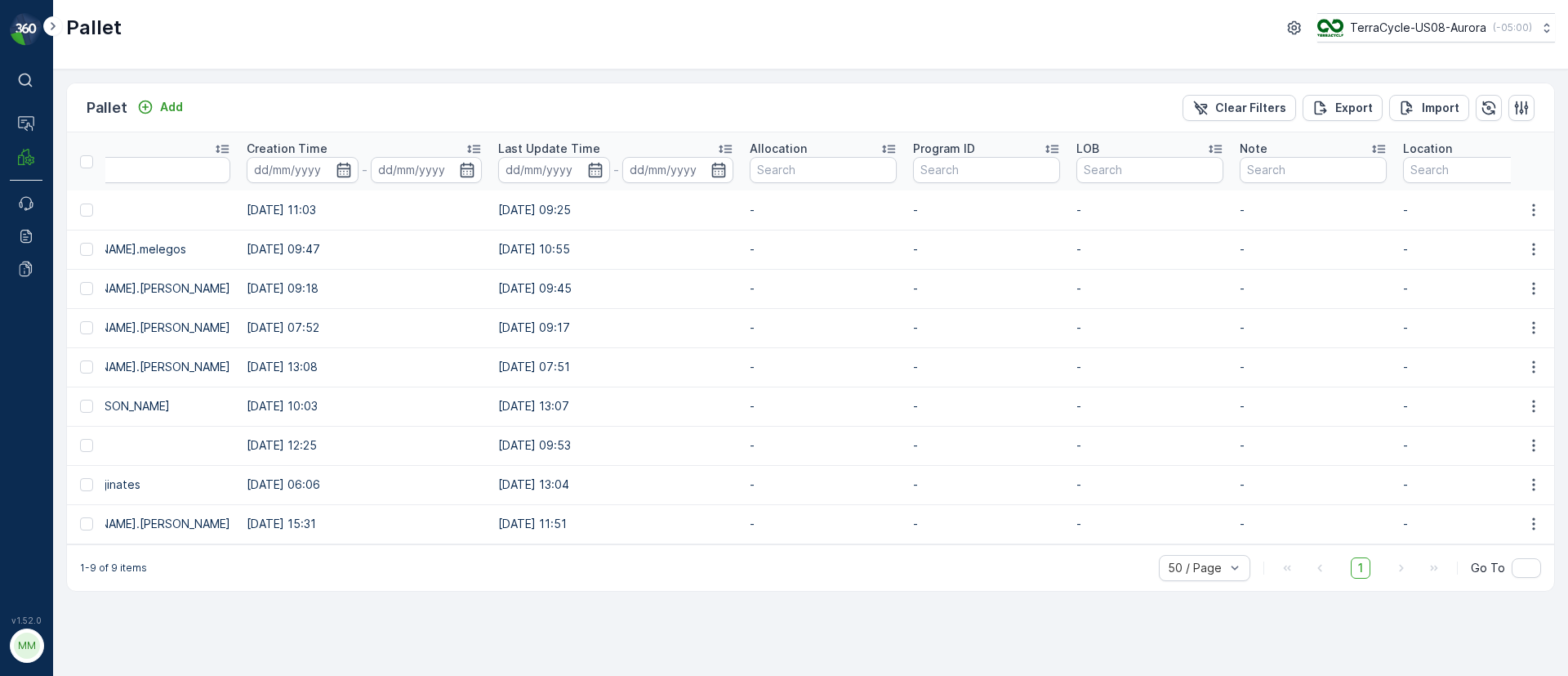
click at [618, 350] on td "19.02.2025 07:51" at bounding box center [616, 367] width 252 height 40
drag, startPoint x: 884, startPoint y: 551, endPoint x: 640, endPoint y: 558, distance: 244.1
click at [640, 558] on div "1-9 of 9 items 50 / Page 1 Go To" at bounding box center [810, 567] width 1487 height 46
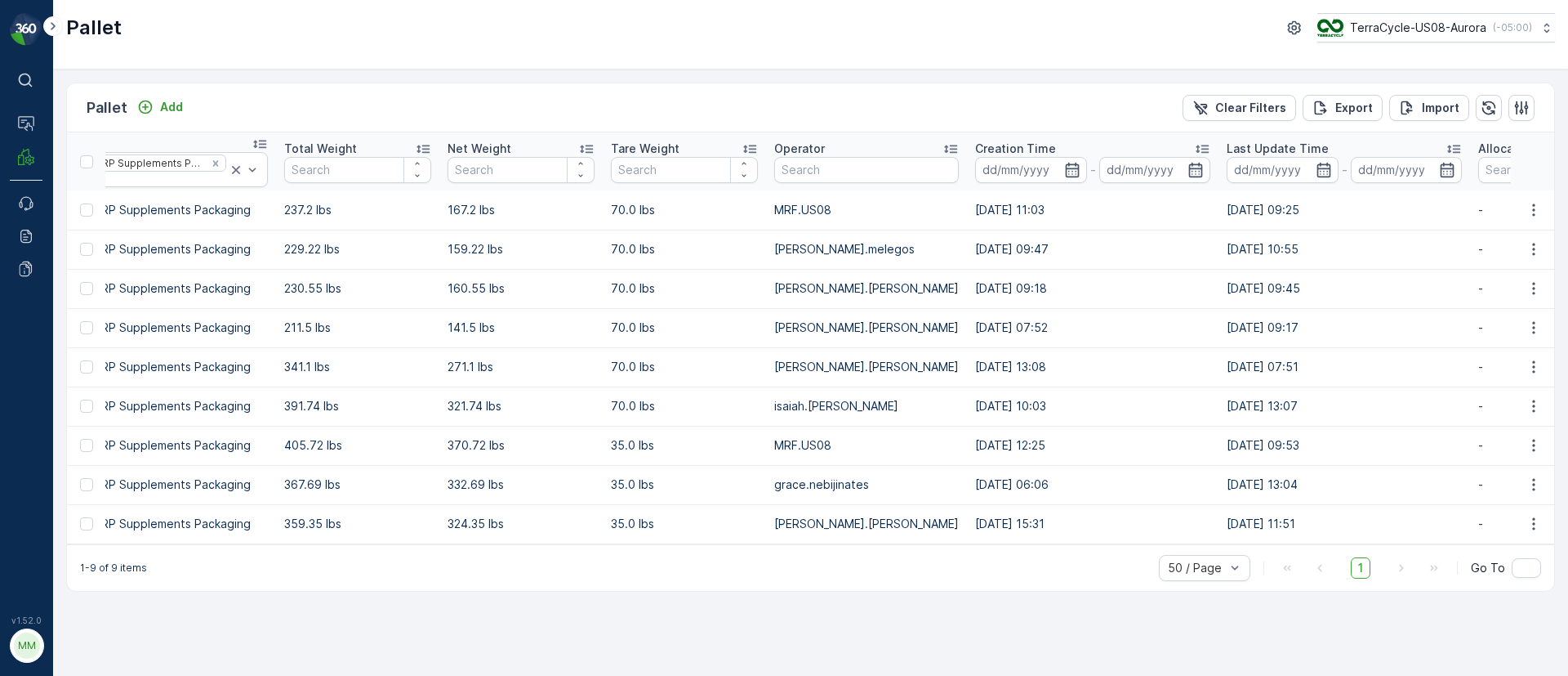
scroll to position [0, 1193]
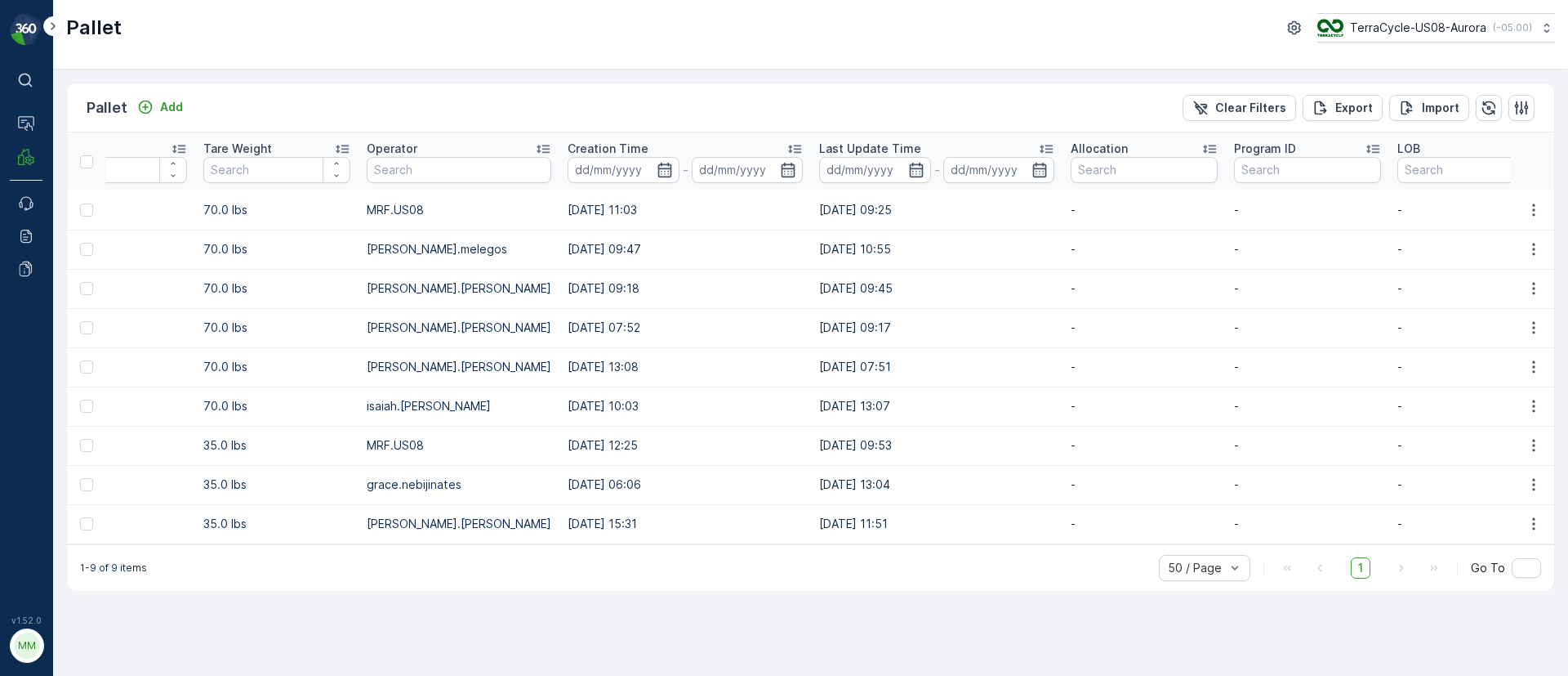
click at [1038, 143] on icon at bounding box center [1046, 148] width 16 height 16
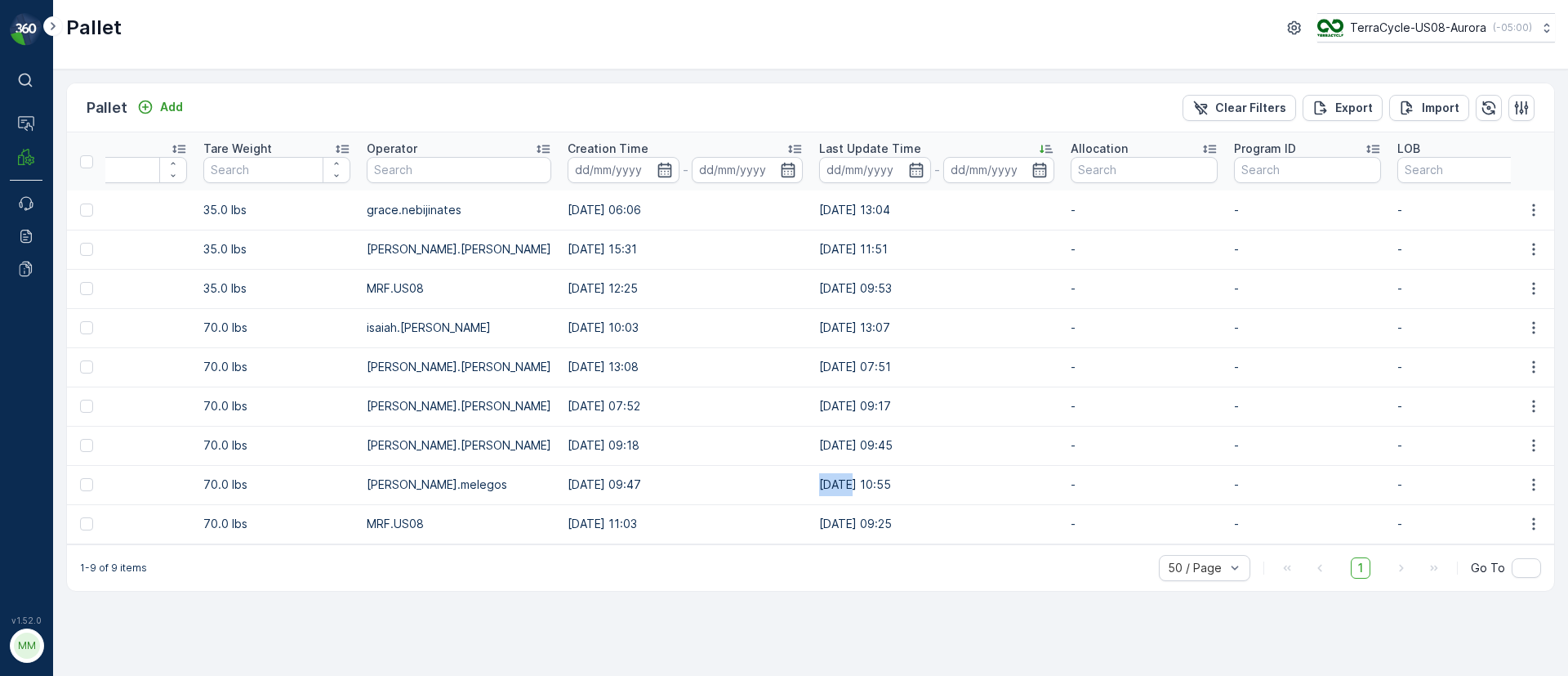
drag, startPoint x: 800, startPoint y: 489, endPoint x: 768, endPoint y: 484, distance: 32.4
click at [811, 484] on td "23.07.2025 10:55" at bounding box center [937, 485] width 252 height 40
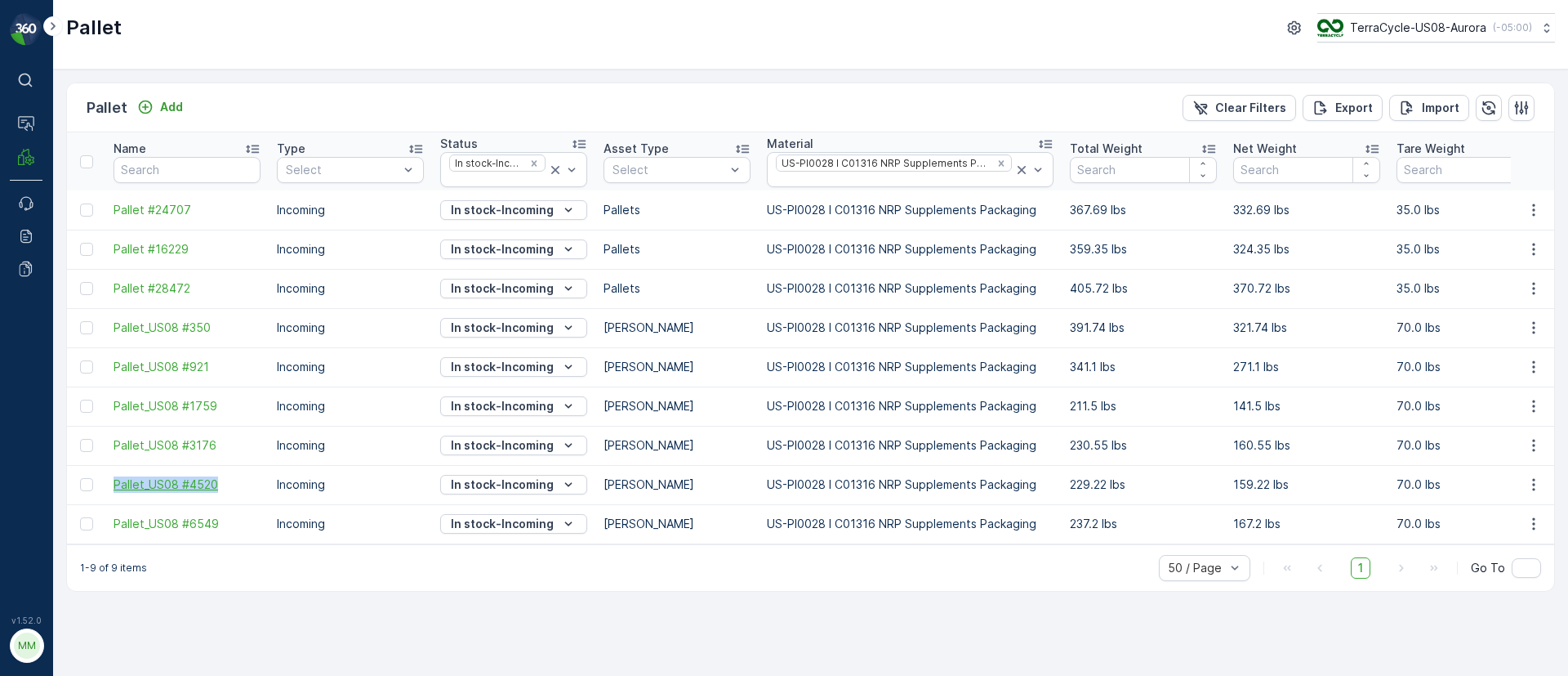
drag, startPoint x: 104, startPoint y: 484, endPoint x: 227, endPoint y: 475, distance: 123.3
click at [227, 475] on tr "Pallet_US08 #4520 Incoming In stock-Incoming Gaylord US-PI0028 I C01316 NRP Sup…" at bounding box center [1592, 485] width 3050 height 40
copy span "Pallet_US08 #4520"
drag, startPoint x: 105, startPoint y: 528, endPoint x: 222, endPoint y: 529, distance: 117.0
click at [222, 529] on td "Pallet_US08 #6549" at bounding box center [187, 523] width 163 height 40
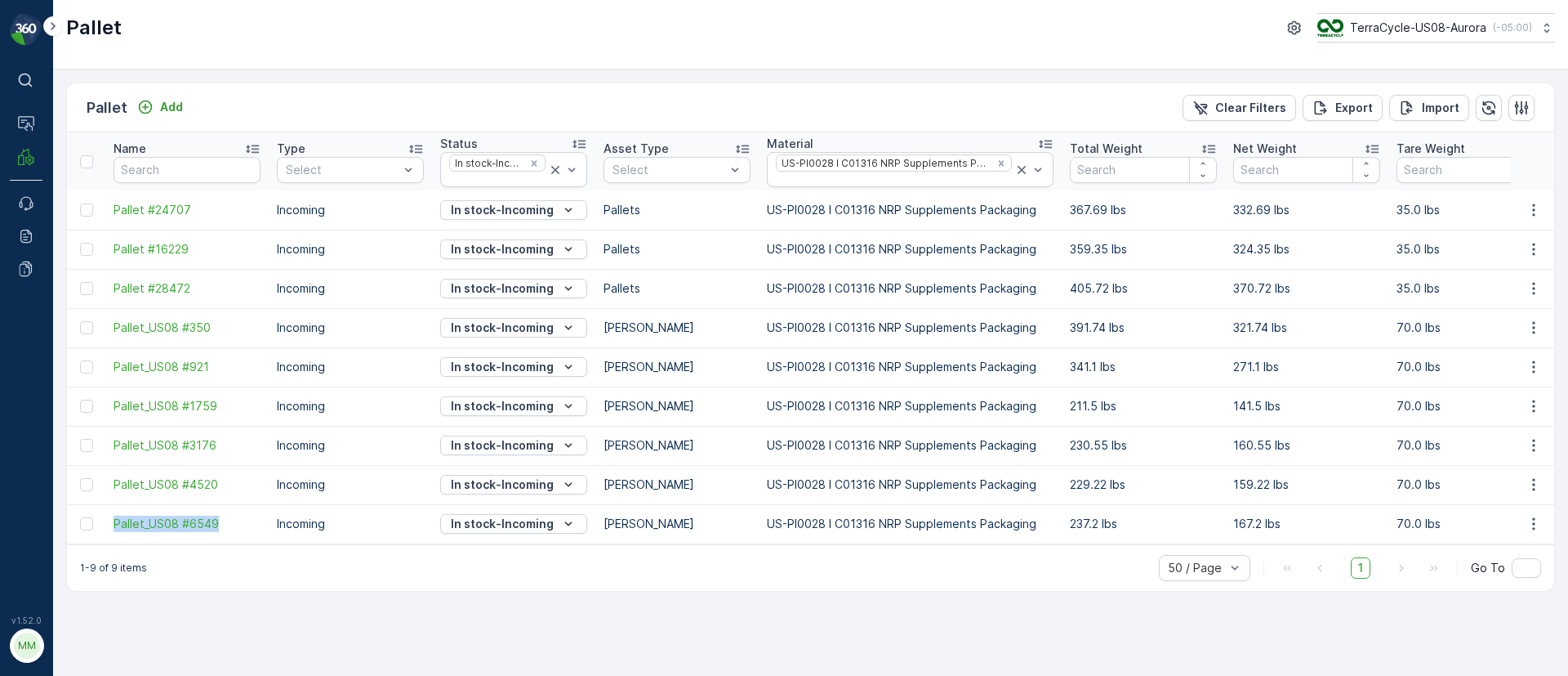
copy span "Pallet_US08 #6549"
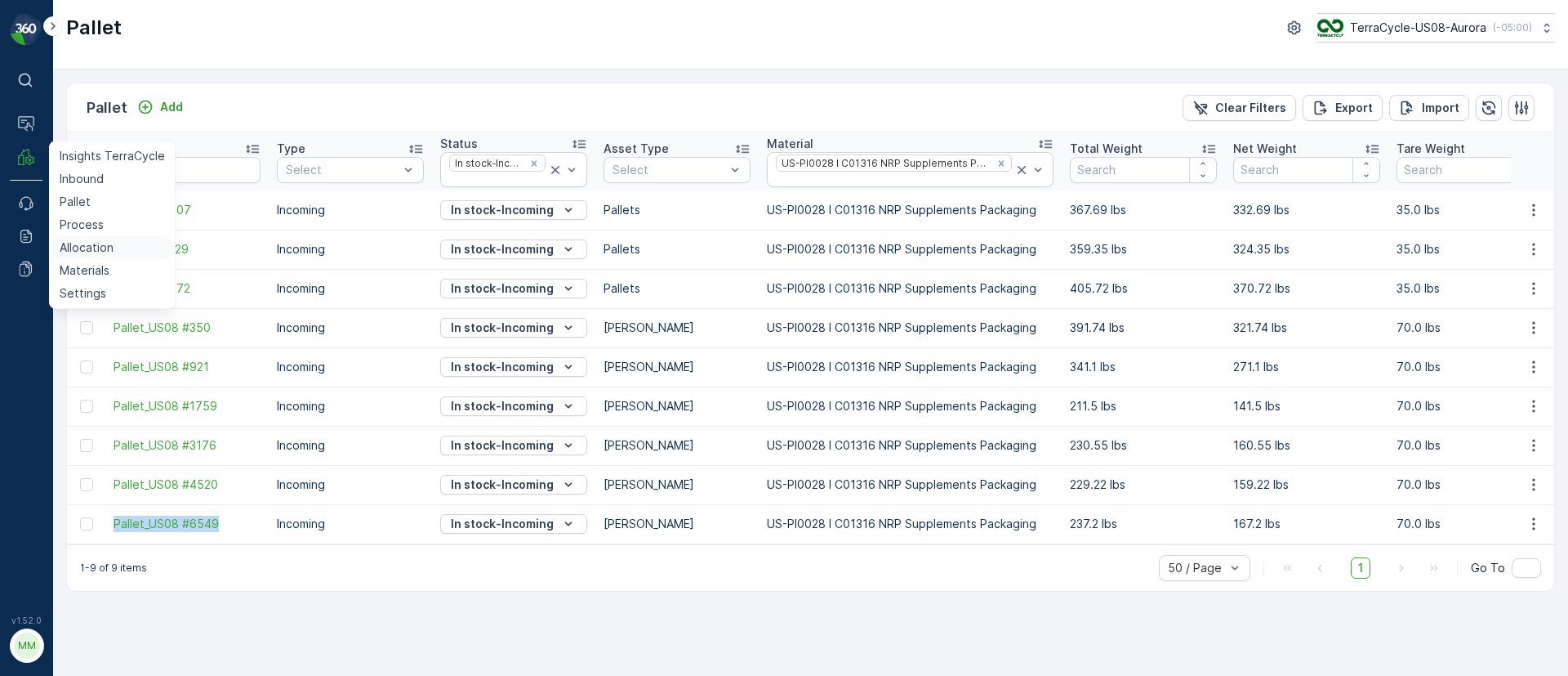
click at [68, 248] on p "Allocation" at bounding box center [87, 247] width 54 height 16
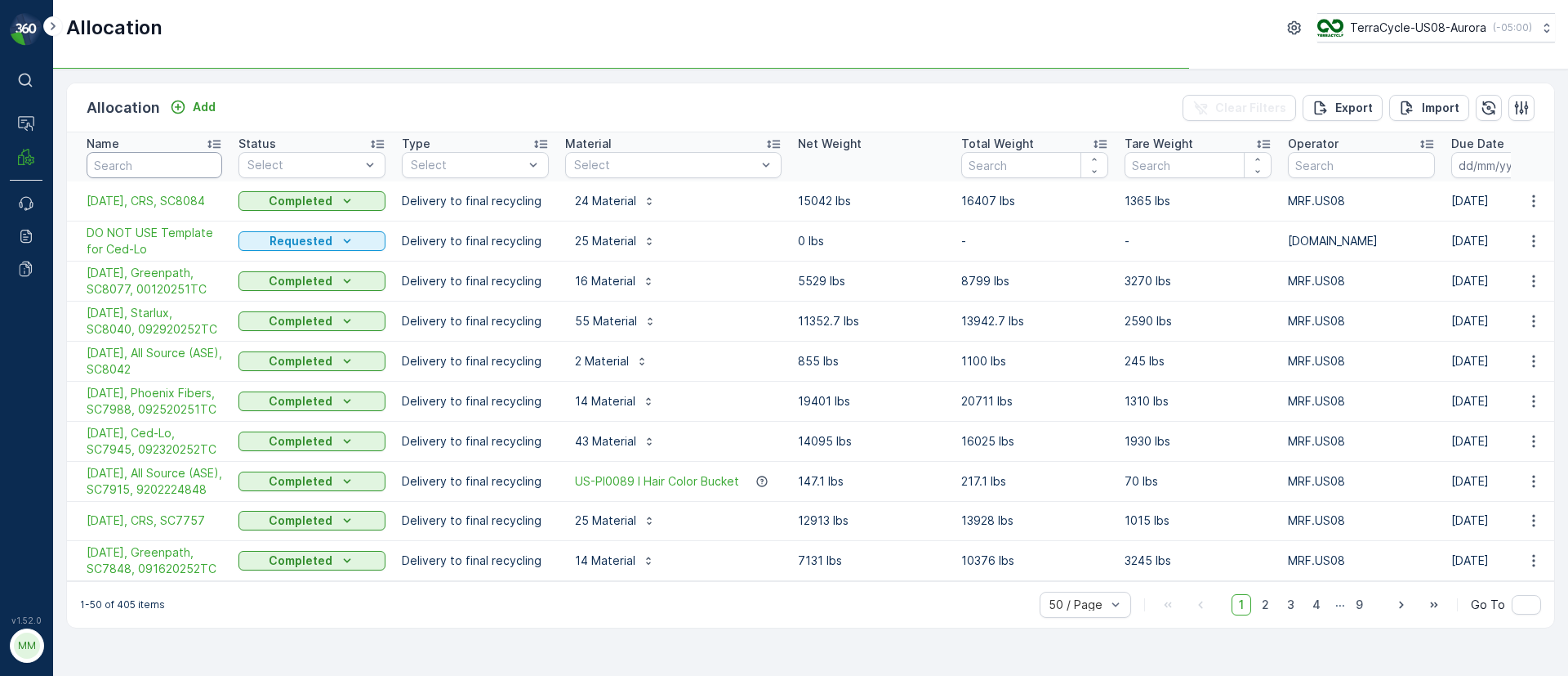
click at [147, 155] on input "text" at bounding box center [154, 164] width 136 height 26
type input "sc804"
click at [142, 158] on input "sc804" at bounding box center [154, 164] width 136 height 26
type input "sc8042"
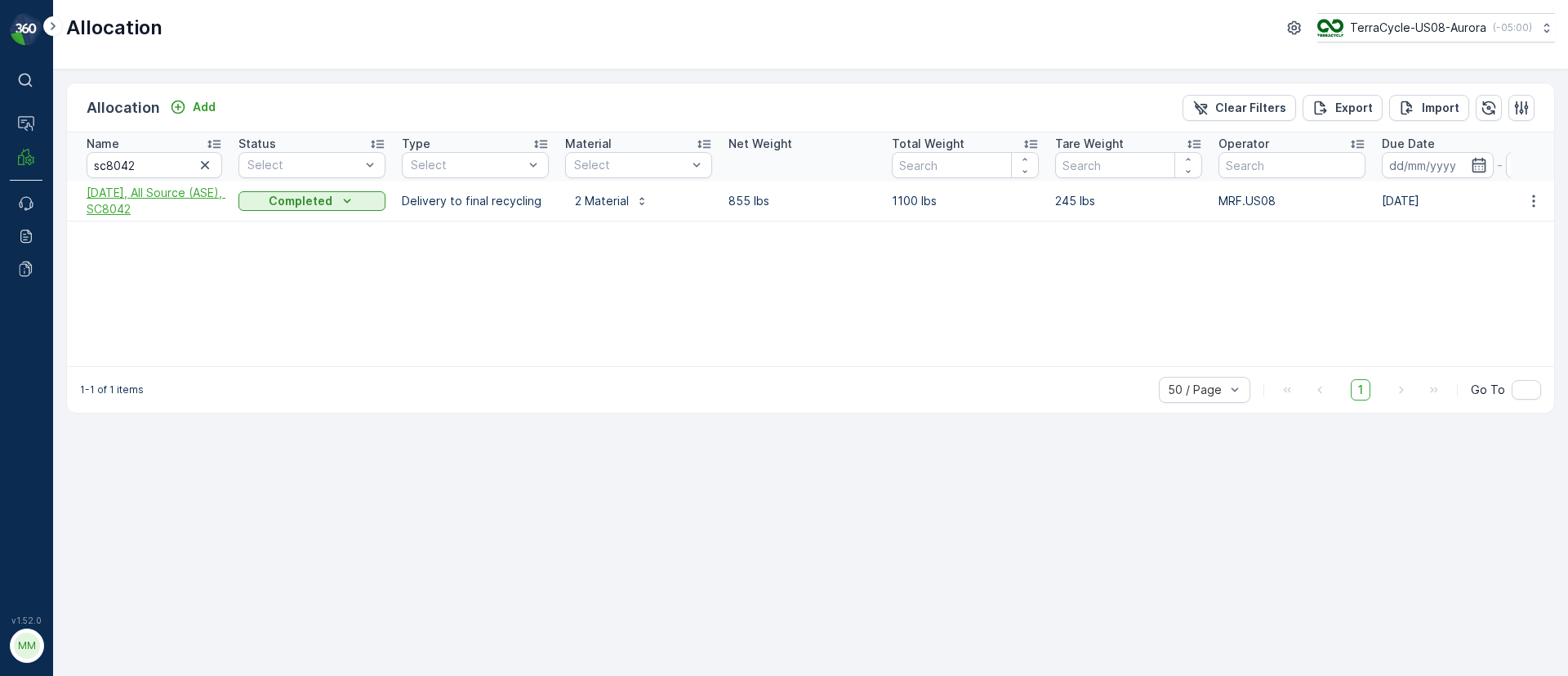
click at [119, 212] on span "10/03/25, All Source (ASE), SC8042" at bounding box center [154, 201] width 136 height 33
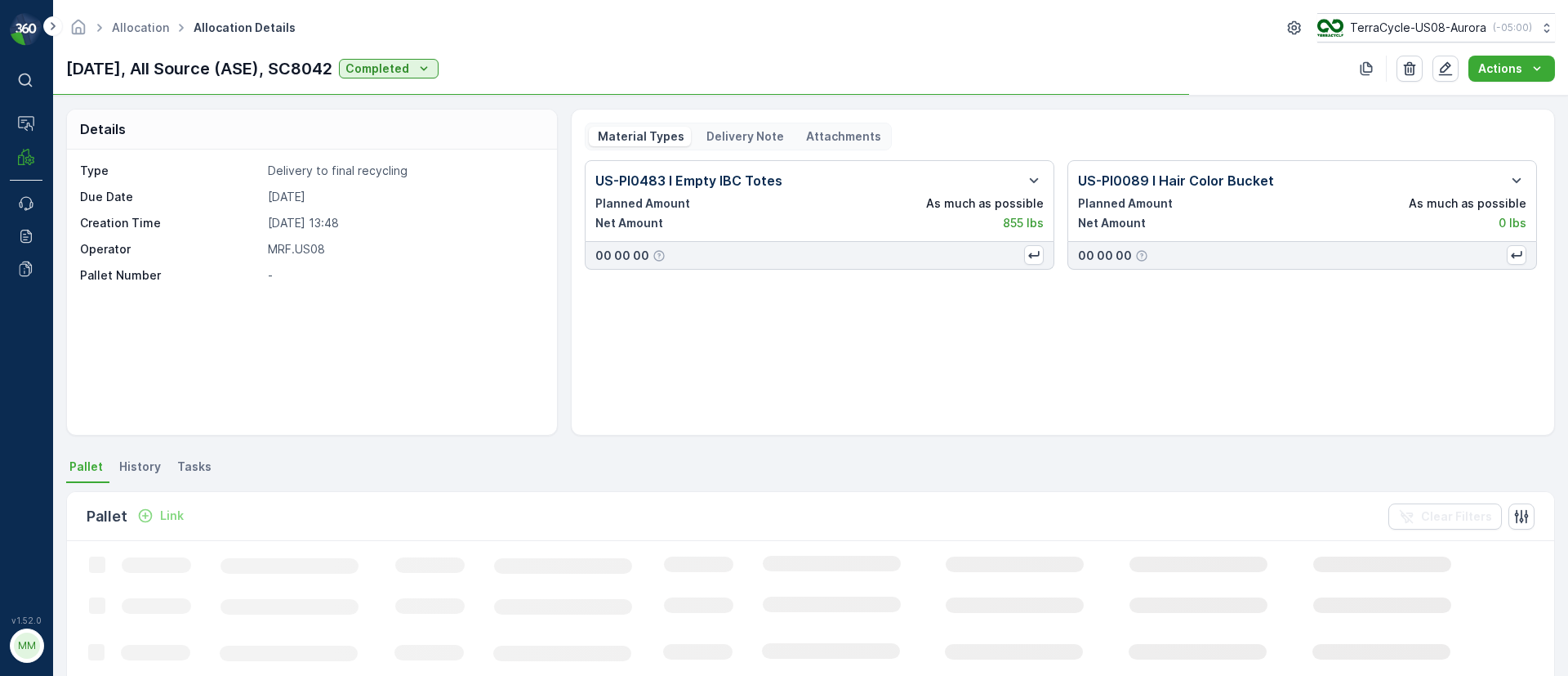
click at [749, 137] on p "Delivery Note" at bounding box center [744, 136] width 80 height 16
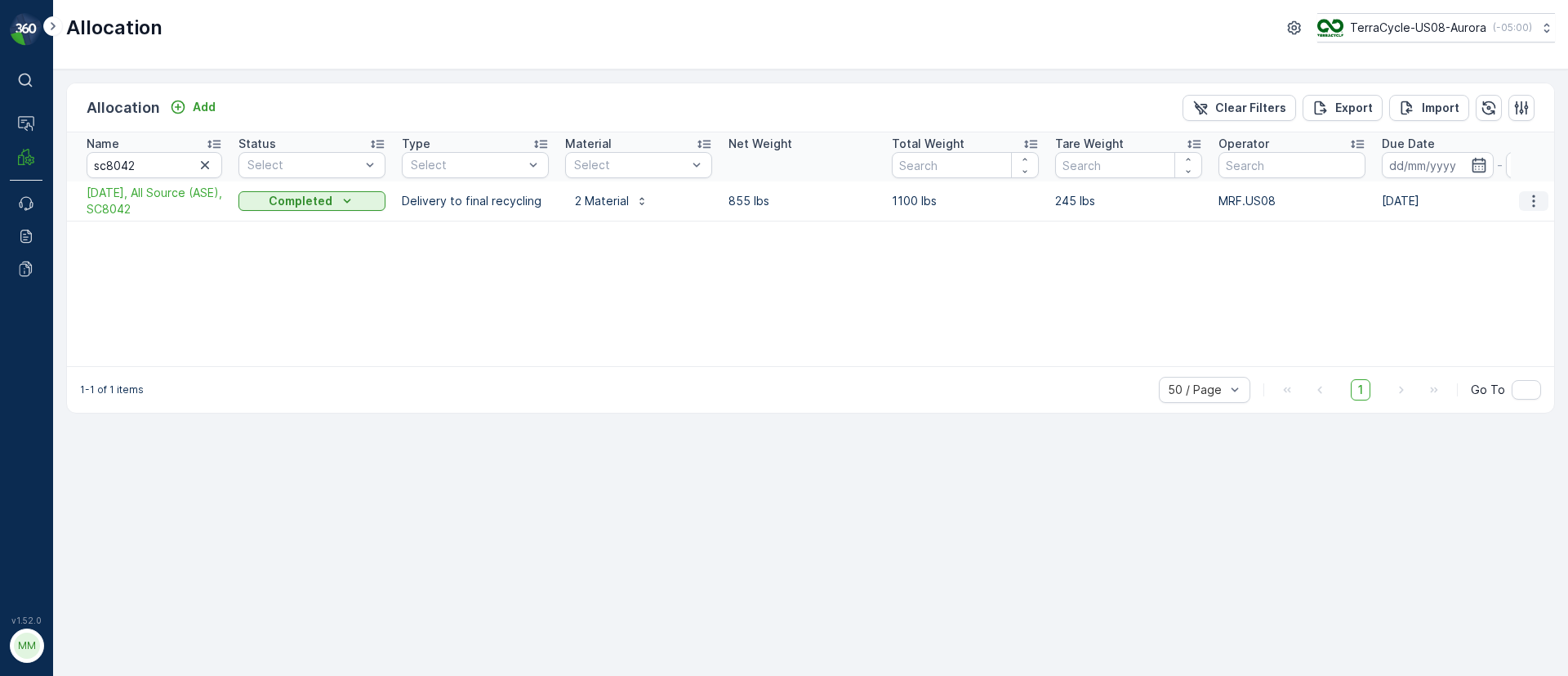
click at [1541, 202] on icon "button" at bounding box center [1533, 201] width 16 height 16
click at [1482, 289] on span "Create Delivery Note" at bounding box center [1505, 293] width 118 height 16
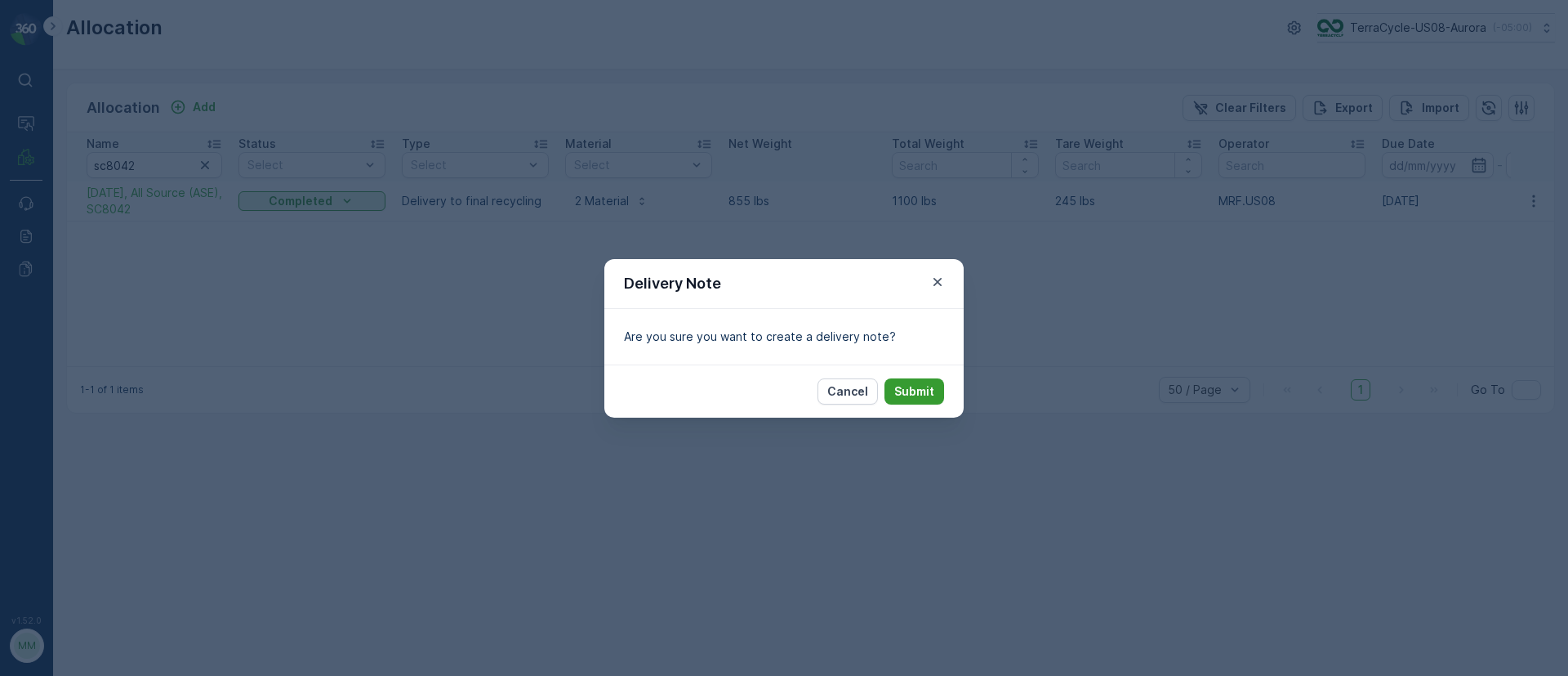
click at [932, 394] on p "Submit" at bounding box center [914, 391] width 40 height 16
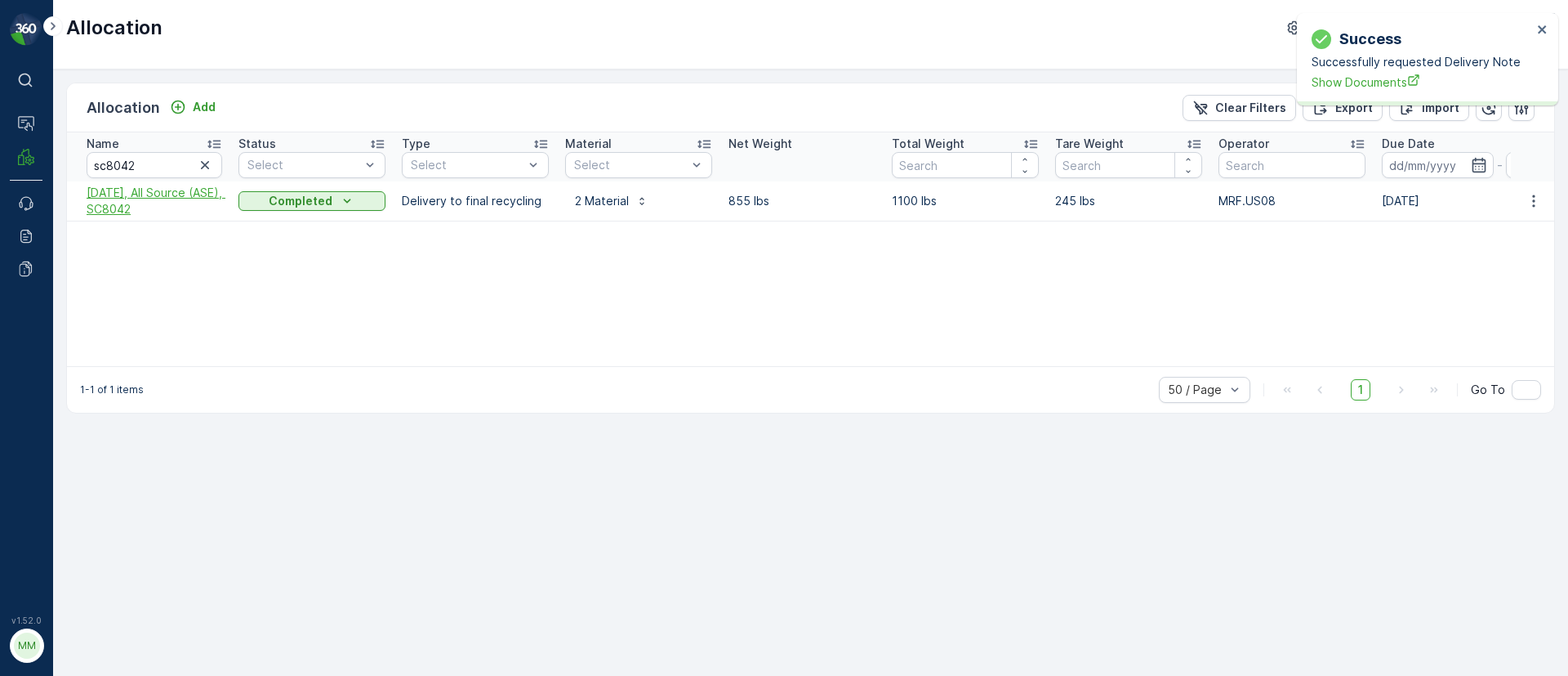
click at [135, 198] on span "10/03/25, All Source (ASE), SC8042" at bounding box center [154, 201] width 136 height 33
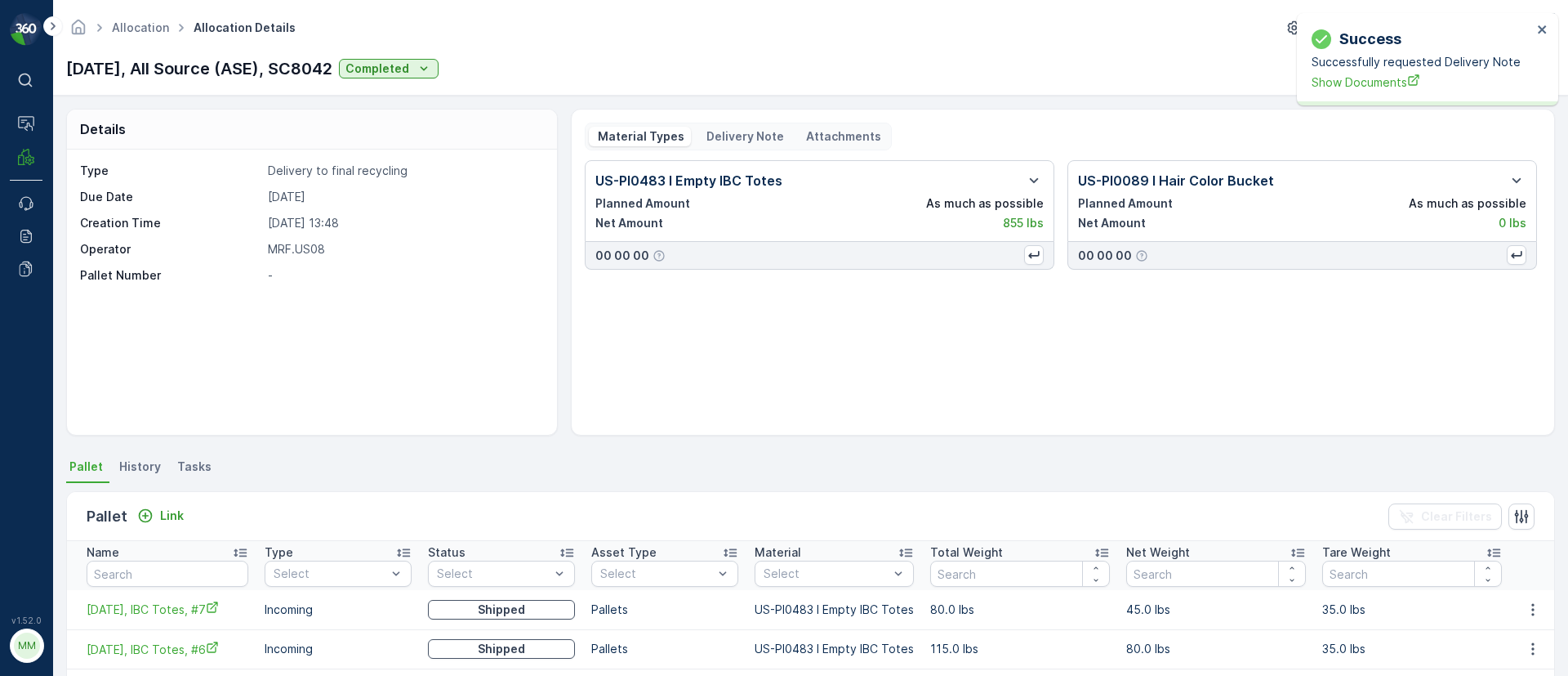
click at [722, 139] on p "Delivery Note" at bounding box center [744, 136] width 80 height 16
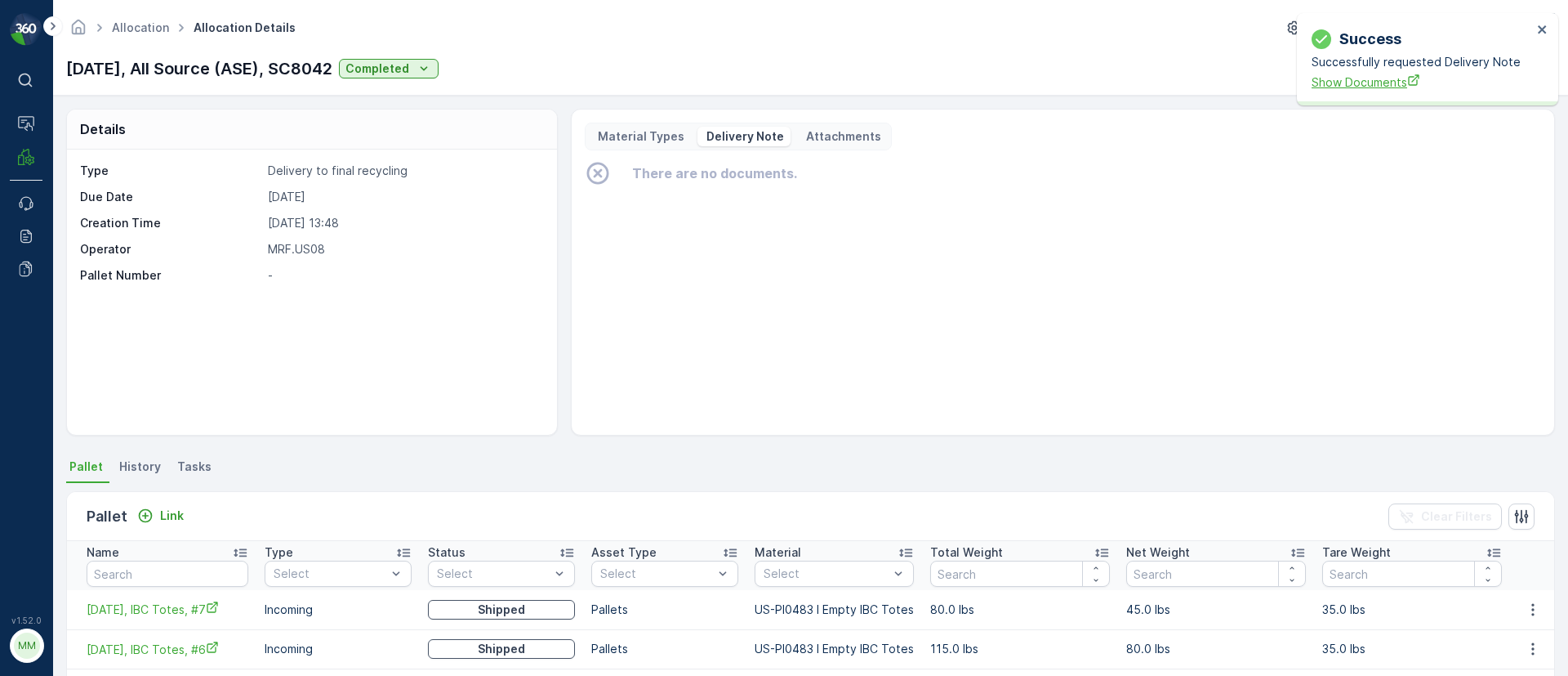
click at [1359, 83] on span "Show Documents" at bounding box center [1422, 82] width 221 height 17
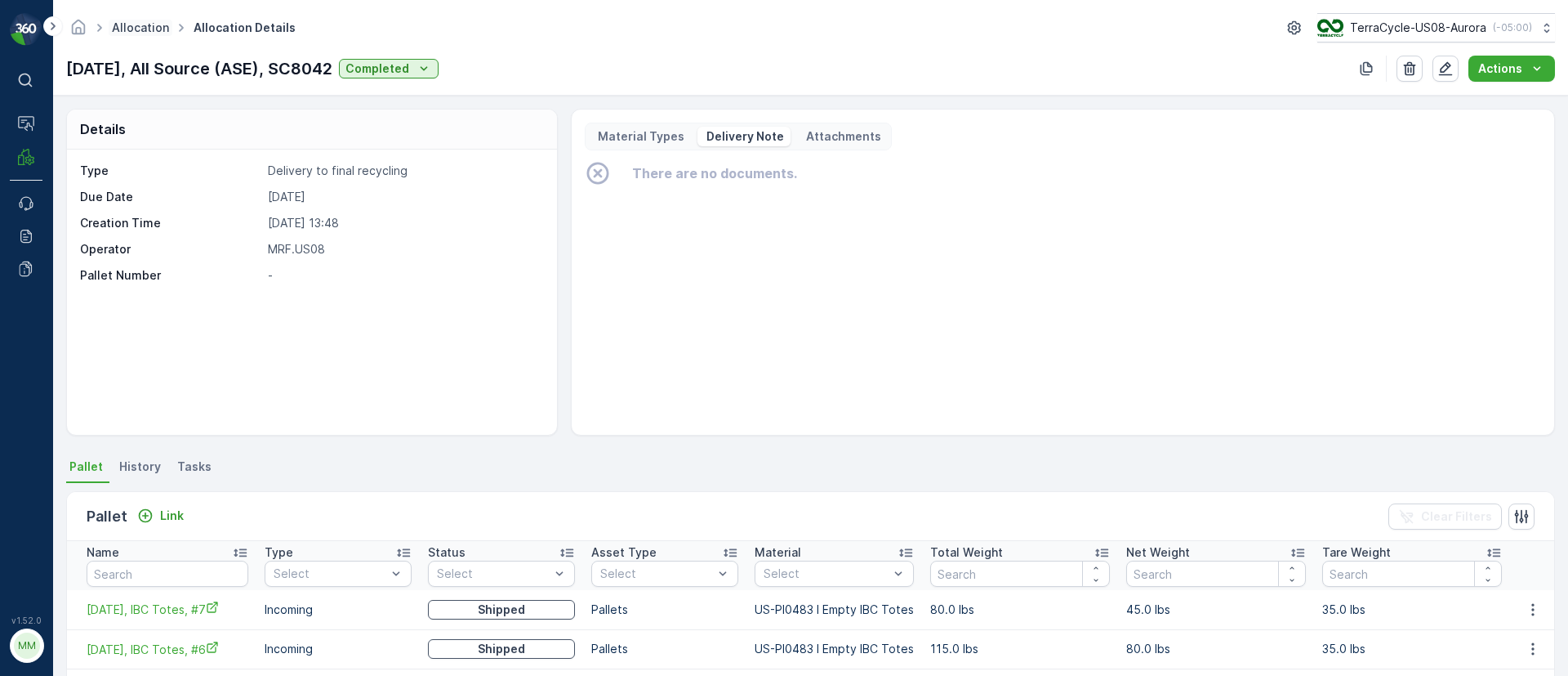
click at [143, 21] on link "Allocation" at bounding box center [141, 27] width 57 height 13
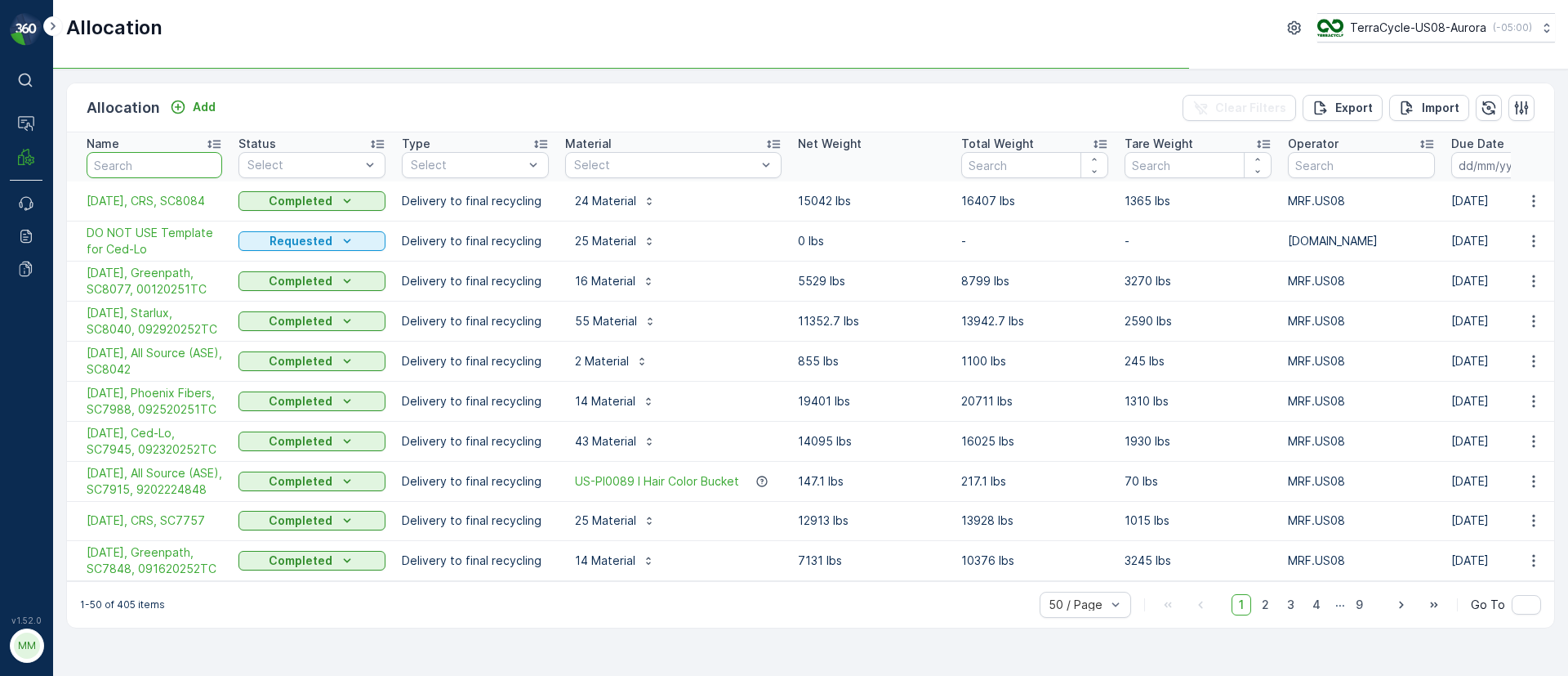
click at [138, 165] on input "text" at bounding box center [154, 164] width 136 height 26
type input "ase"
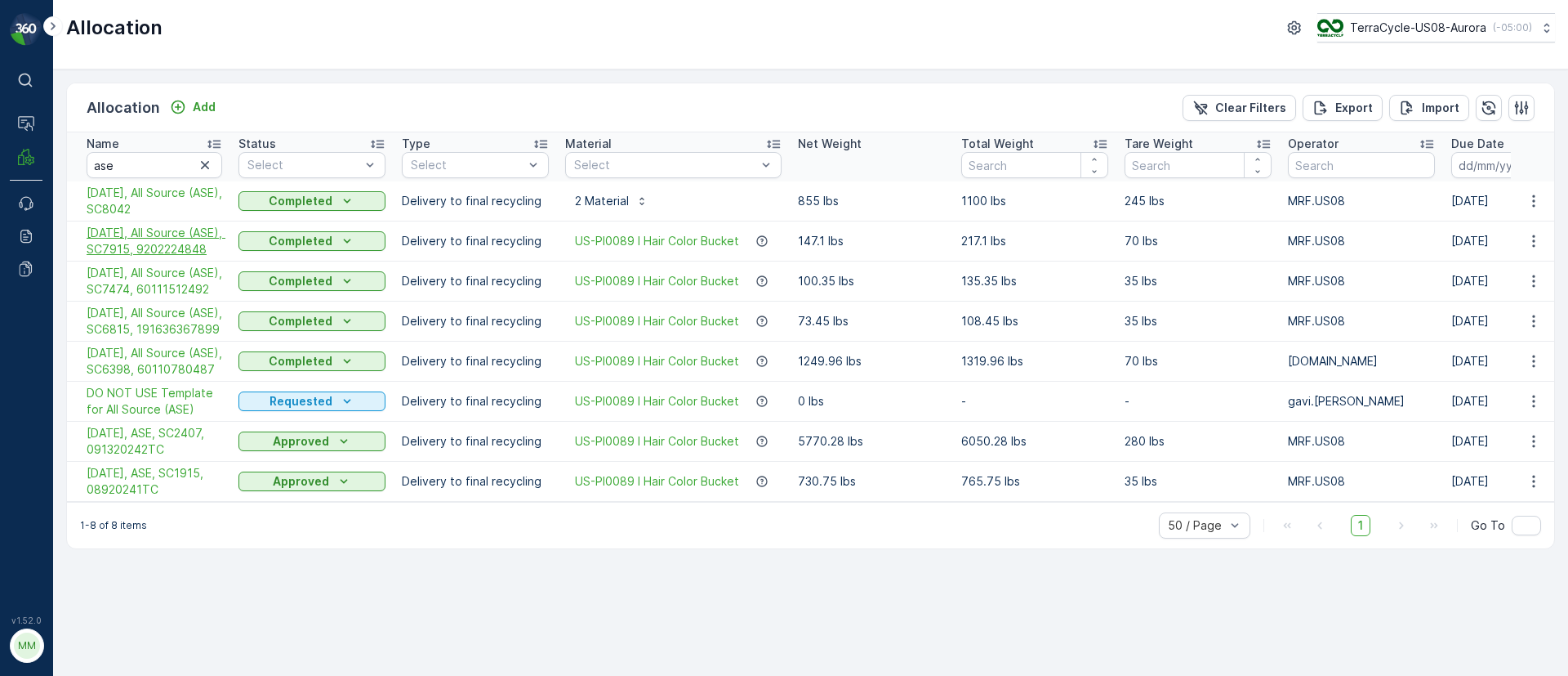
click at [110, 249] on span "09/19/25, All Source (ASE), SC7915, 9202224848" at bounding box center [154, 241] width 136 height 33
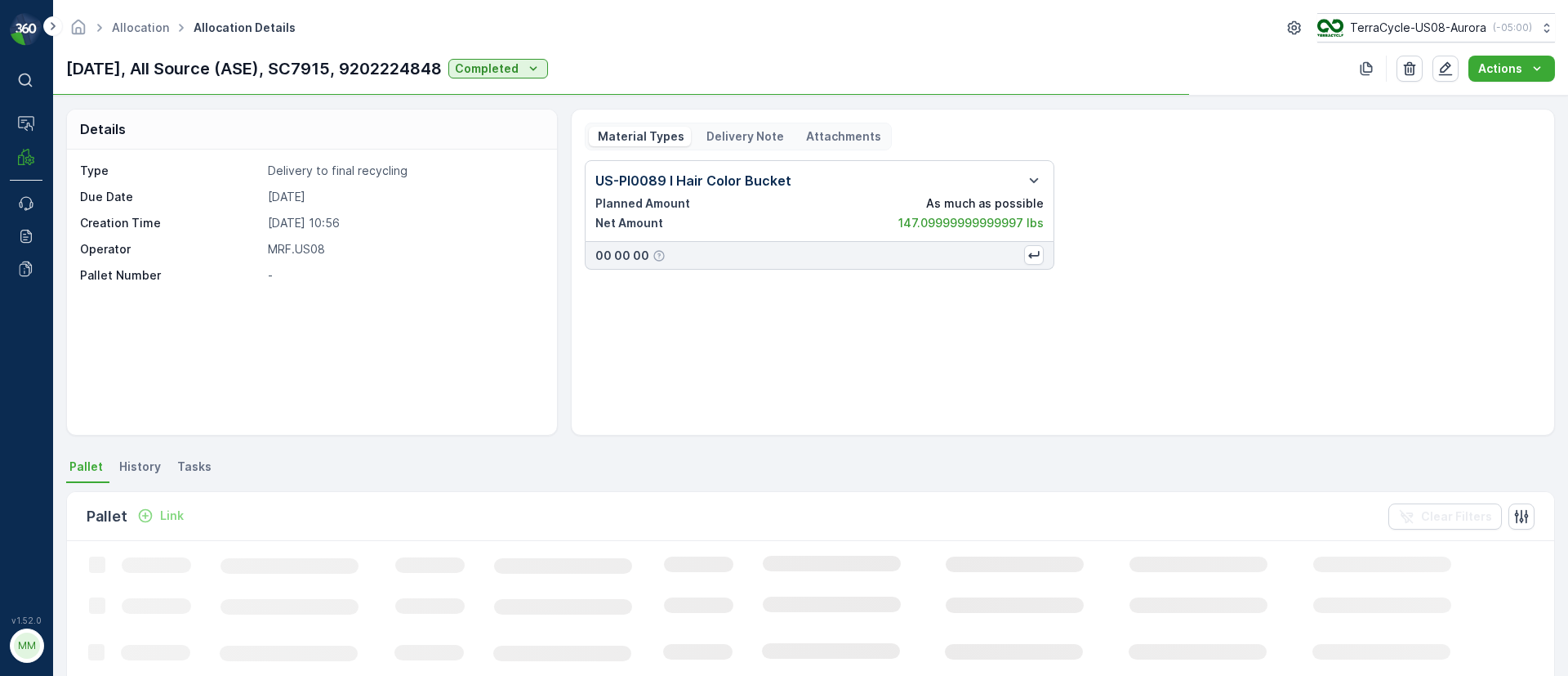
click at [752, 135] on p "Delivery Note" at bounding box center [744, 136] width 80 height 16
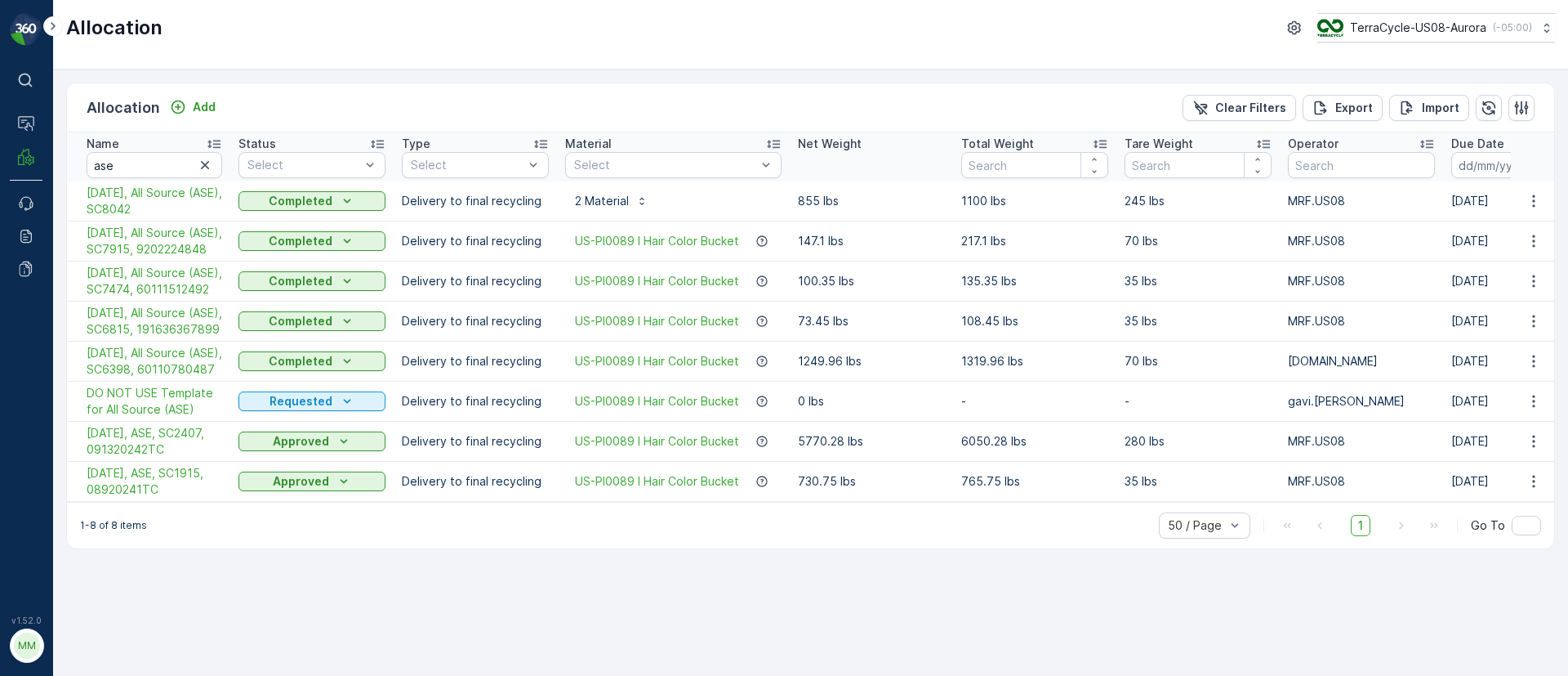
click at [86, 228] on td "09/19/25, All Source (ASE), SC7915, 9202224848" at bounding box center [148, 242] width 163 height 40
click at [1539, 249] on icon "button" at bounding box center [1533, 240] width 16 height 16
click at [1496, 342] on span "Create Delivery Note" at bounding box center [1505, 341] width 118 height 16
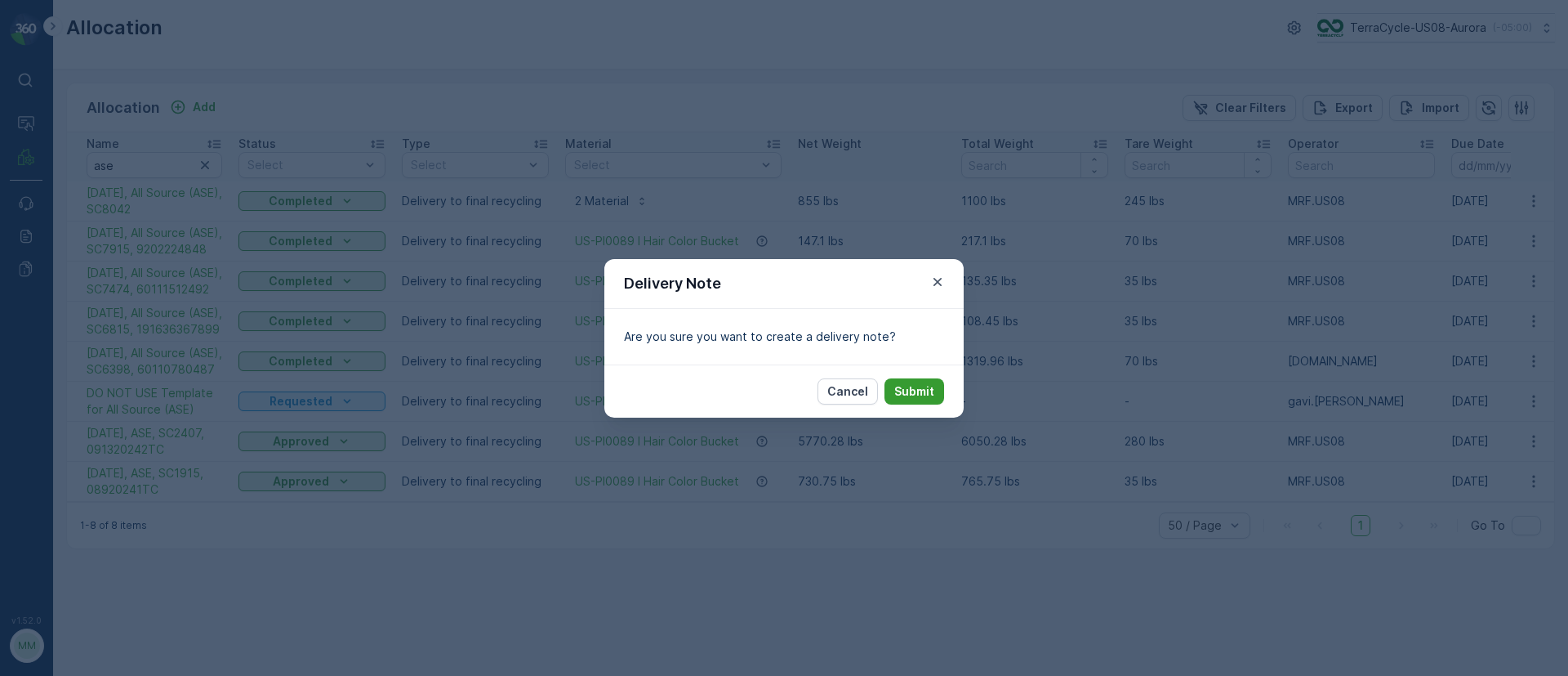
click at [914, 387] on p "Submit" at bounding box center [914, 391] width 40 height 16
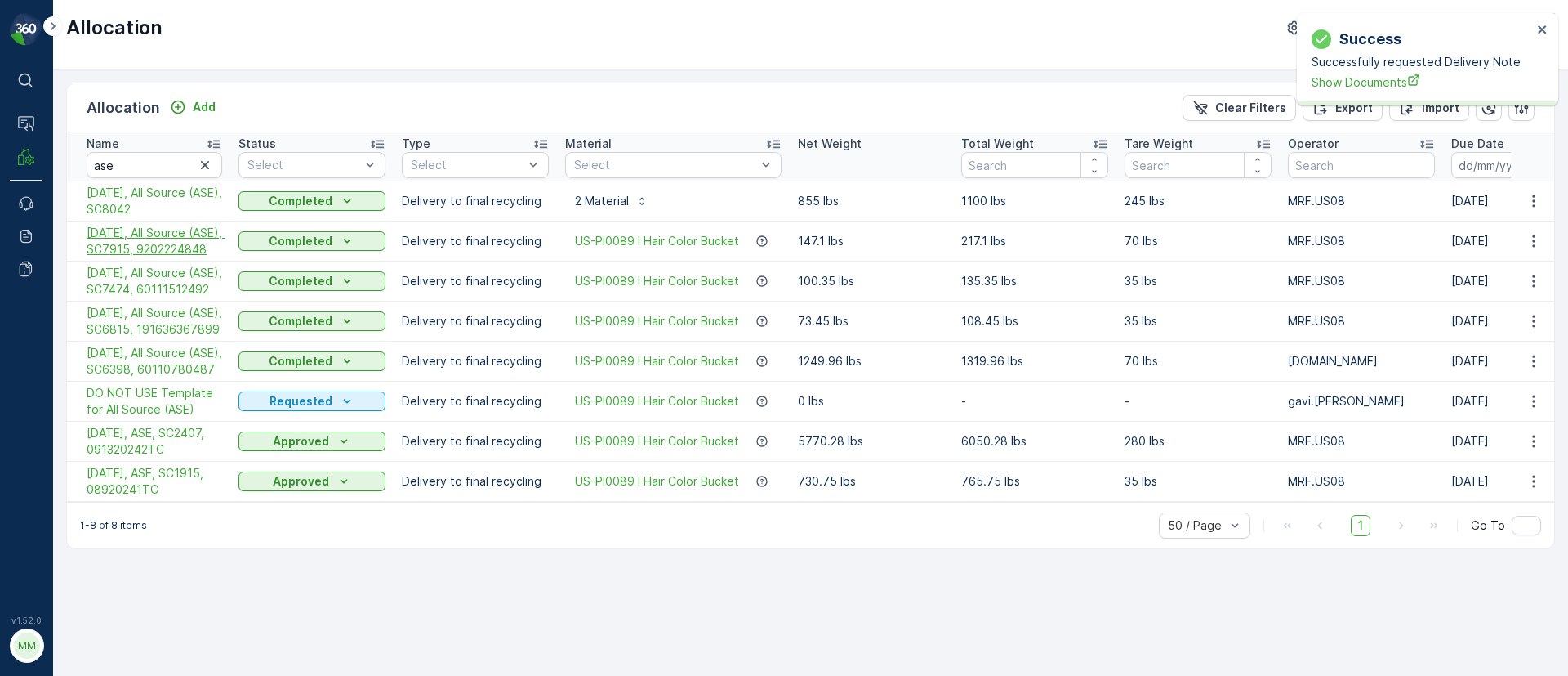
click at [140, 255] on span "09/19/25, All Source (ASE), SC7915, 9202224848" at bounding box center [154, 241] width 136 height 33
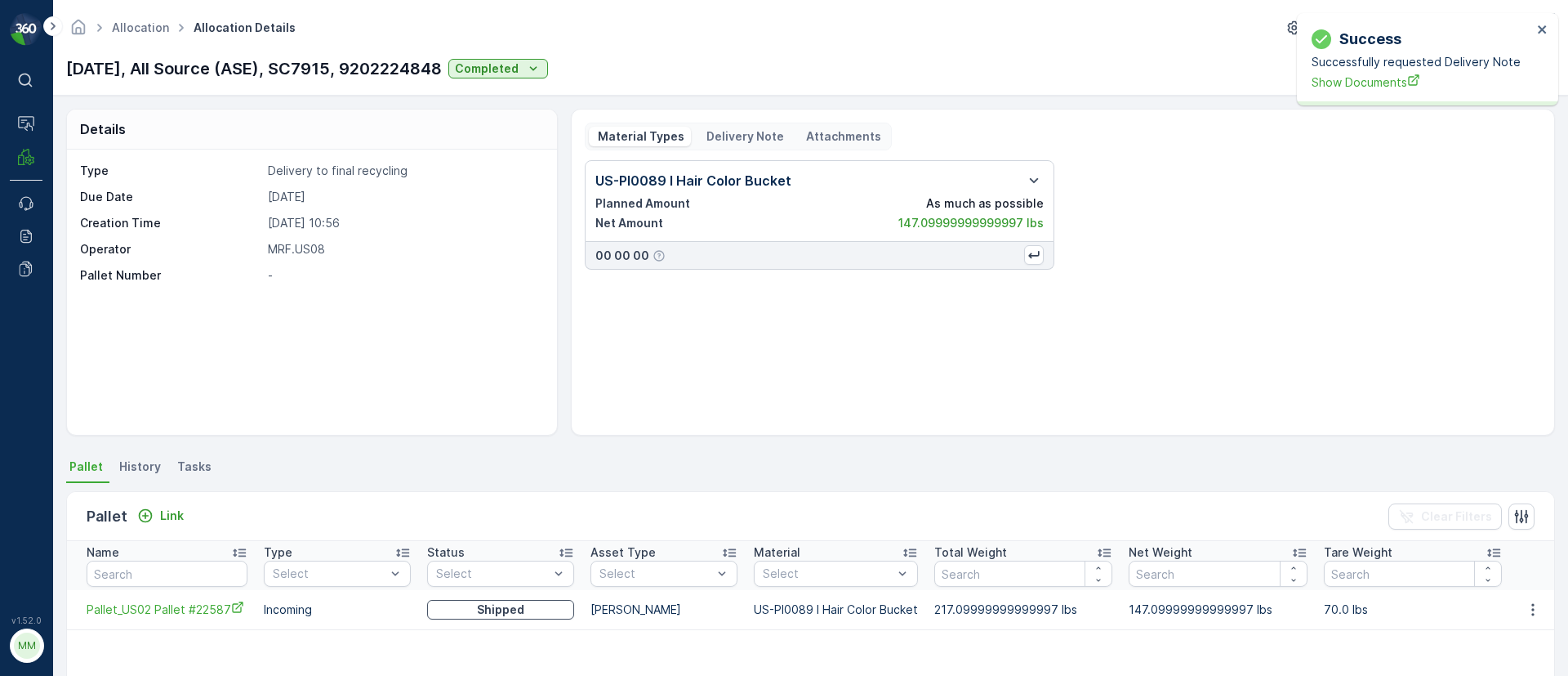
click at [752, 124] on div "Material Types Delivery Note Attachments" at bounding box center [738, 136] width 307 height 28
click at [747, 131] on p "Delivery Note" at bounding box center [744, 136] width 80 height 16
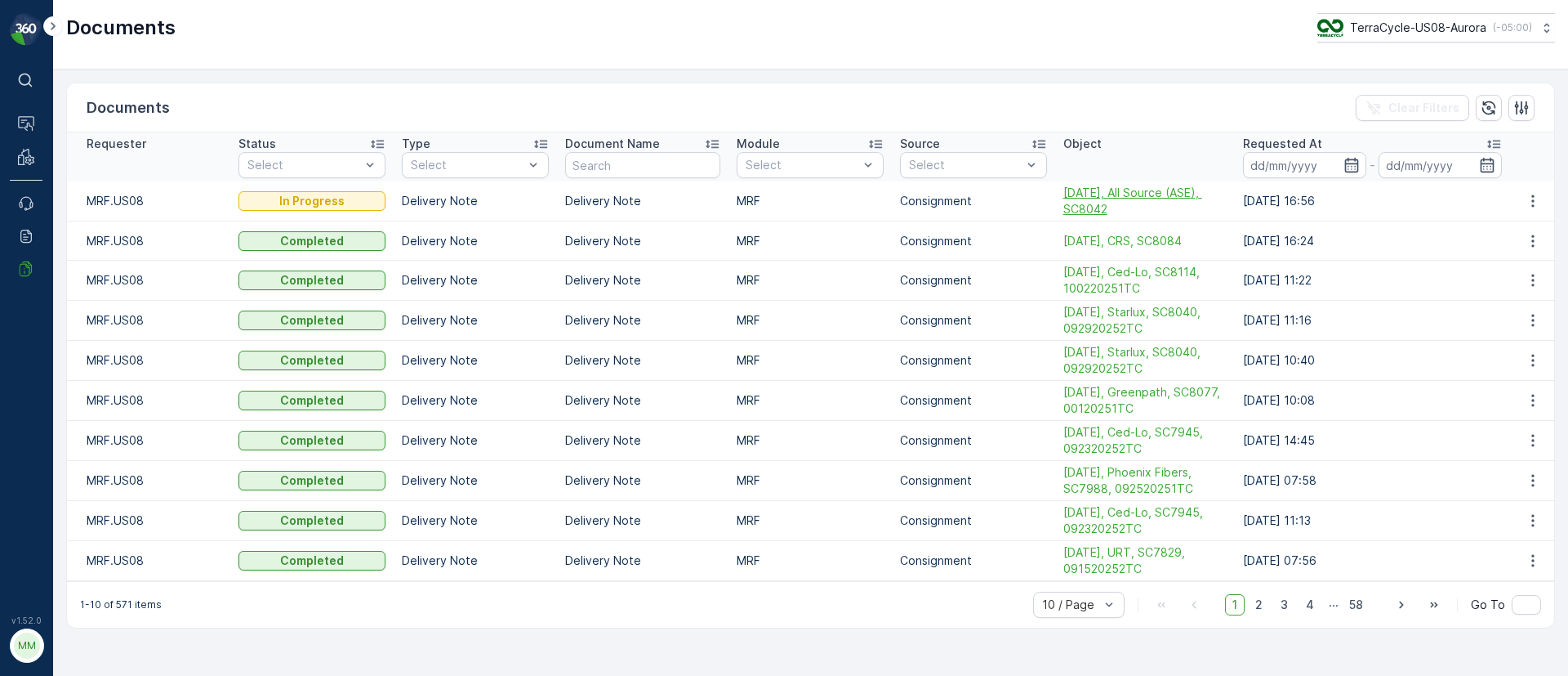
click at [1072, 190] on span "[DATE], All Source (ASE), SC8042" at bounding box center [1145, 201] width 163 height 33
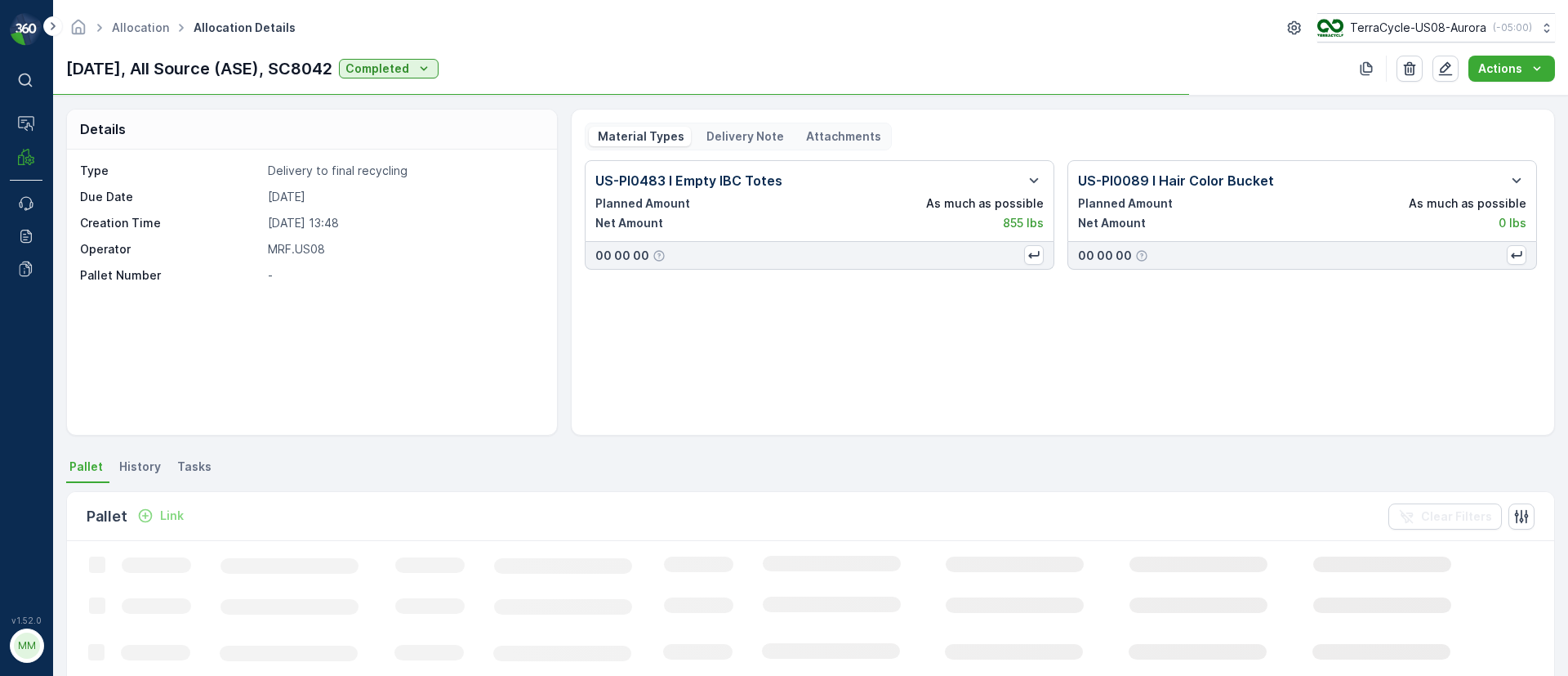
click at [761, 134] on p "Delivery Note" at bounding box center [744, 136] width 80 height 16
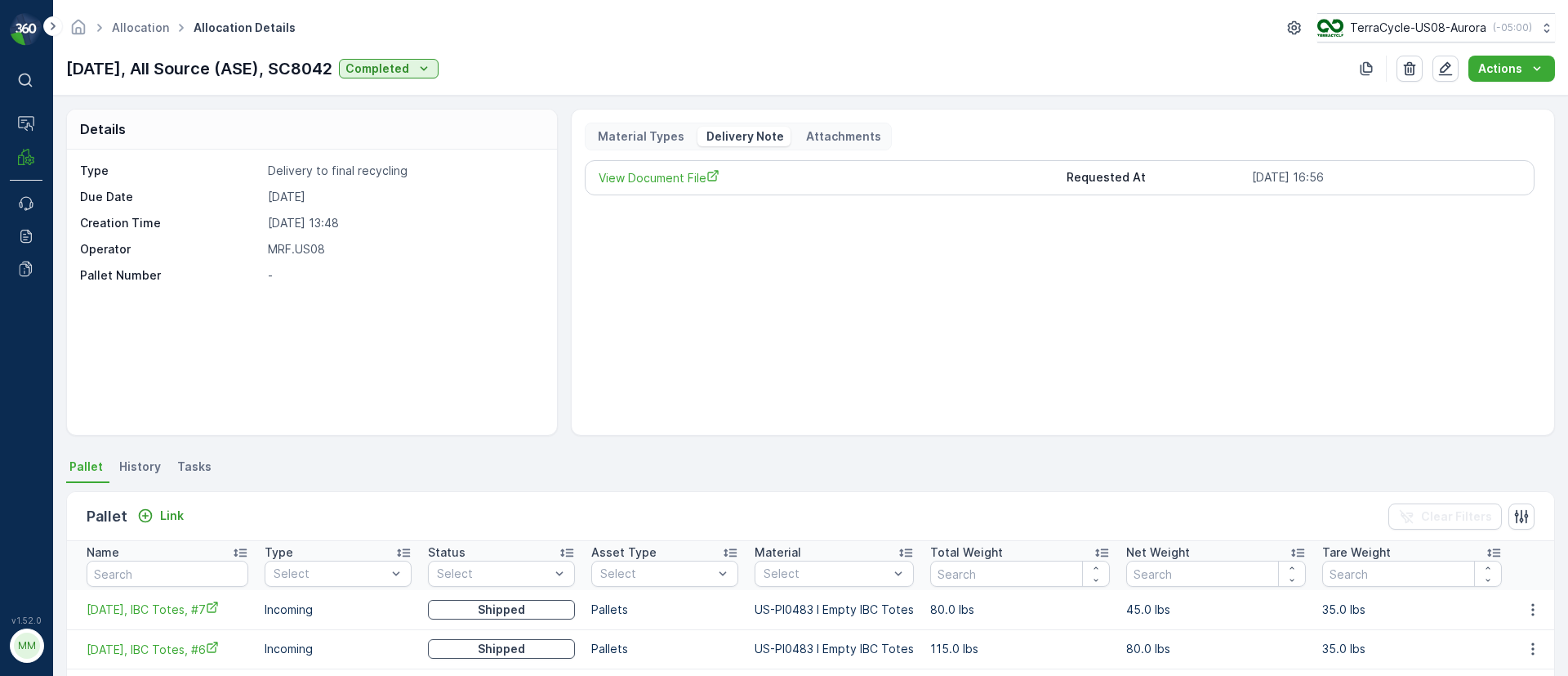
click at [682, 168] on div "View Document File Requested At 07.10.2025 16:56" at bounding box center [1059, 178] width 950 height 35
click at [683, 179] on span "View Document File" at bounding box center [826, 178] width 454 height 17
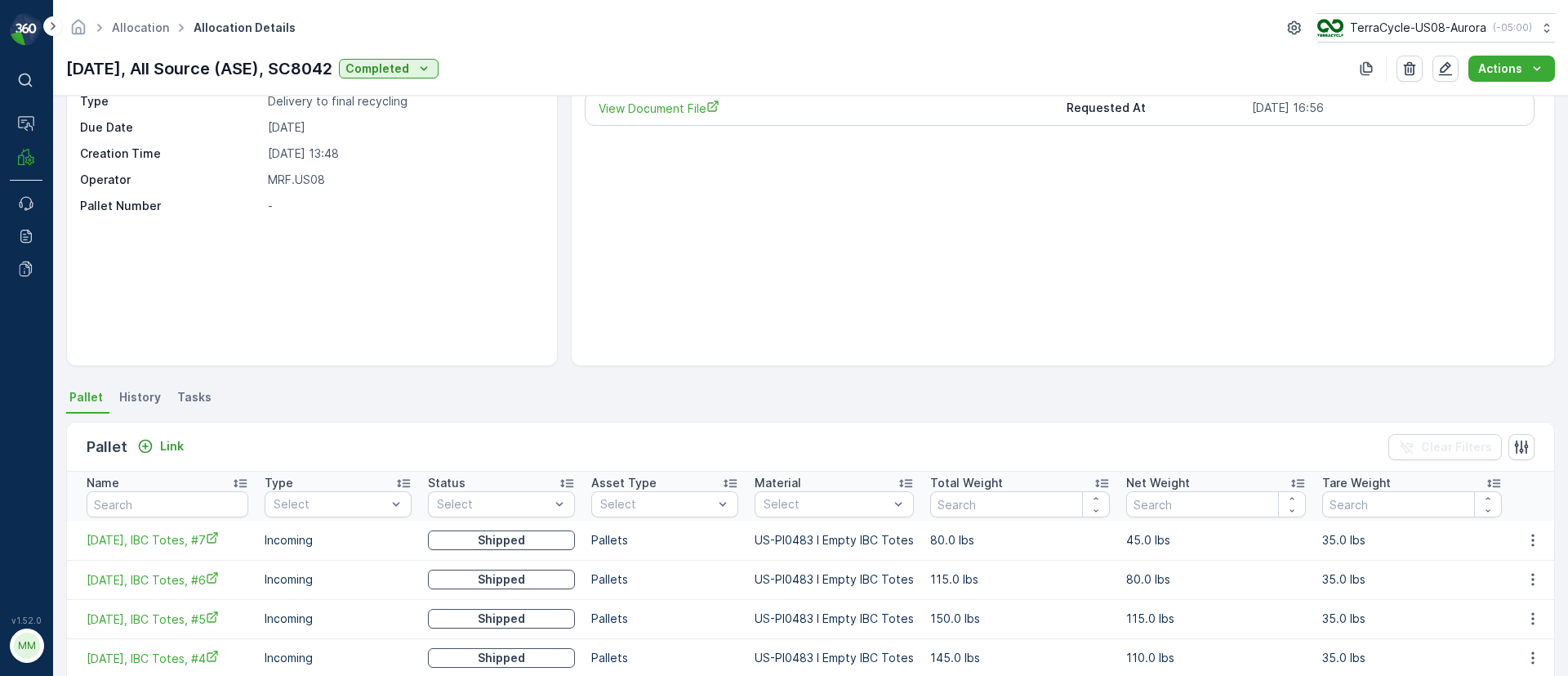
scroll to position [122, 0]
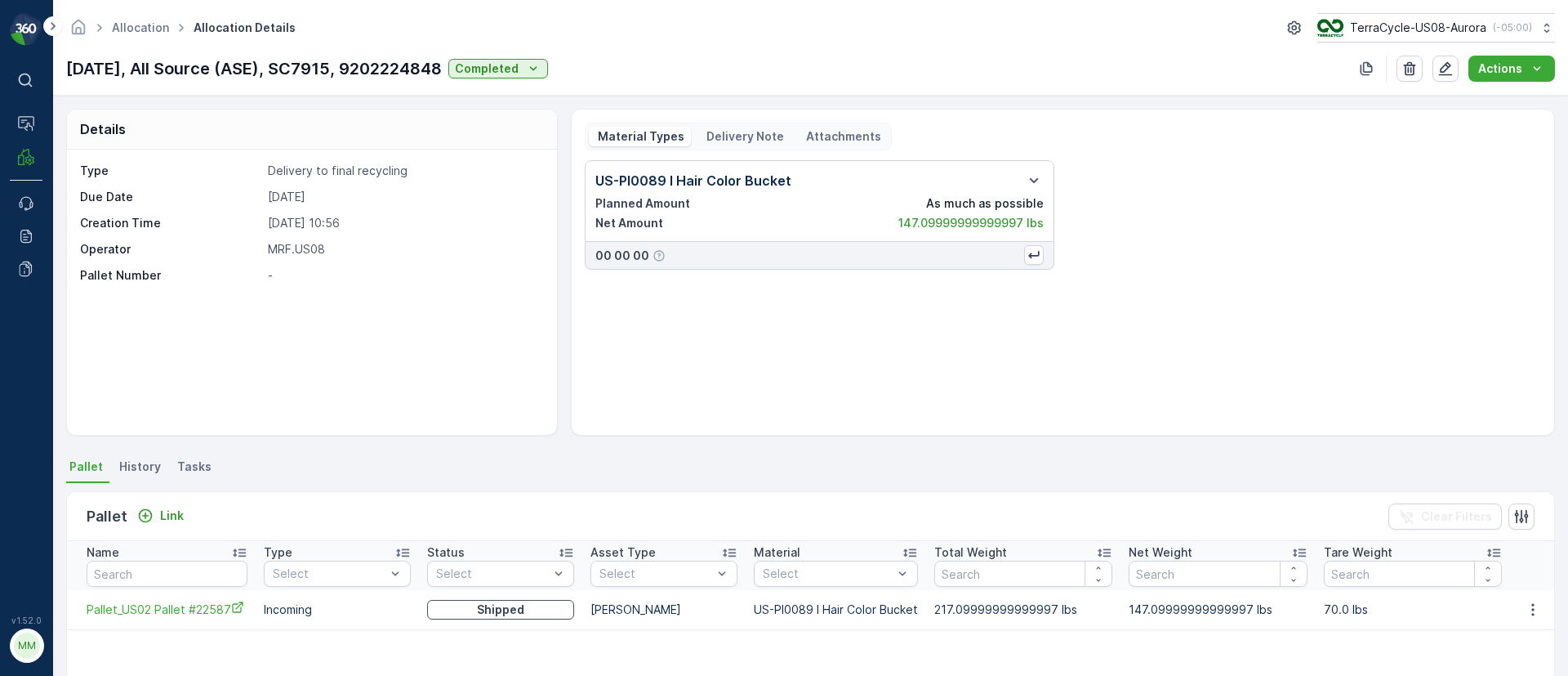
click at [747, 145] on div "Delivery Note" at bounding box center [744, 136] width 94 height 19
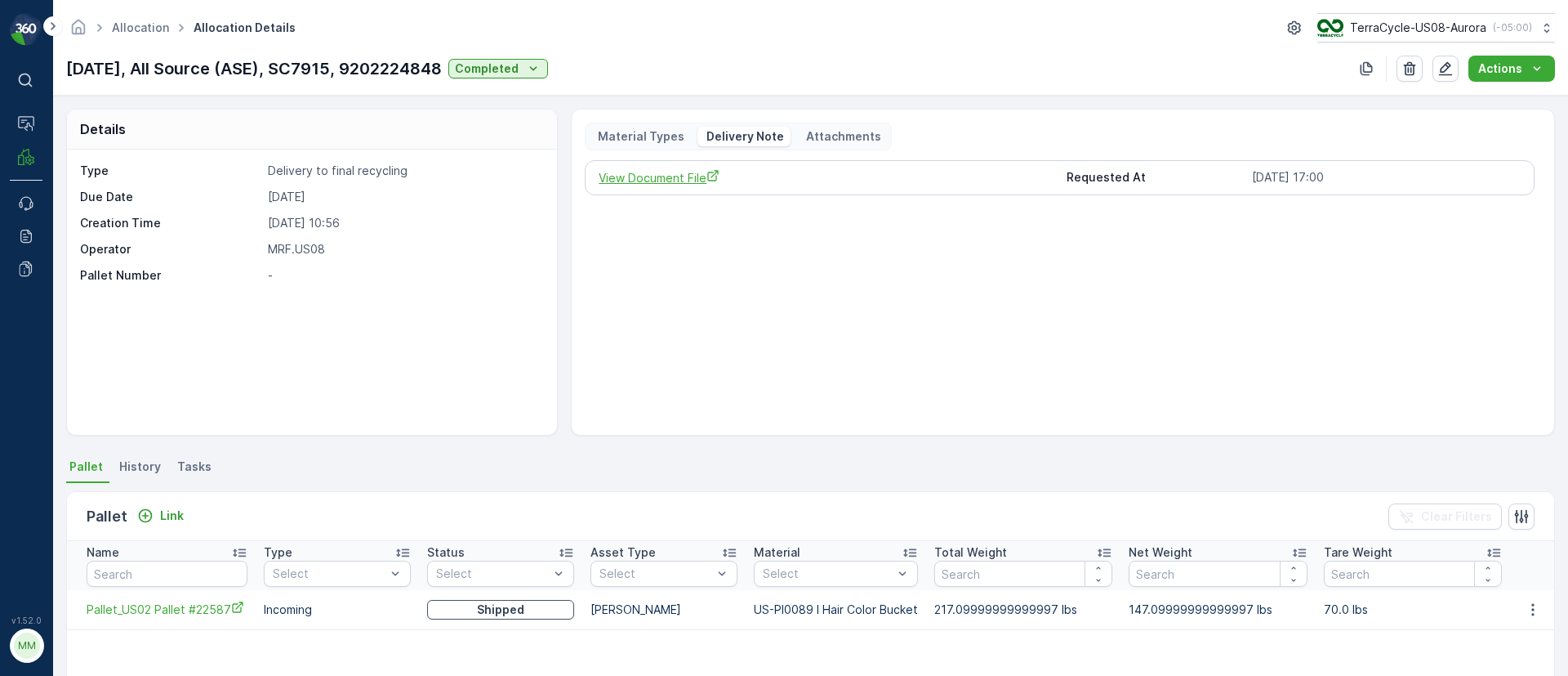
click at [621, 173] on span "View Document File" at bounding box center [826, 178] width 454 height 17
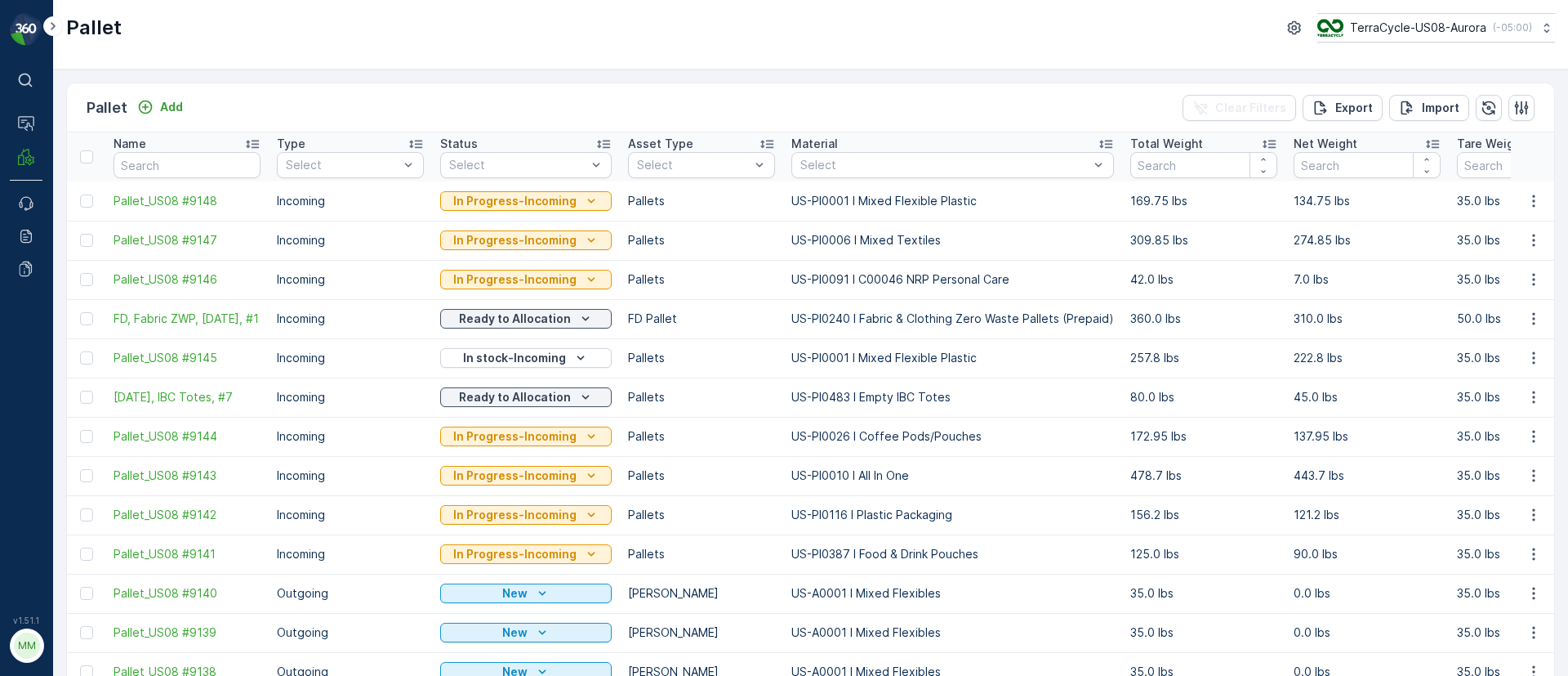
scroll to position [915, 0]
